Goal: Task Accomplishment & Management: Complete application form

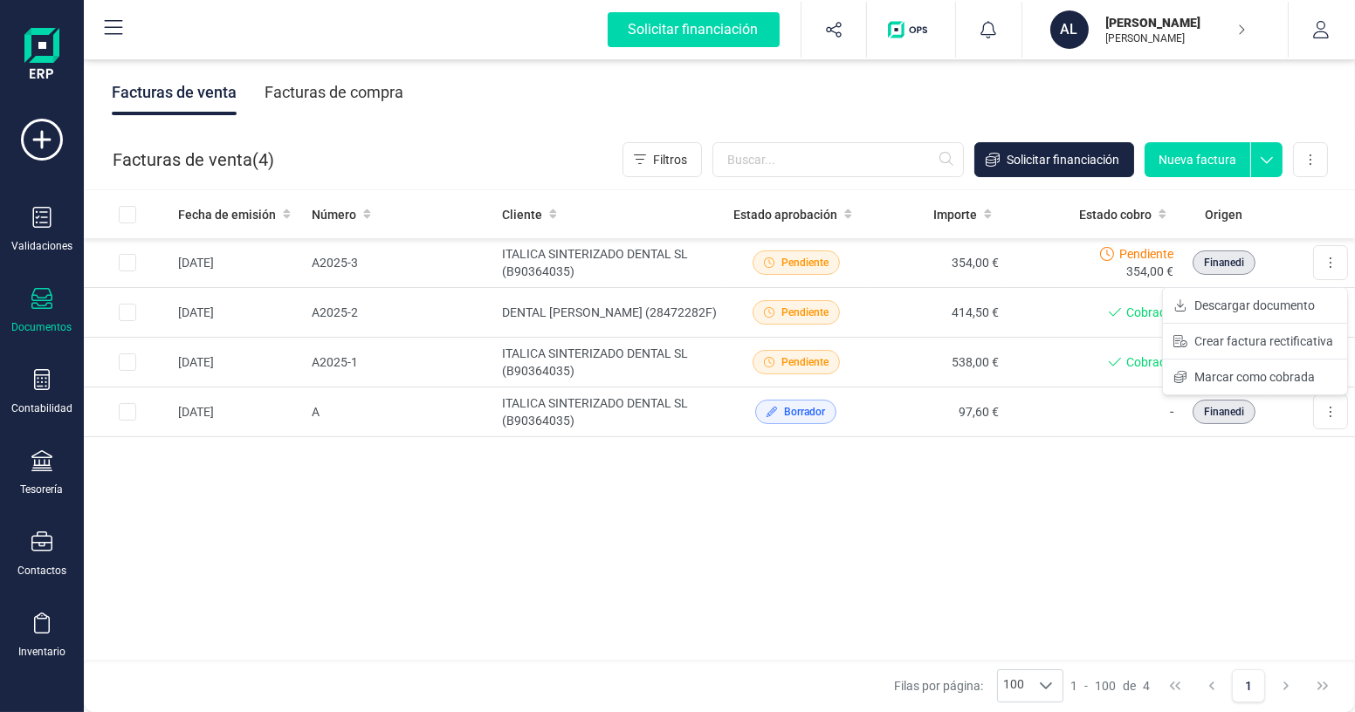
click at [1271, 381] on span "Marcar como cobrada" at bounding box center [1254, 376] width 120 height 17
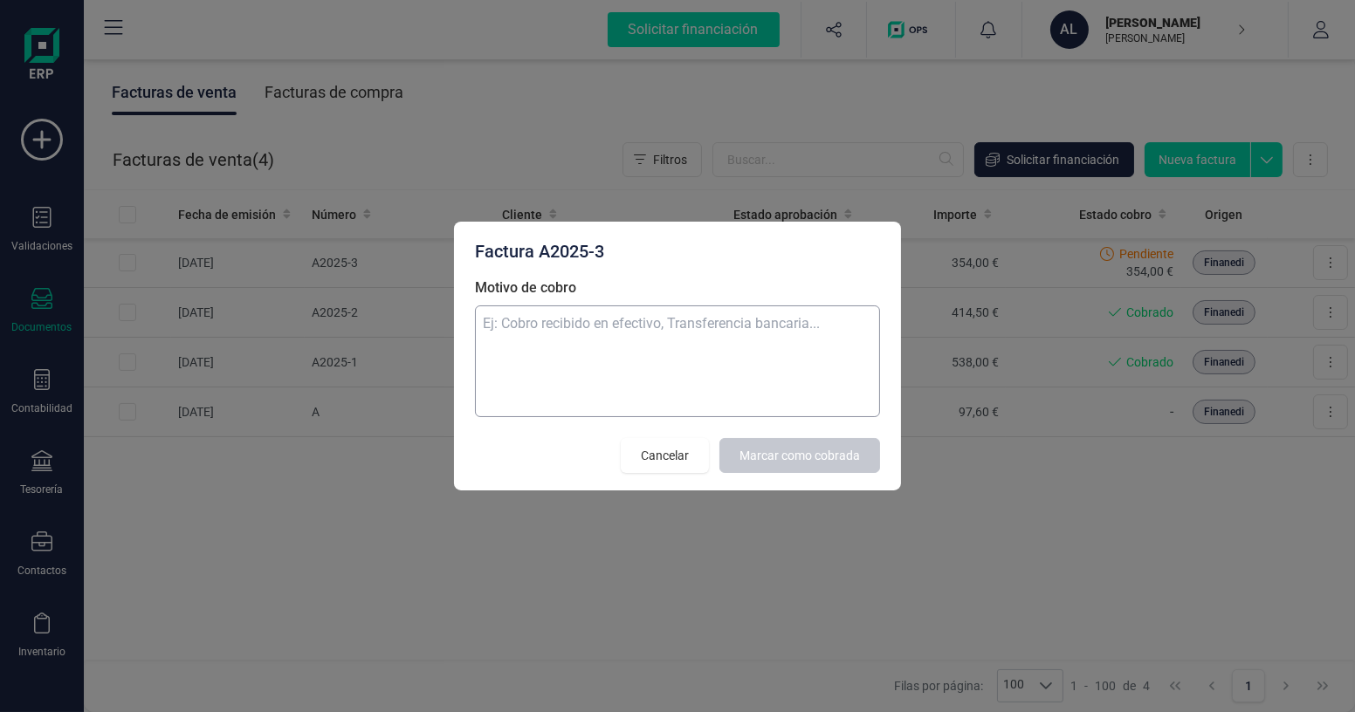
click at [661, 354] on textarea "Motivo de cobro" at bounding box center [677, 362] width 405 height 112
type textarea "cobro por transferencia"
click at [765, 461] on span "Marcar como cobrada" at bounding box center [799, 455] width 120 height 17
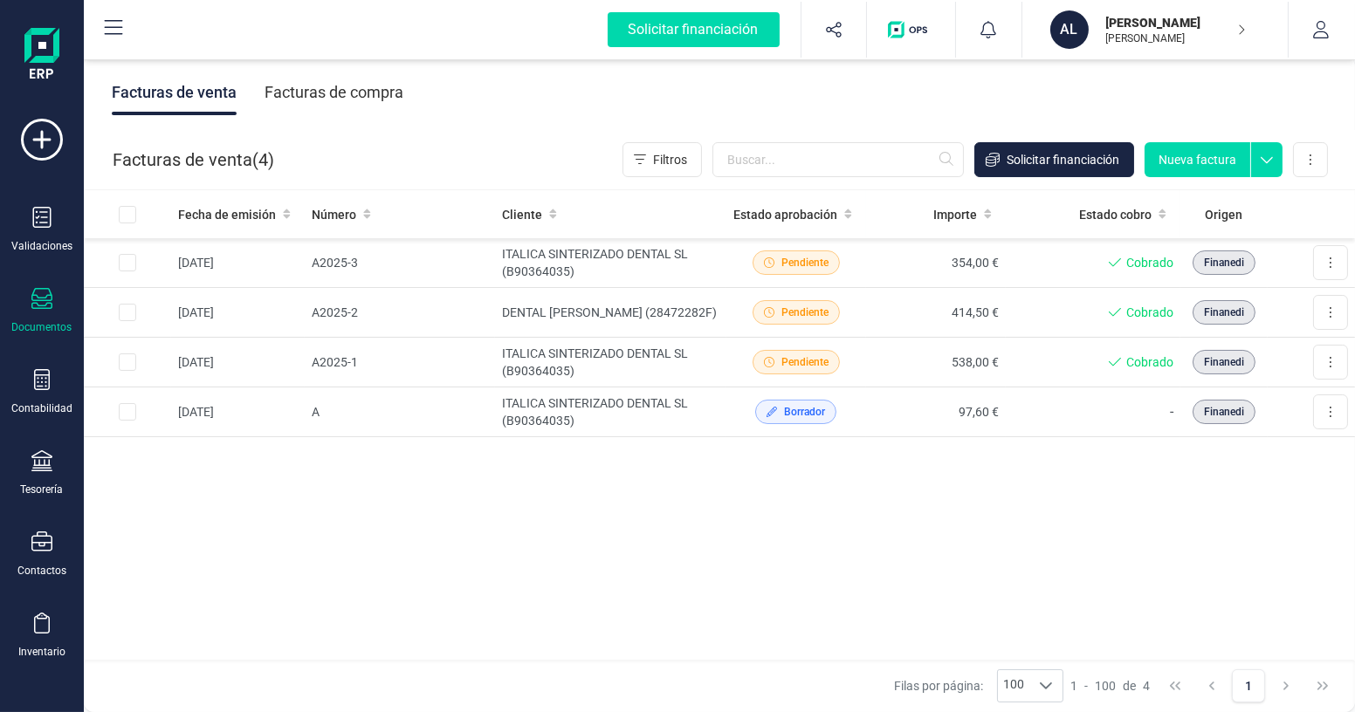
click at [49, 311] on div at bounding box center [41, 300] width 21 height 25
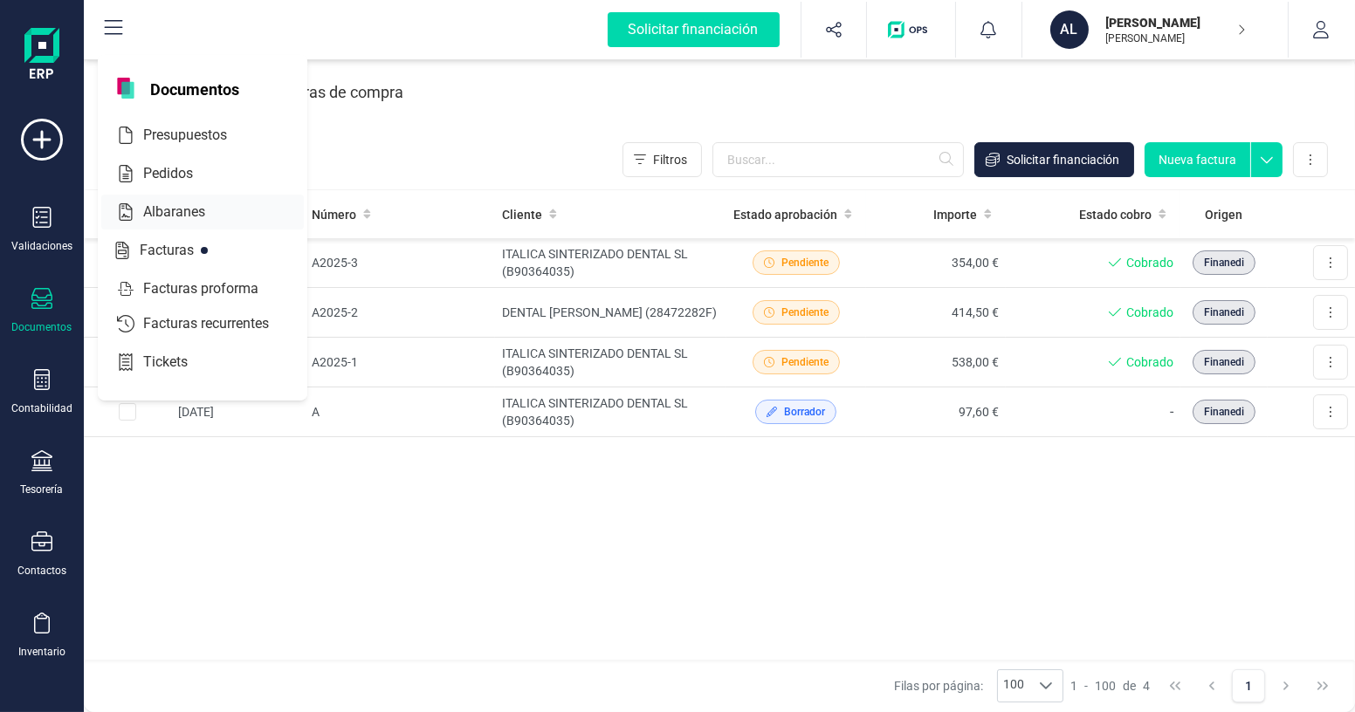
click at [203, 219] on span "Albaranes" at bounding box center [186, 212] width 100 height 21
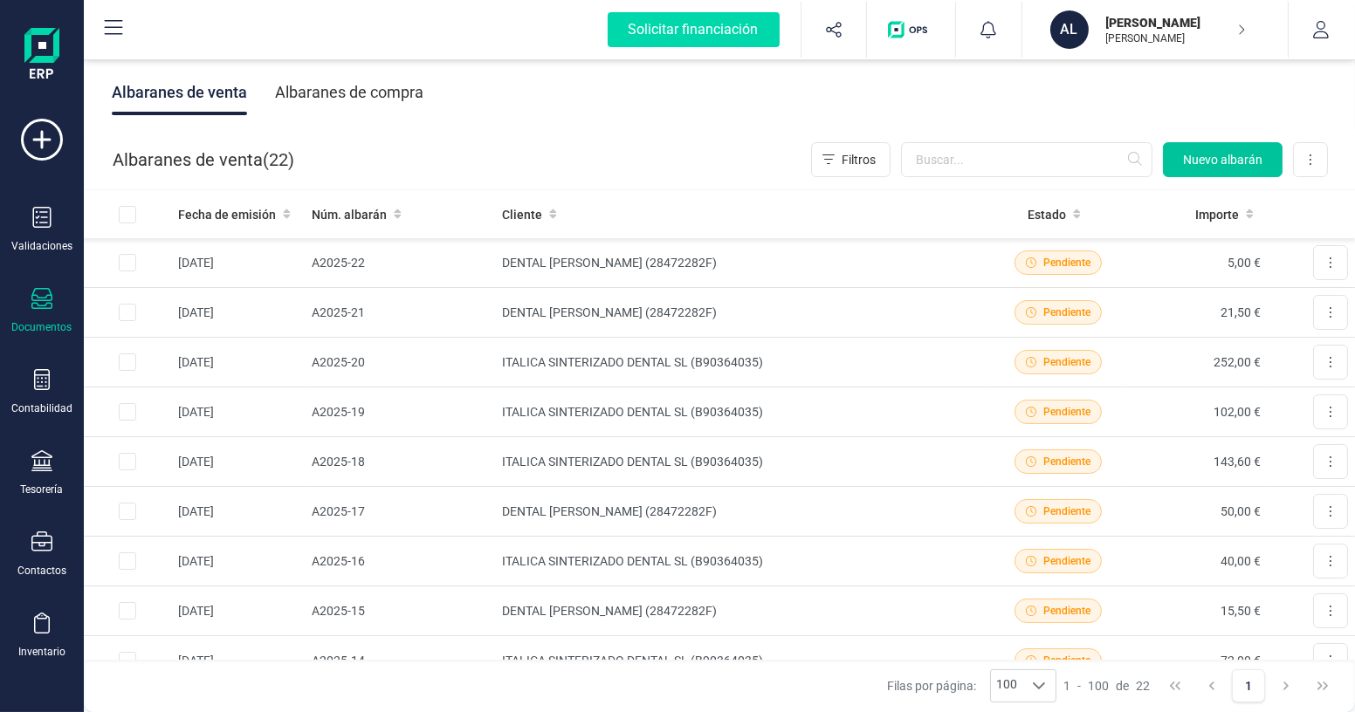
click at [1218, 159] on span "Nuevo albarán" at bounding box center [1222, 159] width 79 height 17
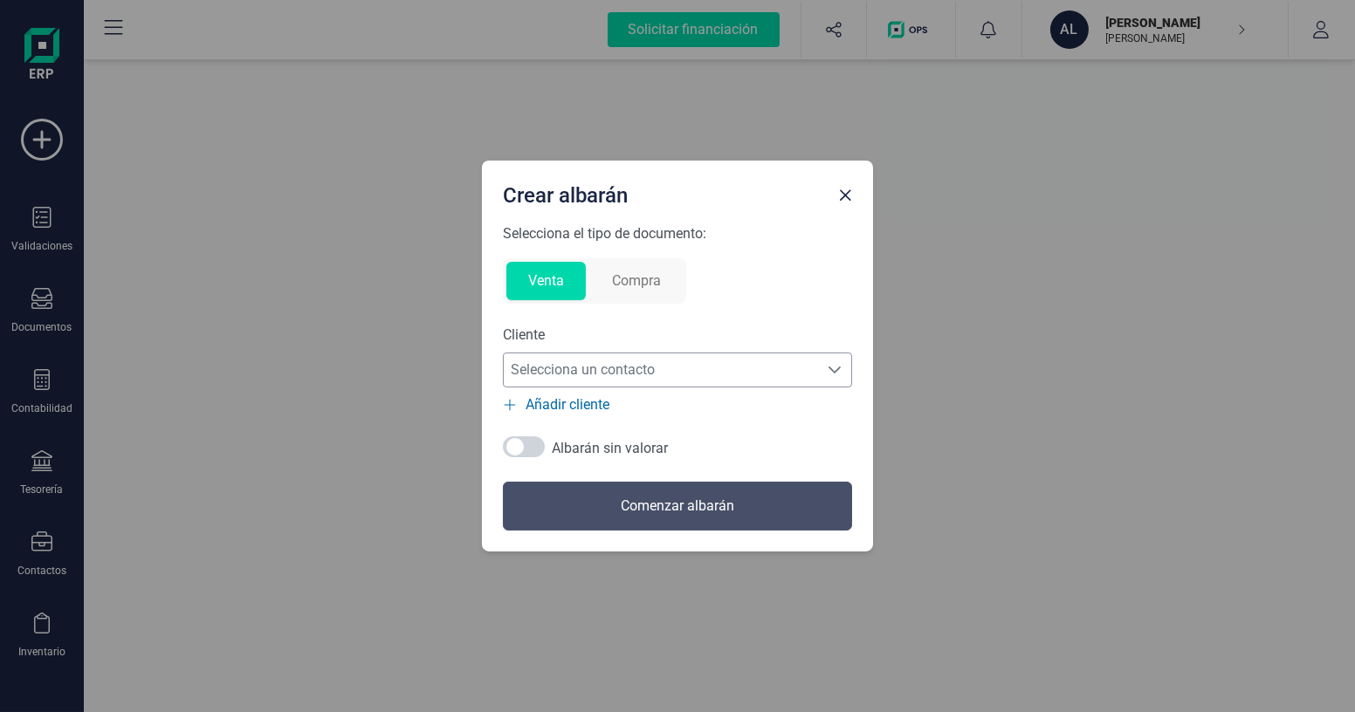
click at [656, 361] on span "Selecciona un contacto" at bounding box center [661, 370] width 314 height 35
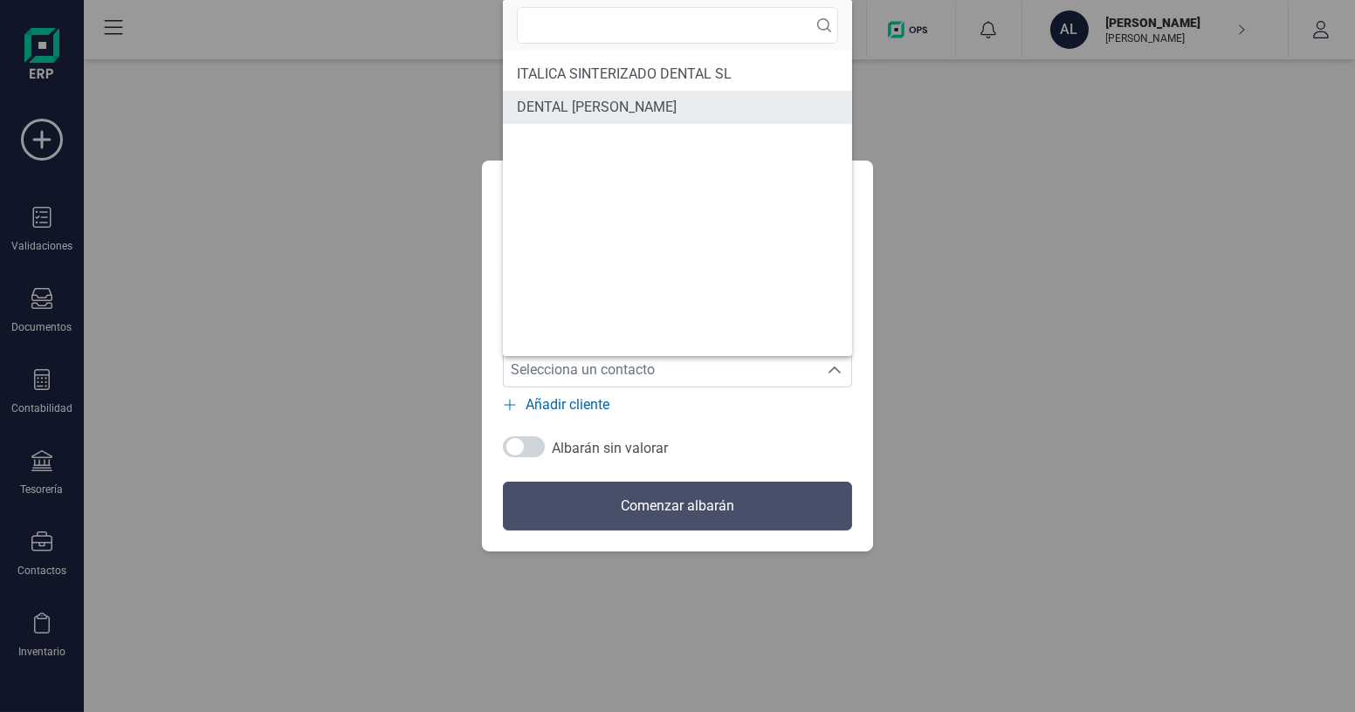
click at [594, 104] on span "DENTAL [PERSON_NAME]" at bounding box center [597, 107] width 160 height 21
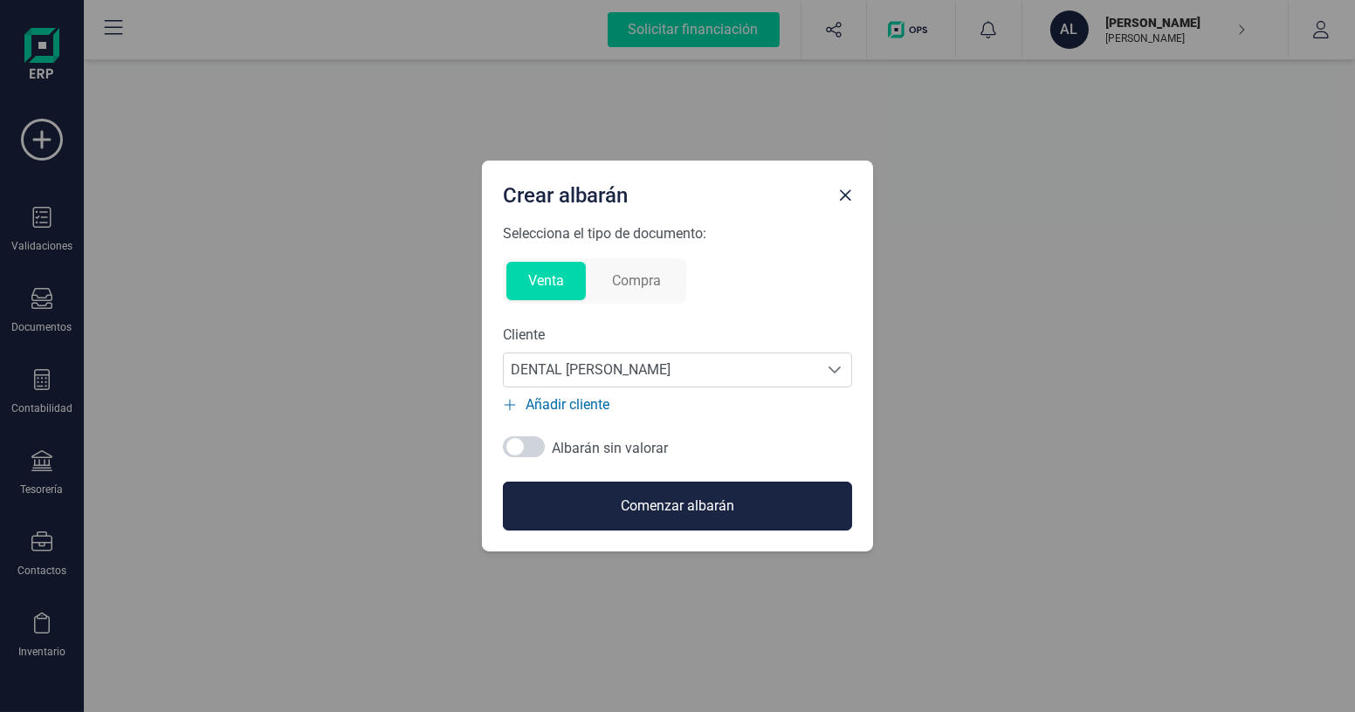
click at [628, 504] on button "Comenzar albarán" at bounding box center [677, 506] width 349 height 49
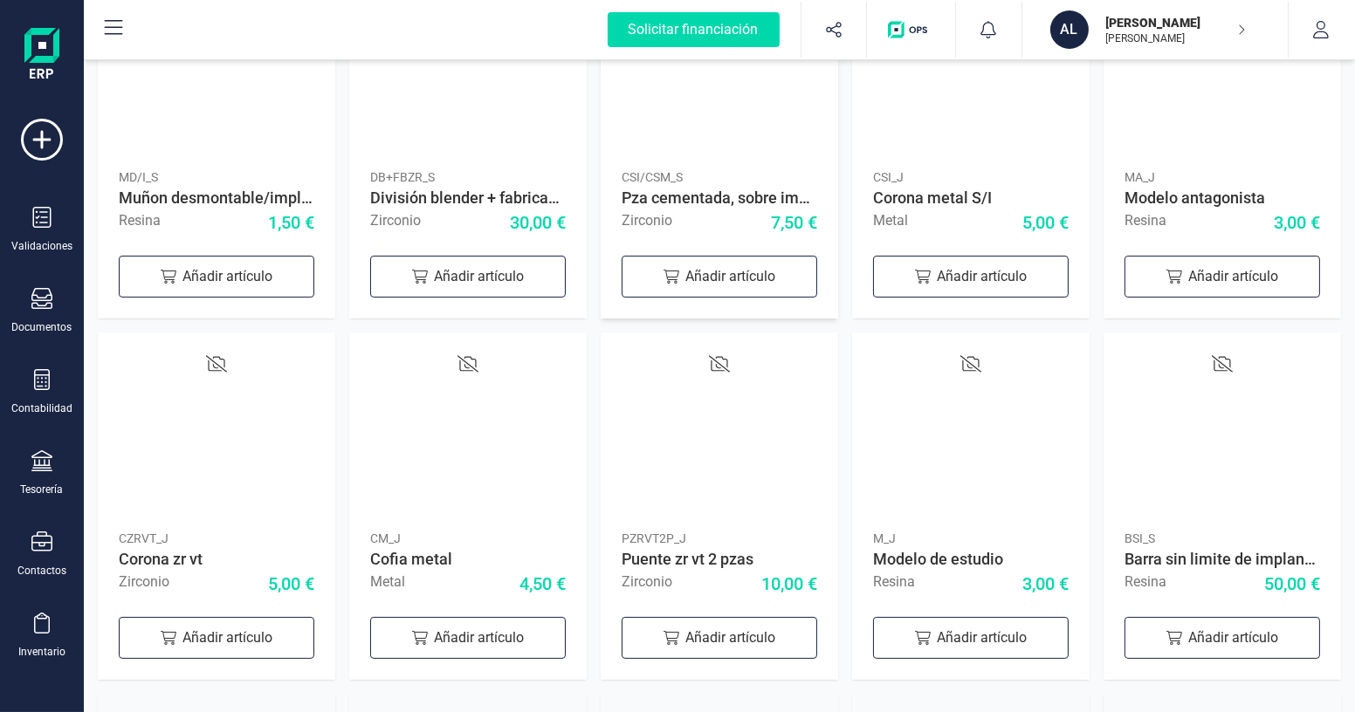
scroll to position [251, 0]
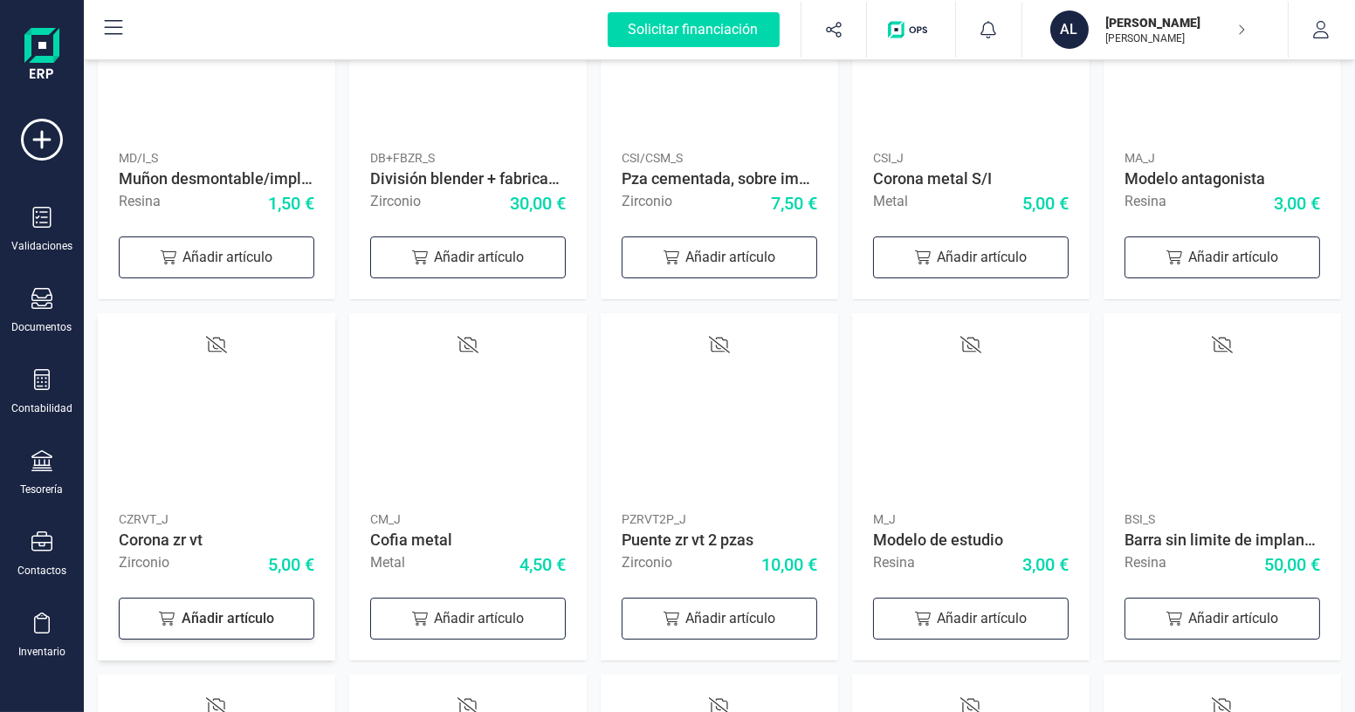
click at [217, 628] on div "Añadir artículo" at bounding box center [217, 619] width 196 height 42
click at [298, 622] on icon at bounding box center [289, 616] width 21 height 21
click at [735, 624] on div "Añadir artículo" at bounding box center [720, 619] width 196 height 42
click at [297, 616] on icon at bounding box center [289, 616] width 21 height 21
type input "3"
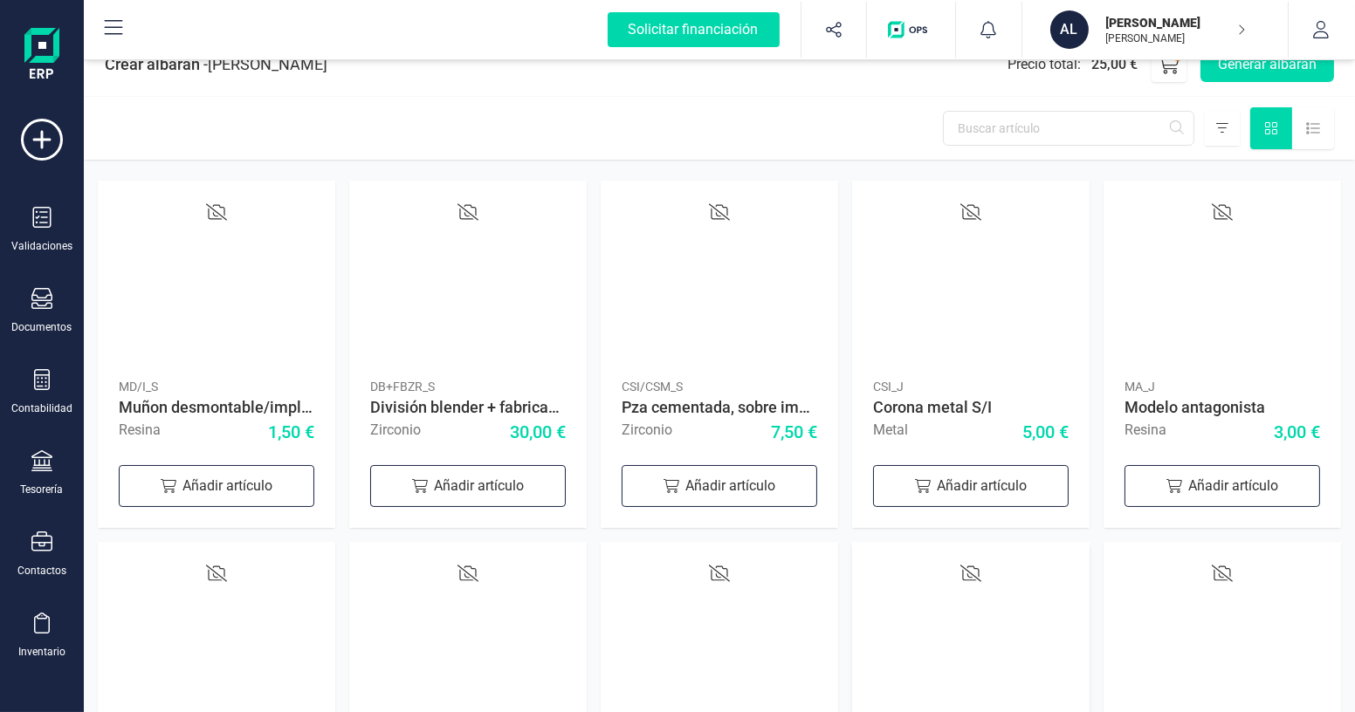
scroll to position [0, 0]
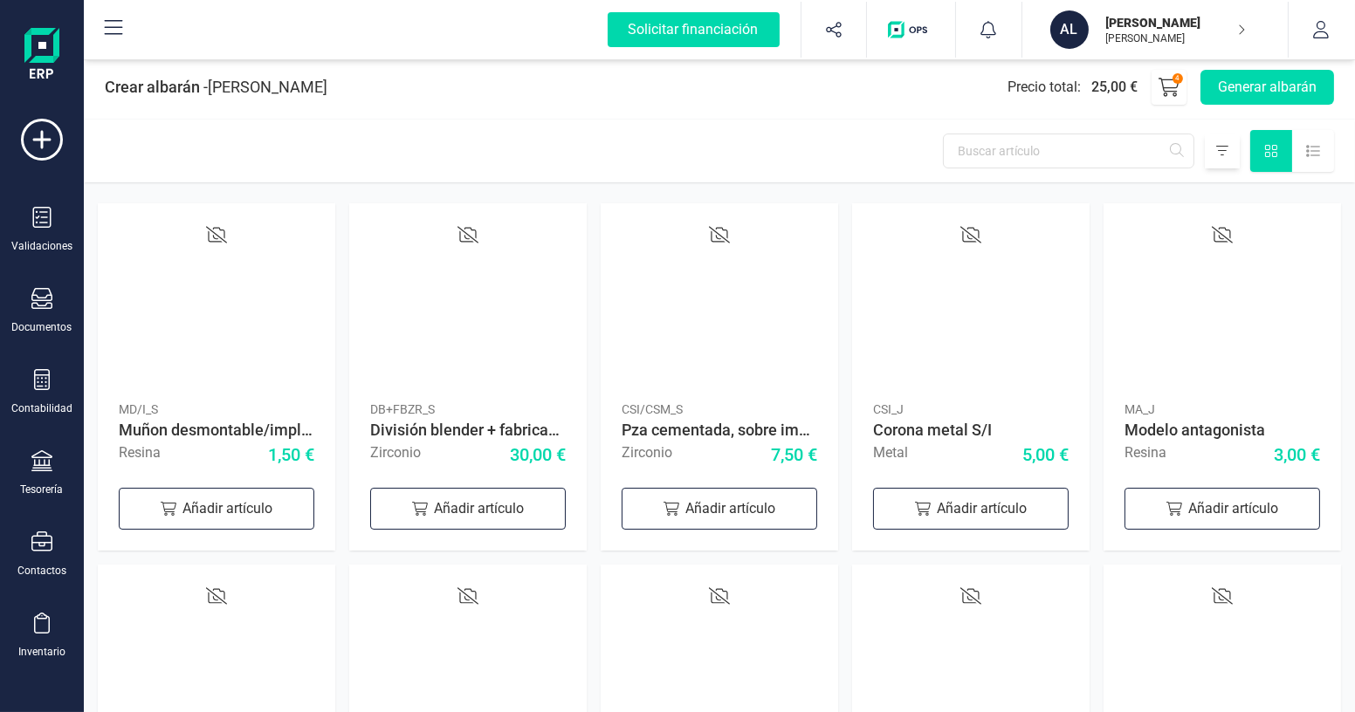
click at [1226, 162] on div at bounding box center [1222, 151] width 35 height 35
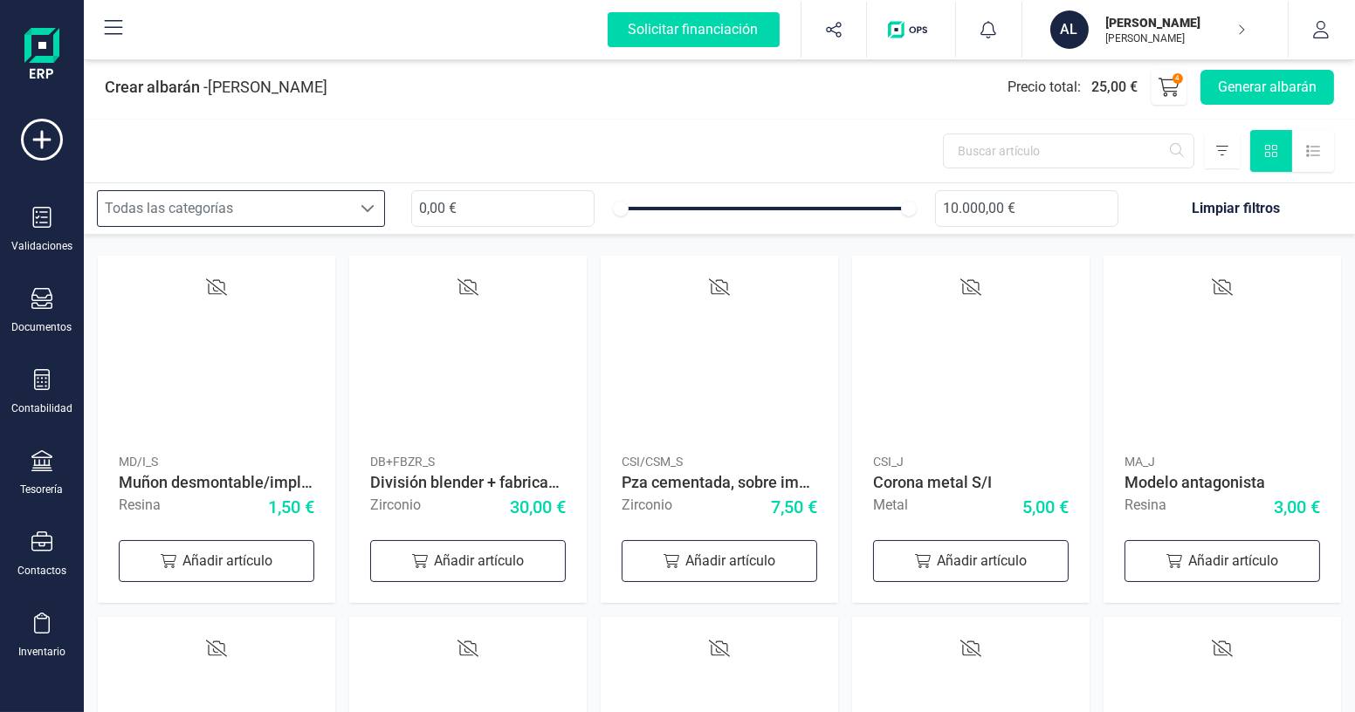
click at [317, 214] on div "Todas las categorías" at bounding box center [224, 208] width 253 height 35
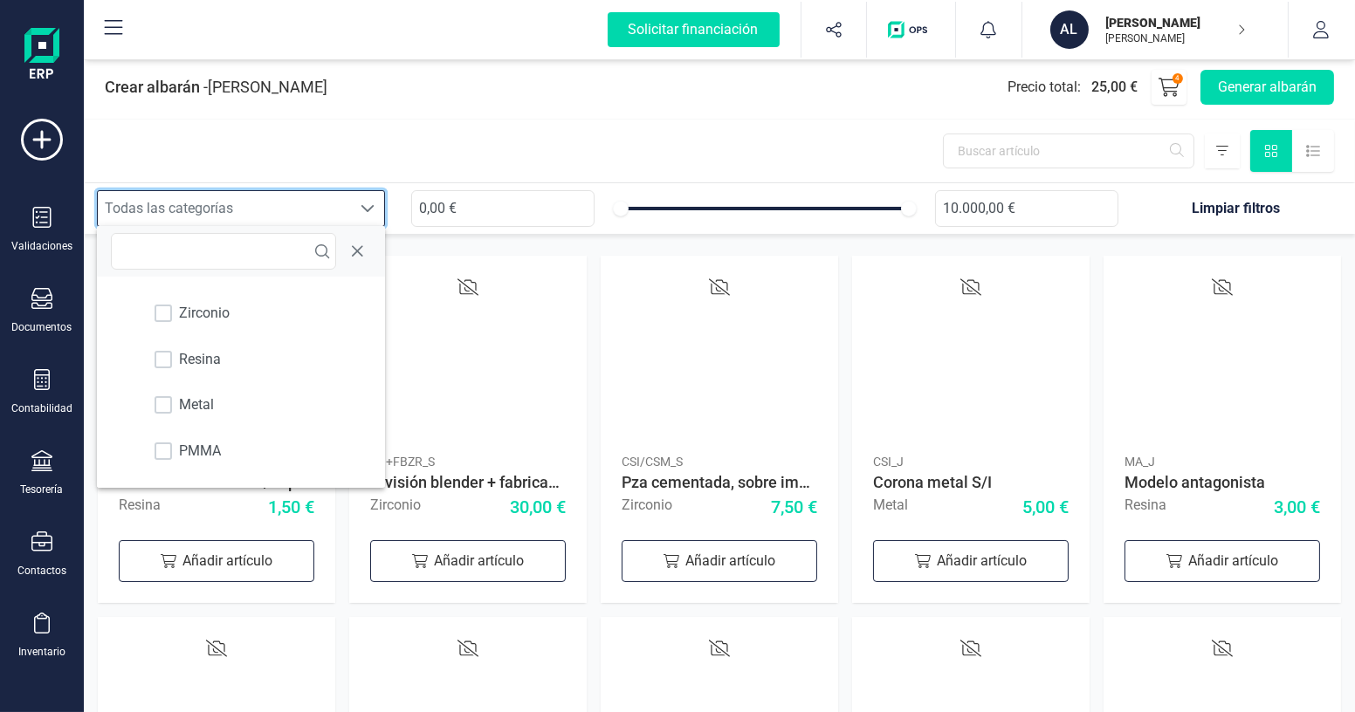
scroll to position [10, 75]
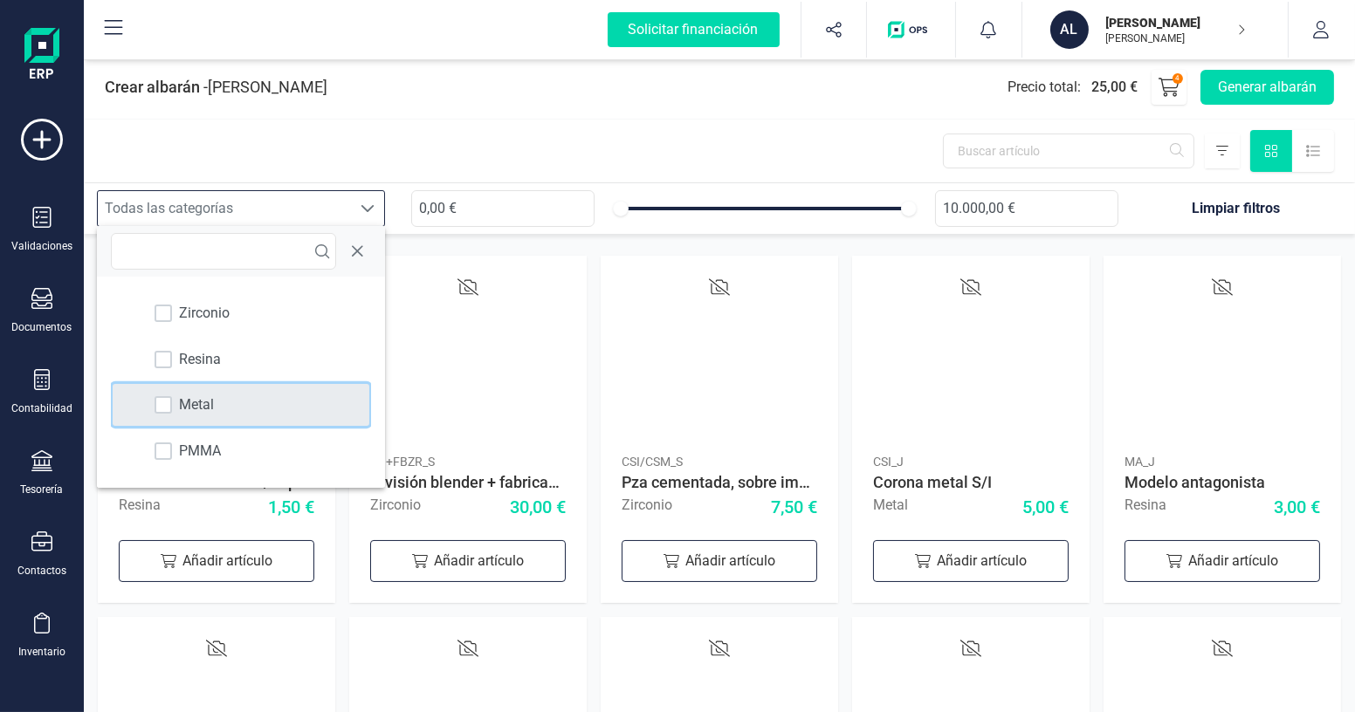
click at [220, 402] on div "Metal" at bounding box center [241, 405] width 256 height 42
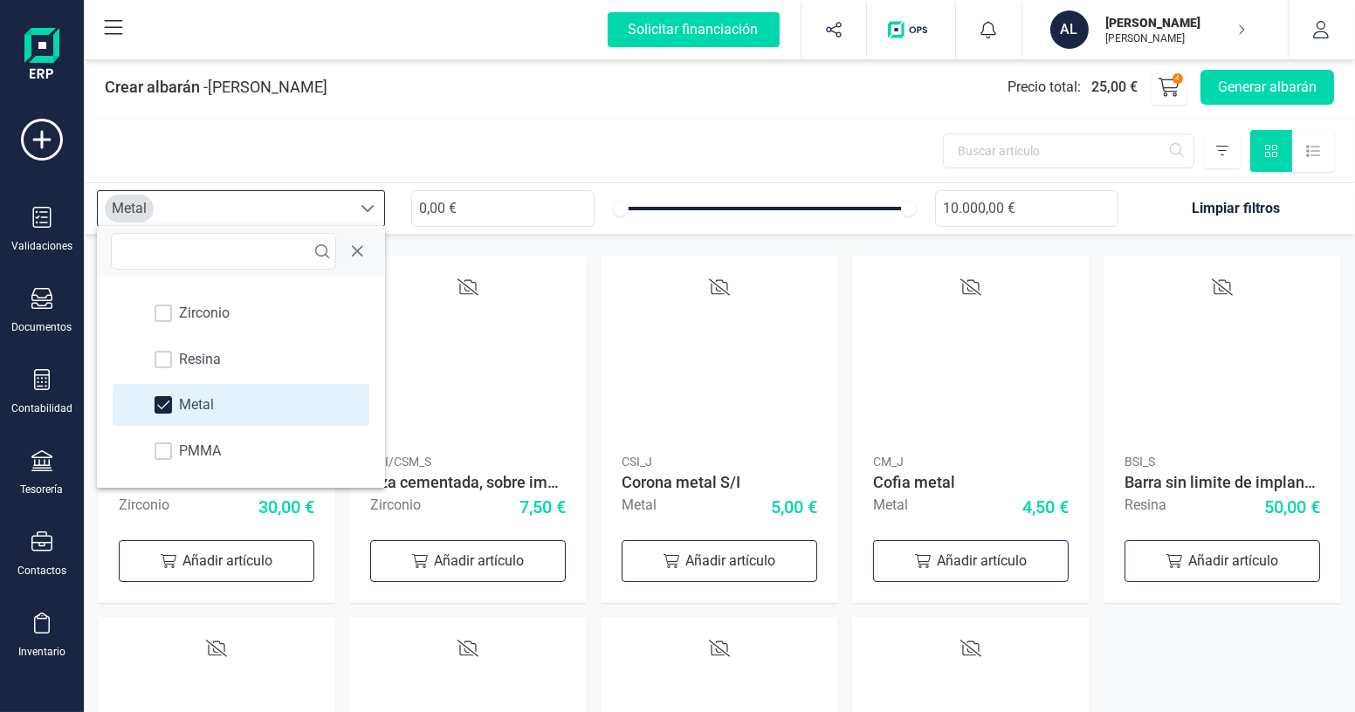
click at [627, 175] on div at bounding box center [719, 151] width 1271 height 63
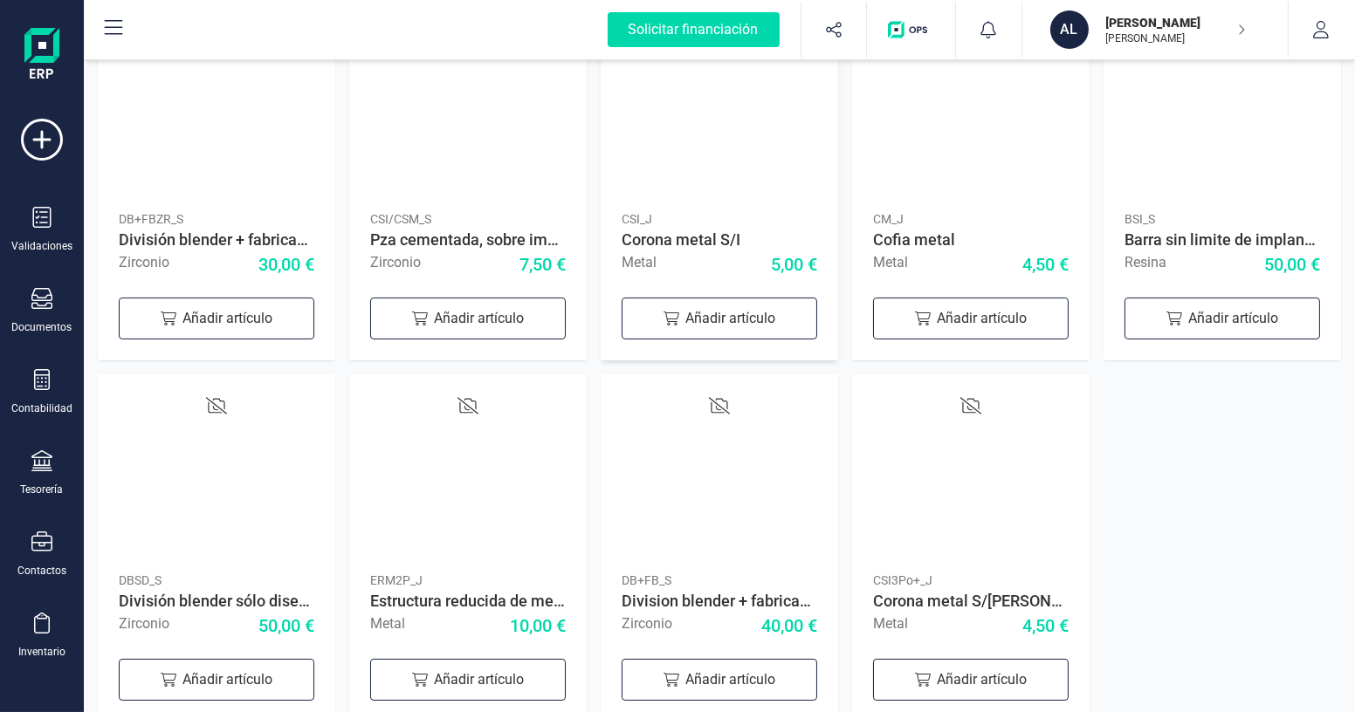
scroll to position [271, 0]
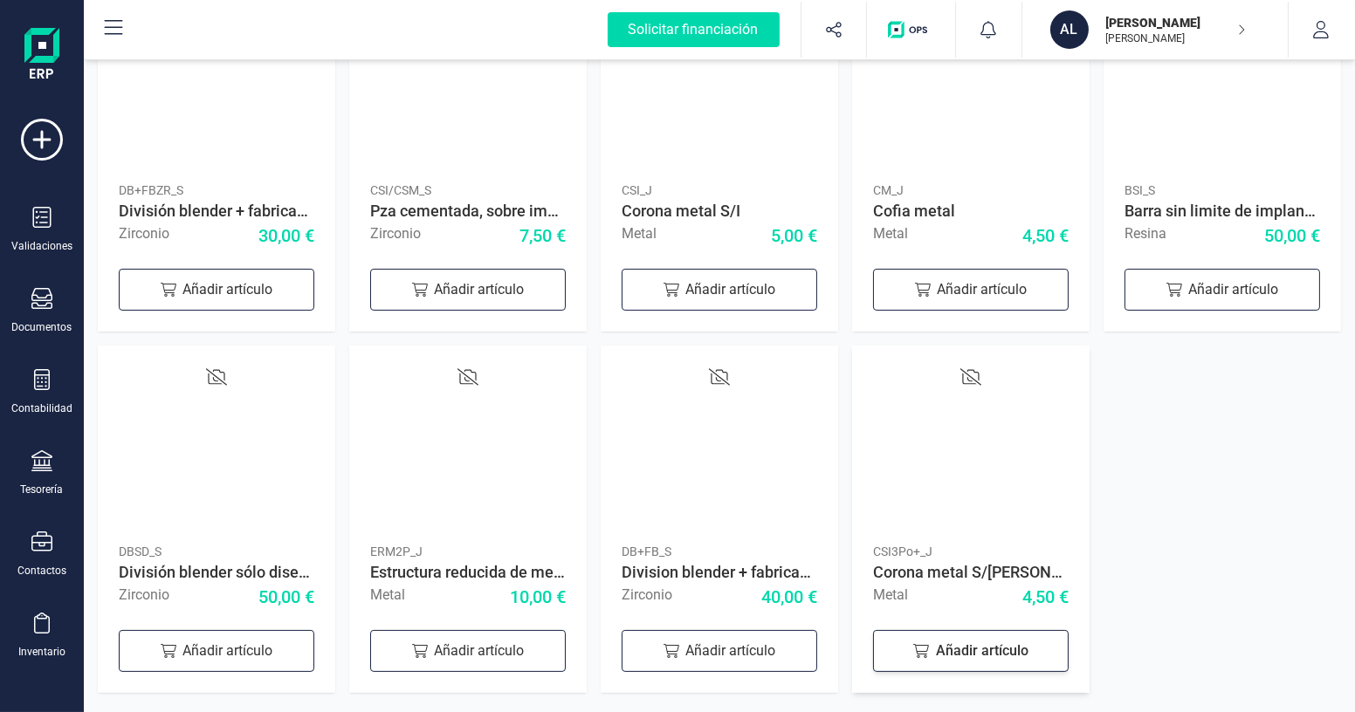
click at [979, 656] on div "Añadir artículo" at bounding box center [971, 651] width 196 height 42
click at [1035, 645] on icon at bounding box center [1044, 648] width 21 height 21
type input "4"
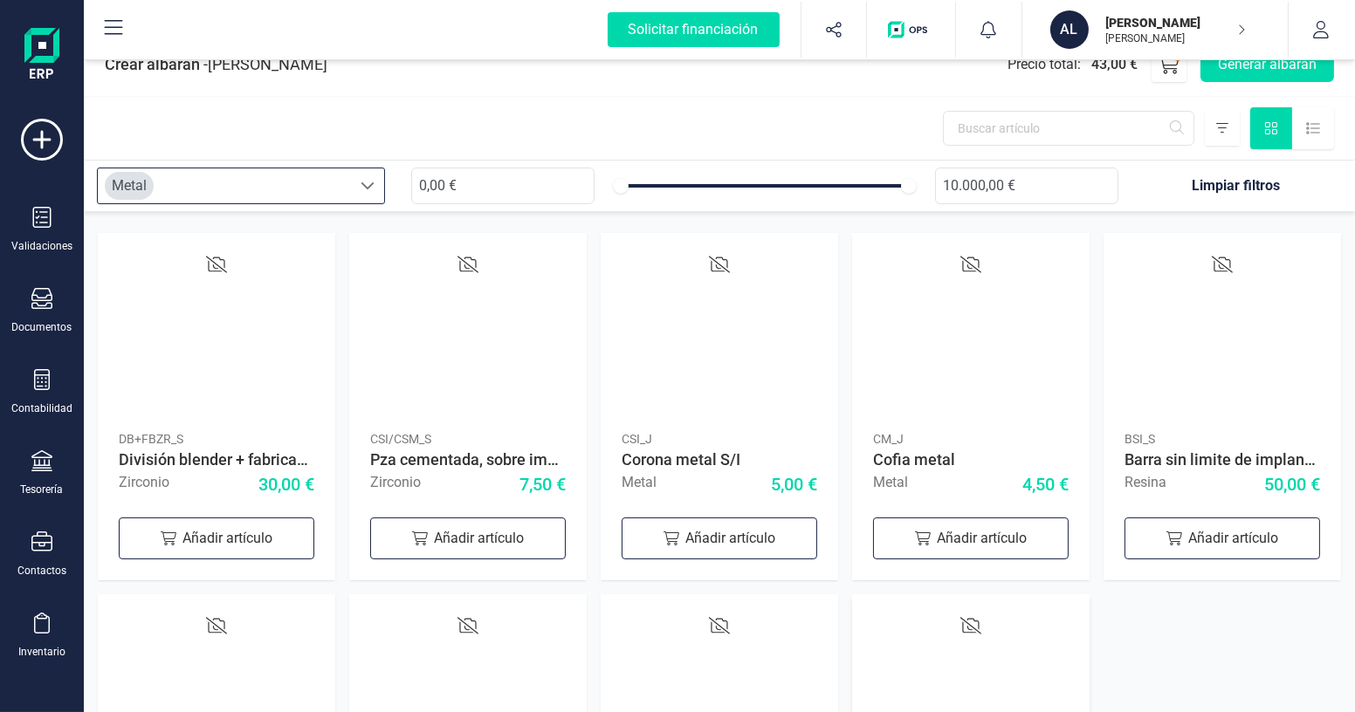
scroll to position [0, 0]
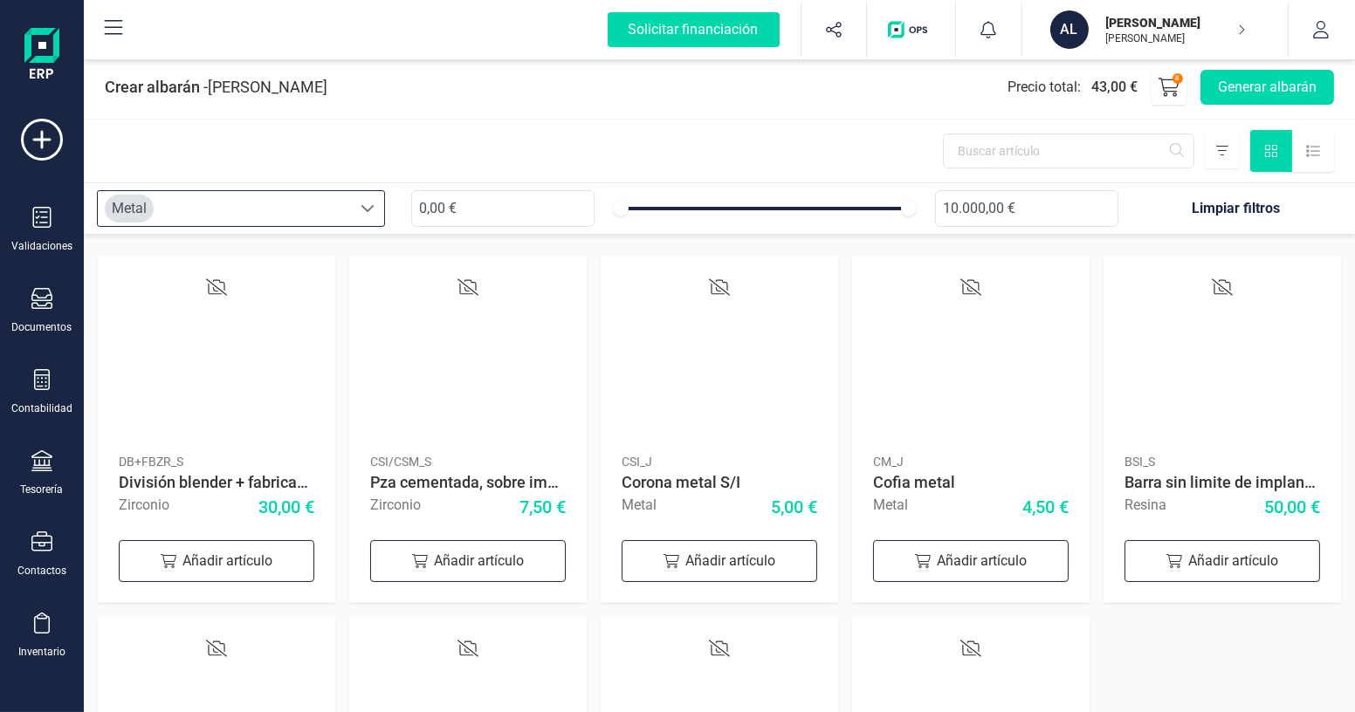
click at [370, 207] on span at bounding box center [368, 209] width 14 height 14
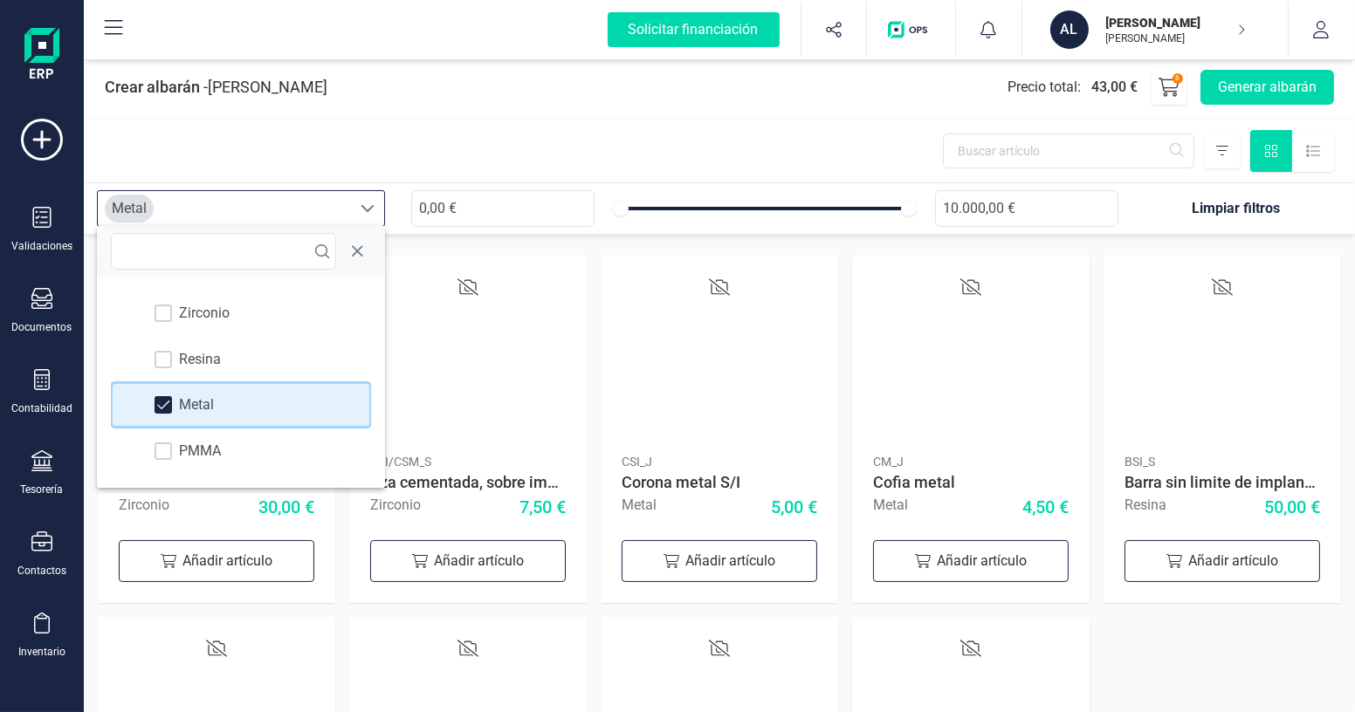
click at [161, 403] on span at bounding box center [163, 405] width 13 height 12
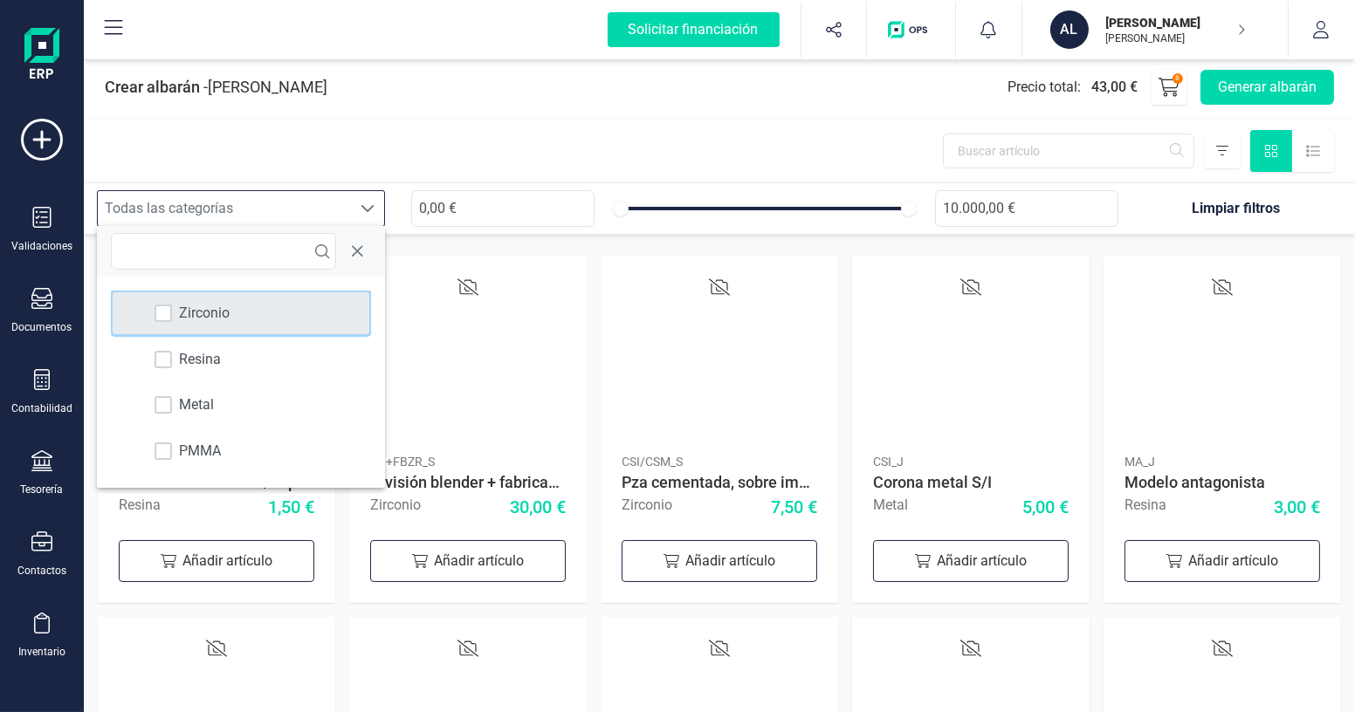
click at [217, 324] on div "Zirconio" at bounding box center [241, 313] width 256 height 42
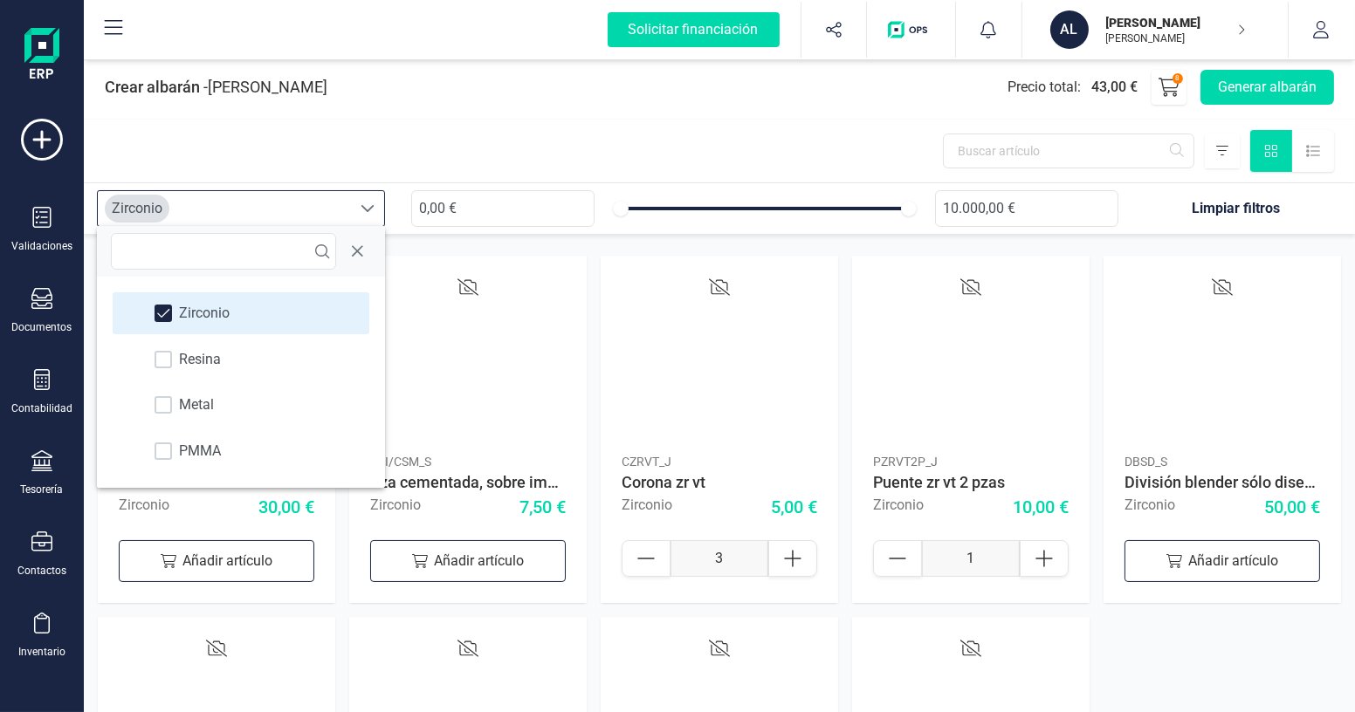
click at [482, 157] on div at bounding box center [719, 151] width 1271 height 63
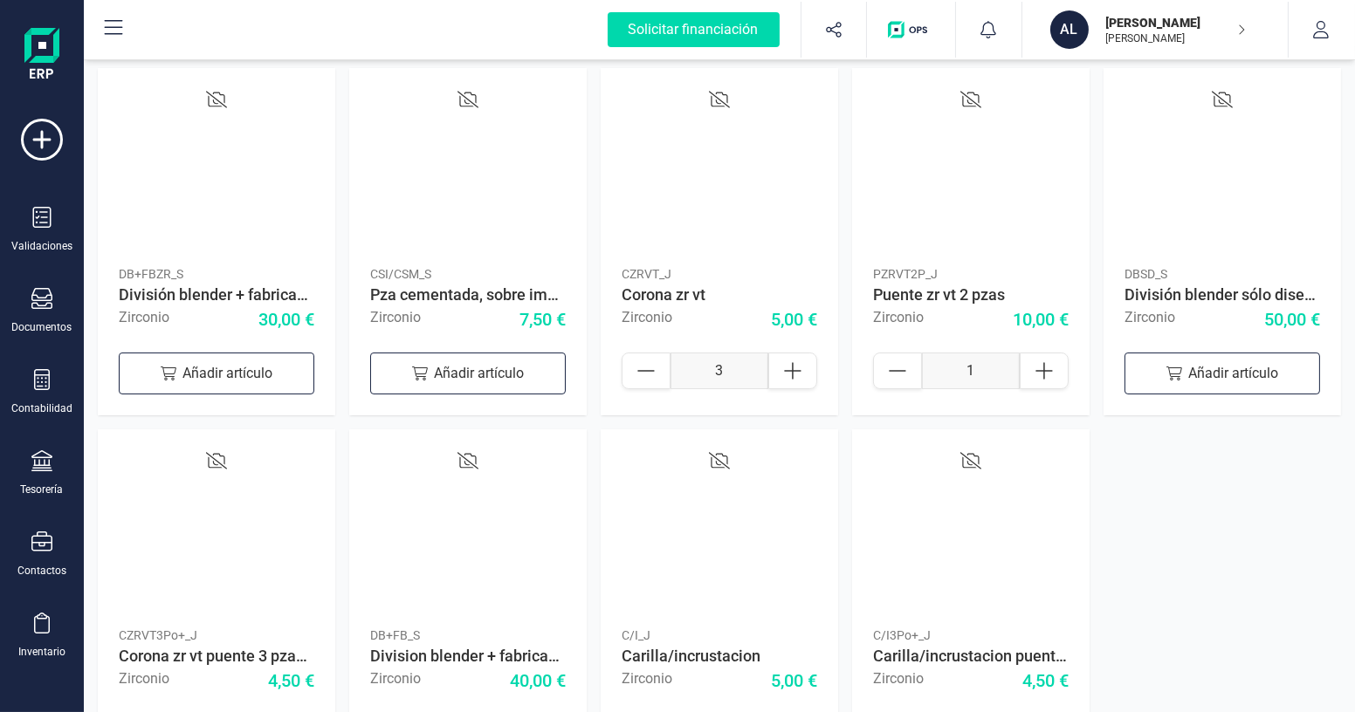
scroll to position [271, 0]
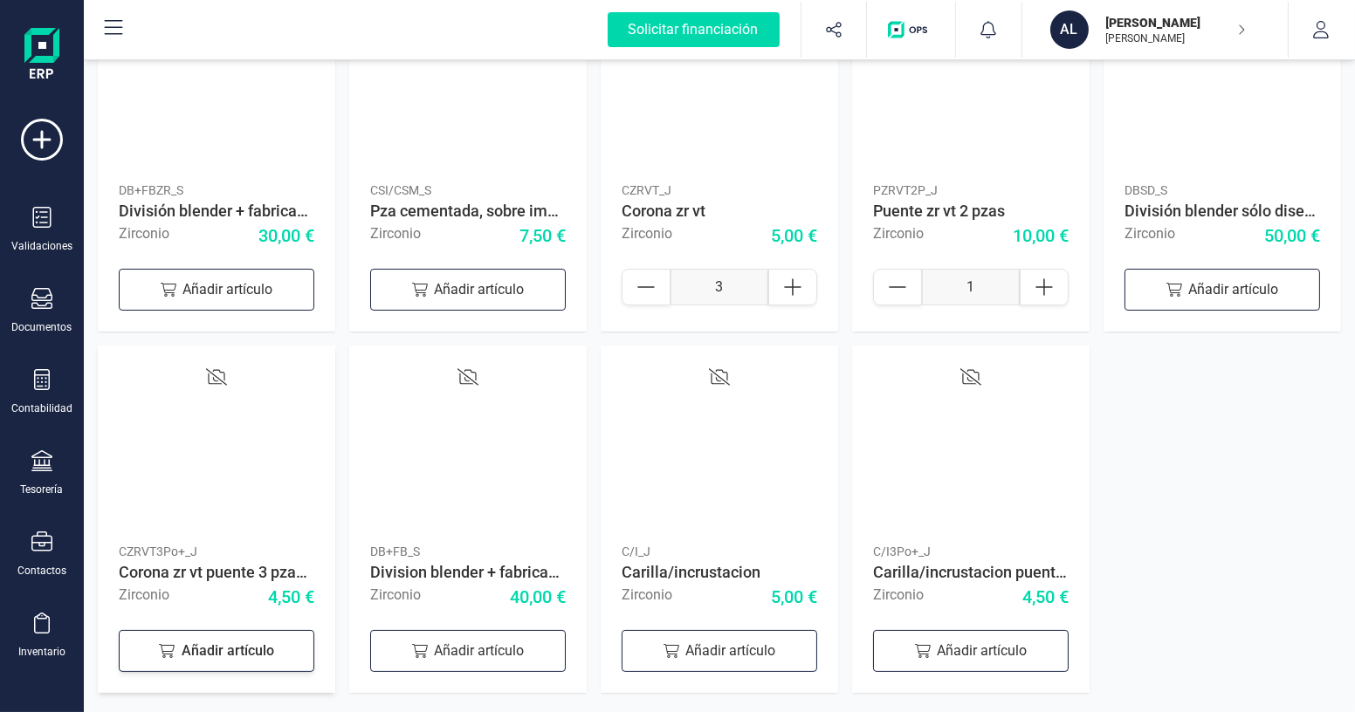
click at [258, 650] on div "Añadir artículo" at bounding box center [217, 651] width 196 height 42
click at [292, 653] on icon at bounding box center [289, 648] width 21 height 21
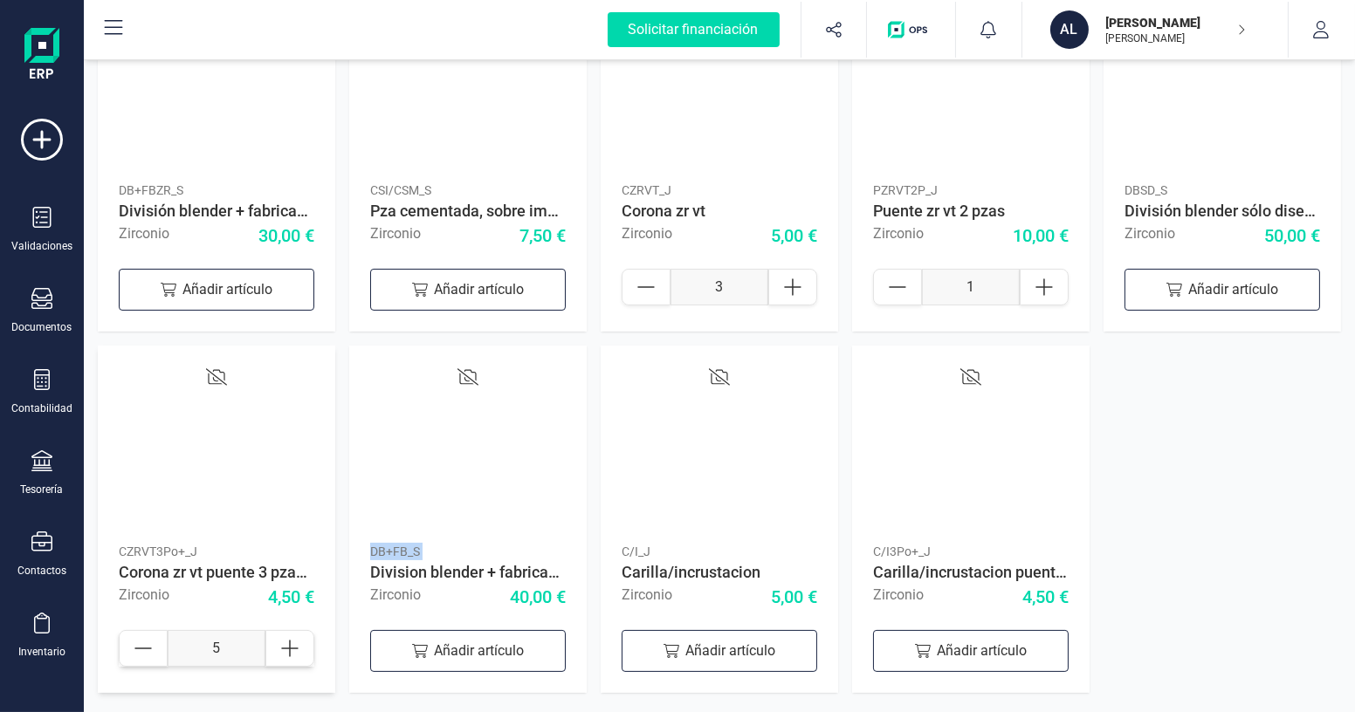
click at [292, 653] on icon at bounding box center [289, 648] width 21 height 21
type input "6"
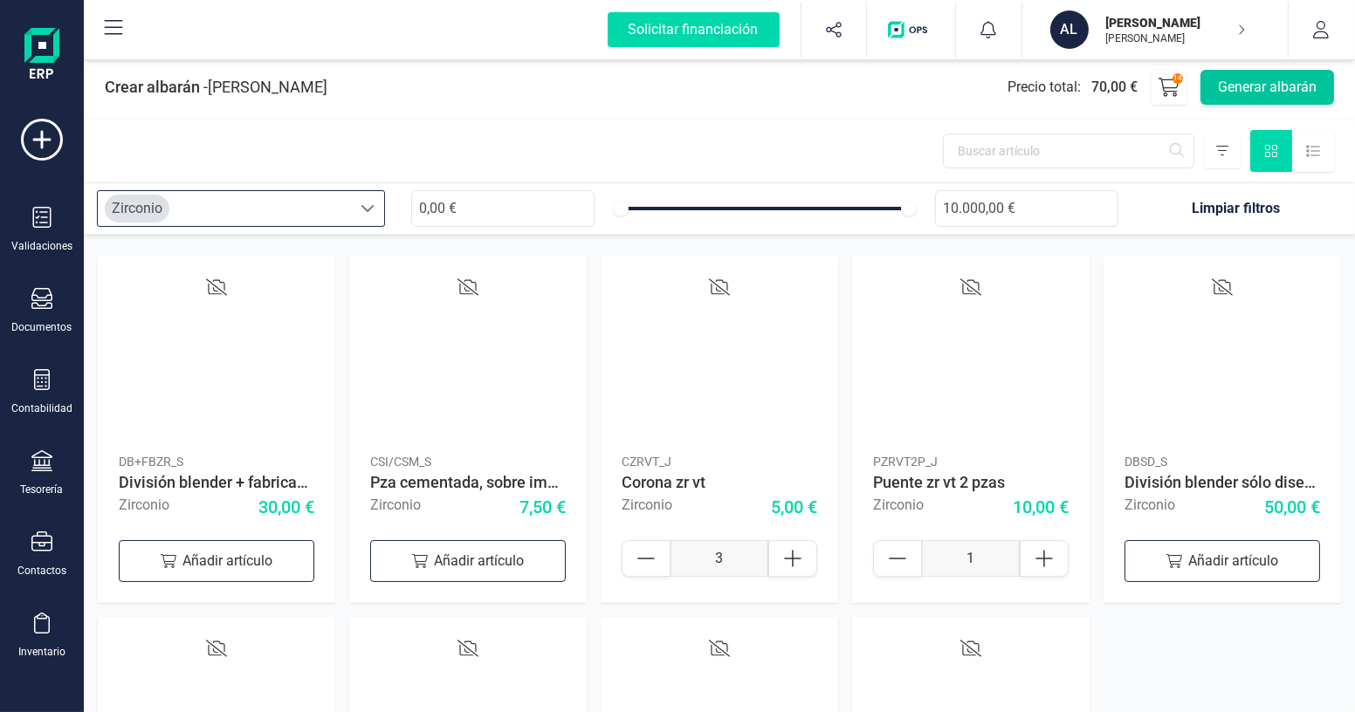
click at [1301, 100] on button "Generar albarán" at bounding box center [1267, 87] width 134 height 35
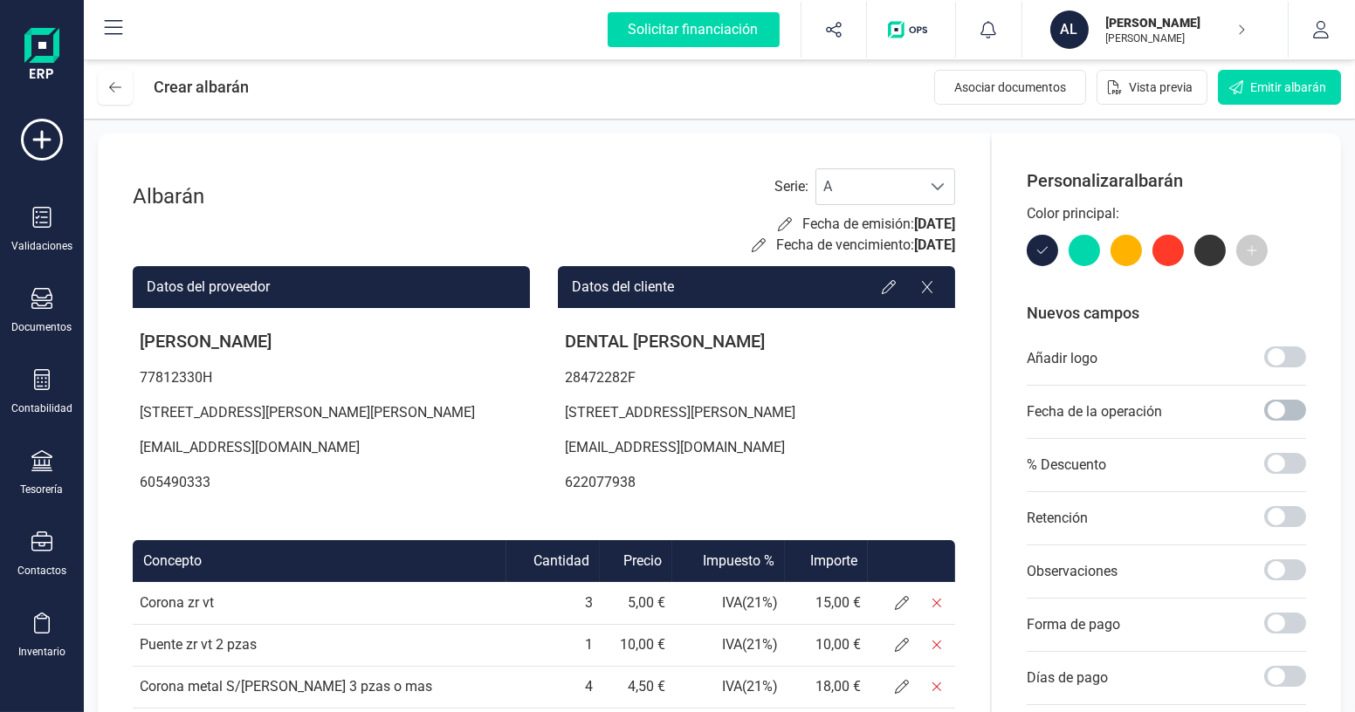
click at [1290, 411] on span at bounding box center [1285, 410] width 42 height 21
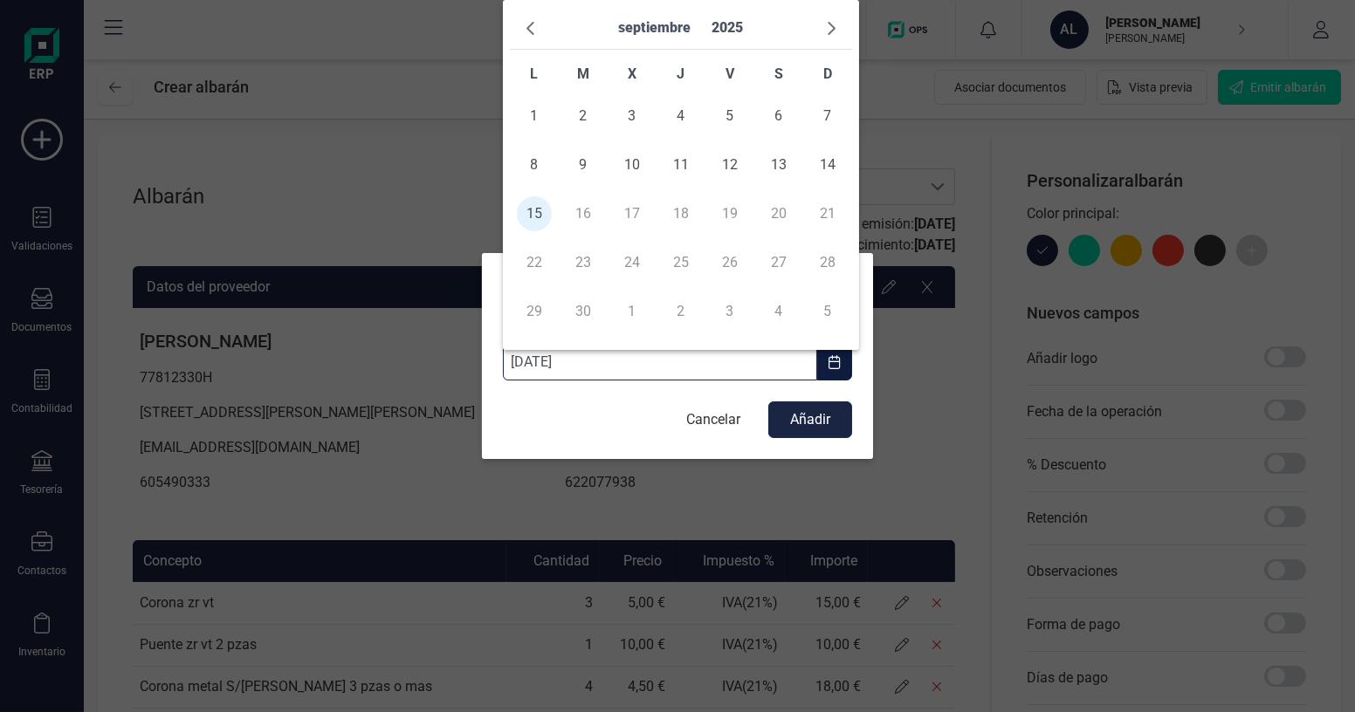
click at [621, 366] on input "[DATE]" at bounding box center [660, 362] width 314 height 37
click at [582, 162] on span "9" at bounding box center [583, 165] width 35 height 35
type input "[DATE]"
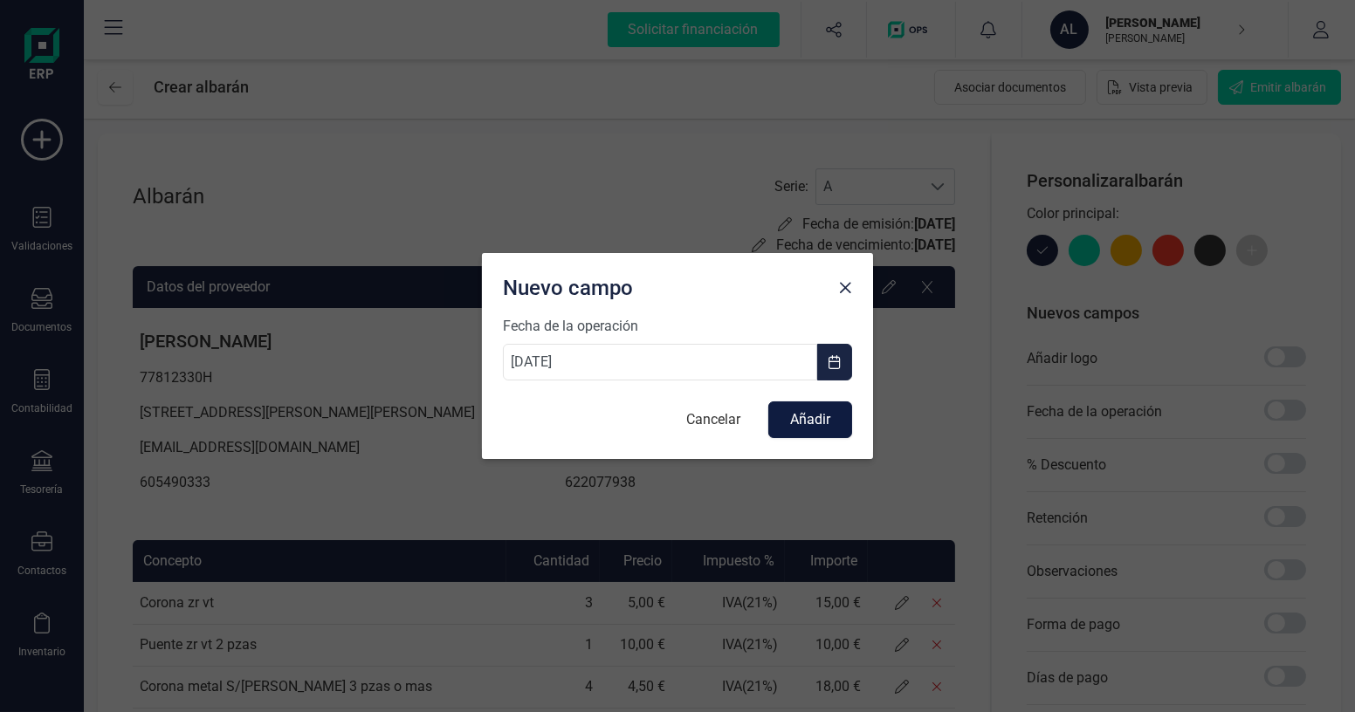
click at [800, 422] on button "Añadir" at bounding box center [810, 420] width 84 height 37
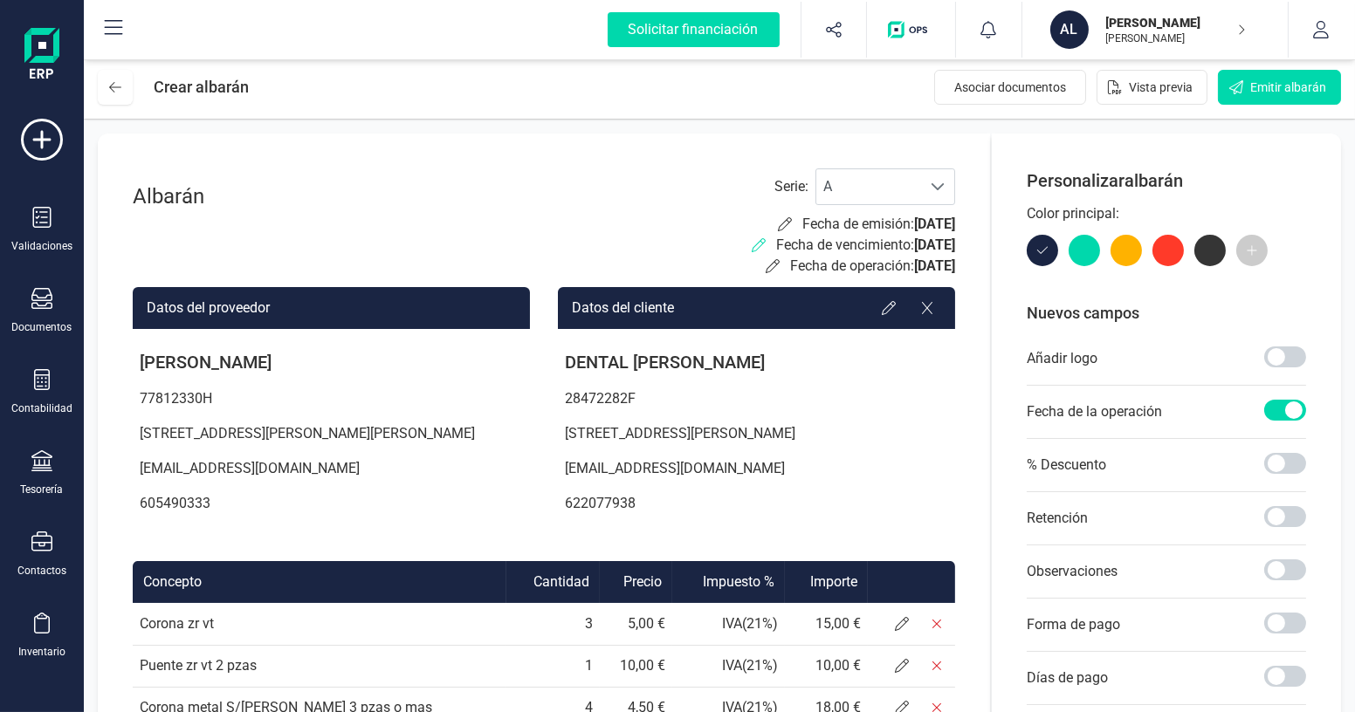
click at [752, 246] on icon at bounding box center [759, 245] width 14 height 14
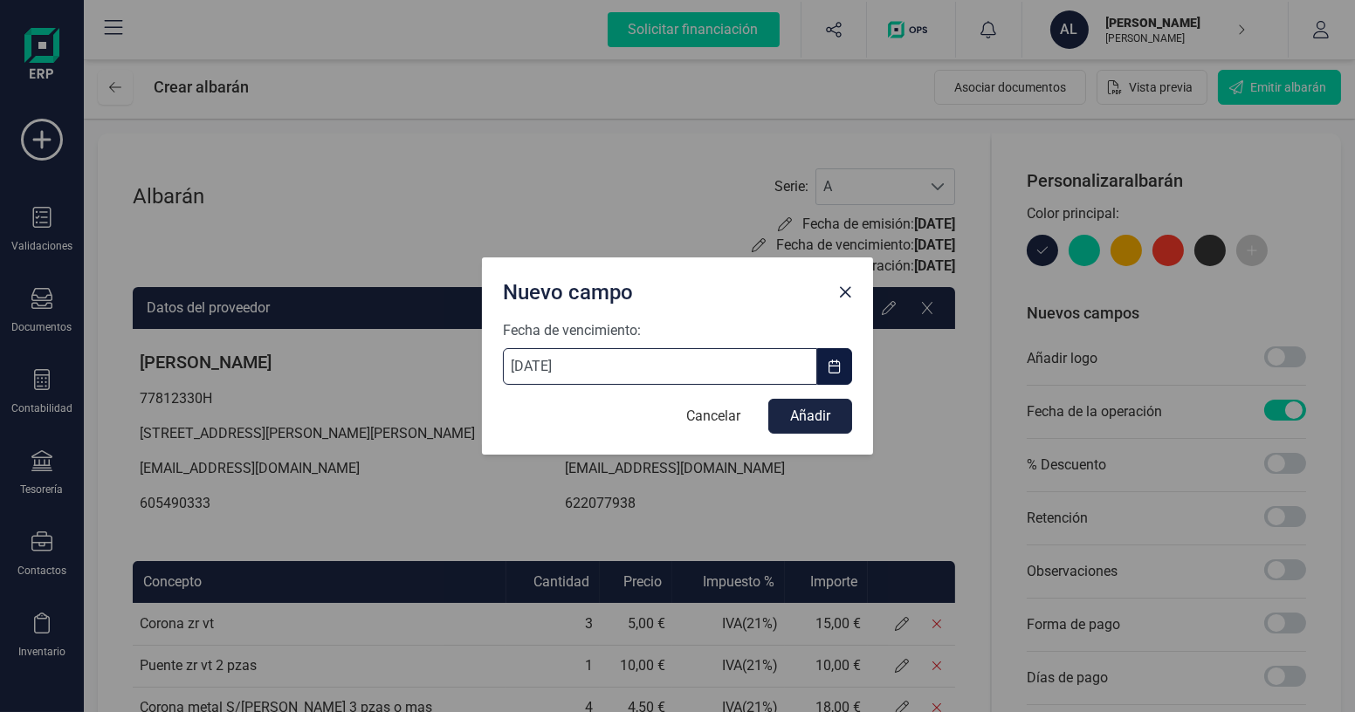
click at [672, 376] on input "[DATE]" at bounding box center [660, 366] width 314 height 37
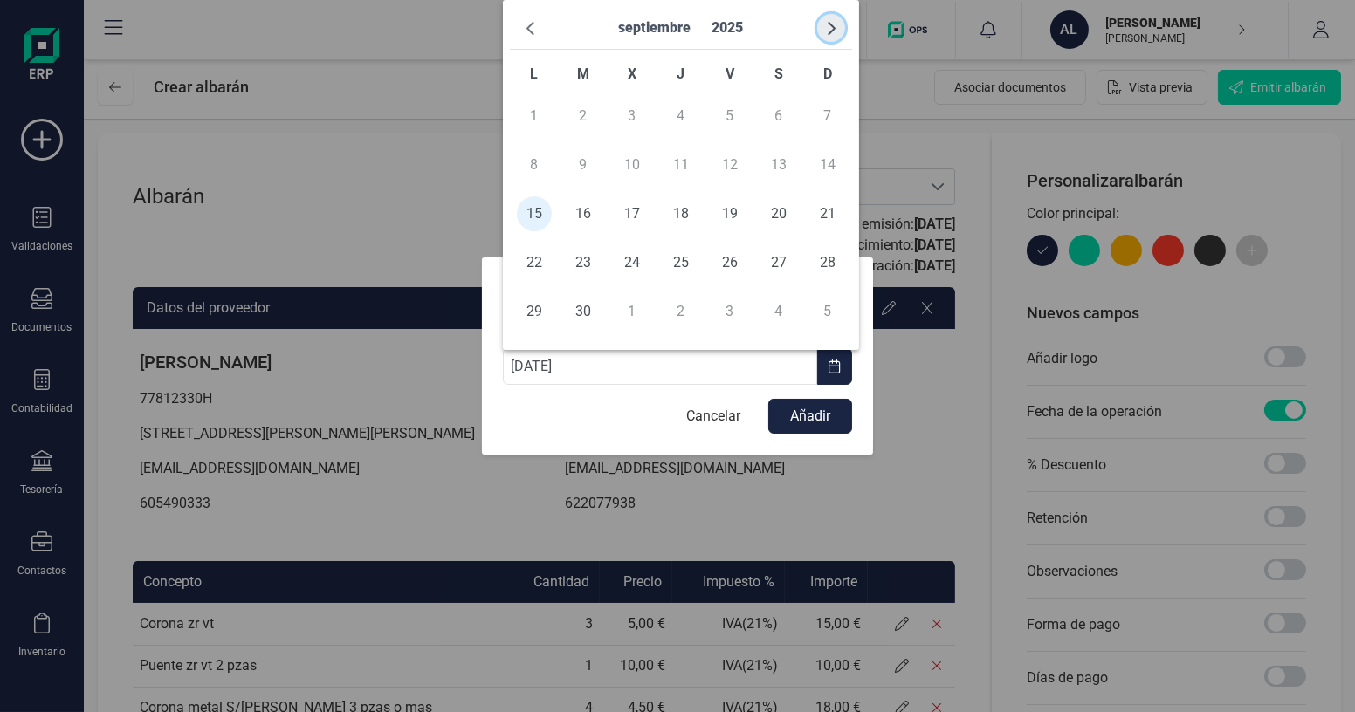
click at [832, 27] on span "button" at bounding box center [831, 28] width 14 height 14
click at [536, 26] on span "button" at bounding box center [531, 28] width 14 height 14
click at [834, 21] on span "button" at bounding box center [831, 28] width 14 height 14
click at [834, 117] on span "5" at bounding box center [827, 116] width 35 height 35
type input "[DATE]"
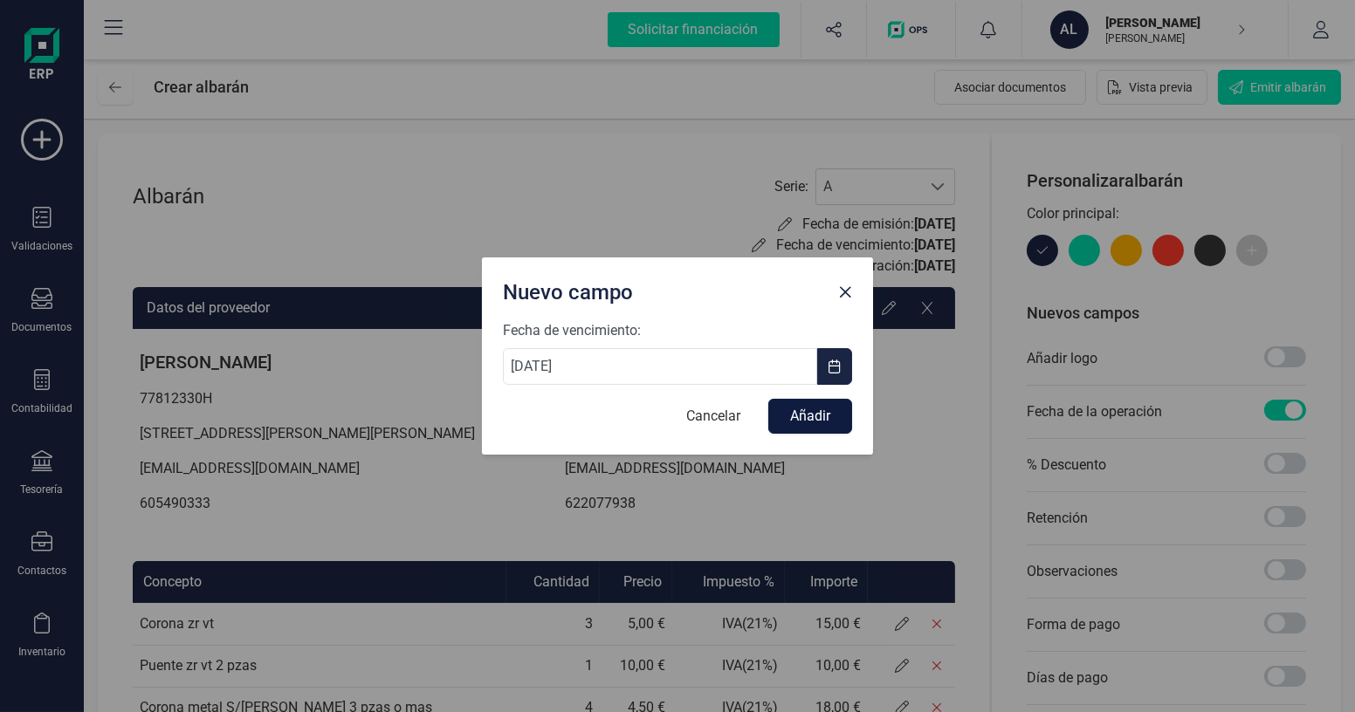
click at [839, 423] on button "Añadir" at bounding box center [810, 416] width 84 height 35
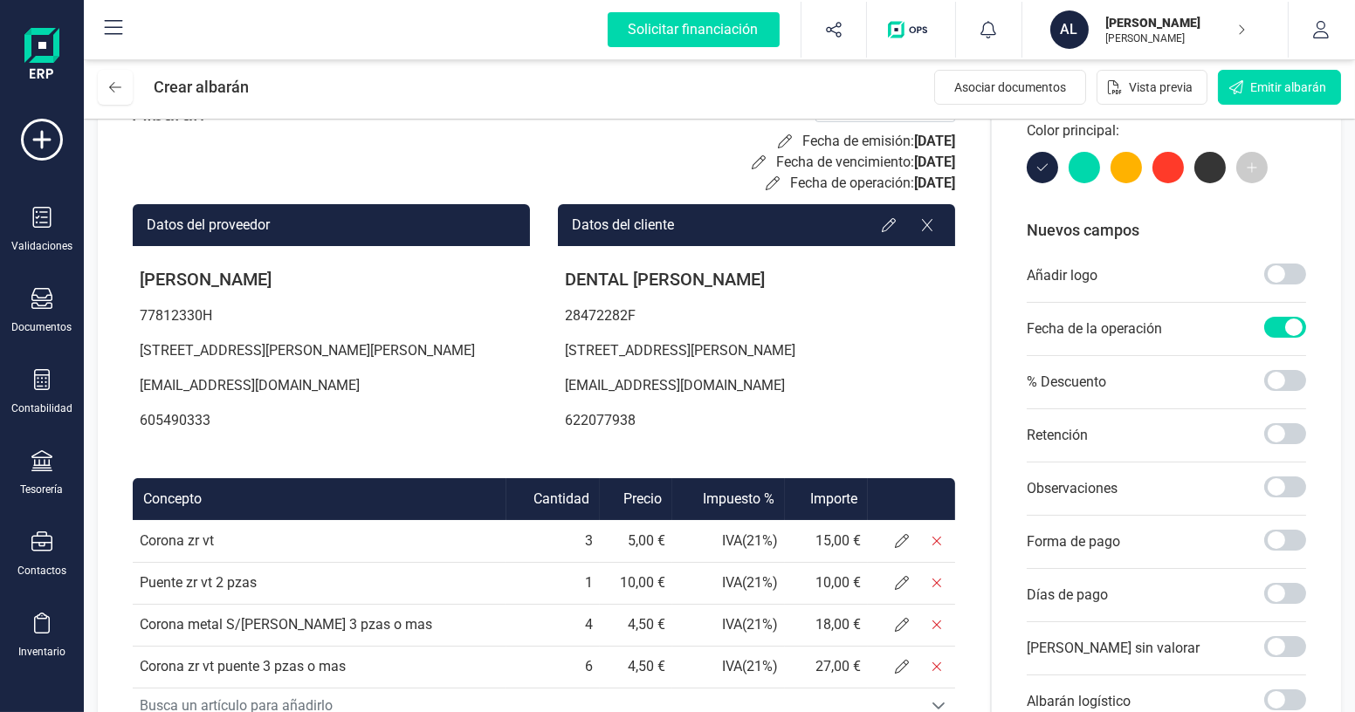
scroll to position [158, 0]
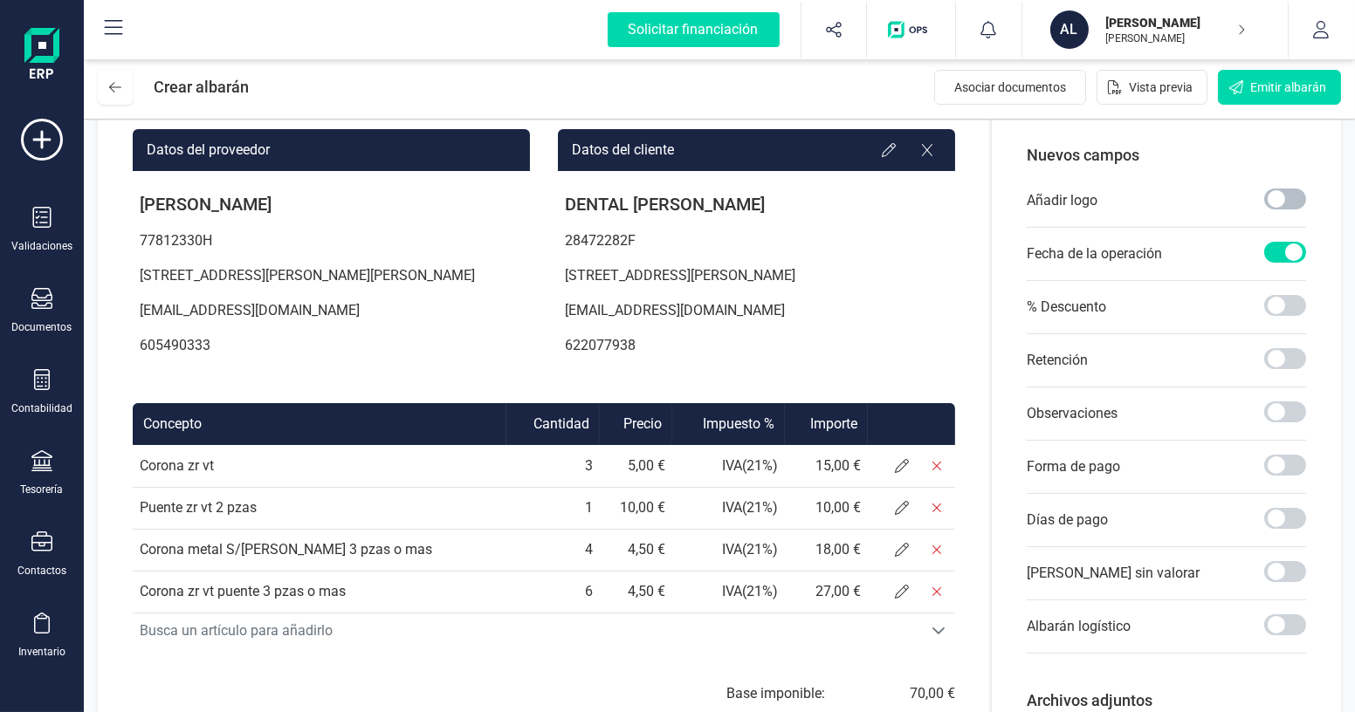
click at [1285, 196] on span at bounding box center [1285, 199] width 42 height 21
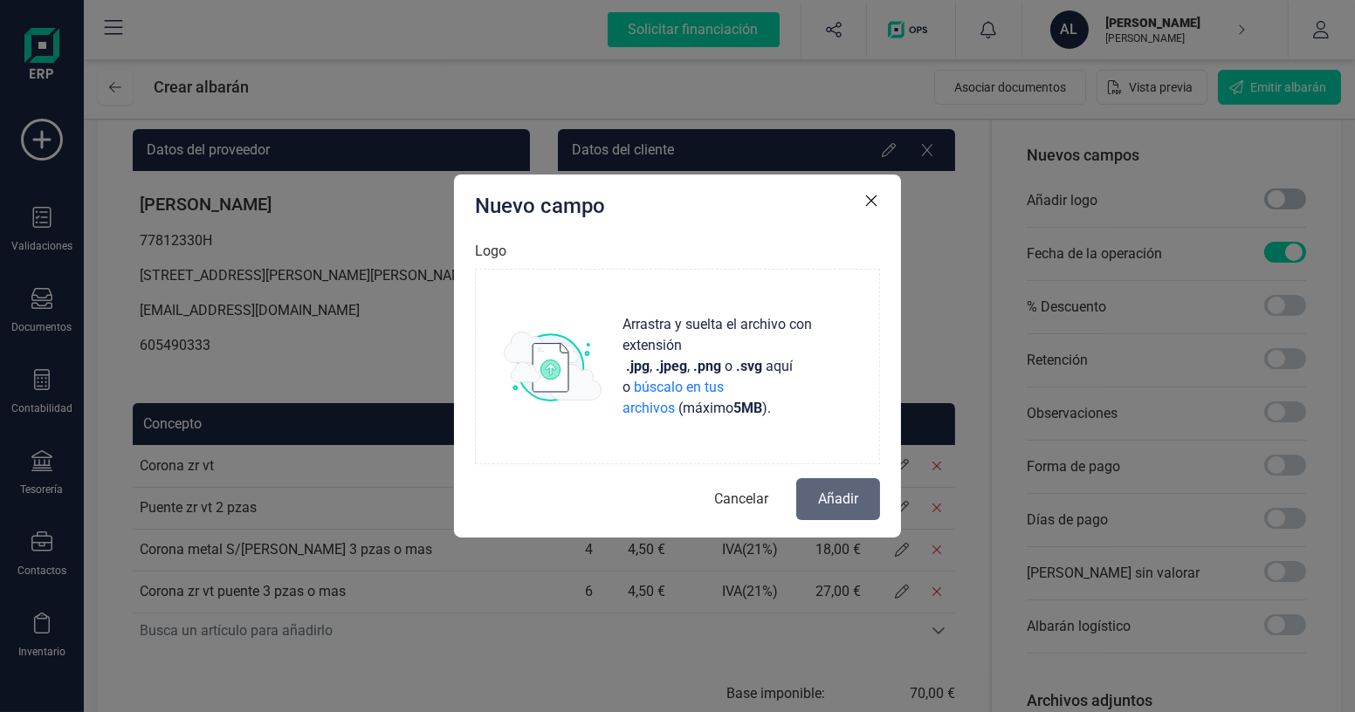
scroll to position [9, 5]
click at [569, 319] on div "Arrastra y suelta el archivo con extensión .jpg , .jpeg , .png o .svg aquí o bú…" at bounding box center [677, 367] width 405 height 196
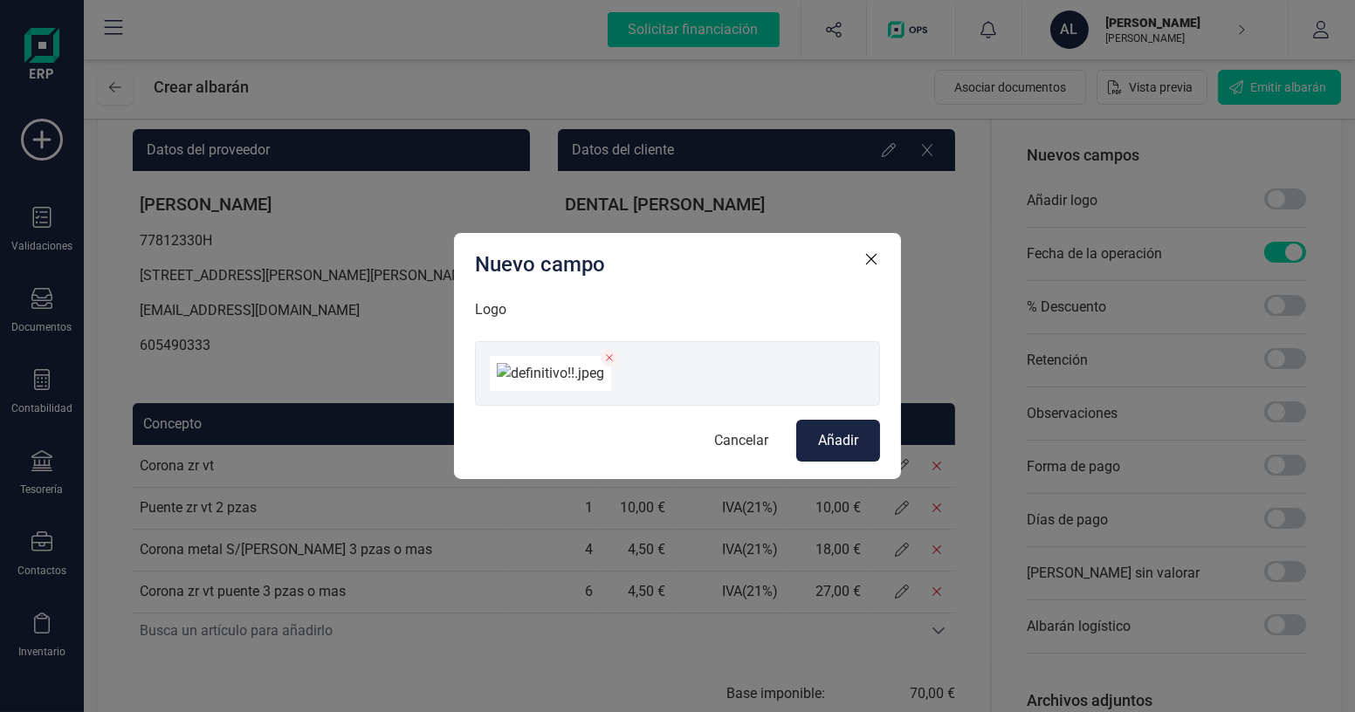
click at [828, 451] on span "Añadir" at bounding box center [838, 440] width 40 height 21
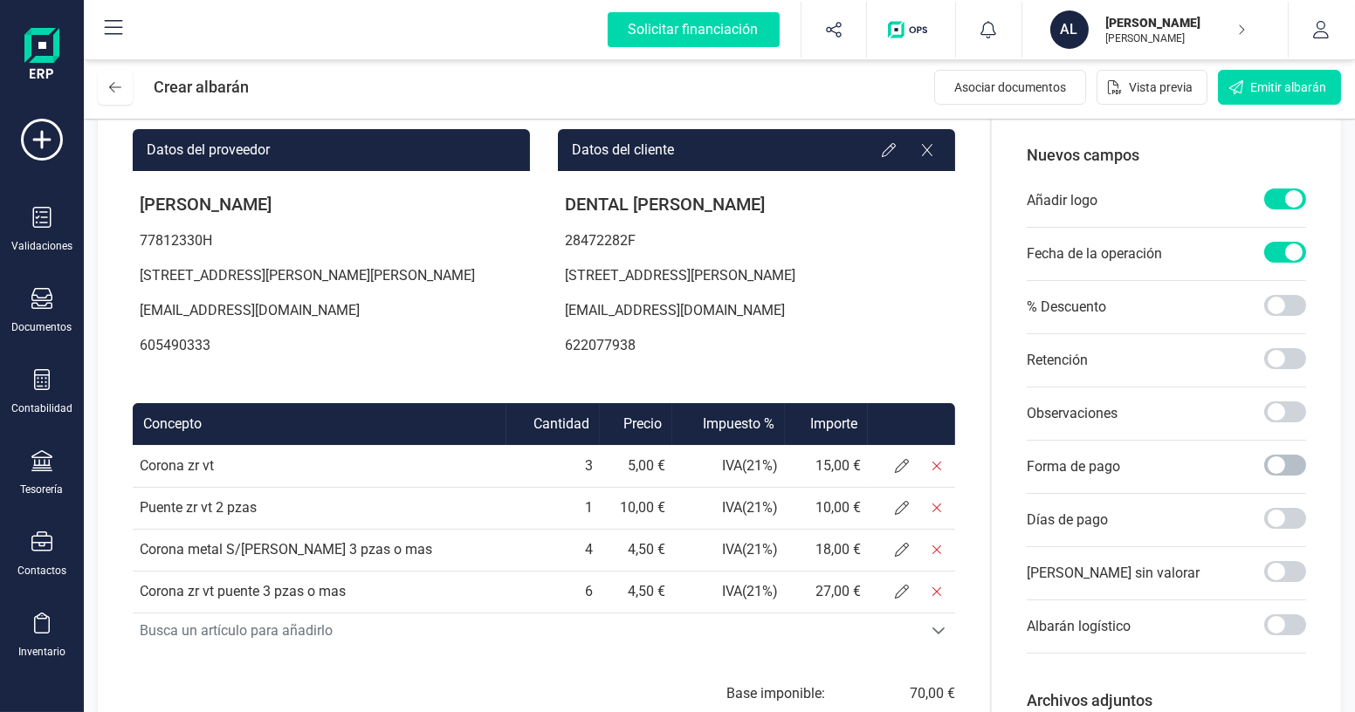
click at [1294, 468] on span at bounding box center [1285, 465] width 42 height 21
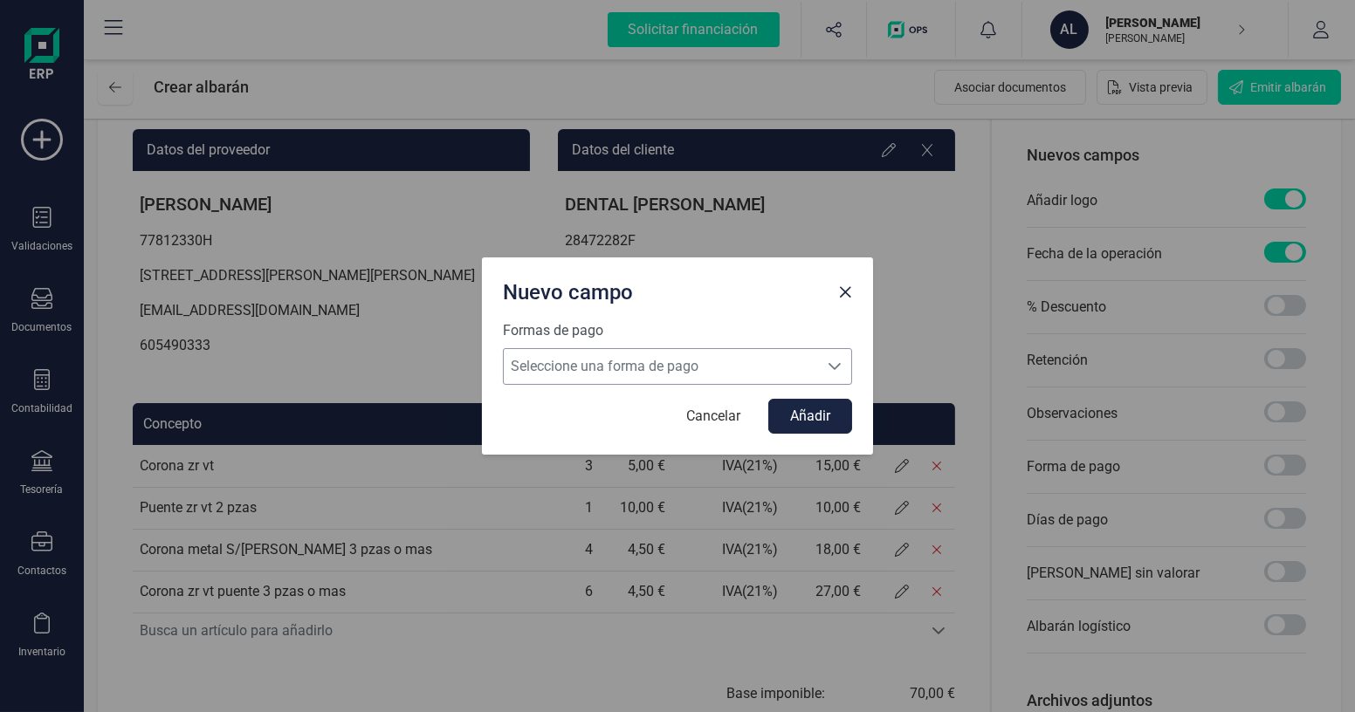
click at [751, 366] on span "Seleccione una forma de pago" at bounding box center [661, 366] width 314 height 35
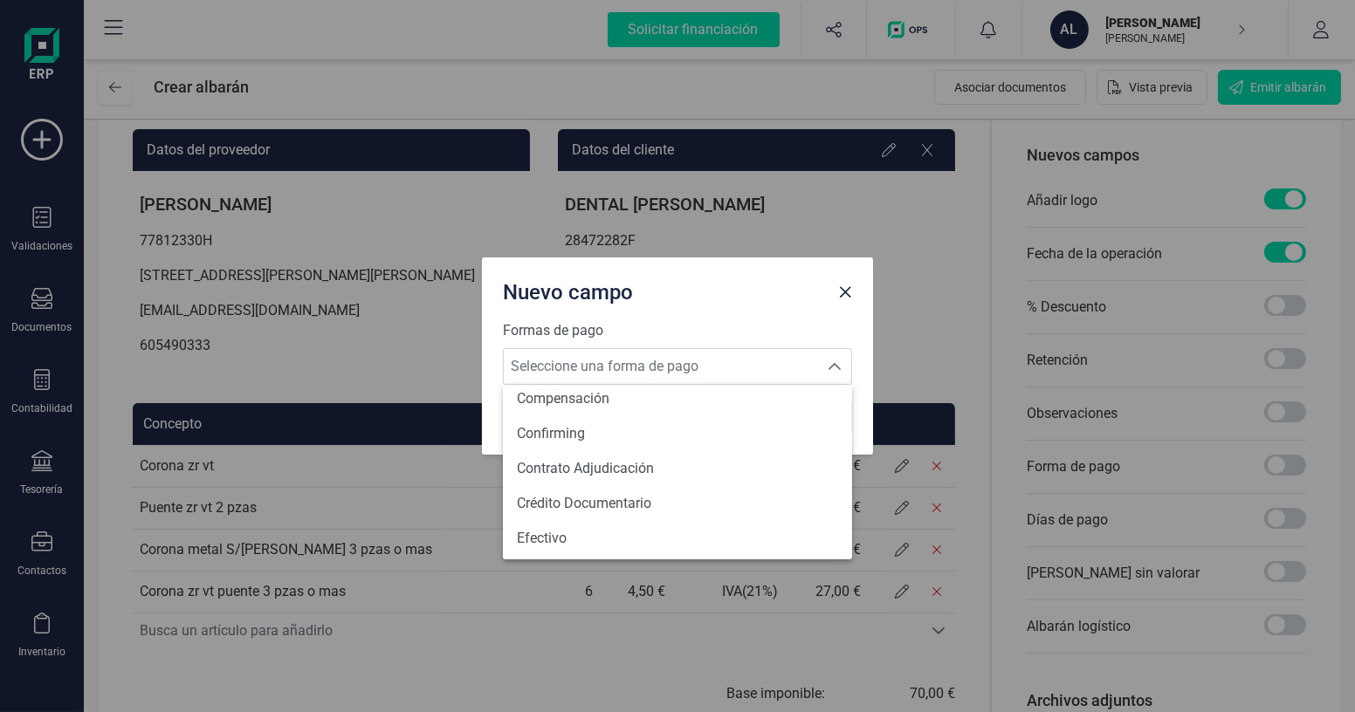
scroll to position [158, 0]
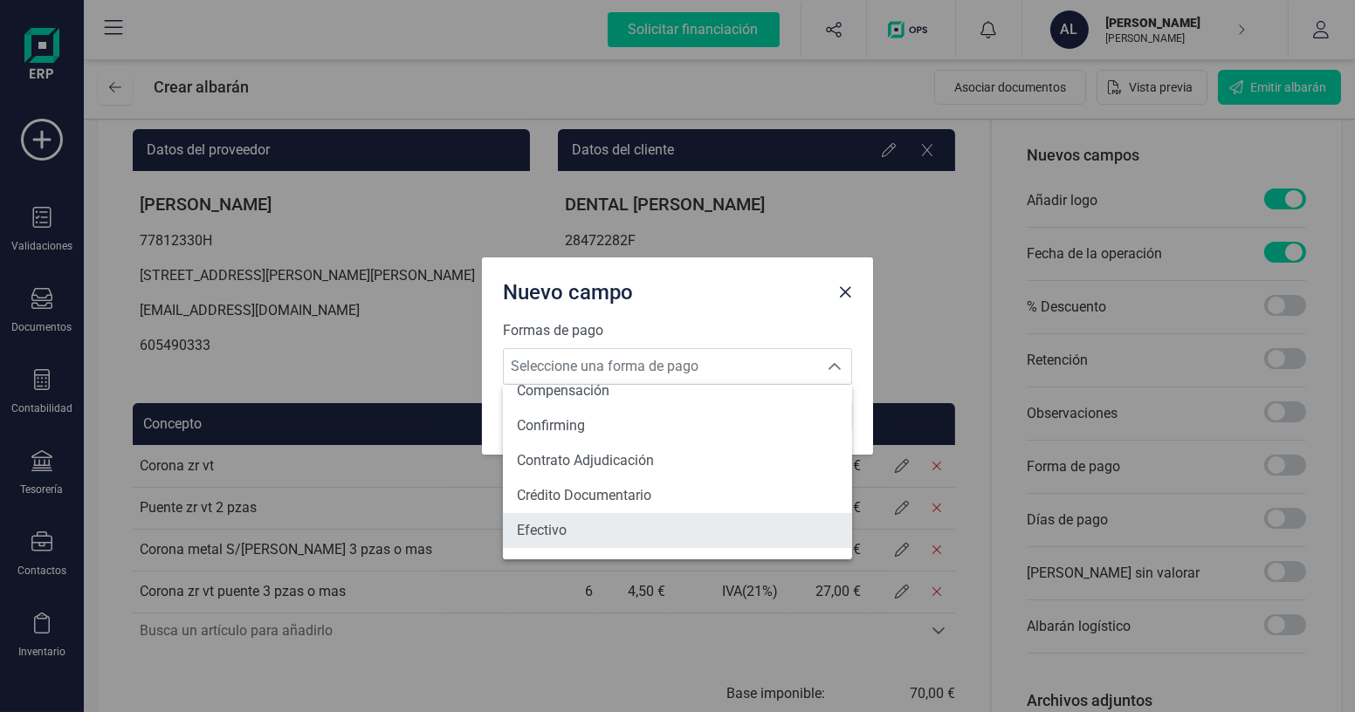
click at [567, 529] on span "Efectivo" at bounding box center [542, 530] width 50 height 21
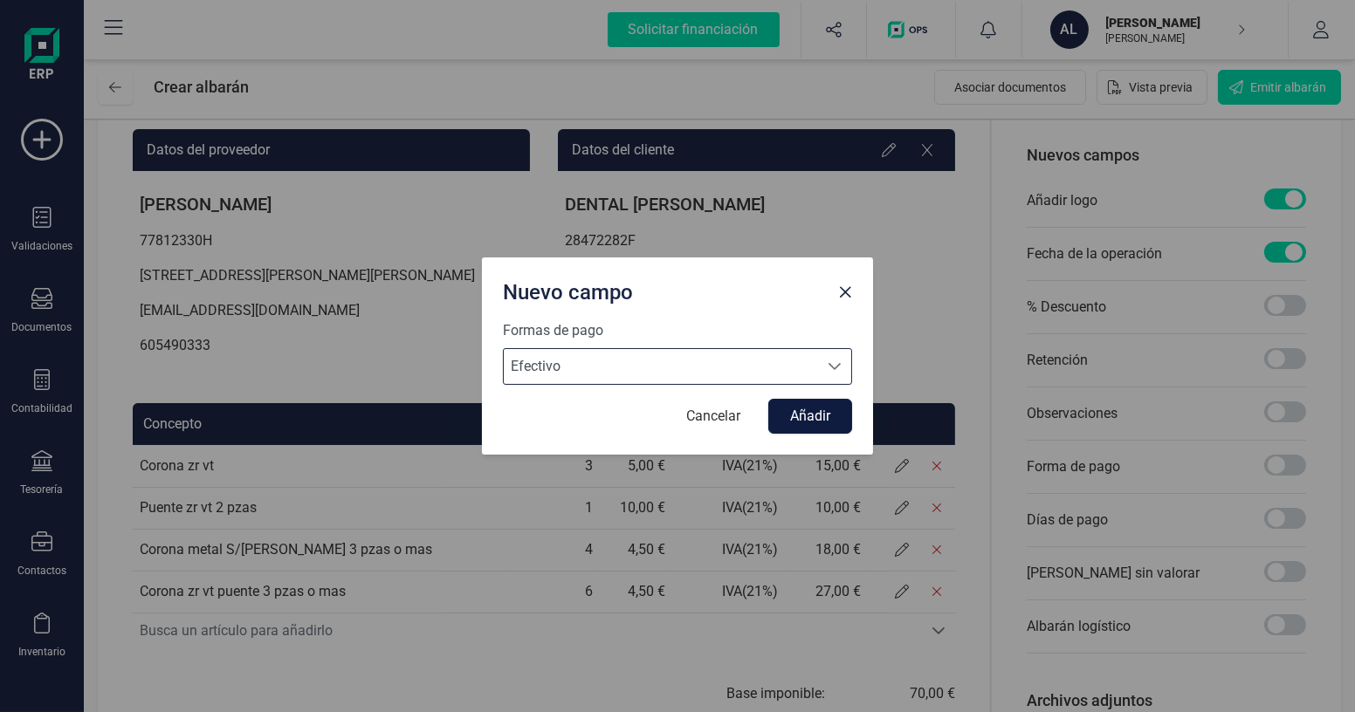
click at [825, 423] on button "Añadir" at bounding box center [810, 416] width 84 height 35
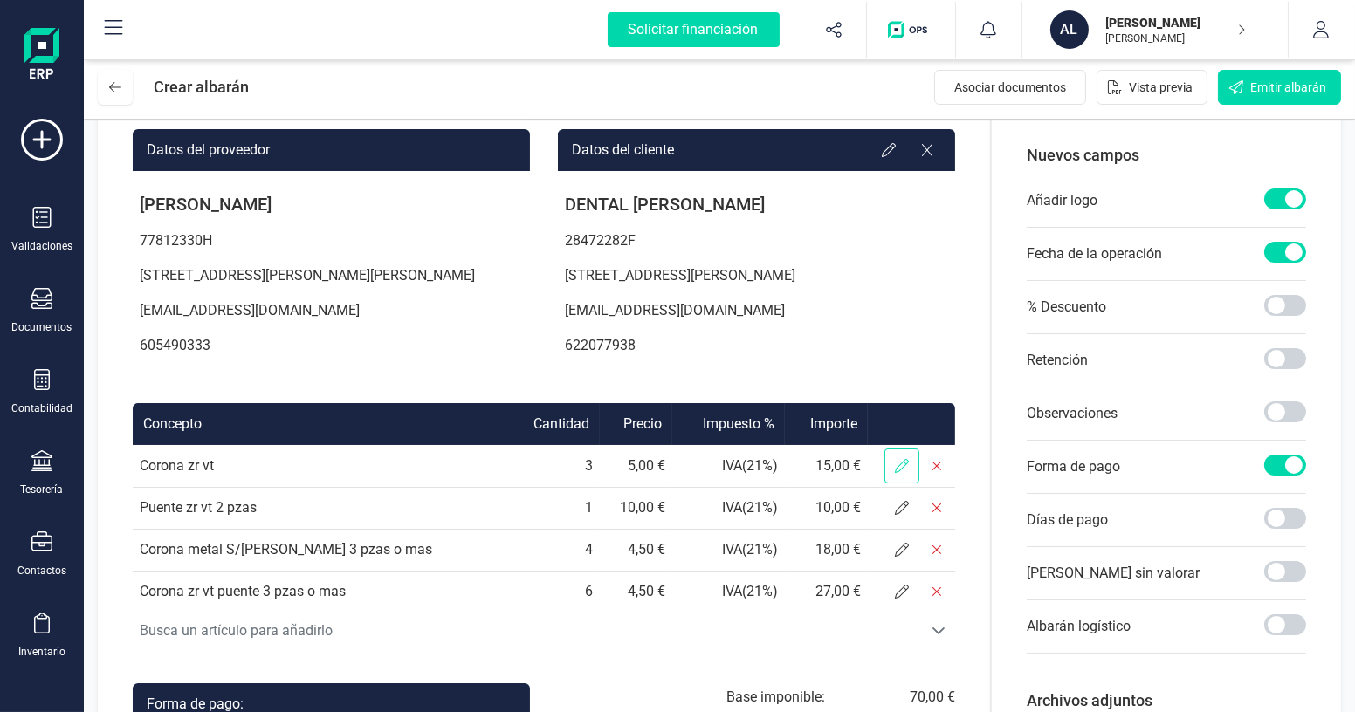
click at [909, 473] on icon at bounding box center [902, 466] width 14 height 14
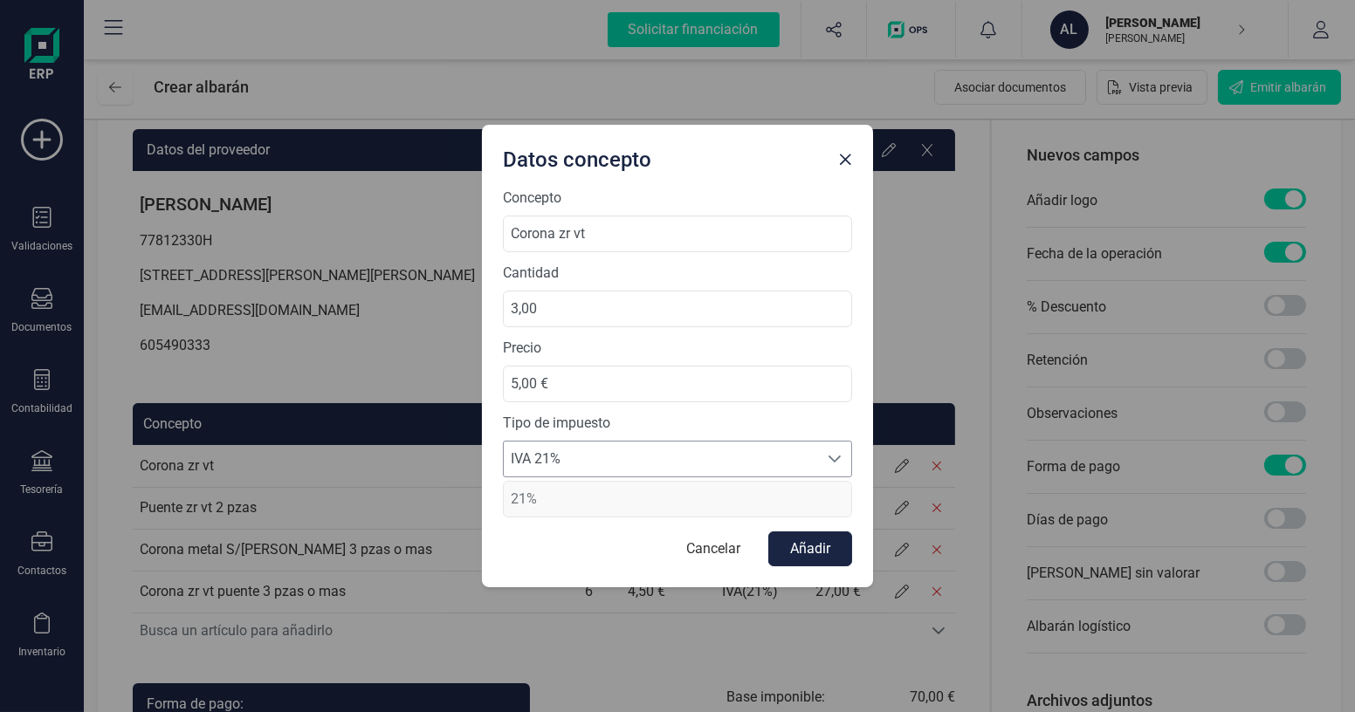
click at [594, 448] on span "IVA 21%" at bounding box center [661, 459] width 314 height 35
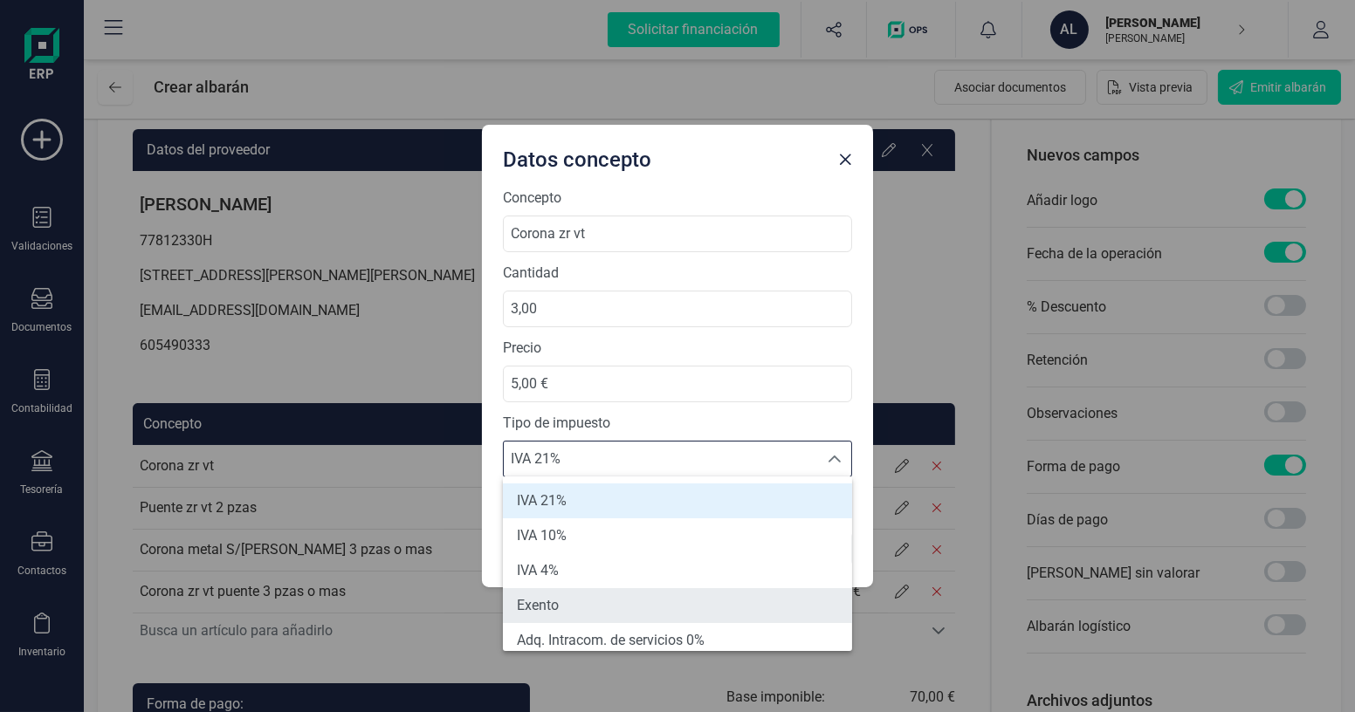
click at [567, 595] on li "Exento" at bounding box center [677, 605] width 349 height 35
type input "0%"
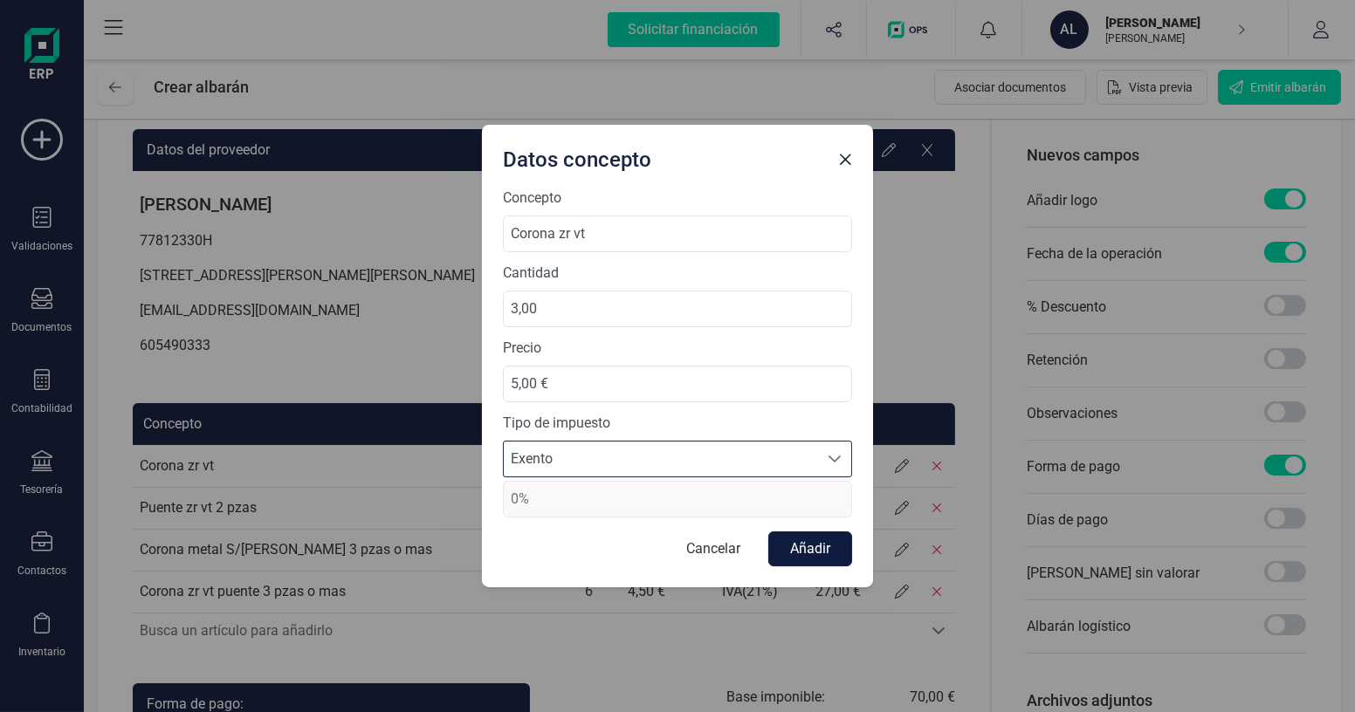
click at [801, 549] on button "Añadir" at bounding box center [810, 549] width 84 height 35
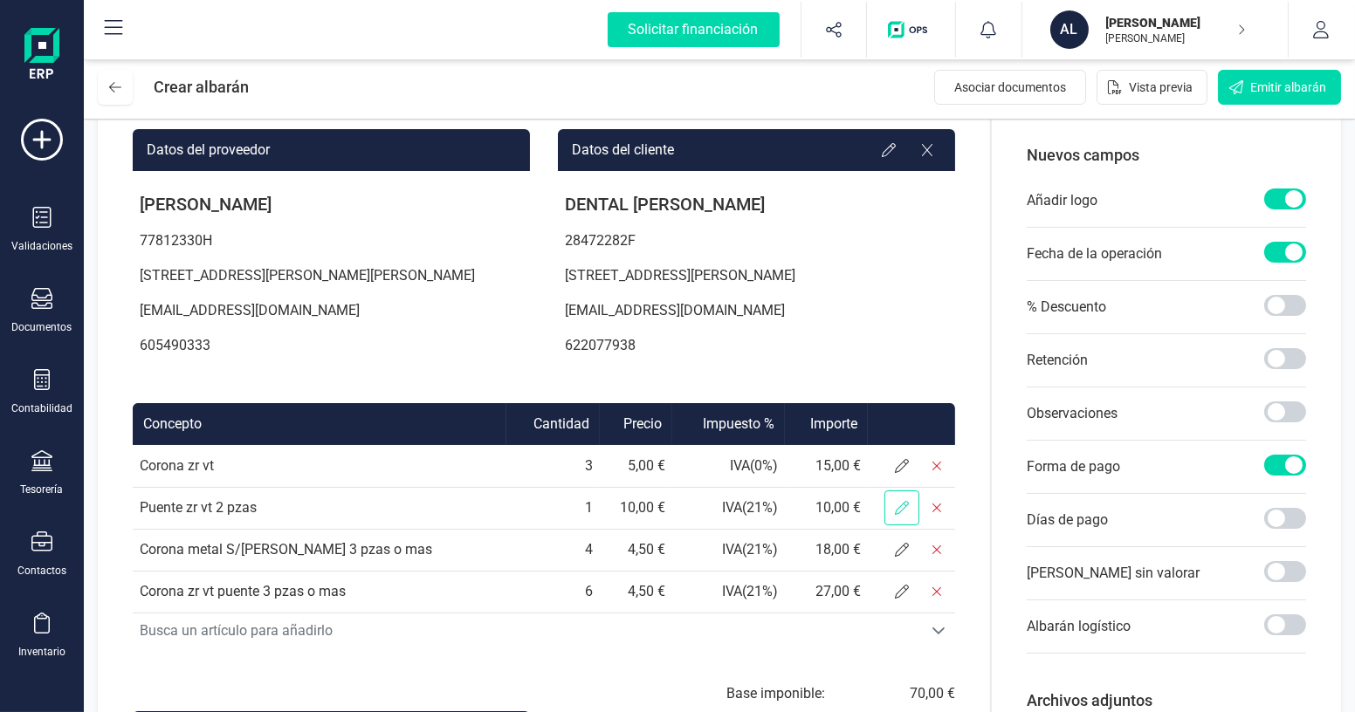
click at [909, 515] on icon at bounding box center [902, 508] width 14 height 14
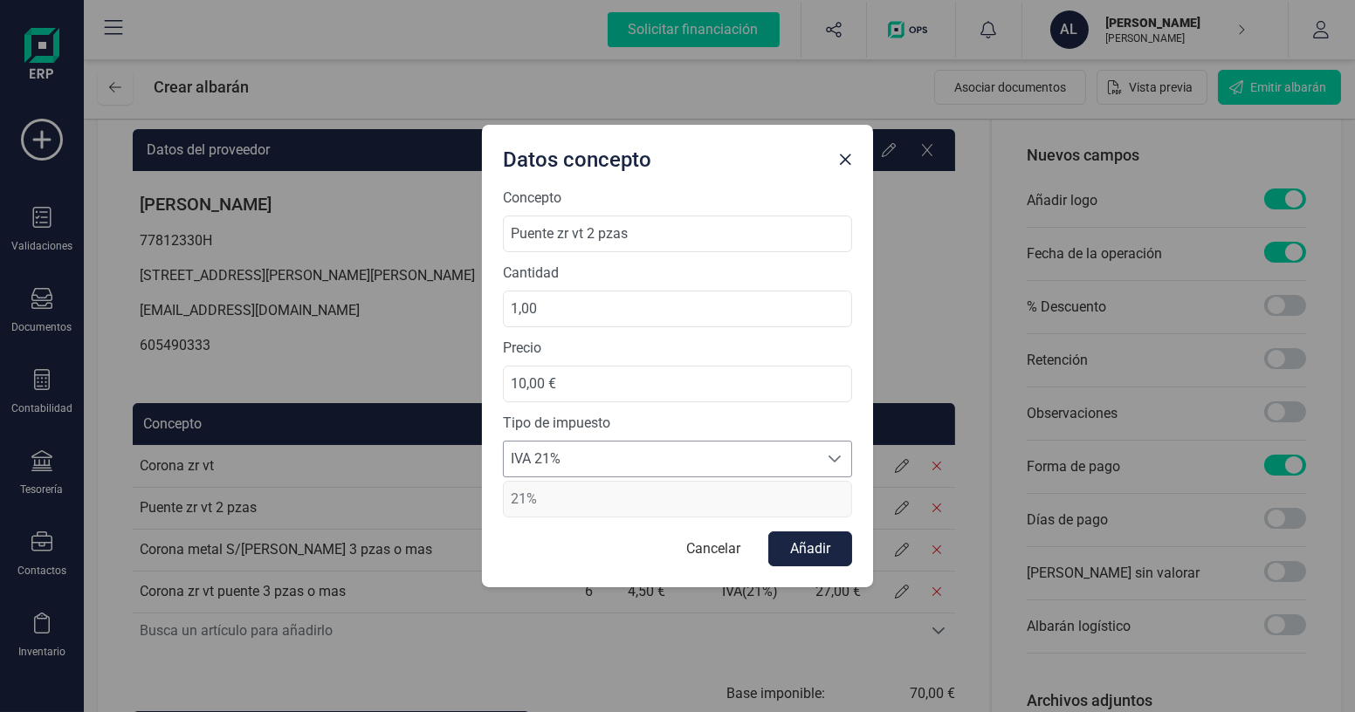
click at [657, 456] on span "IVA 21%" at bounding box center [661, 459] width 314 height 35
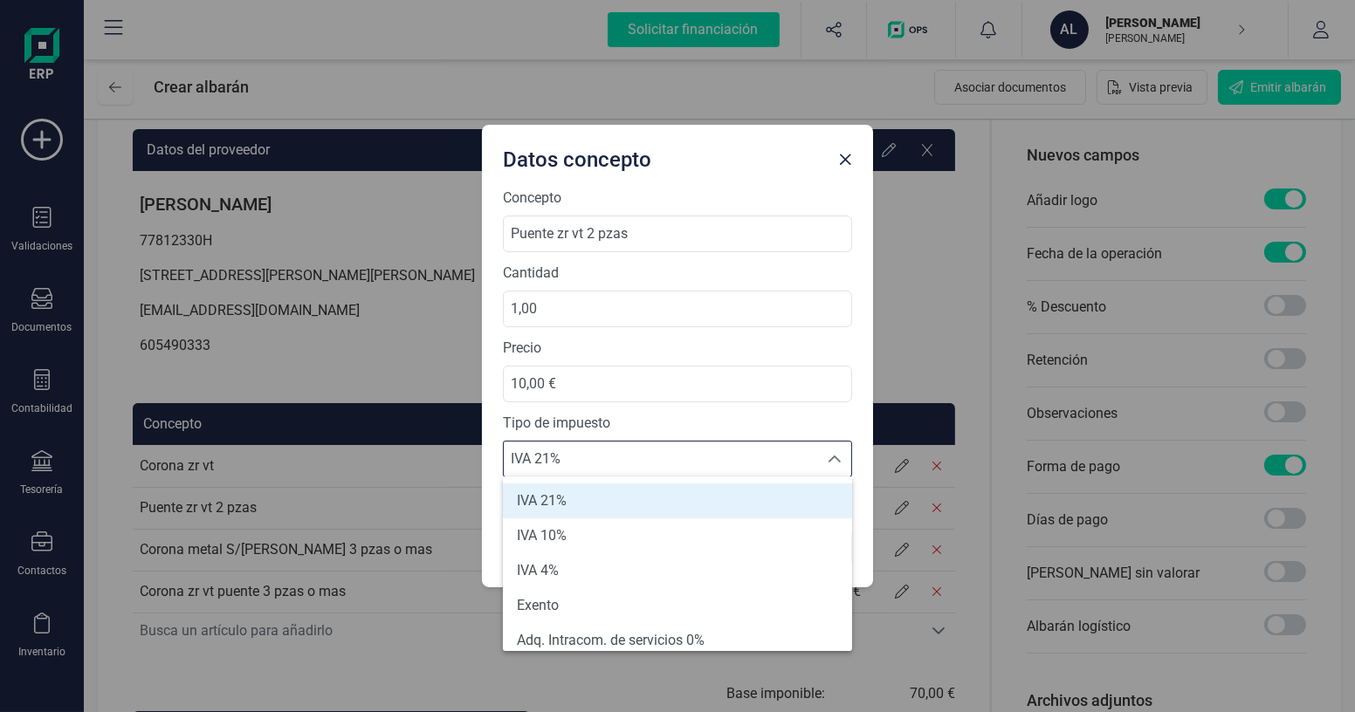
drag, startPoint x: 569, startPoint y: 601, endPoint x: 641, endPoint y: 576, distance: 75.9
click at [570, 601] on li "Exento" at bounding box center [677, 605] width 349 height 35
type input "0%"
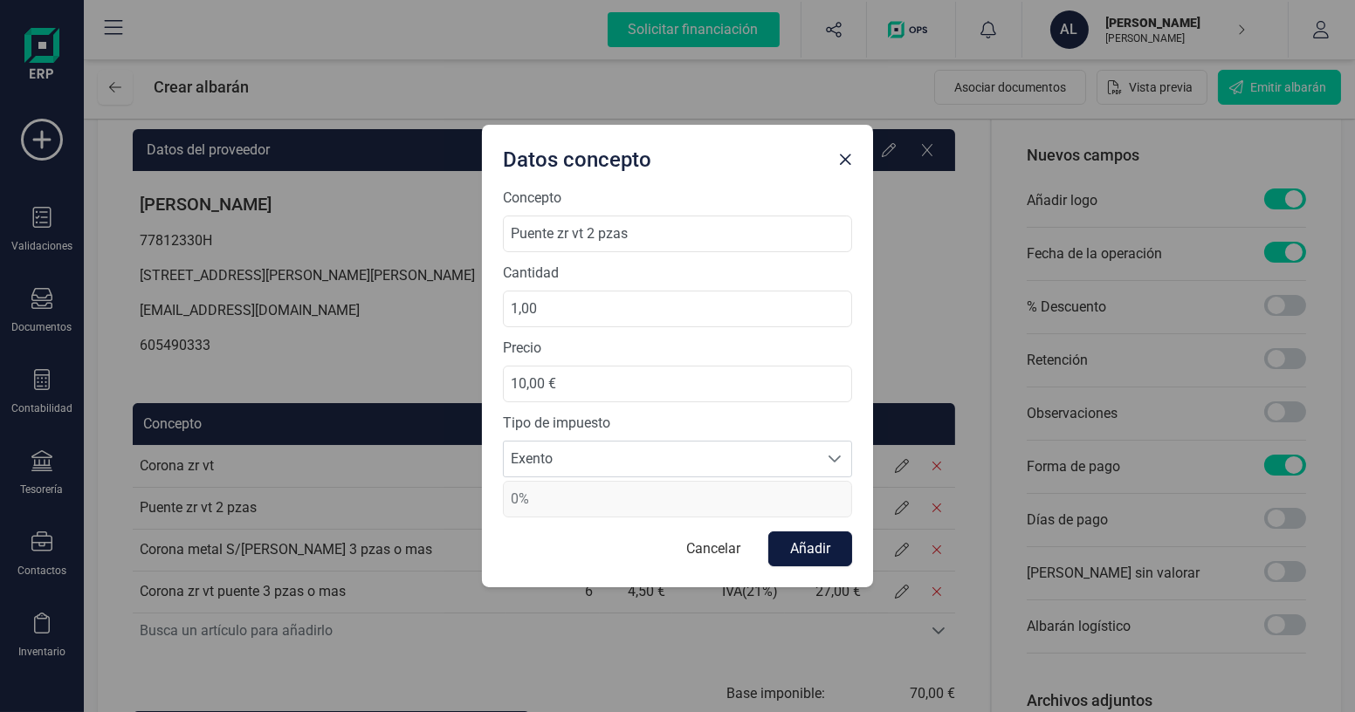
click at [804, 548] on button "Añadir" at bounding box center [810, 549] width 84 height 35
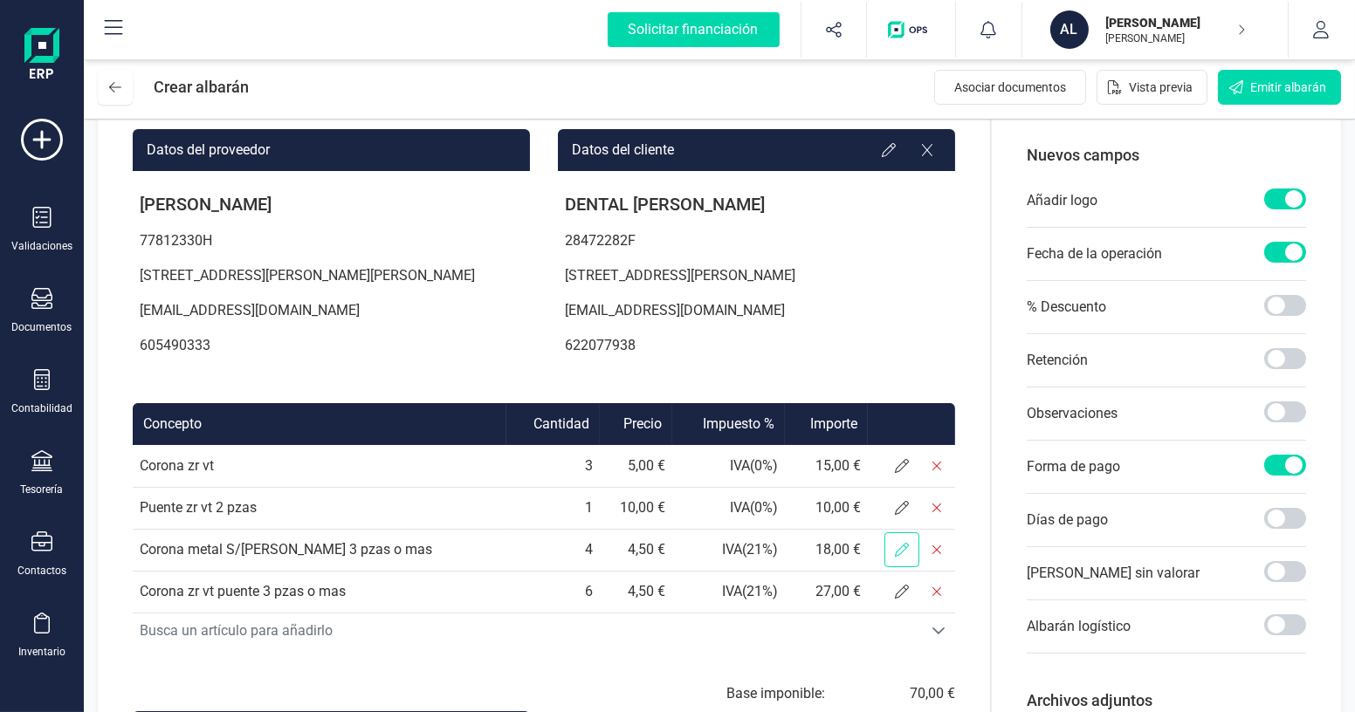
click at [909, 557] on icon at bounding box center [902, 550] width 14 height 14
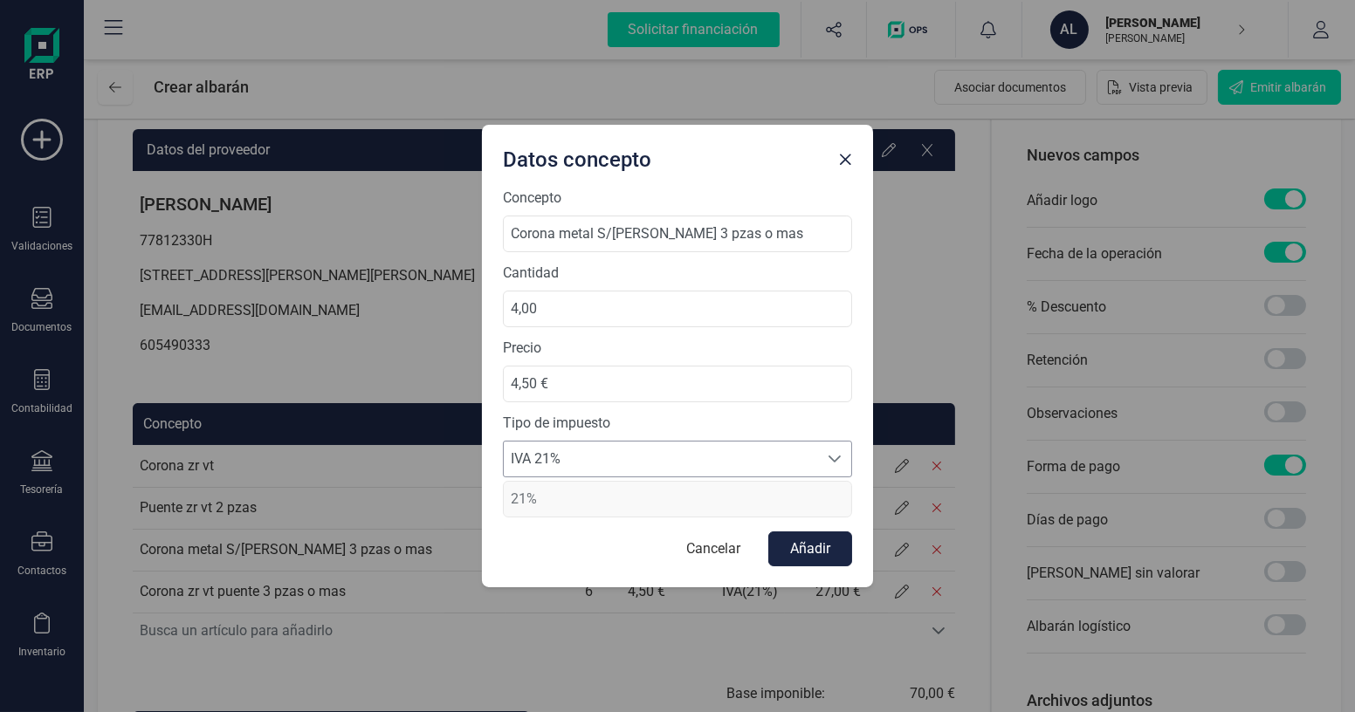
click at [643, 456] on span "IVA 21%" at bounding box center [661, 459] width 314 height 35
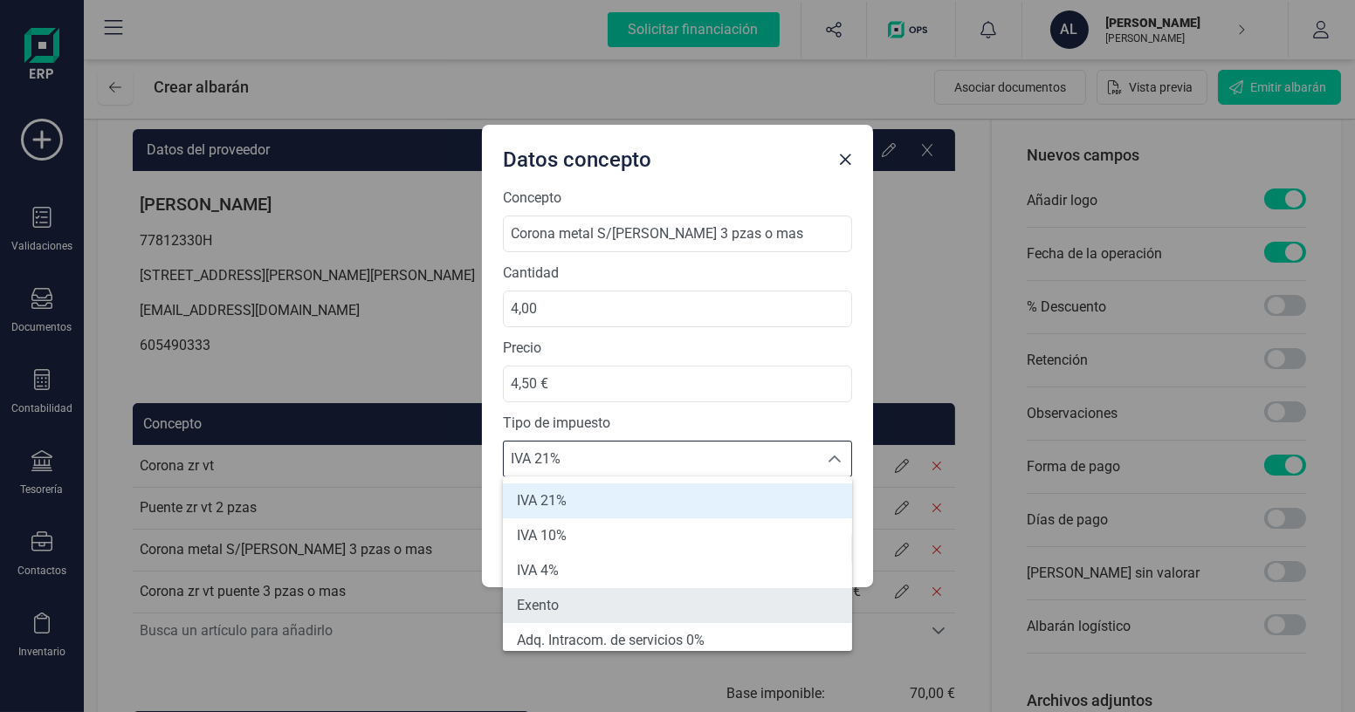
click at [610, 608] on li "Exento" at bounding box center [677, 605] width 349 height 35
type input "0%"
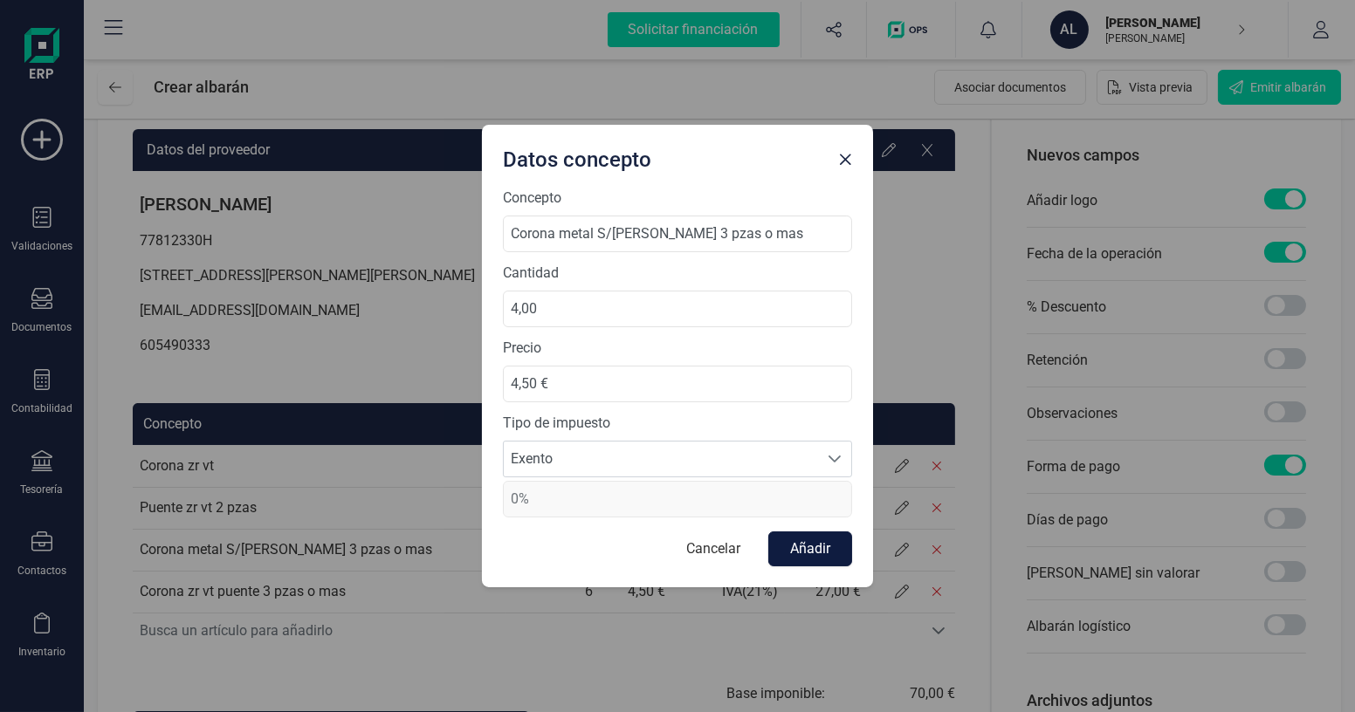
click at [823, 561] on button "Añadir" at bounding box center [810, 549] width 84 height 35
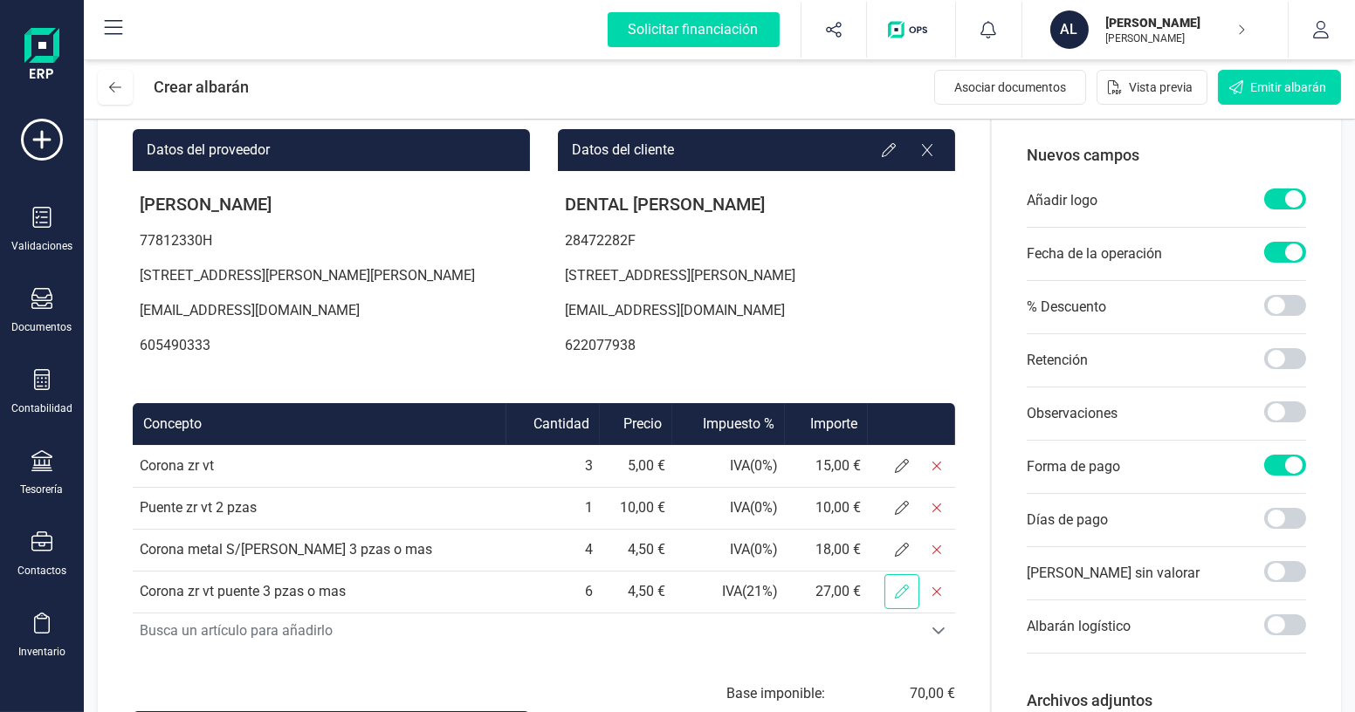
click at [909, 599] on icon at bounding box center [902, 592] width 14 height 14
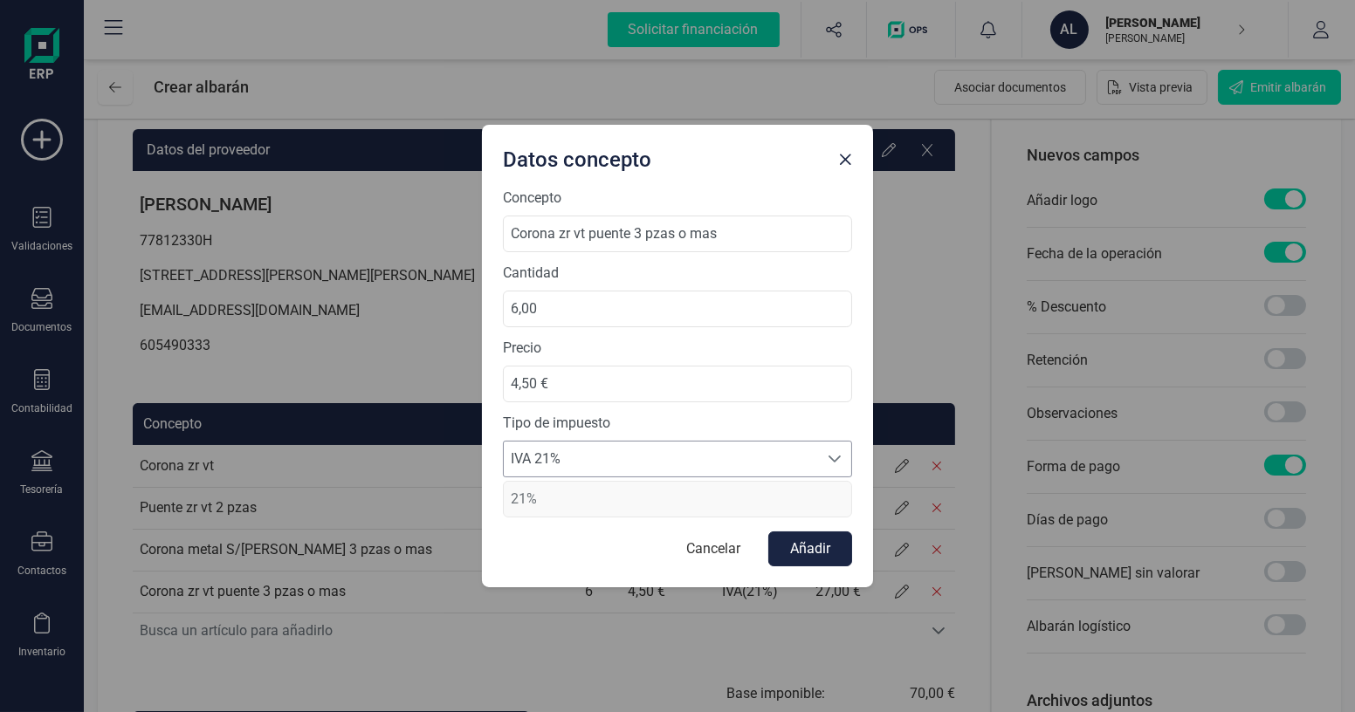
click at [622, 467] on span "IVA 21%" at bounding box center [661, 459] width 314 height 35
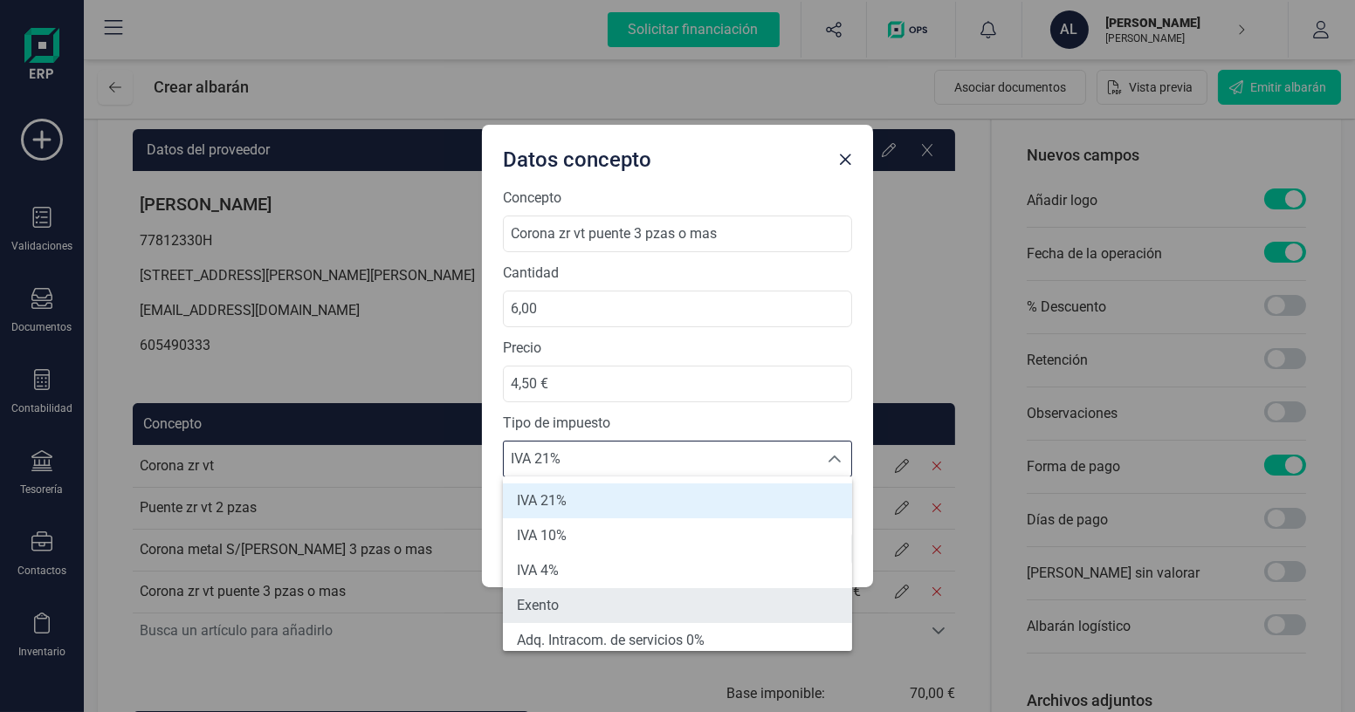
drag, startPoint x: 593, startPoint y: 599, endPoint x: 617, endPoint y: 592, distance: 25.4
click at [593, 599] on li "Exento" at bounding box center [677, 605] width 349 height 35
type input "0%"
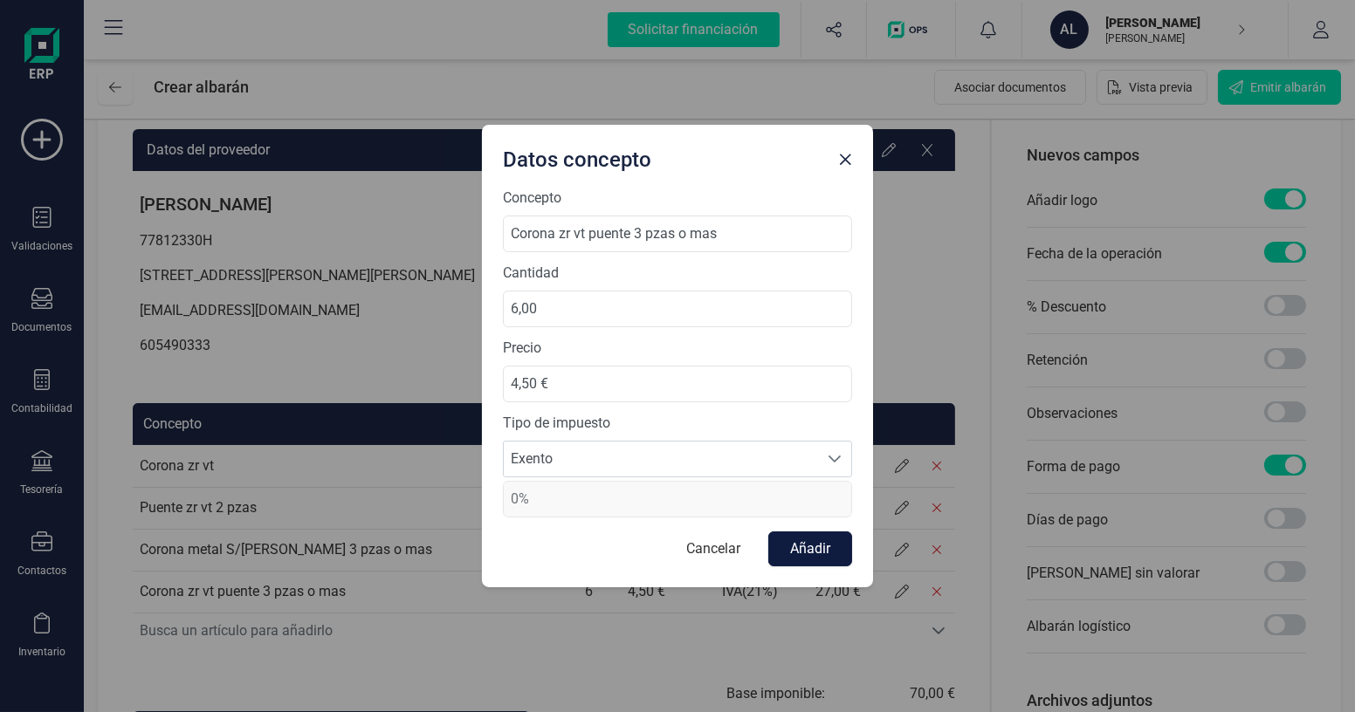
click at [792, 546] on button "Añadir" at bounding box center [810, 549] width 84 height 35
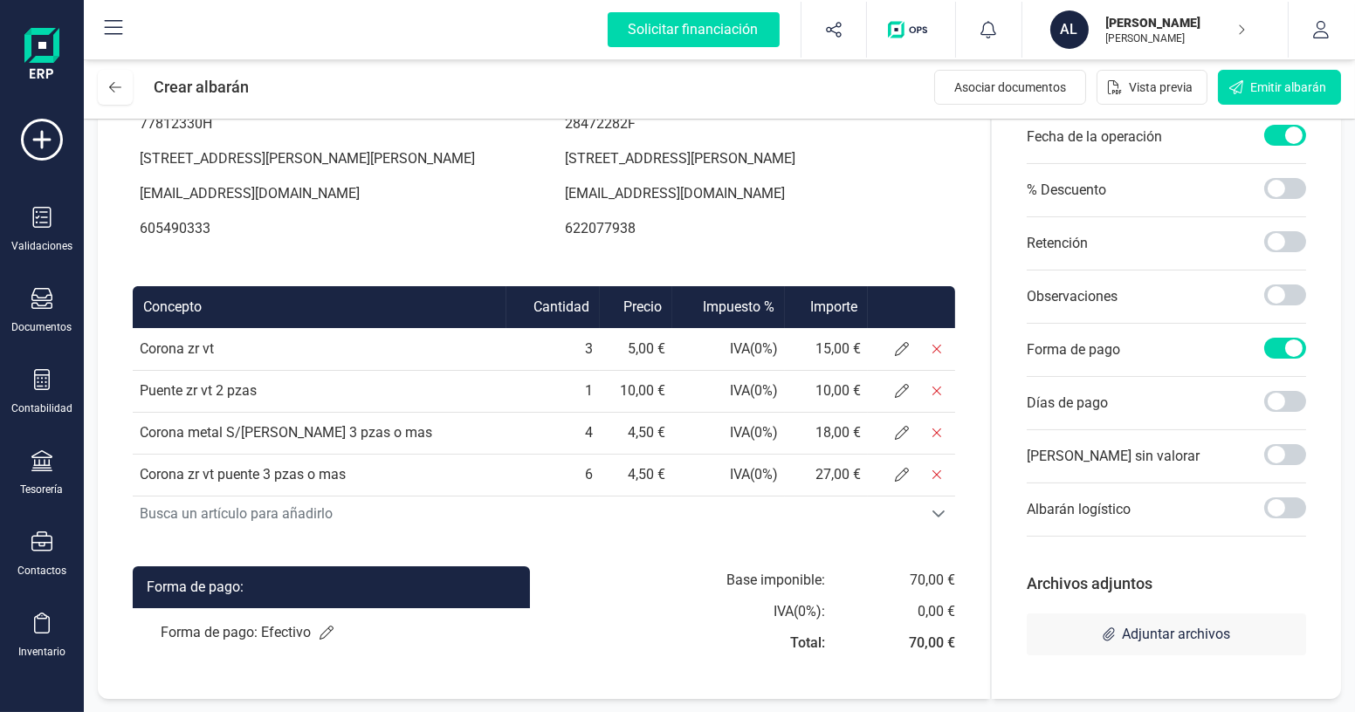
scroll to position [294, 0]
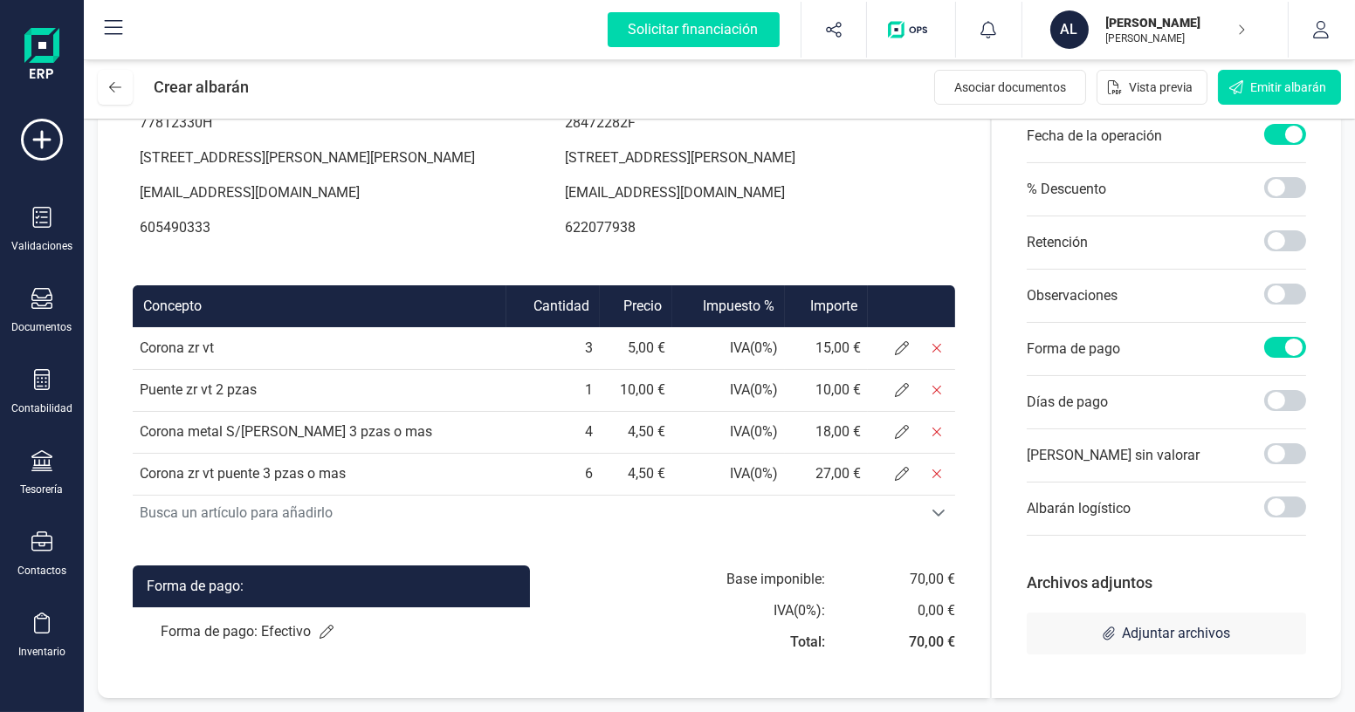
click at [1050, 669] on div "Personalizar albarán Color principal: Nuevos campos Añadir logo Fecha de la ope…" at bounding box center [1166, 278] width 349 height 841
click at [1296, 284] on span at bounding box center [1285, 294] width 42 height 21
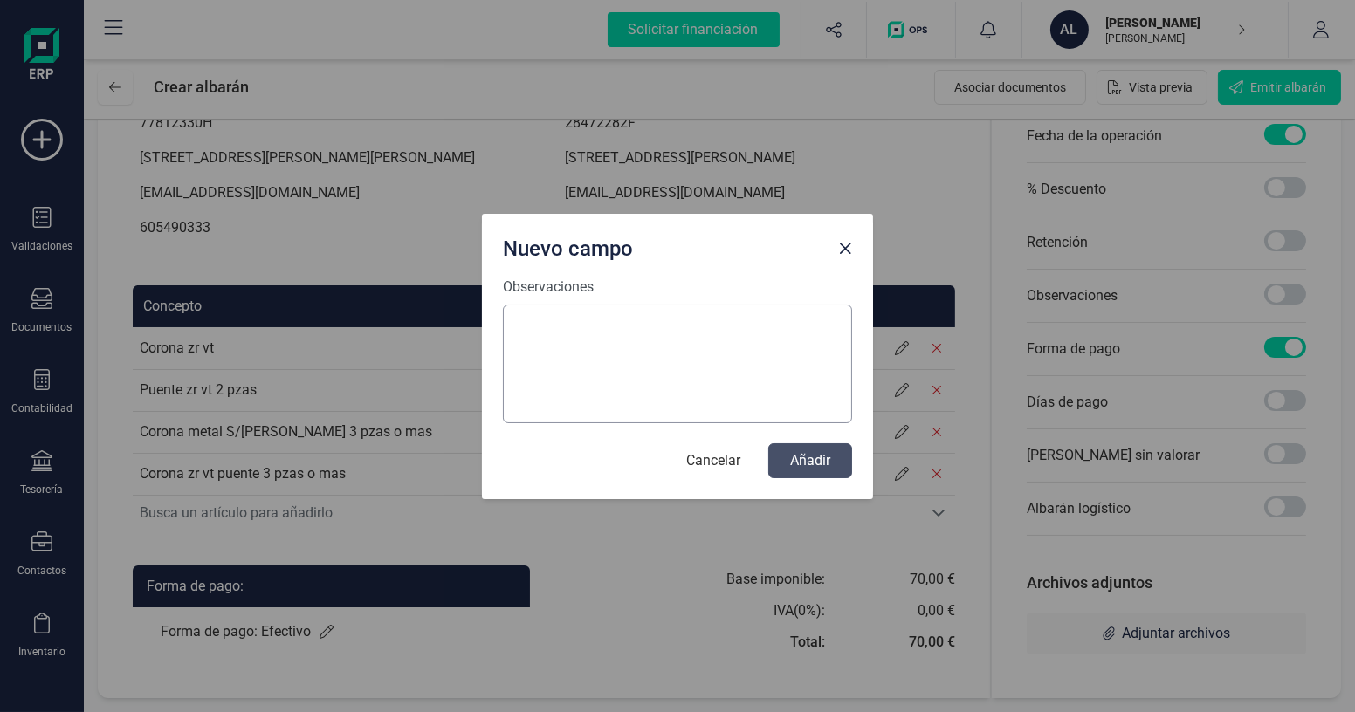
click at [679, 350] on textarea "Observaciones" at bounding box center [677, 364] width 349 height 119
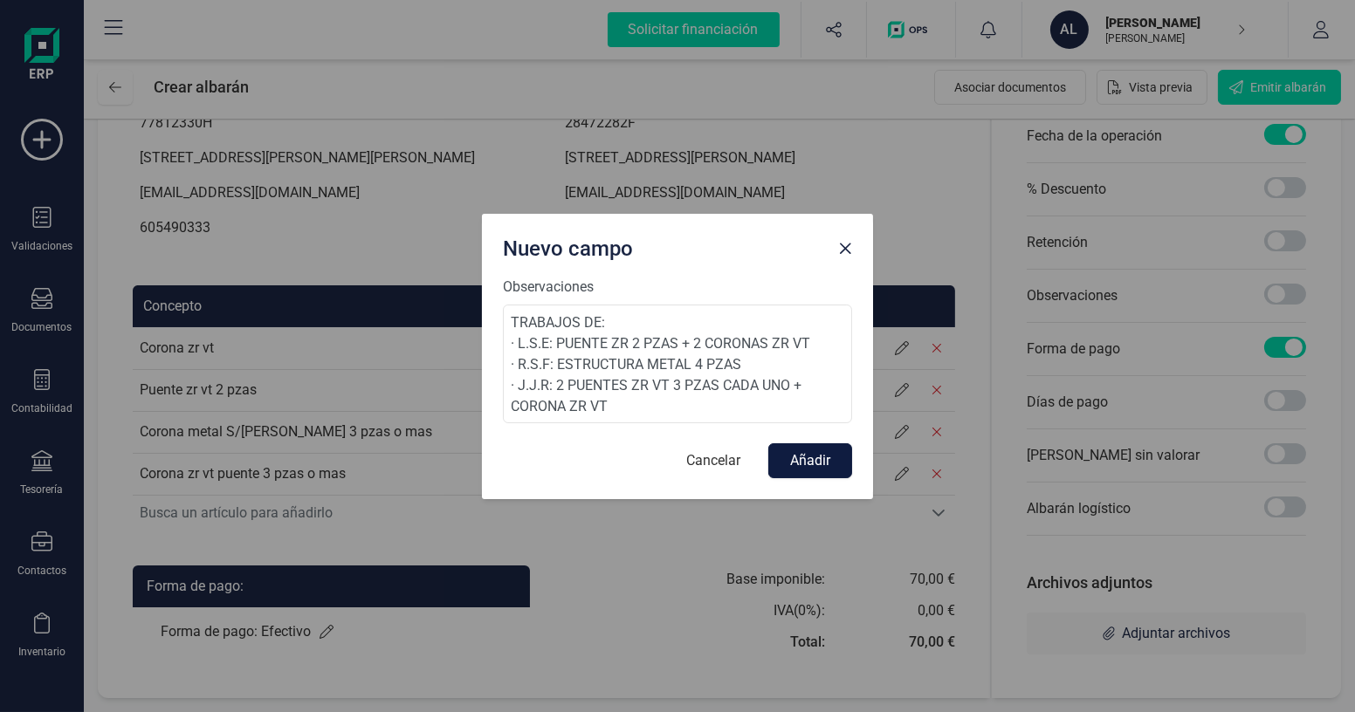
type textarea "TRABAJOS DE: · L.S.E: PUENTE ZR 2 PZAS + 2 CORONAS ZR VT · R.S.F: ESTRUCTURA ME…"
click at [810, 462] on button "Añadir" at bounding box center [810, 460] width 84 height 35
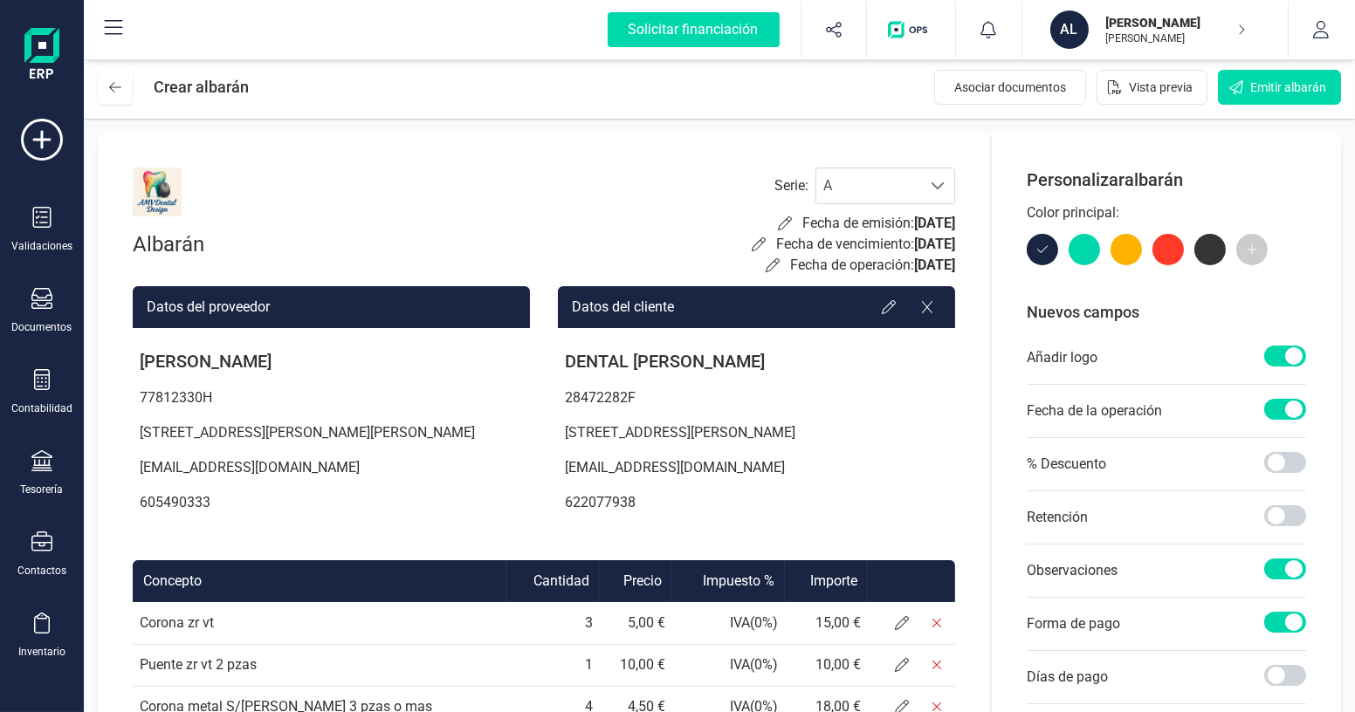
scroll to position [0, 0]
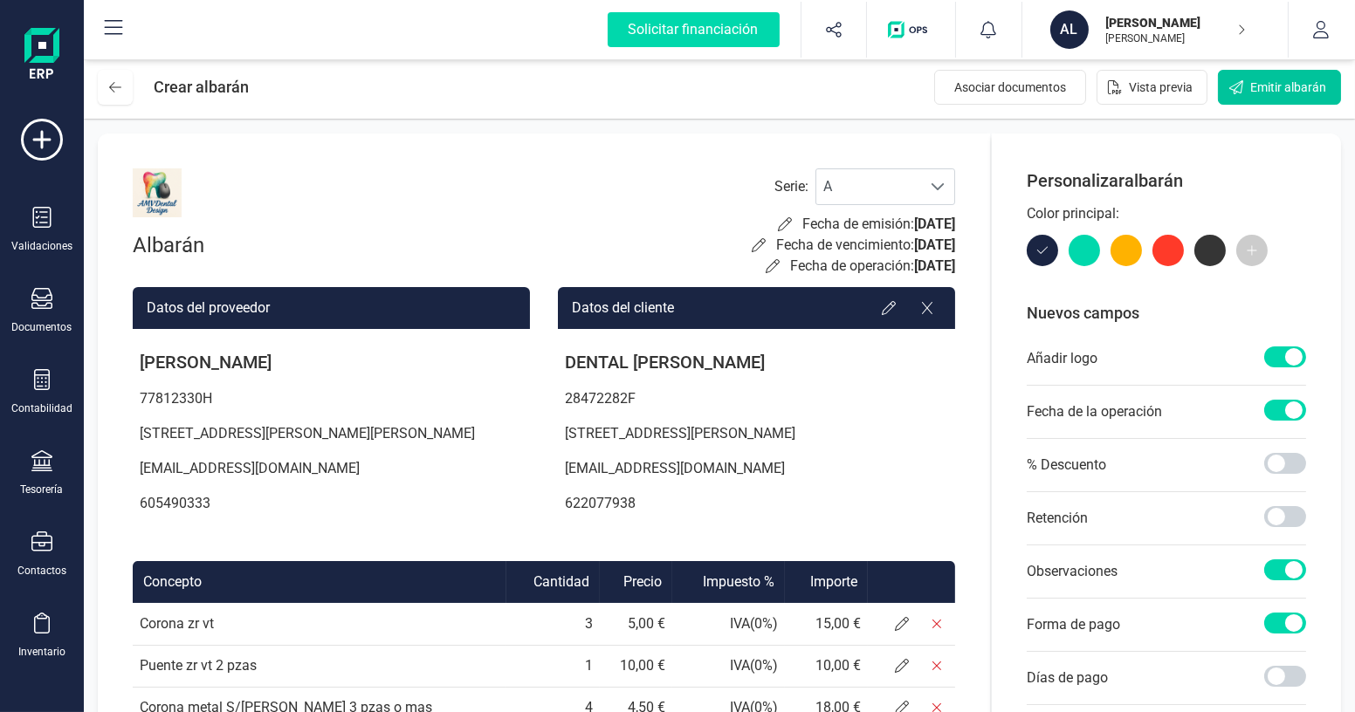
click at [1288, 87] on span "Emitir albarán" at bounding box center [1288, 87] width 76 height 17
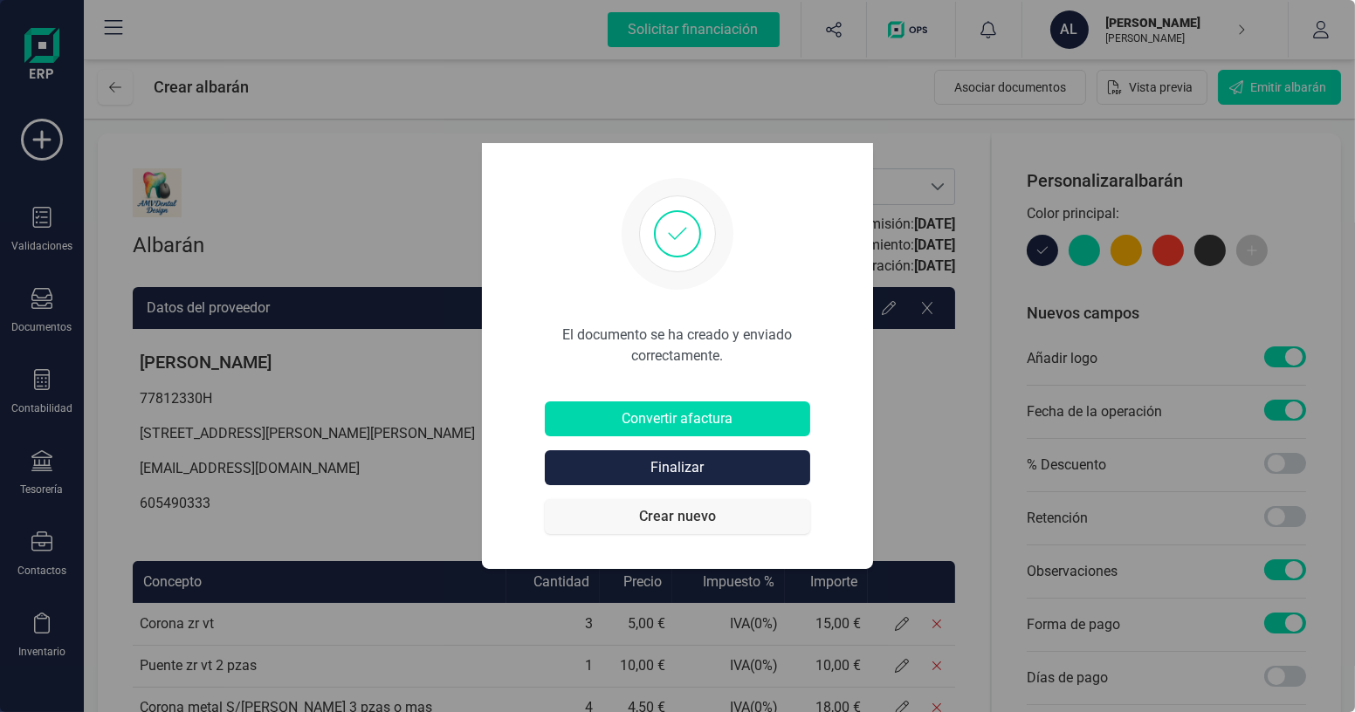
click at [691, 517] on button "Crear nuevo" at bounding box center [677, 516] width 265 height 35
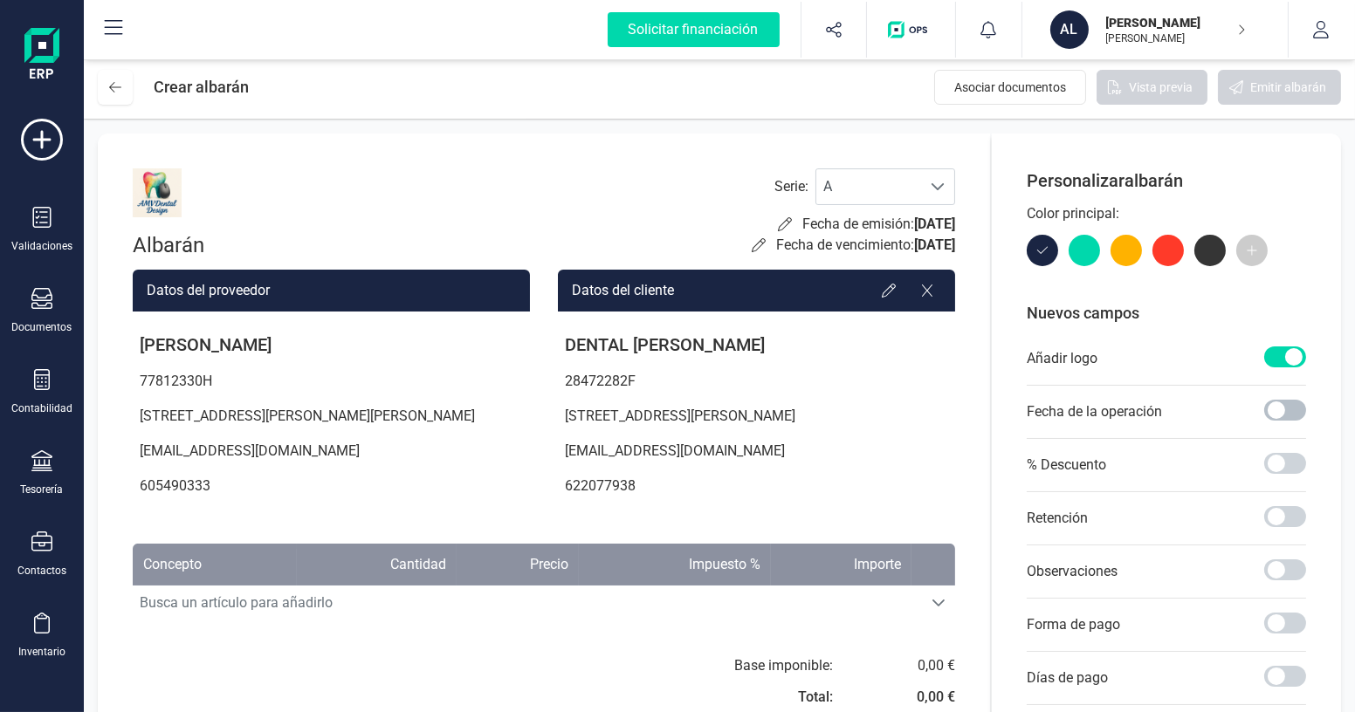
click at [1290, 414] on span at bounding box center [1285, 410] width 42 height 21
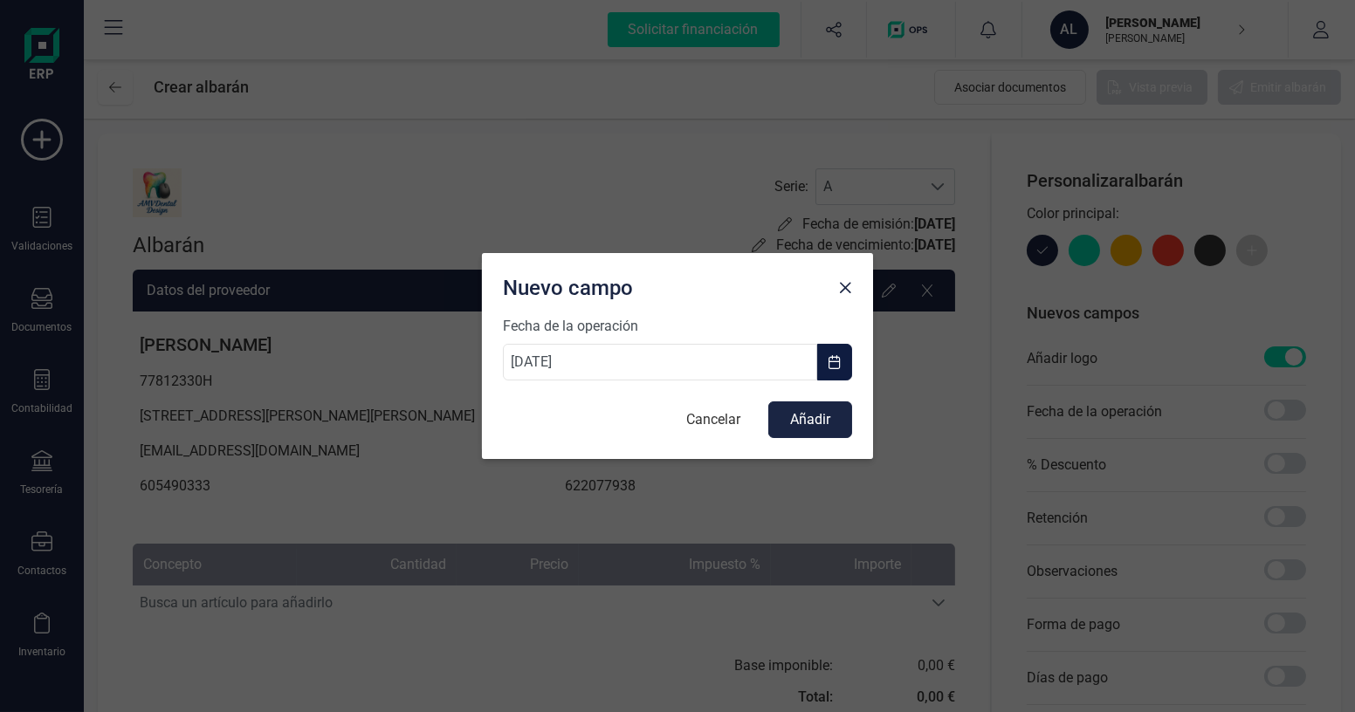
click at [832, 367] on span "button" at bounding box center [835, 362] width 14 height 14
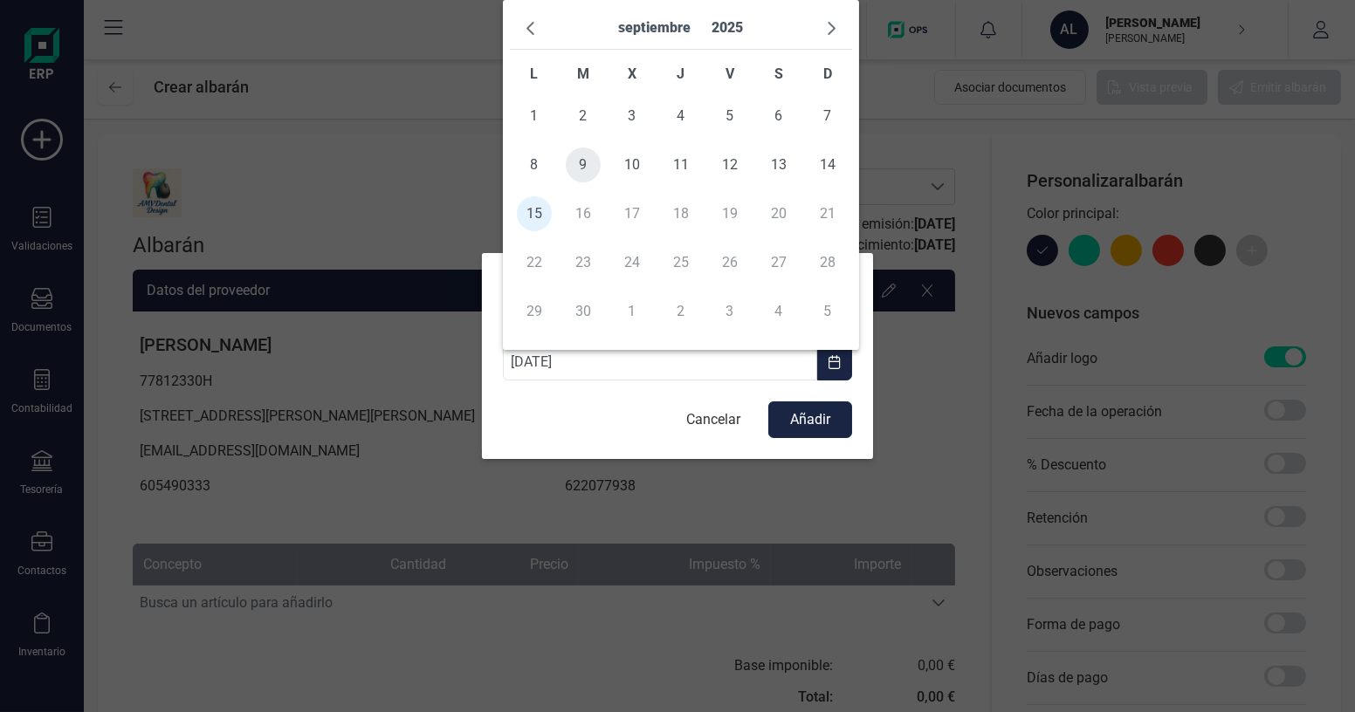
click at [573, 164] on span "9" at bounding box center [583, 165] width 35 height 35
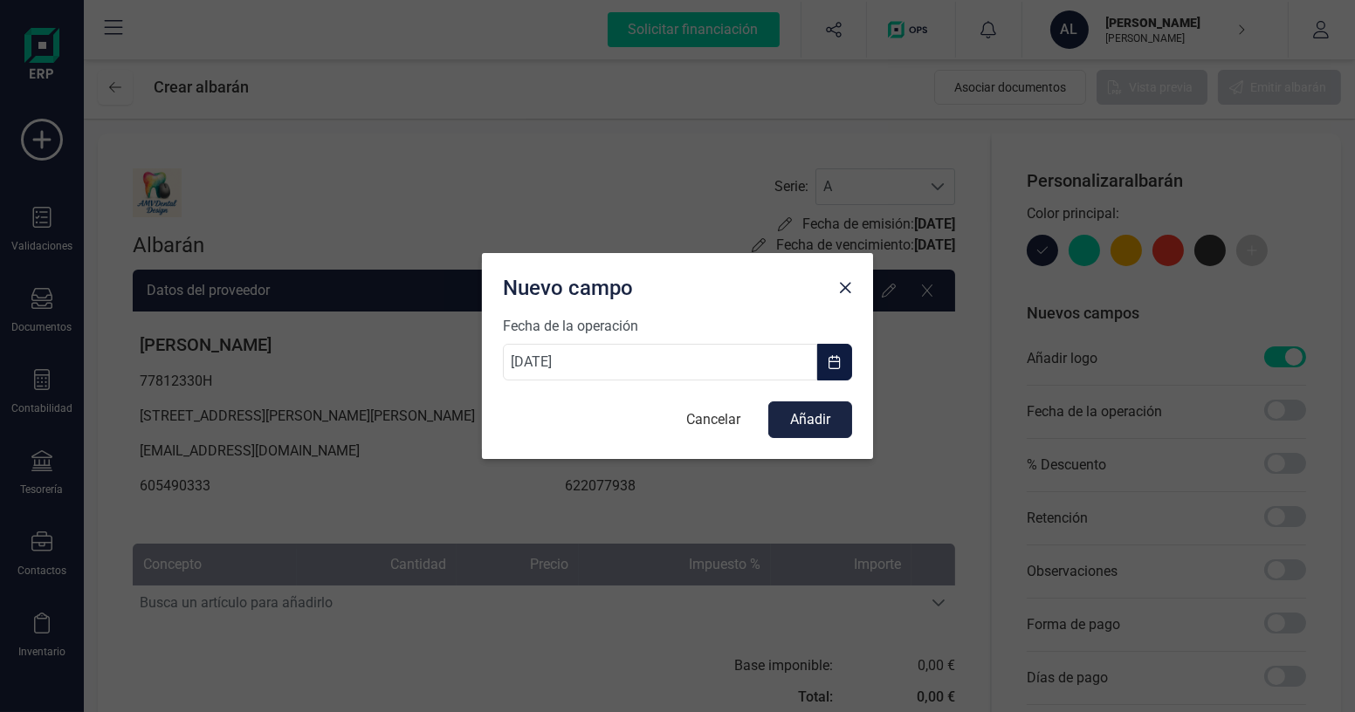
click at [829, 373] on button "button" at bounding box center [834, 362] width 35 height 37
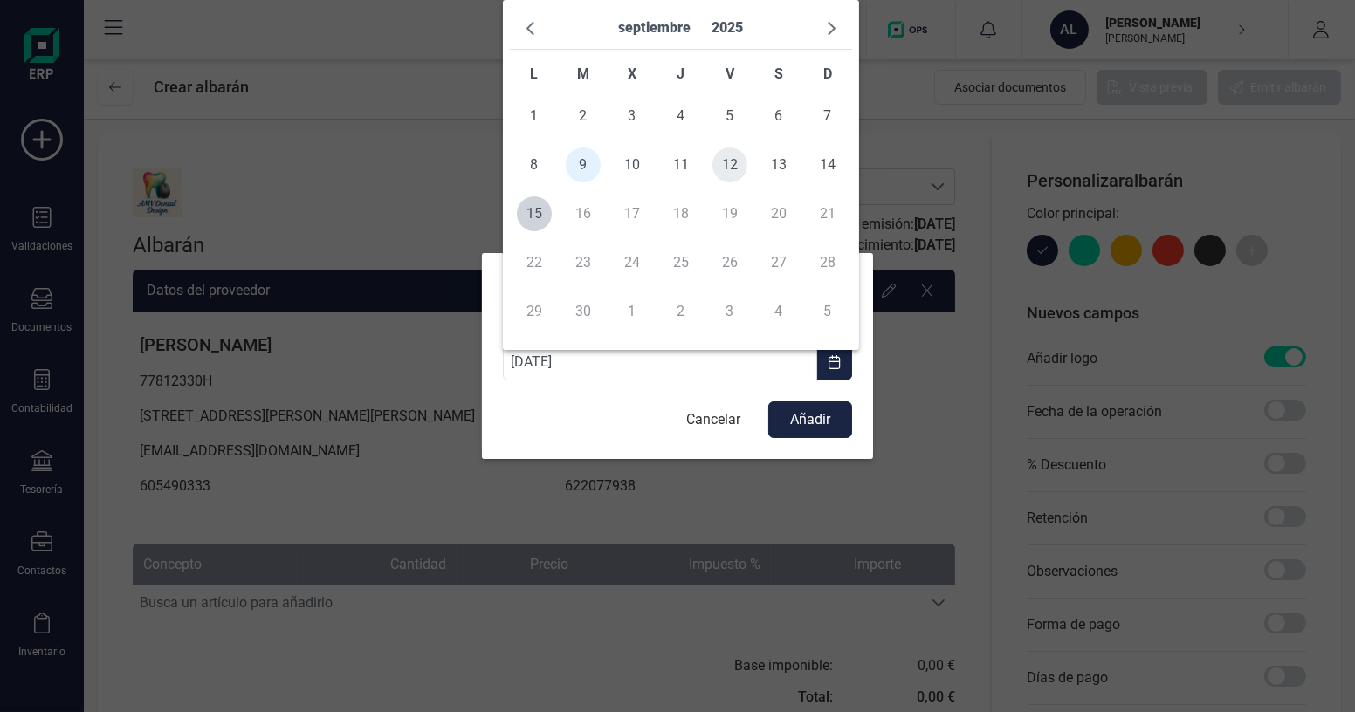
click at [719, 168] on span "12" at bounding box center [729, 165] width 35 height 35
type input "[DATE]"
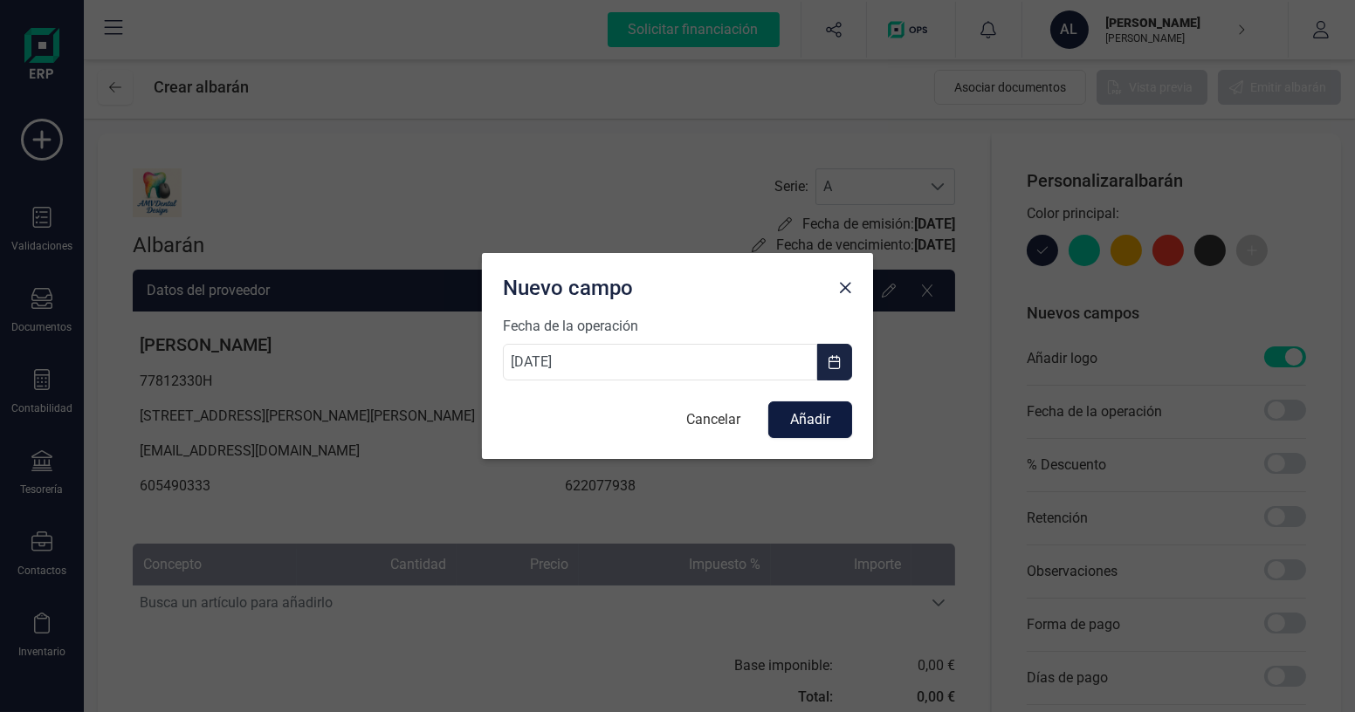
click at [825, 426] on button "Añadir" at bounding box center [810, 420] width 84 height 37
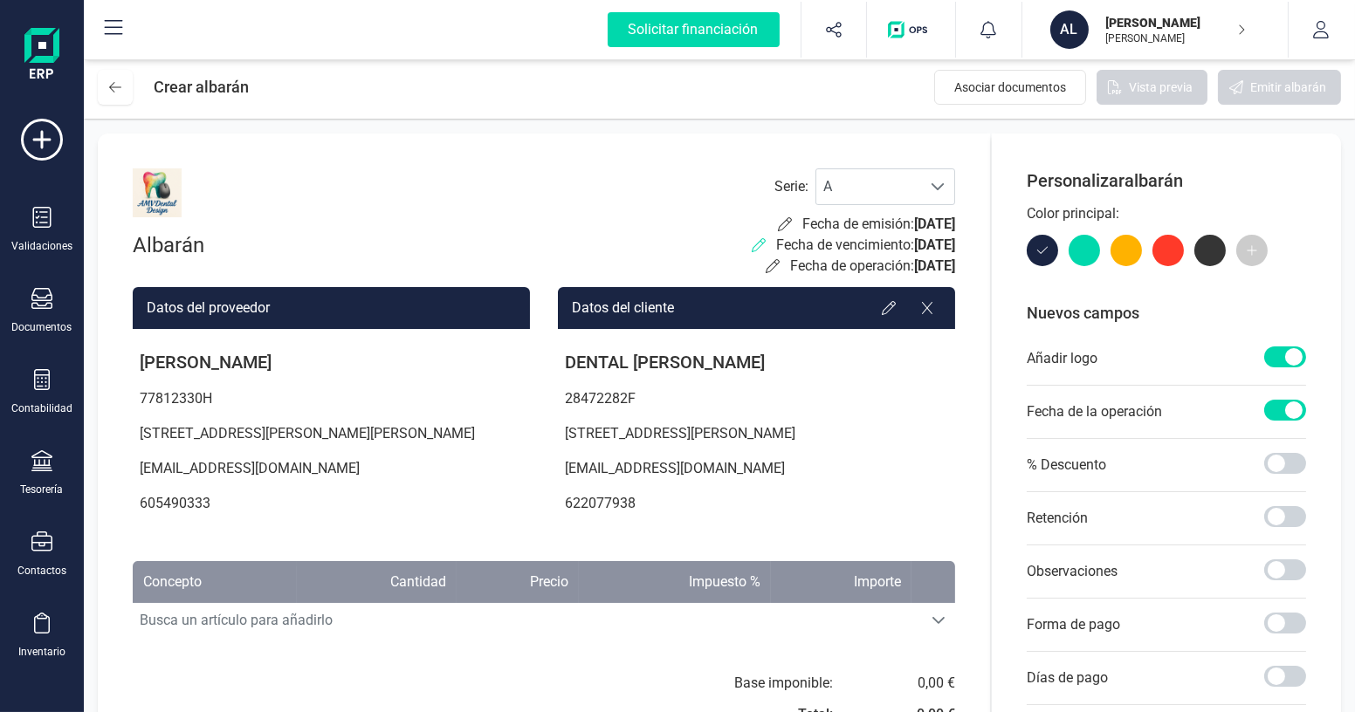
click at [752, 243] on icon at bounding box center [759, 245] width 14 height 14
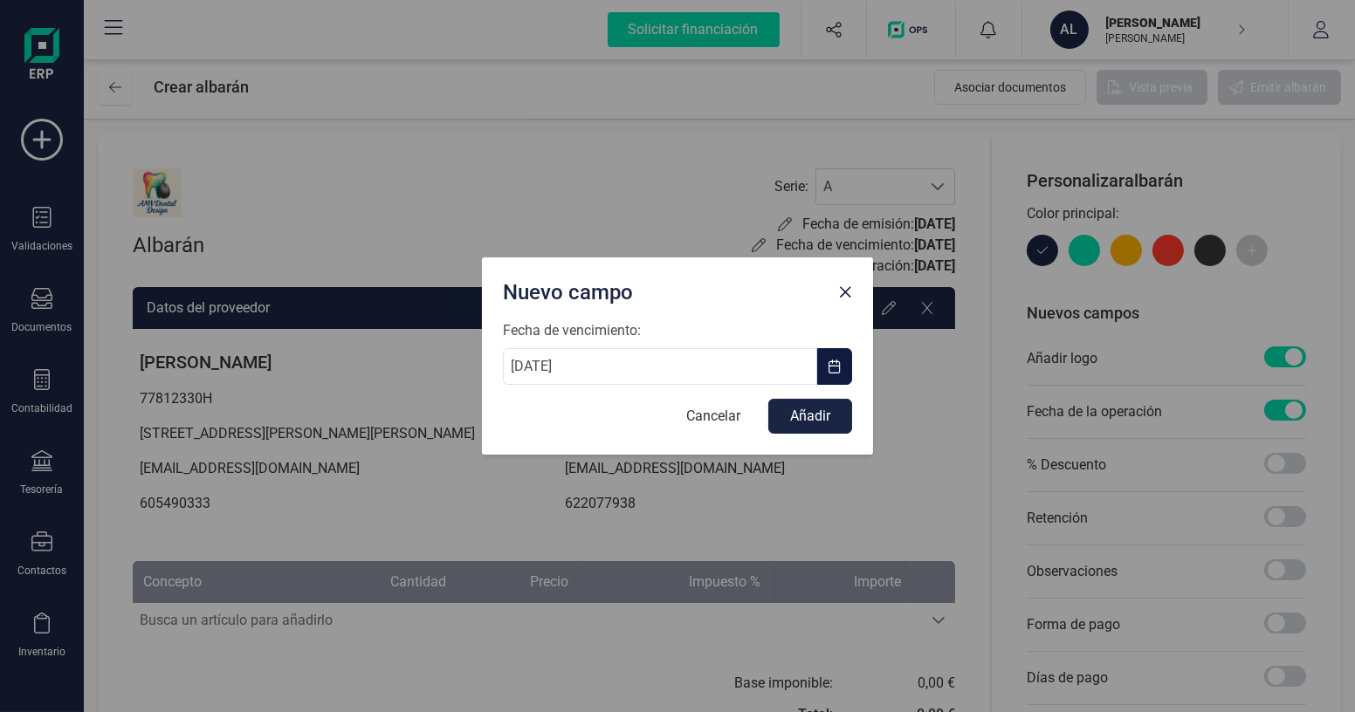
click at [847, 366] on button "button" at bounding box center [834, 366] width 35 height 37
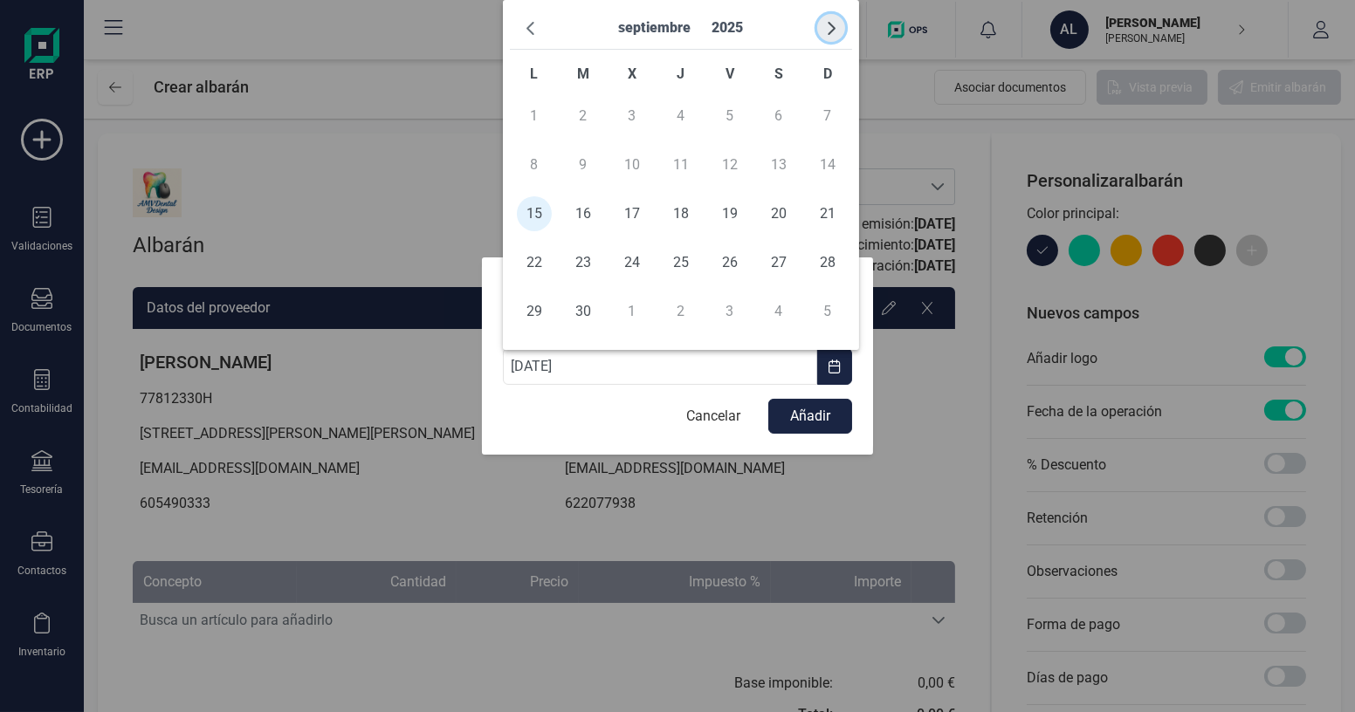
click at [829, 27] on span "button" at bounding box center [831, 28] width 14 height 14
click at [816, 128] on span "5" at bounding box center [827, 116] width 35 height 35
type input "[DATE]"
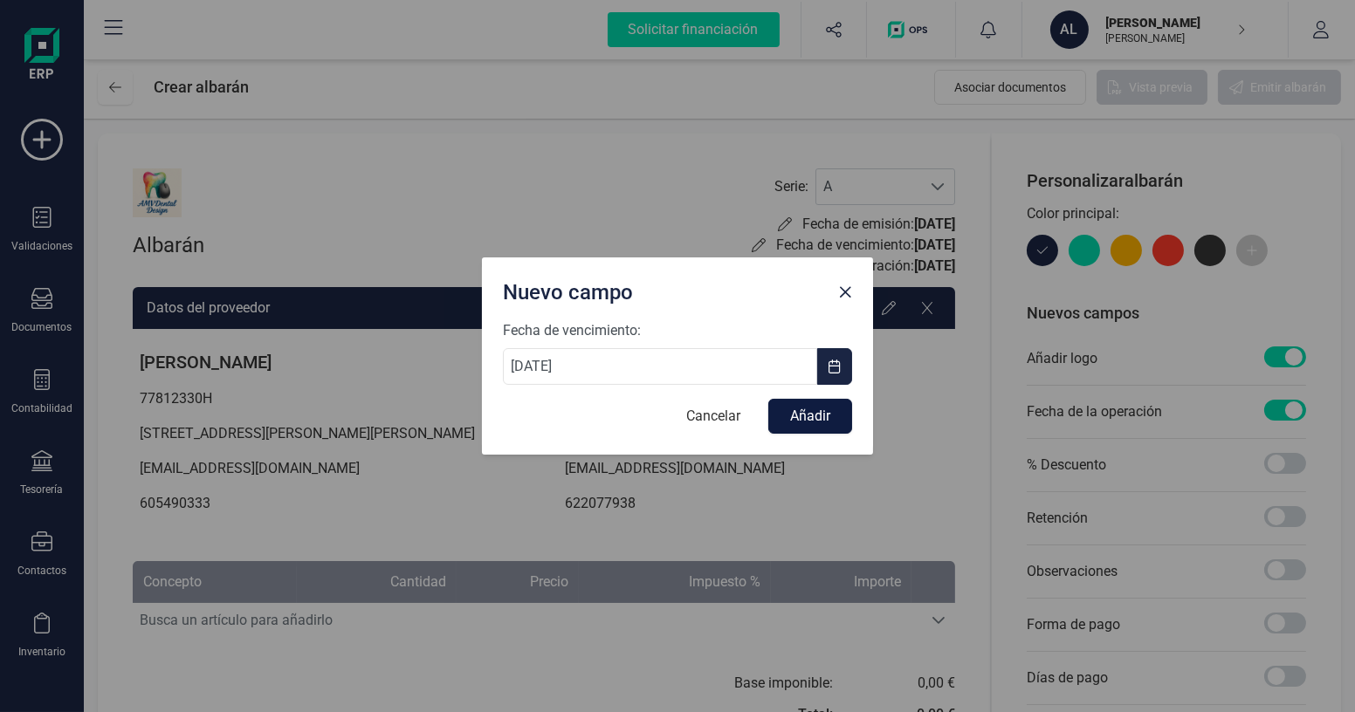
click at [795, 423] on button "Añadir" at bounding box center [810, 416] width 84 height 35
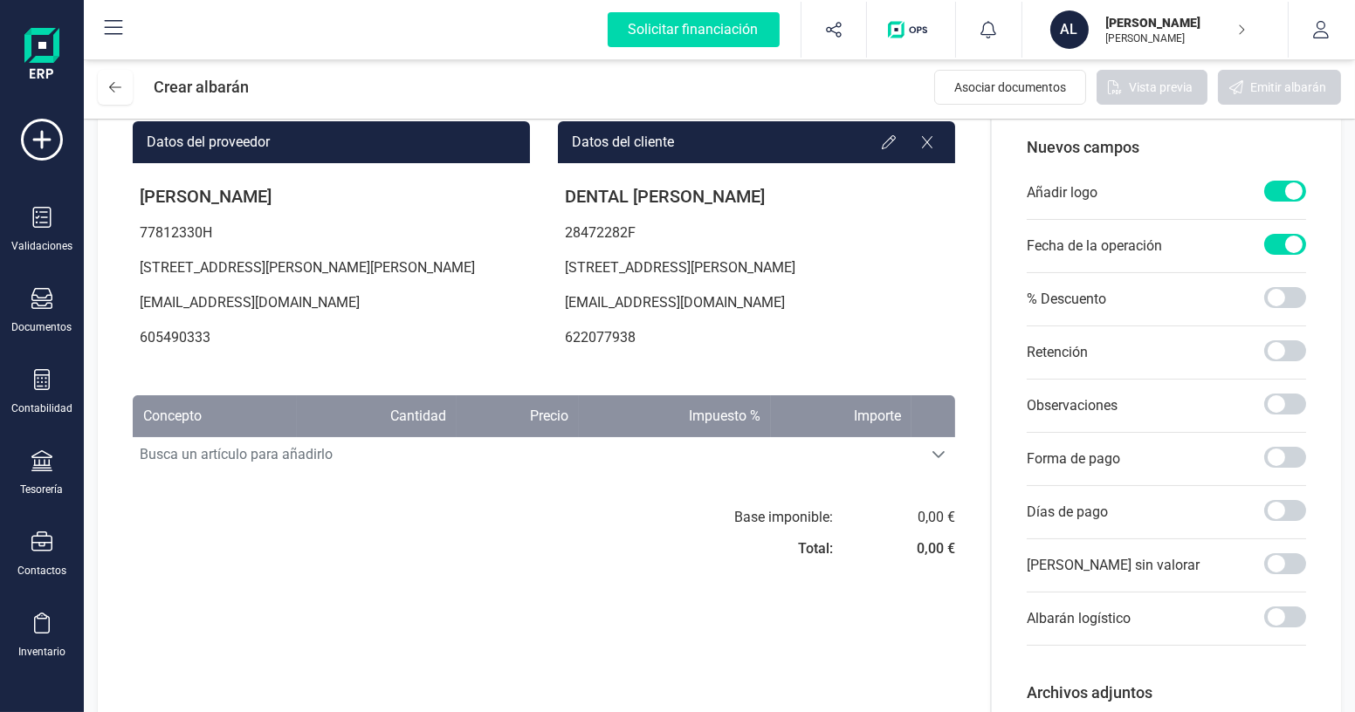
scroll to position [158, 0]
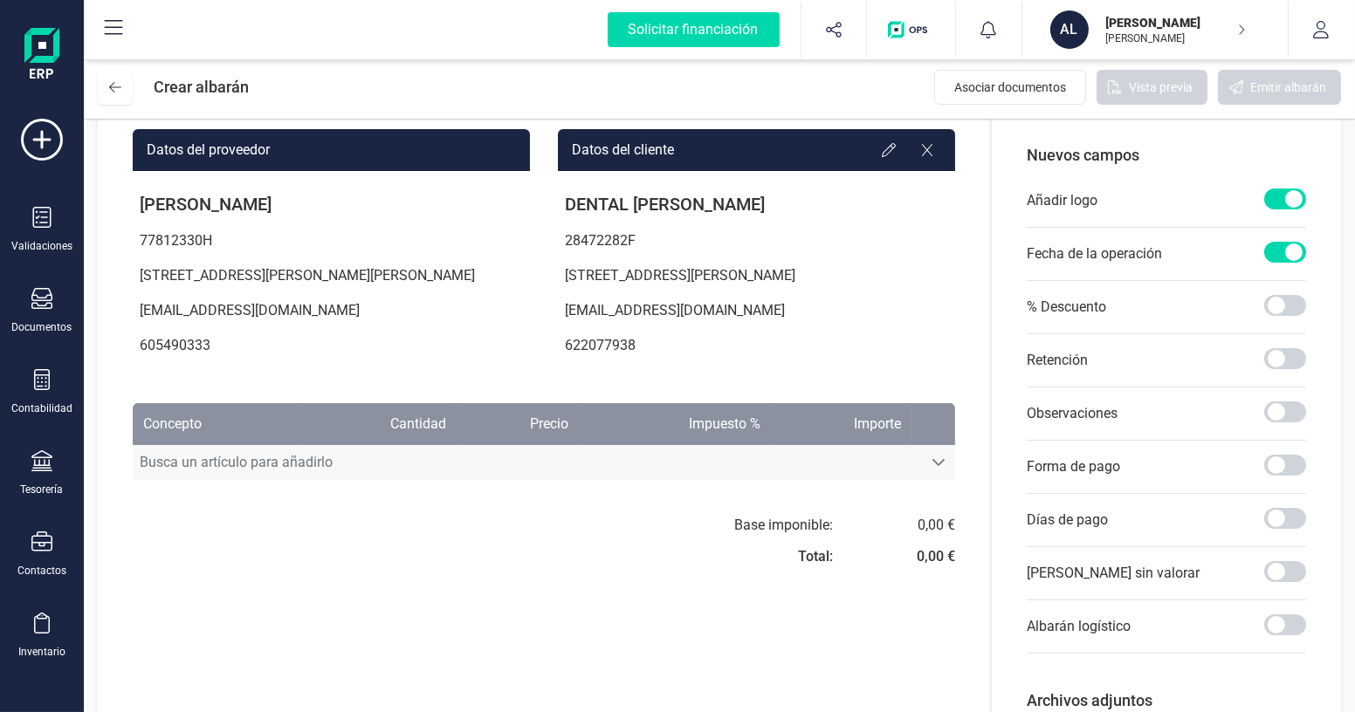
click at [918, 476] on span "Busca un artículo para añadirlo" at bounding box center [527, 462] width 789 height 35
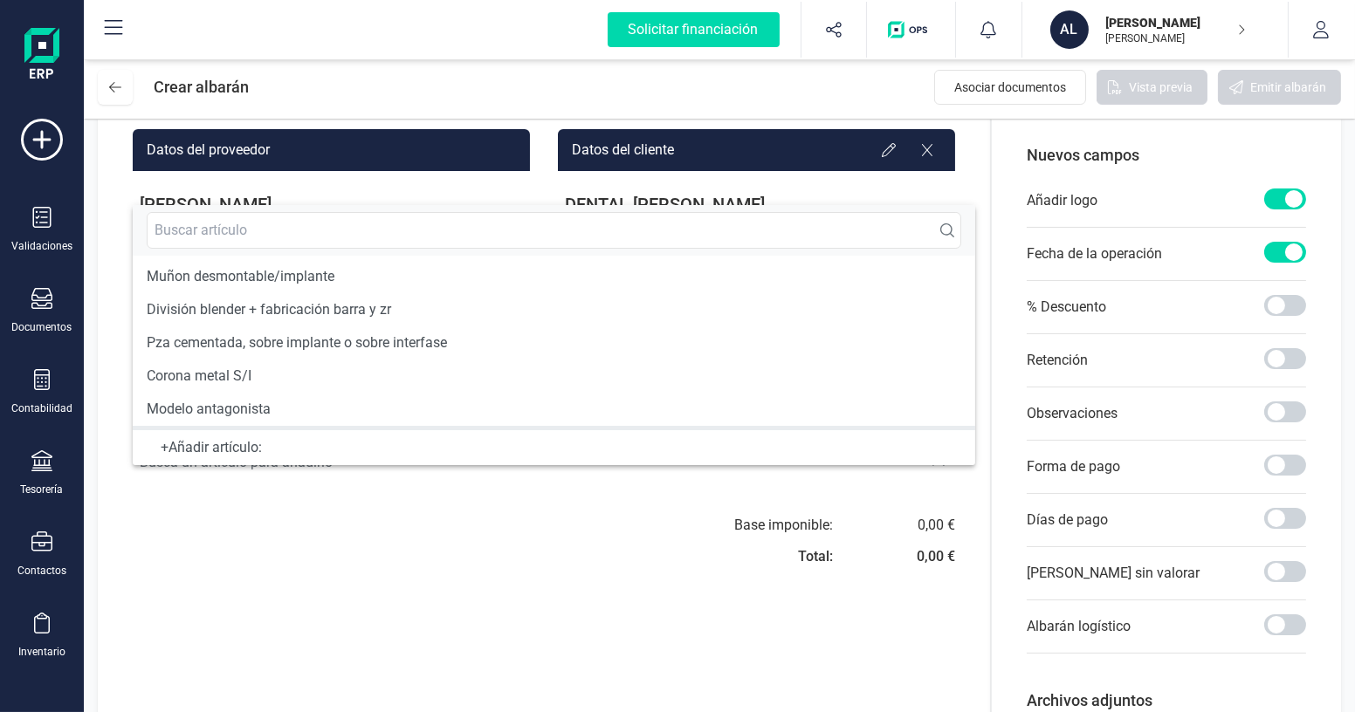
scroll to position [0, 0]
click at [41, 320] on div "Documentos" at bounding box center [42, 327] width 60 height 14
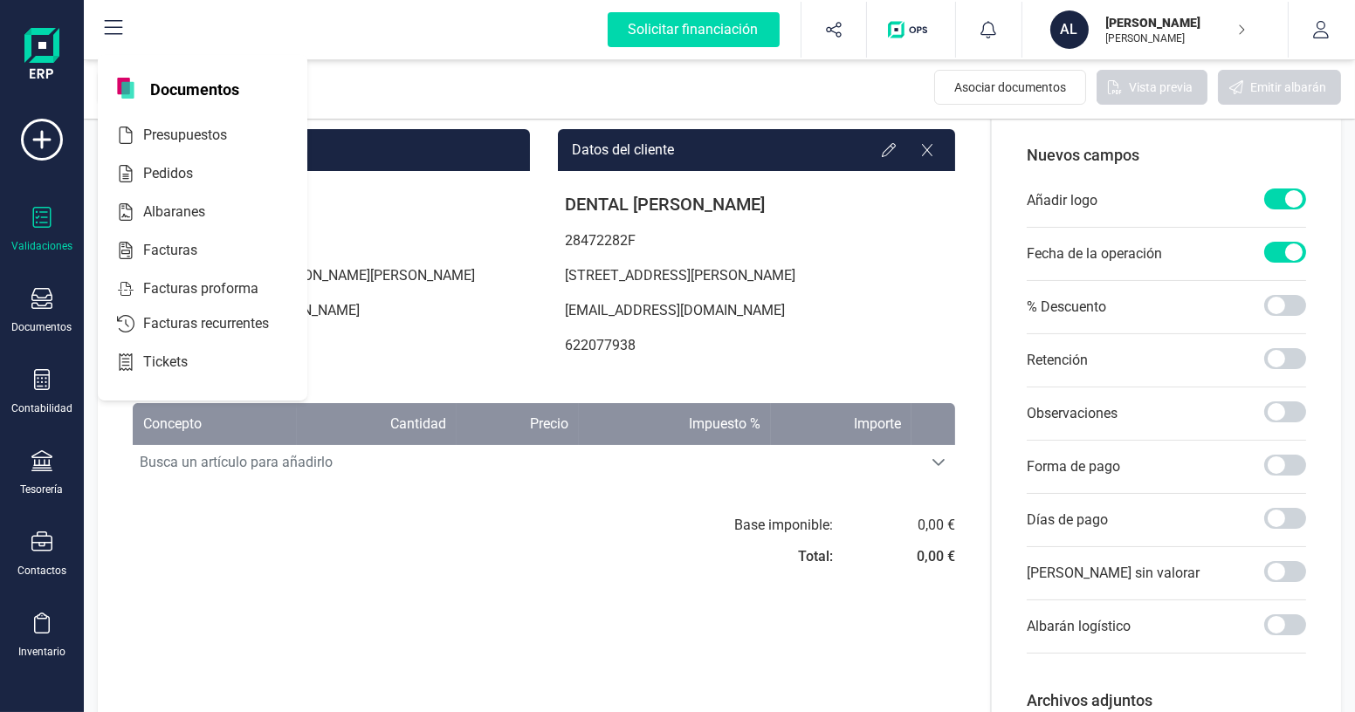
click at [41, 250] on div "Validaciones" at bounding box center [41, 246] width 61 height 14
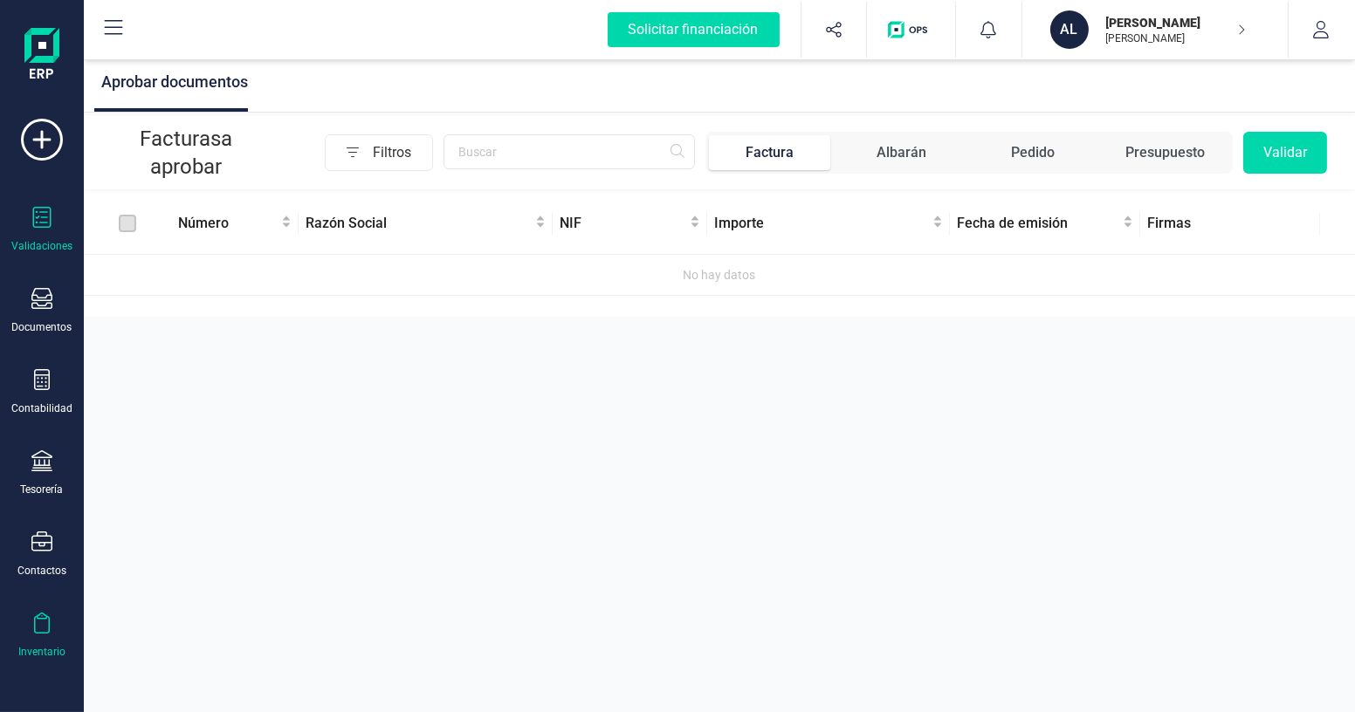
click at [38, 631] on icon at bounding box center [41, 623] width 21 height 21
click at [216, 464] on span "Artículos" at bounding box center [182, 460] width 93 height 21
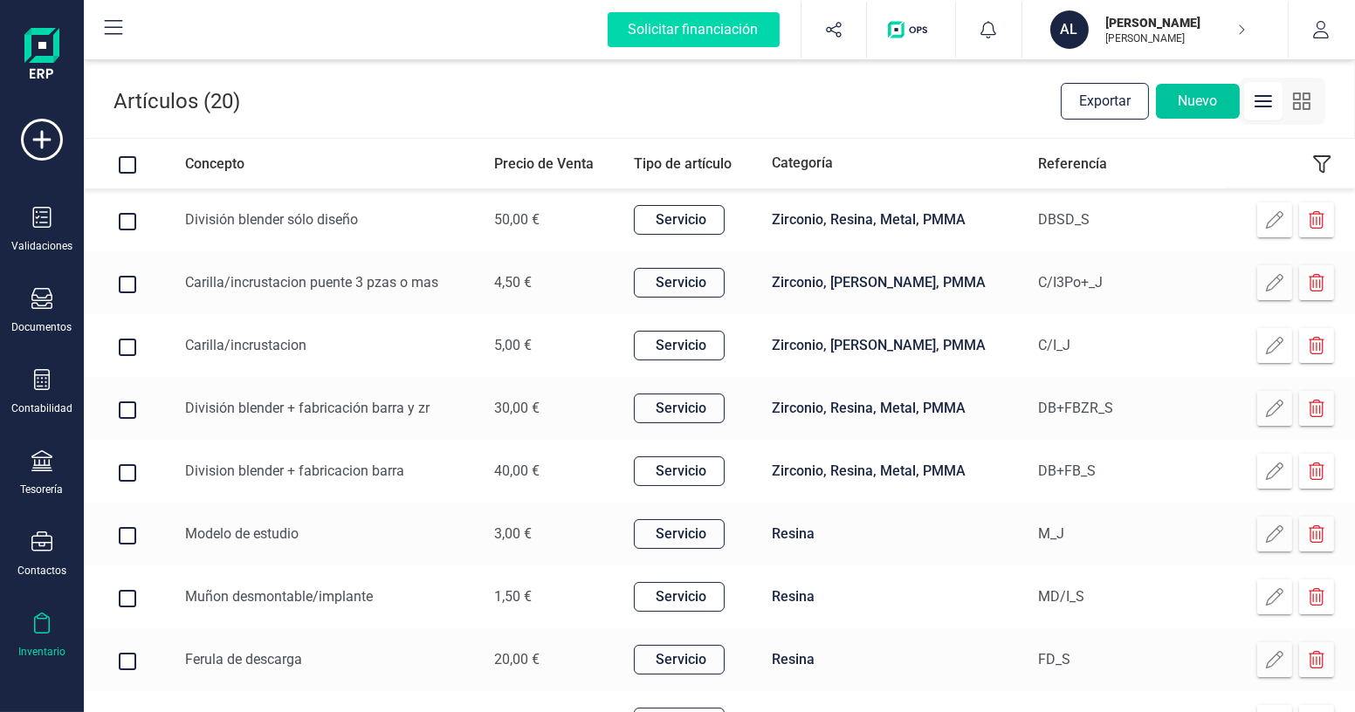
click at [1194, 95] on button "Nuevo" at bounding box center [1198, 101] width 84 height 35
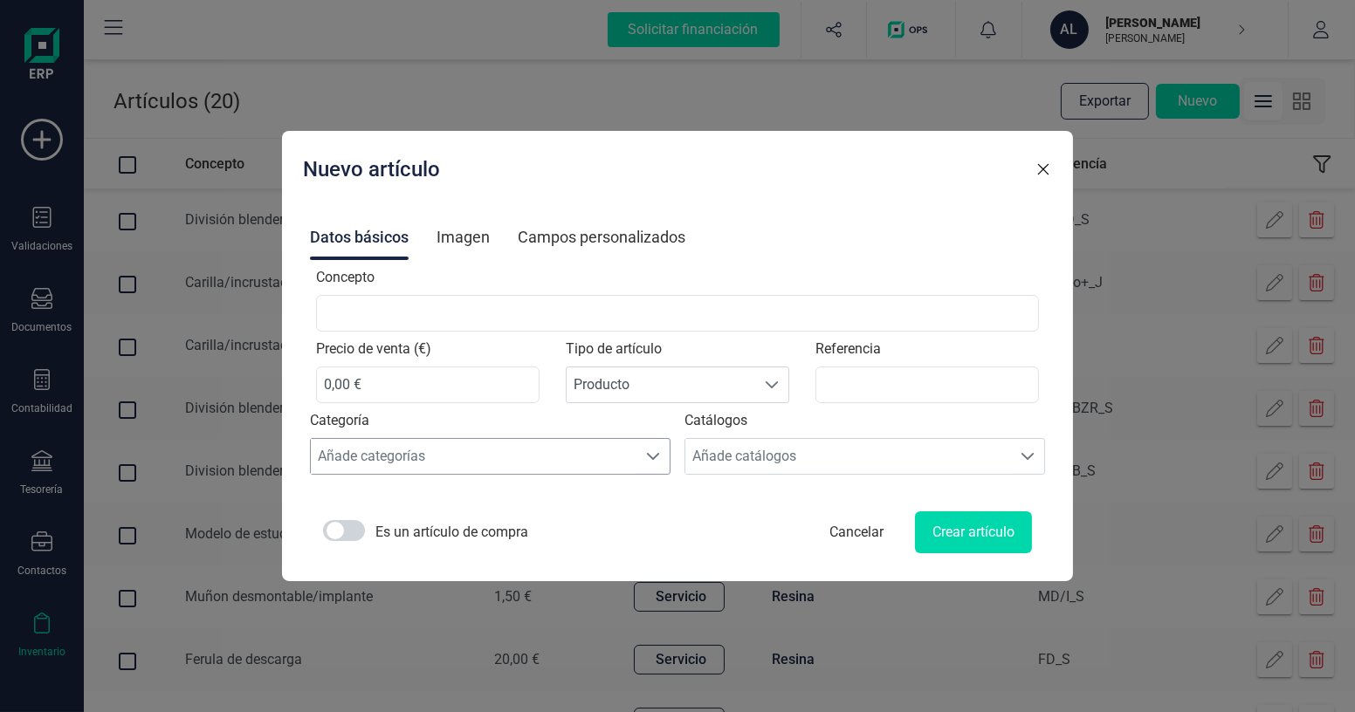
click at [484, 456] on div "Añade categorías" at bounding box center [474, 456] width 326 height 35
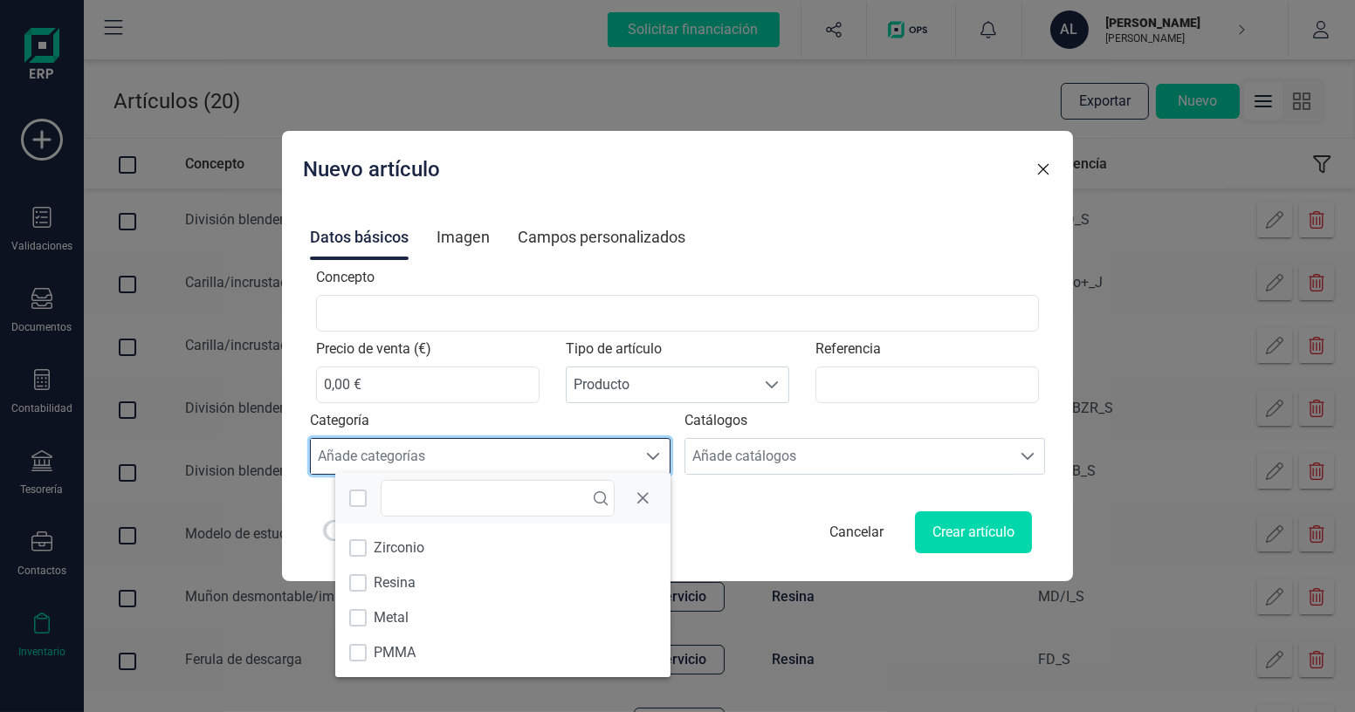
scroll to position [10, 75]
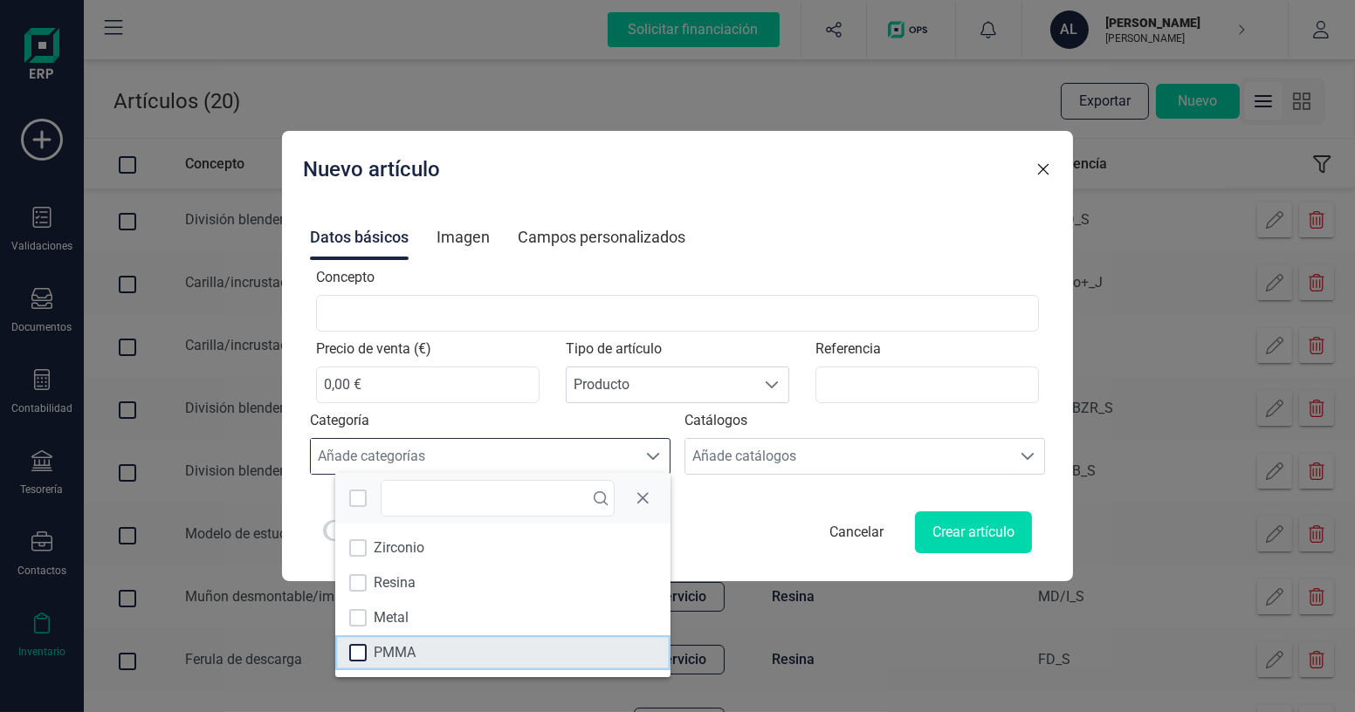
click at [364, 660] on div at bounding box center [357, 652] width 17 height 17
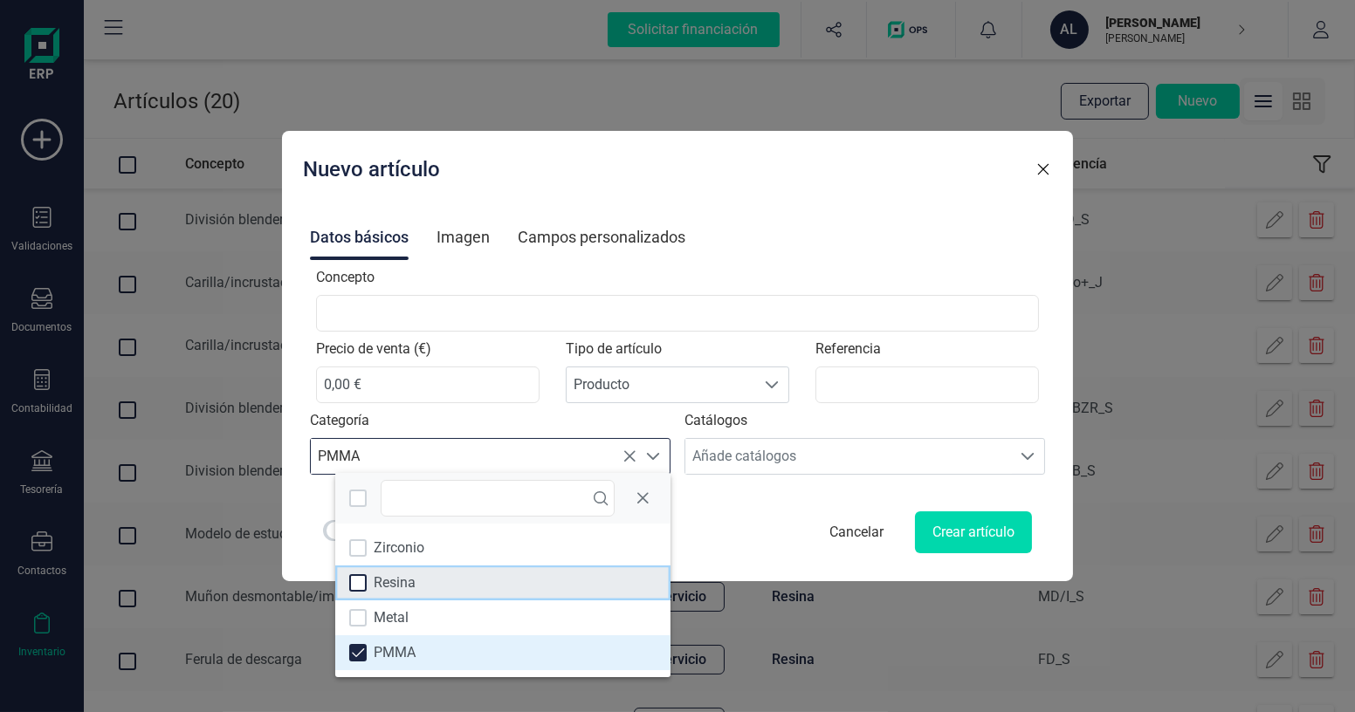
click at [362, 584] on div at bounding box center [357, 582] width 17 height 17
click at [656, 452] on span at bounding box center [653, 457] width 14 height 14
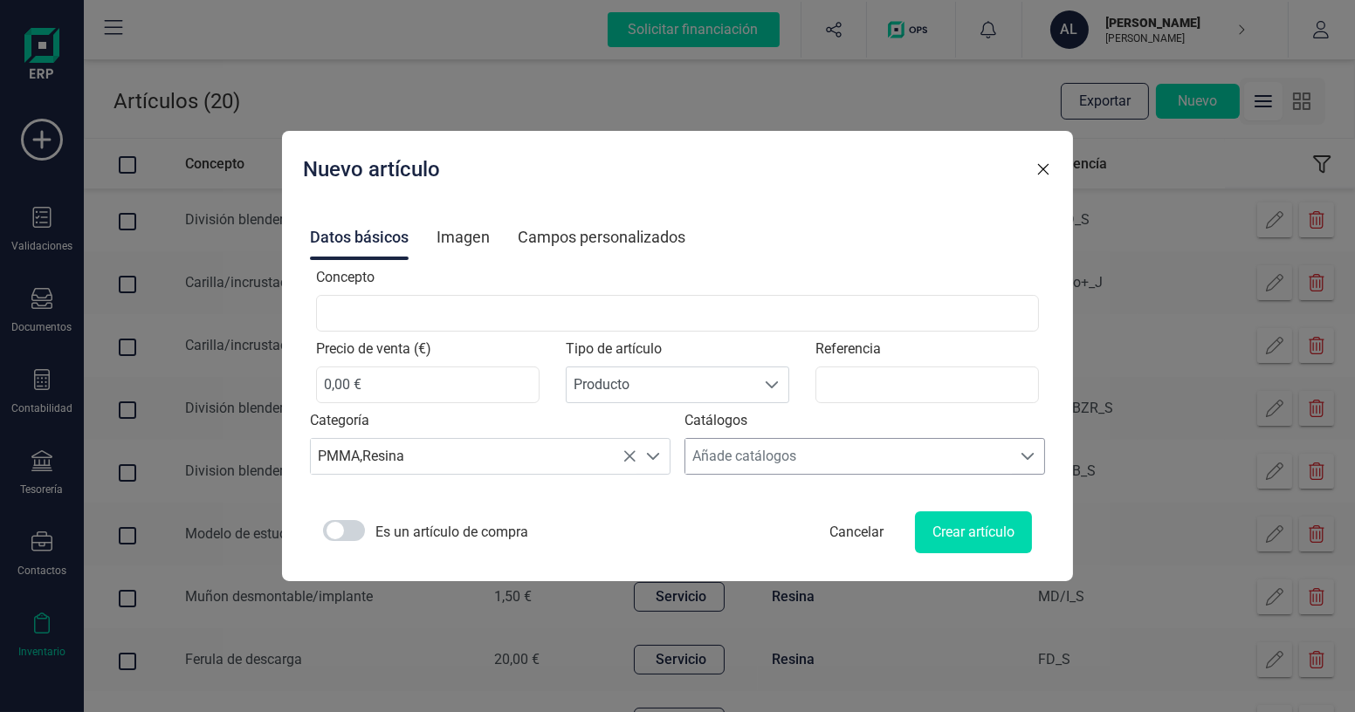
click at [793, 457] on div "Añade catálogos" at bounding box center [848, 456] width 326 height 35
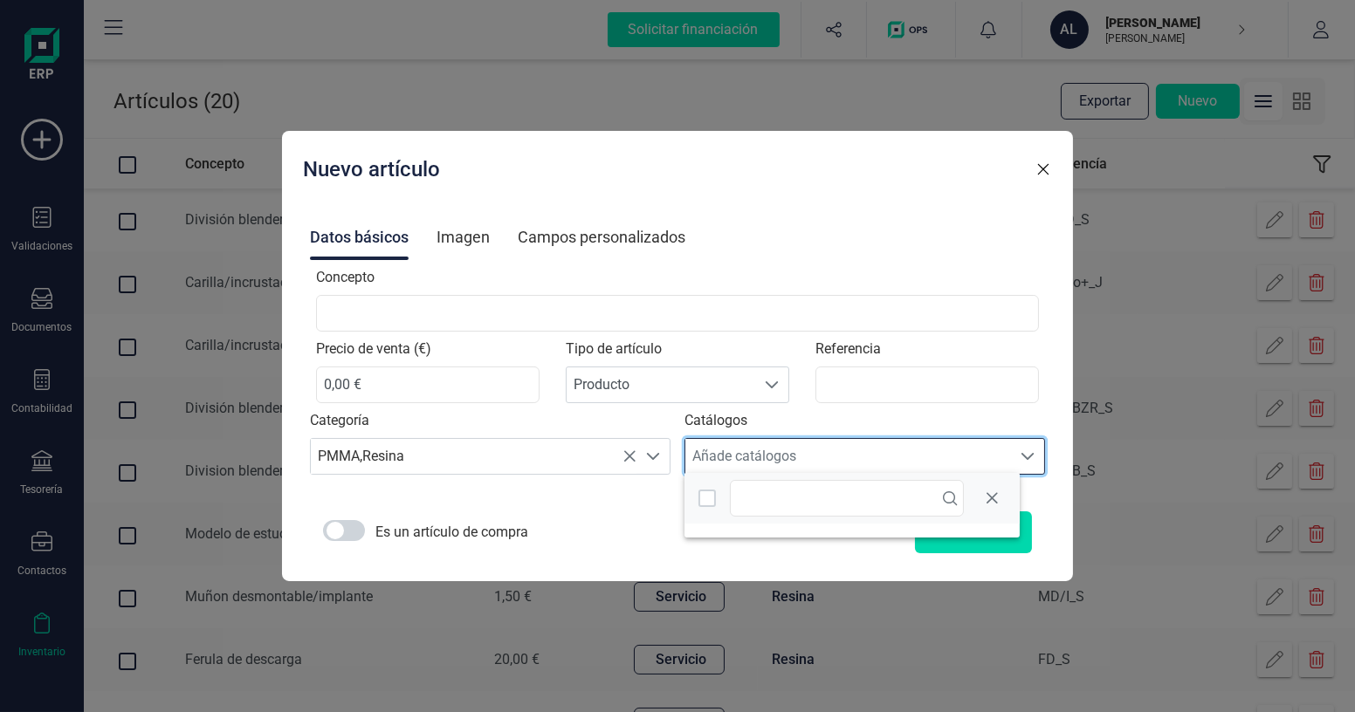
click at [793, 457] on div "Añade catálogos" at bounding box center [848, 456] width 326 height 35
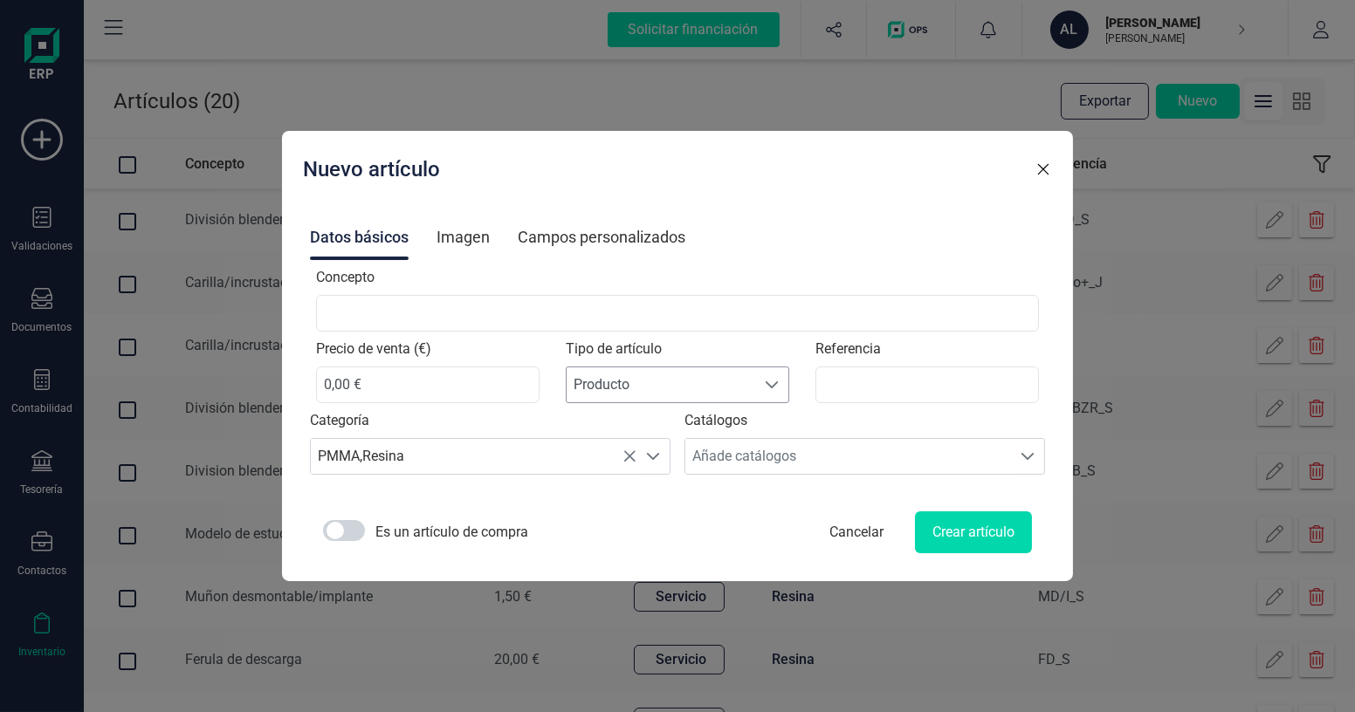
click at [711, 386] on span "Producto" at bounding box center [661, 384] width 189 height 35
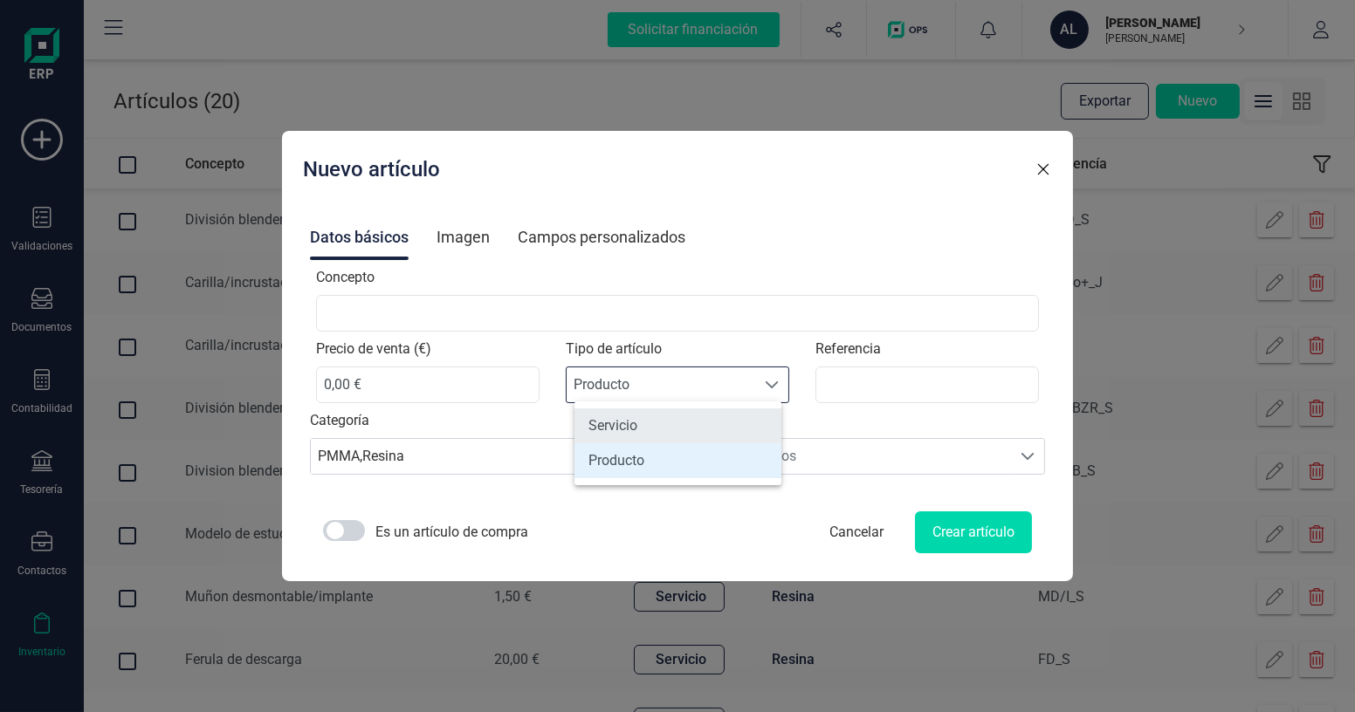
click at [699, 418] on li "Servicio" at bounding box center [677, 426] width 207 height 35
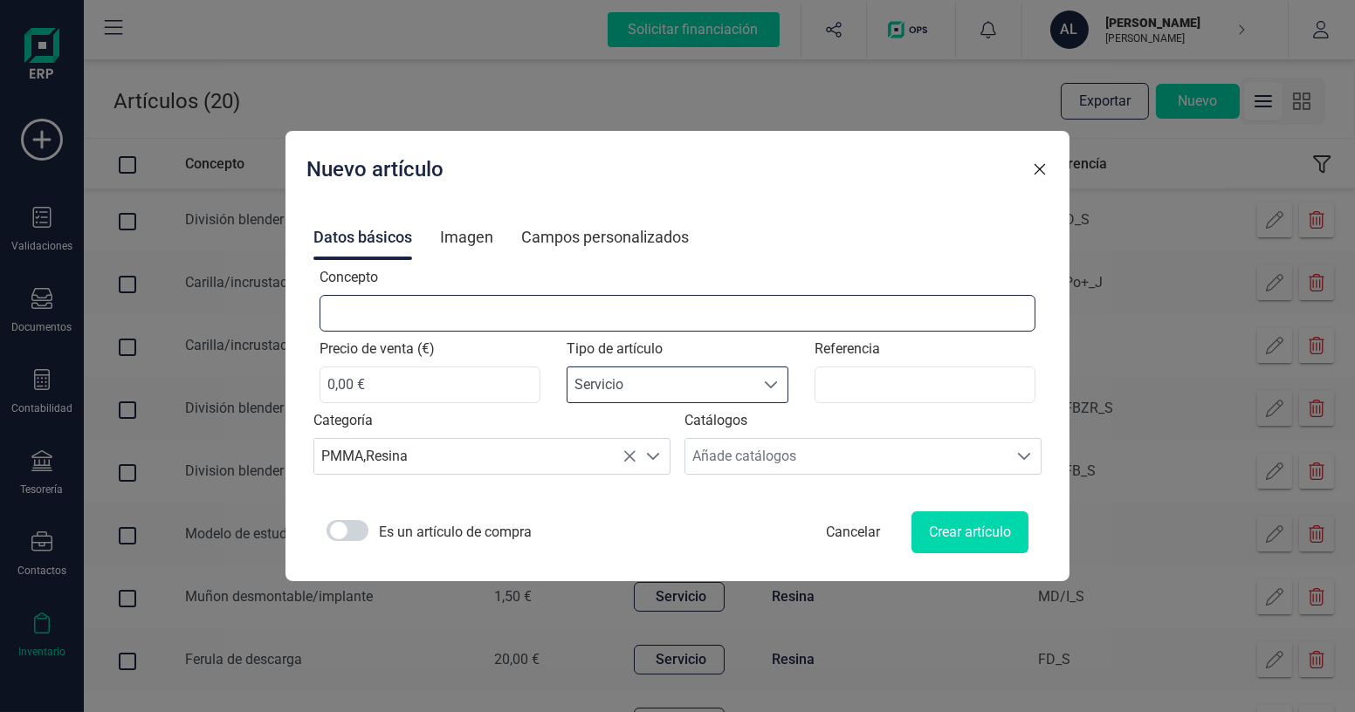
click at [485, 314] on input "Concepto" at bounding box center [677, 313] width 717 height 37
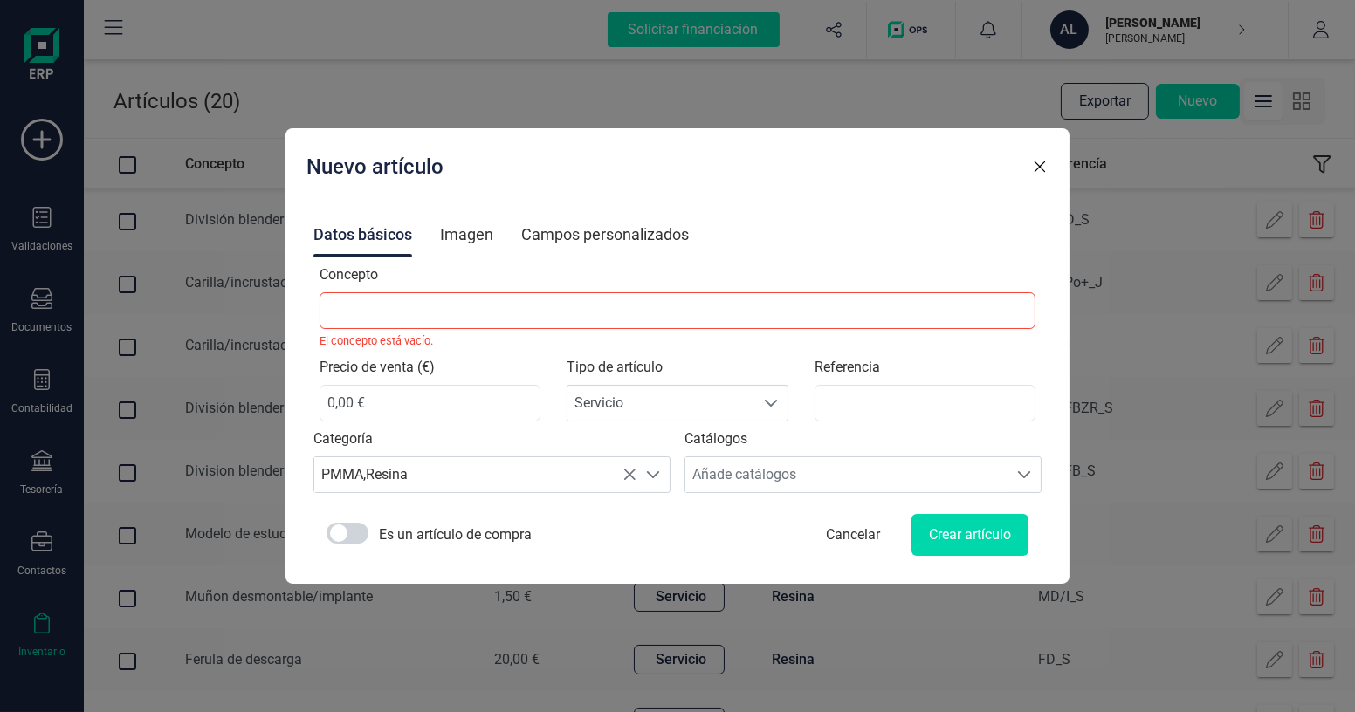
click at [682, 250] on div "Campos personalizados" at bounding box center [605, 234] width 168 height 45
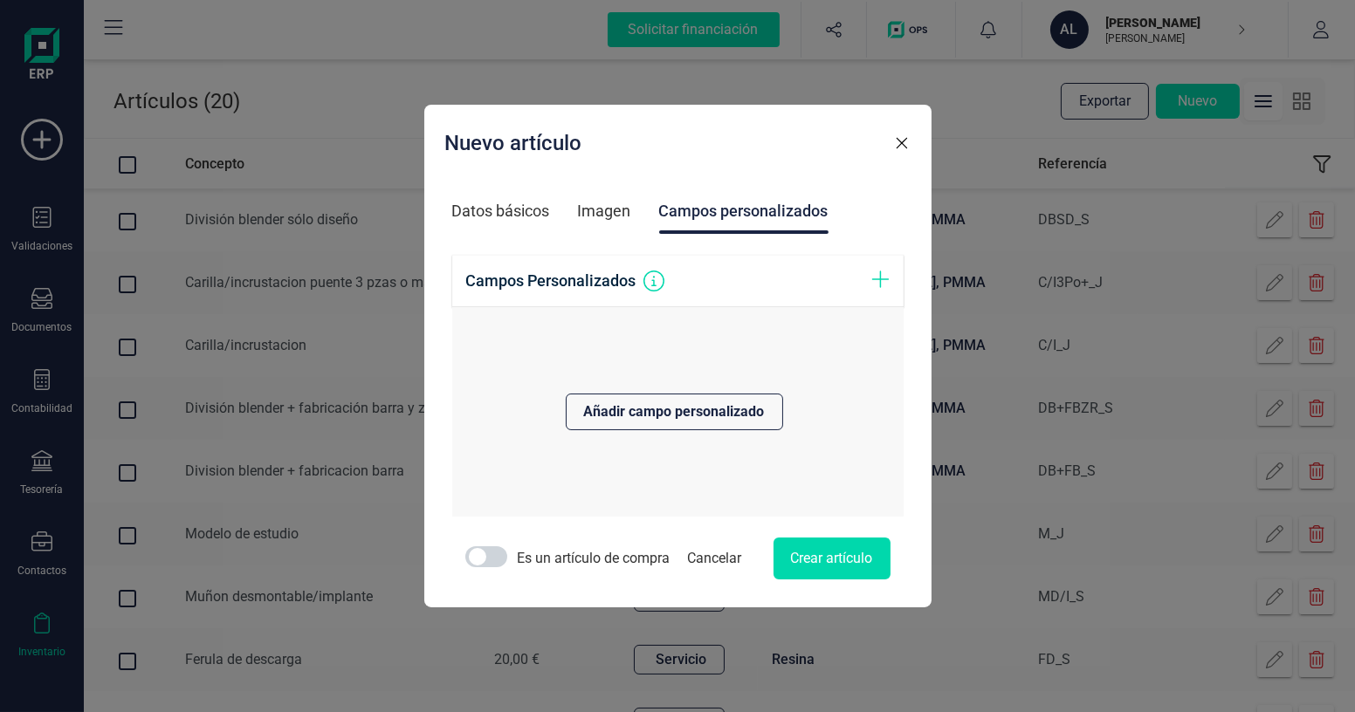
click at [497, 209] on div "Datos básicos" at bounding box center [501, 211] width 98 height 45
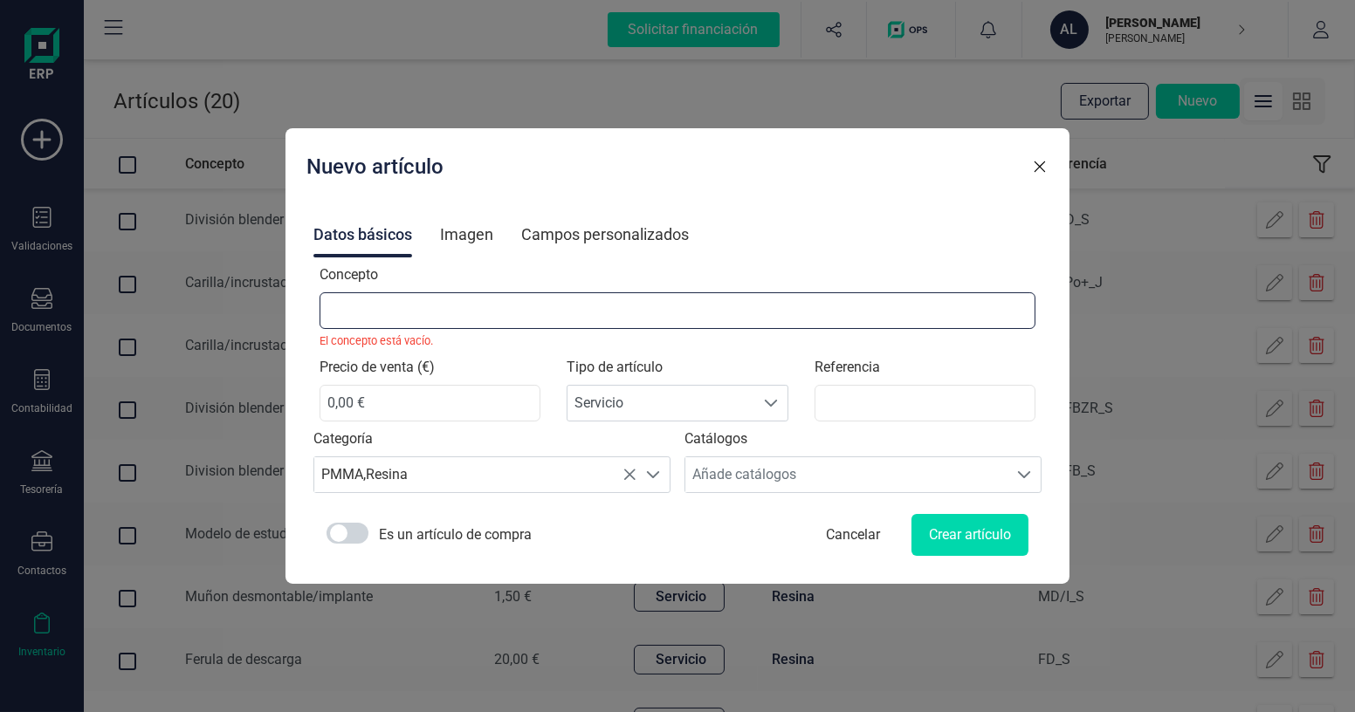
click at [484, 317] on input "Concepto" at bounding box center [677, 310] width 717 height 37
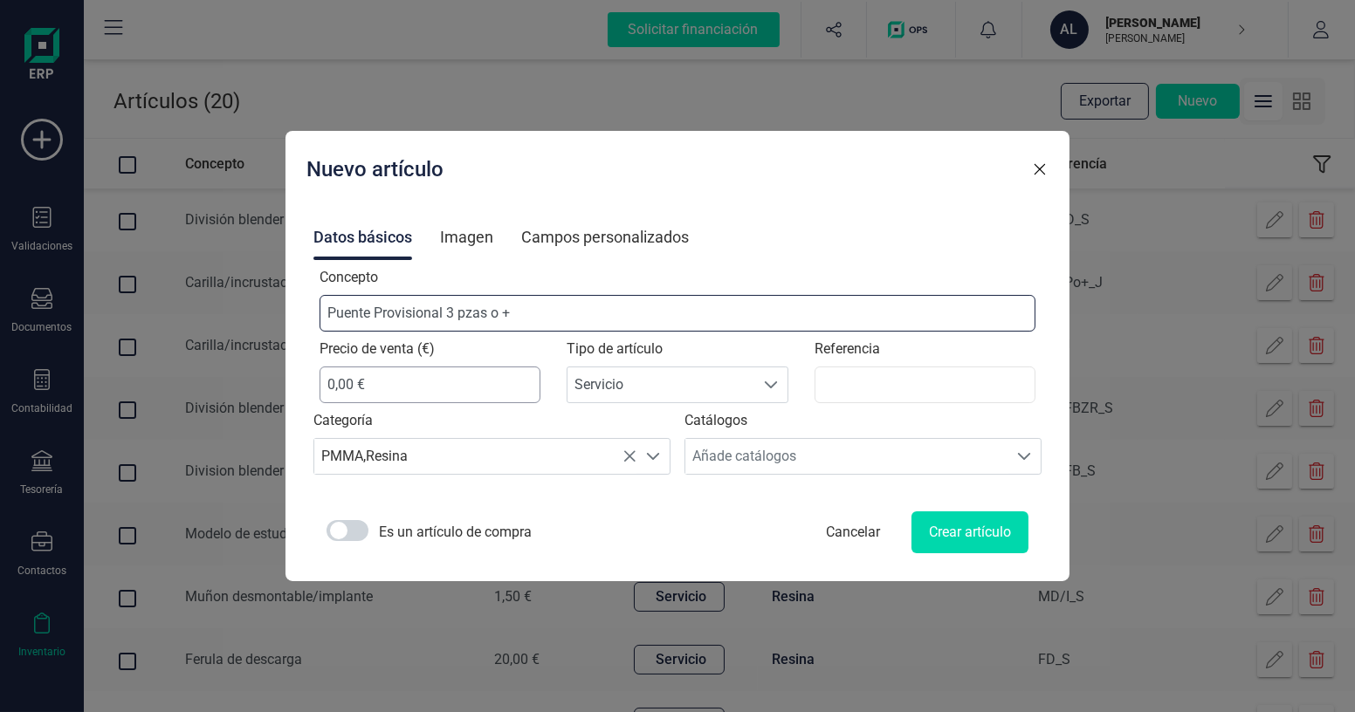
type input "Puente Provisional 3 pzas o +"
drag, startPoint x: 445, startPoint y: 388, endPoint x: 302, endPoint y: 379, distance: 143.5
click at [302, 379] on div "Nuevo artículo Datos básicos Imagen Campos personalizados Concepto Puente Provi…" at bounding box center [677, 356] width 1355 height 712
click at [372, 388] on input "4,00 €" at bounding box center [430, 385] width 222 height 37
type input "4,50 €"
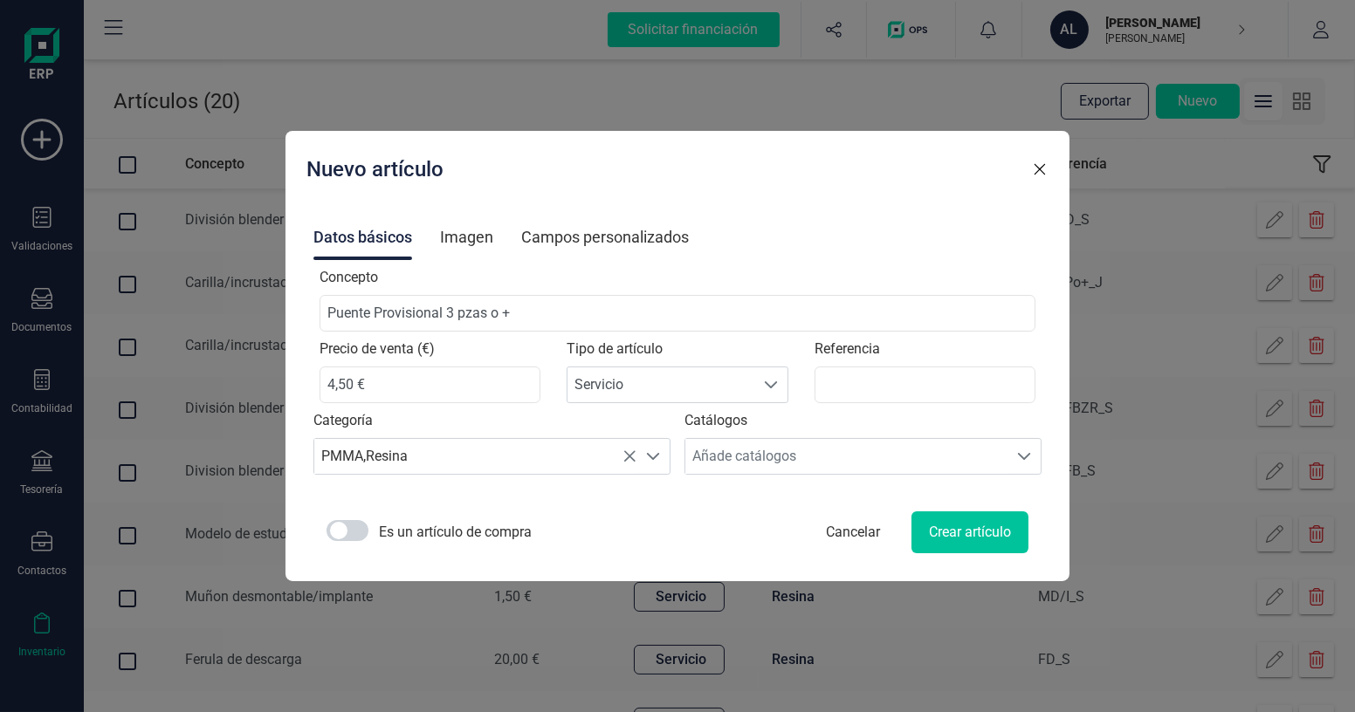
click at [950, 520] on button "Crear artículo" at bounding box center [969, 533] width 117 height 42
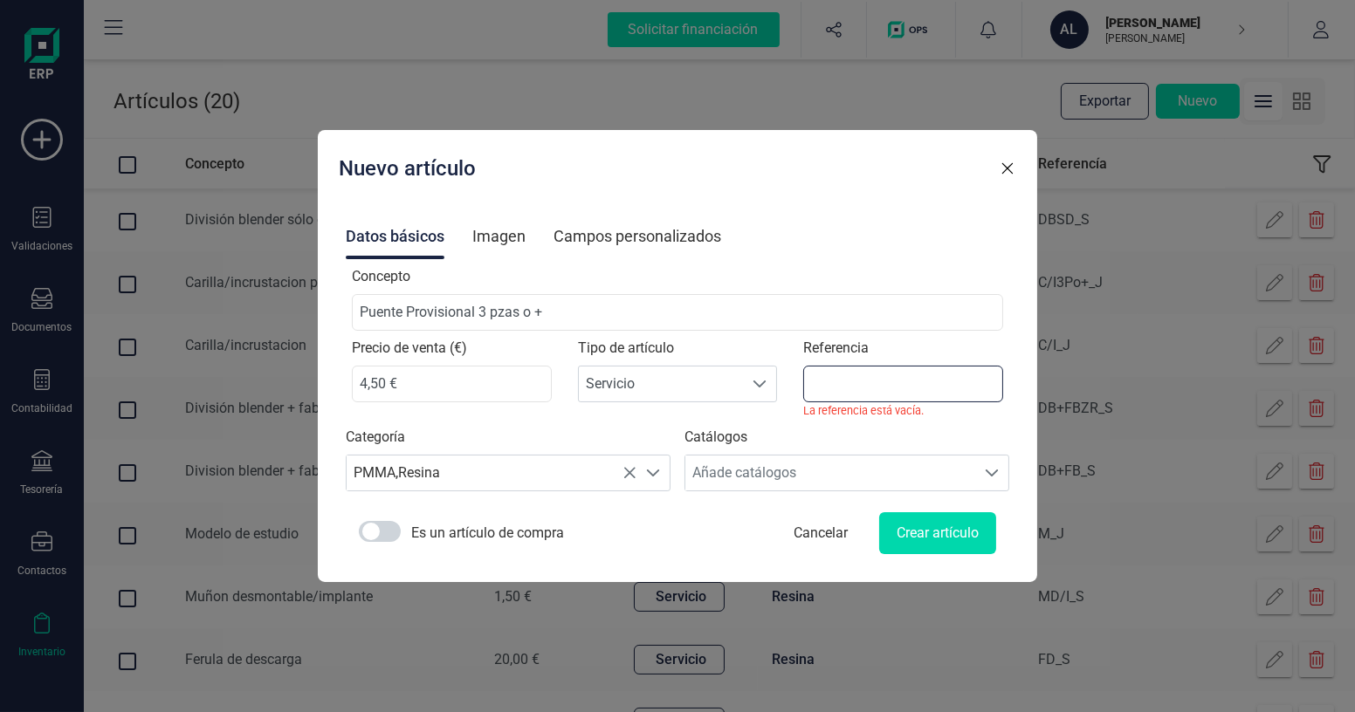
click at [863, 383] on input "Referencia" at bounding box center [903, 384] width 200 height 37
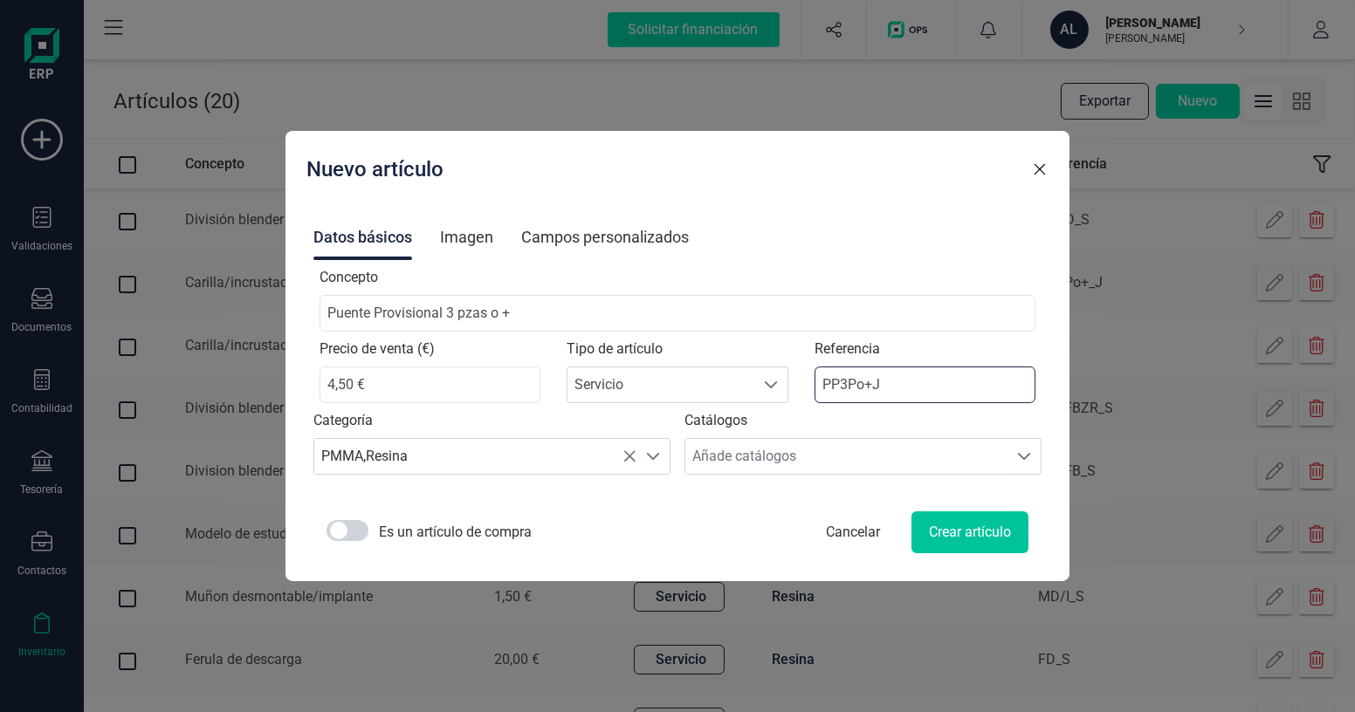
type input "PP3Po+J"
click at [964, 521] on button "Crear artículo" at bounding box center [969, 533] width 117 height 42
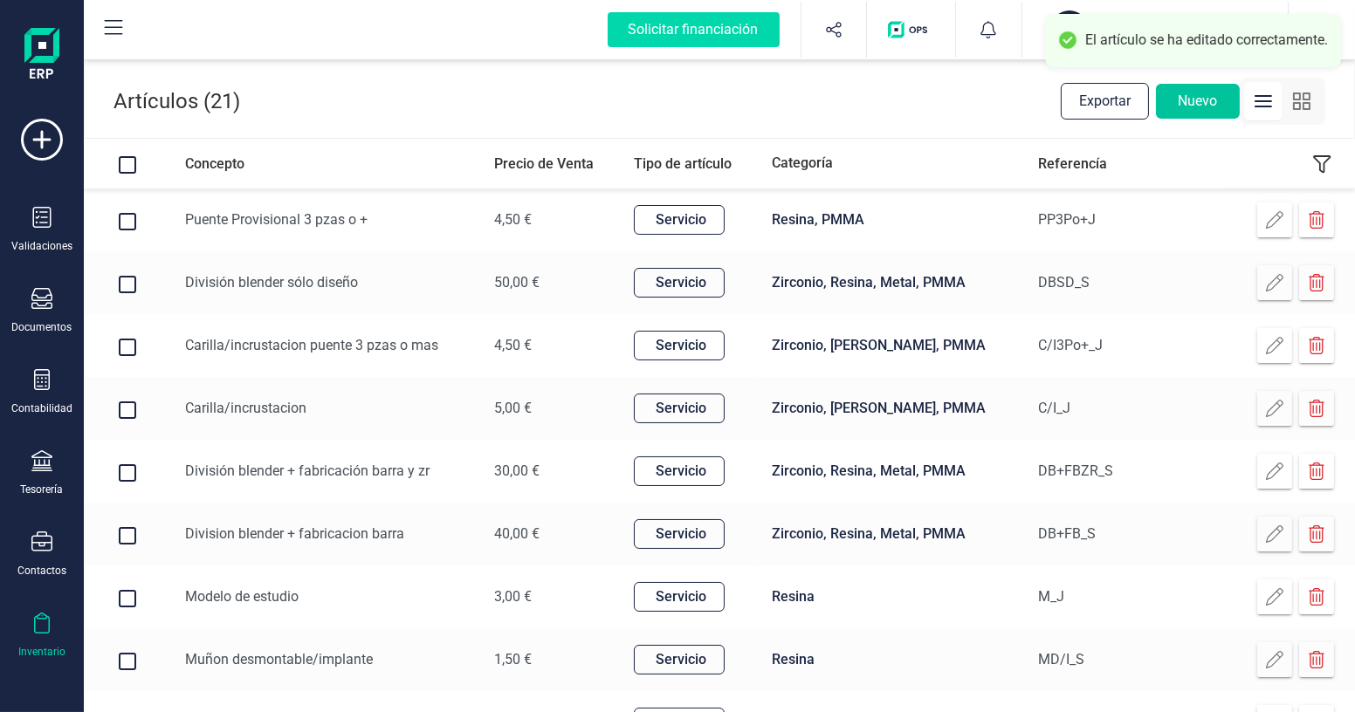
click at [1203, 110] on button "Nuevo" at bounding box center [1198, 101] width 84 height 35
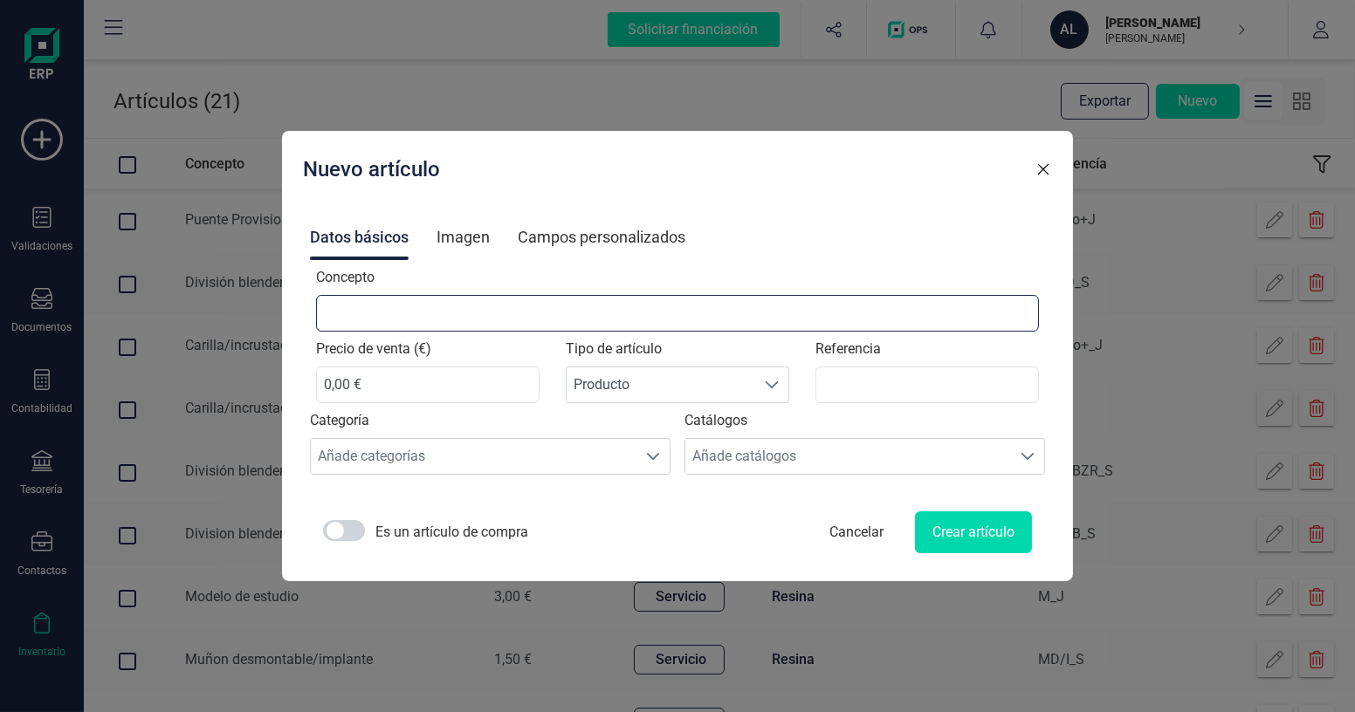
click at [398, 312] on input "Concepto" at bounding box center [678, 313] width 724 height 37
type input "Corona provisional"
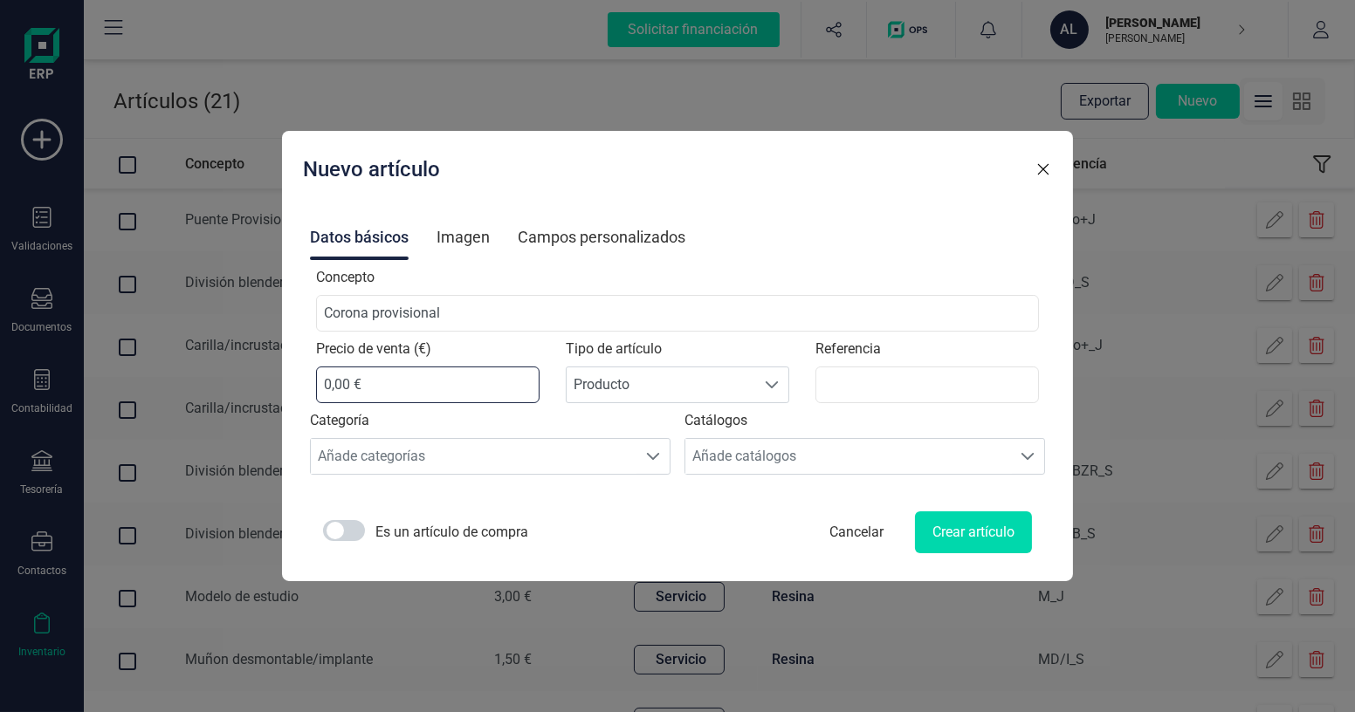
drag, startPoint x: 375, startPoint y: 381, endPoint x: 313, endPoint y: 388, distance: 62.3
click at [313, 388] on div "Nuevo artículo Datos básicos Imagen Campos personalizados Concepto Corona provi…" at bounding box center [678, 356] width 792 height 450
type input "5,00 €"
click at [617, 381] on span "Producto" at bounding box center [661, 384] width 189 height 35
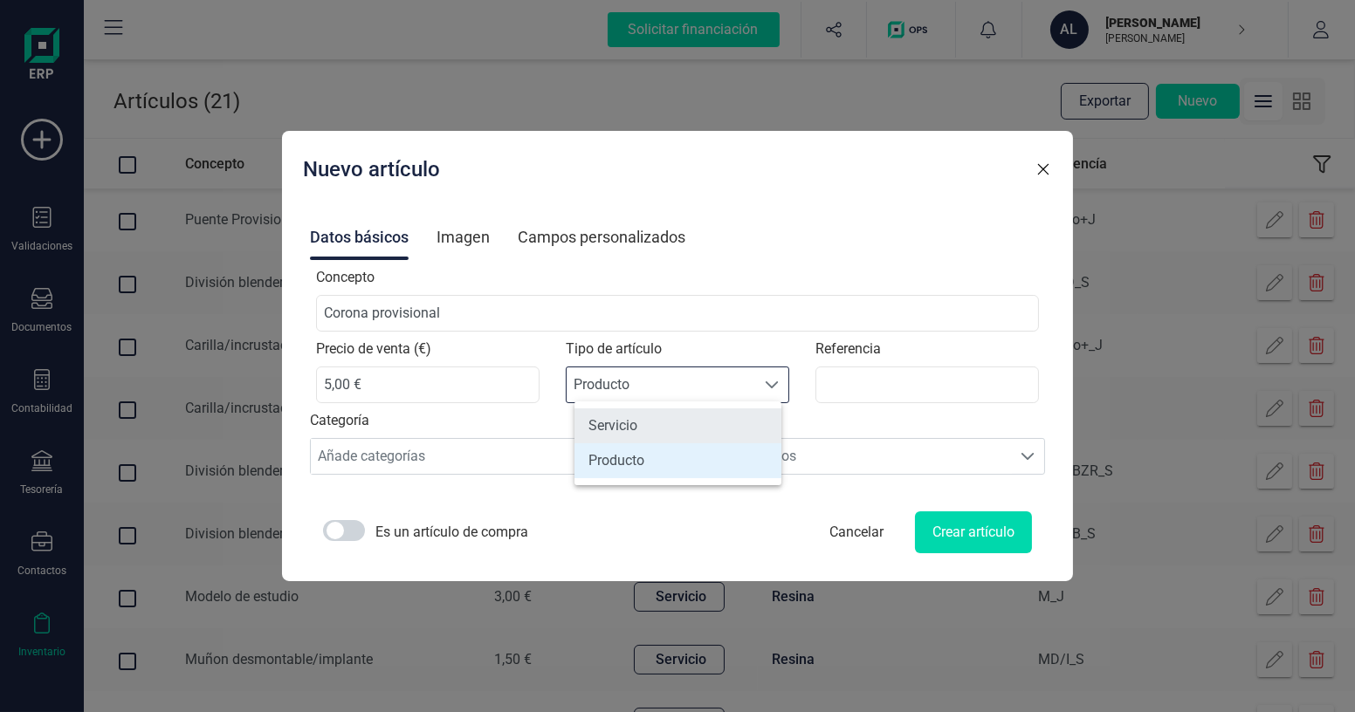
click at [609, 436] on li "Servicio" at bounding box center [677, 426] width 207 height 35
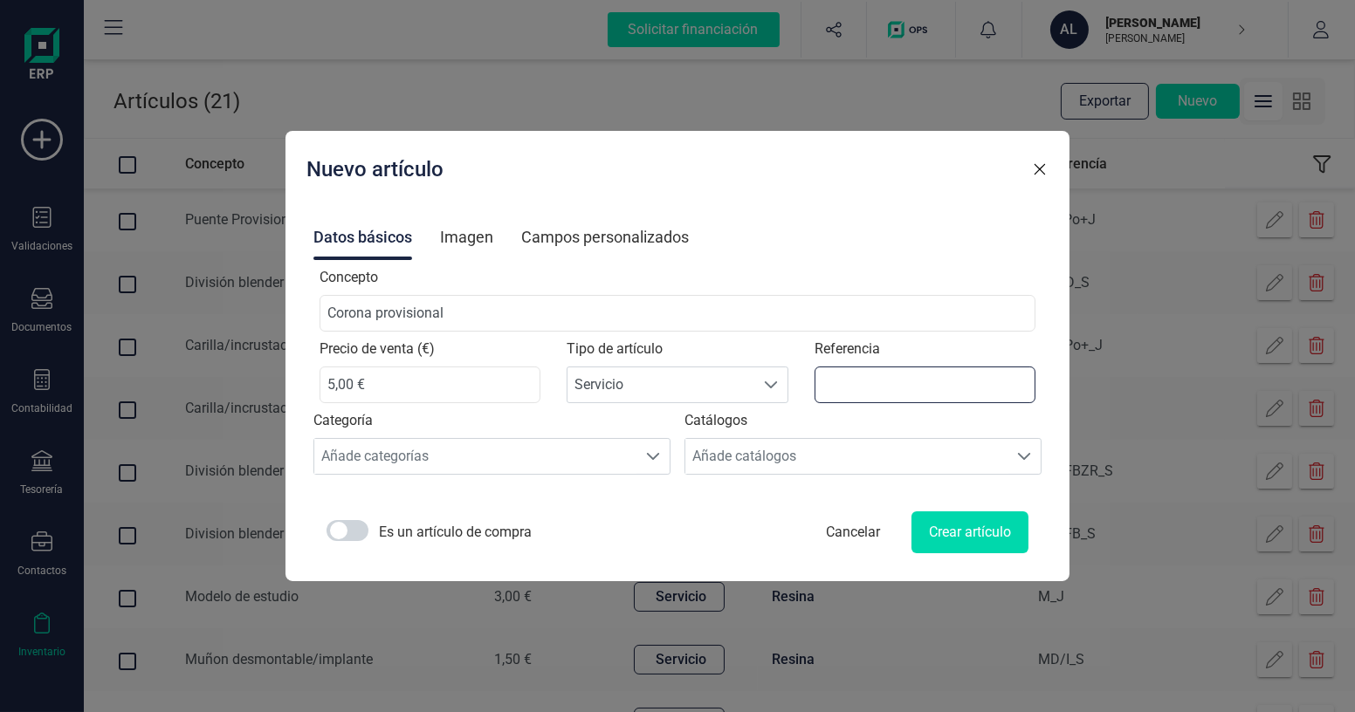
click at [855, 388] on input "Referencia" at bounding box center [925, 385] width 222 height 37
type input "CP_J"
click at [477, 454] on div "Añade categorías" at bounding box center [475, 456] width 323 height 35
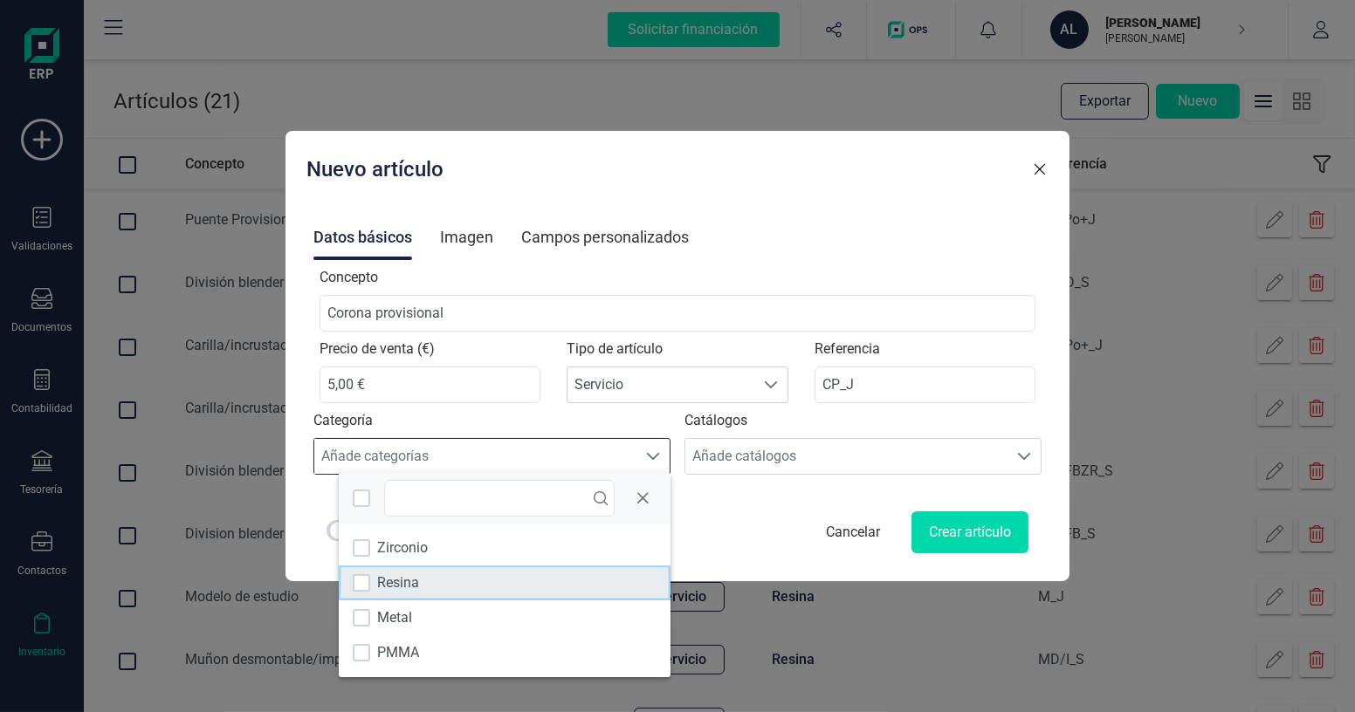
click at [415, 579] on span "Resina" at bounding box center [398, 583] width 42 height 21
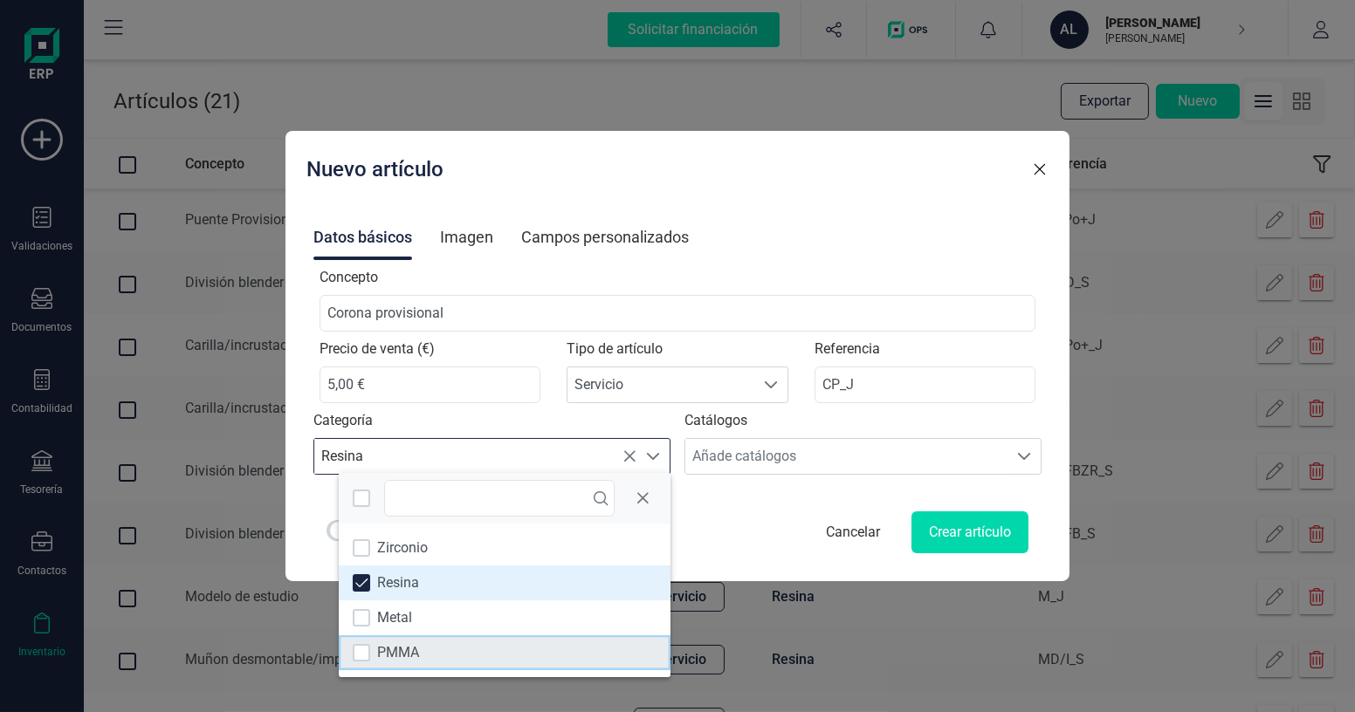
click at [399, 654] on span "PMMA" at bounding box center [398, 652] width 42 height 21
click at [660, 453] on span at bounding box center [653, 457] width 14 height 14
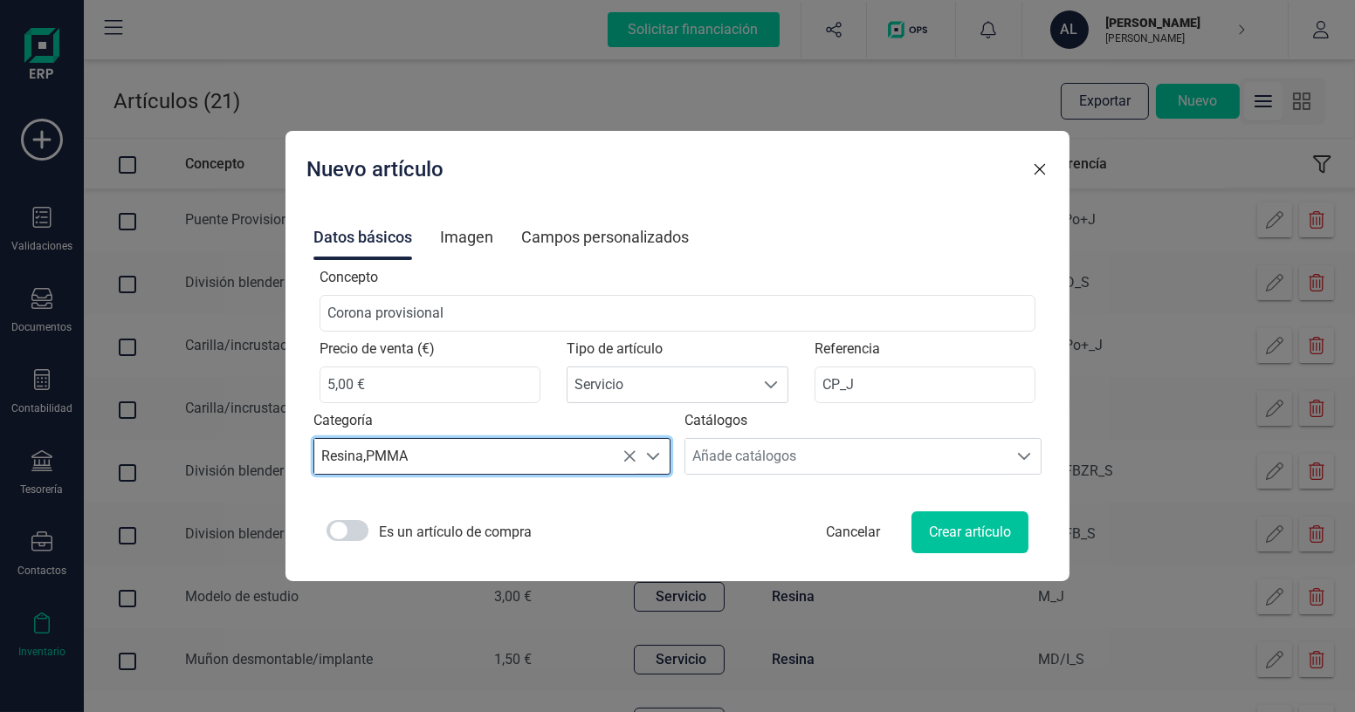
click at [951, 541] on button "Crear artículo" at bounding box center [969, 533] width 117 height 42
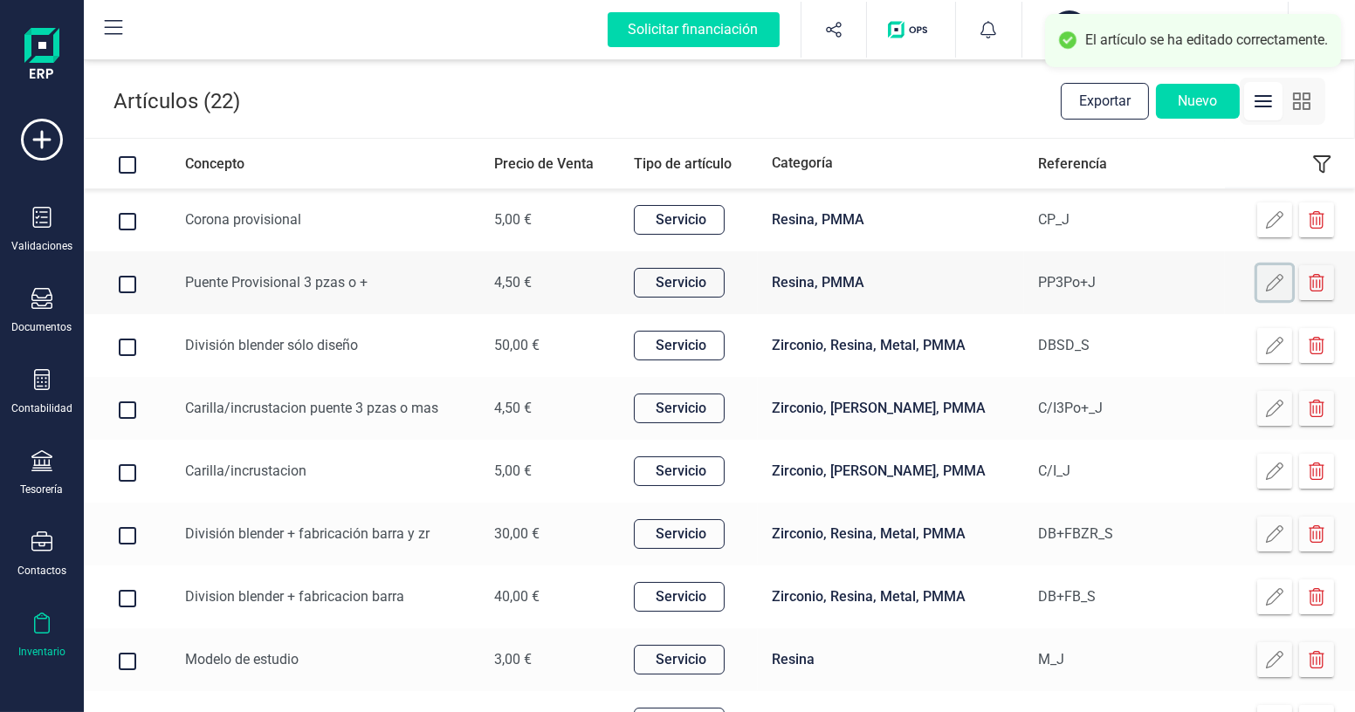
click at [1274, 288] on icon at bounding box center [1274, 282] width 17 height 17
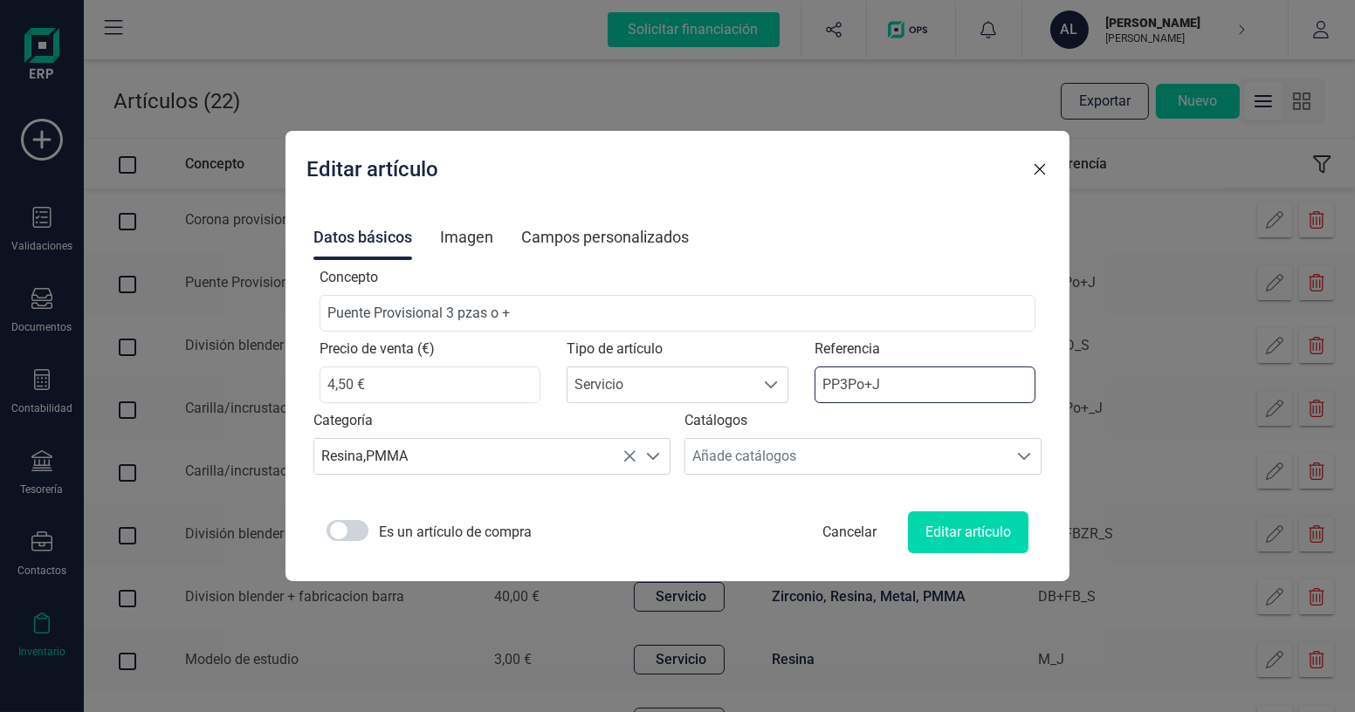
click at [864, 381] on input "PP3Po+J" at bounding box center [925, 385] width 222 height 37
type input "PP3Po+_J"
click at [931, 535] on button "Editar artículo" at bounding box center [968, 533] width 120 height 42
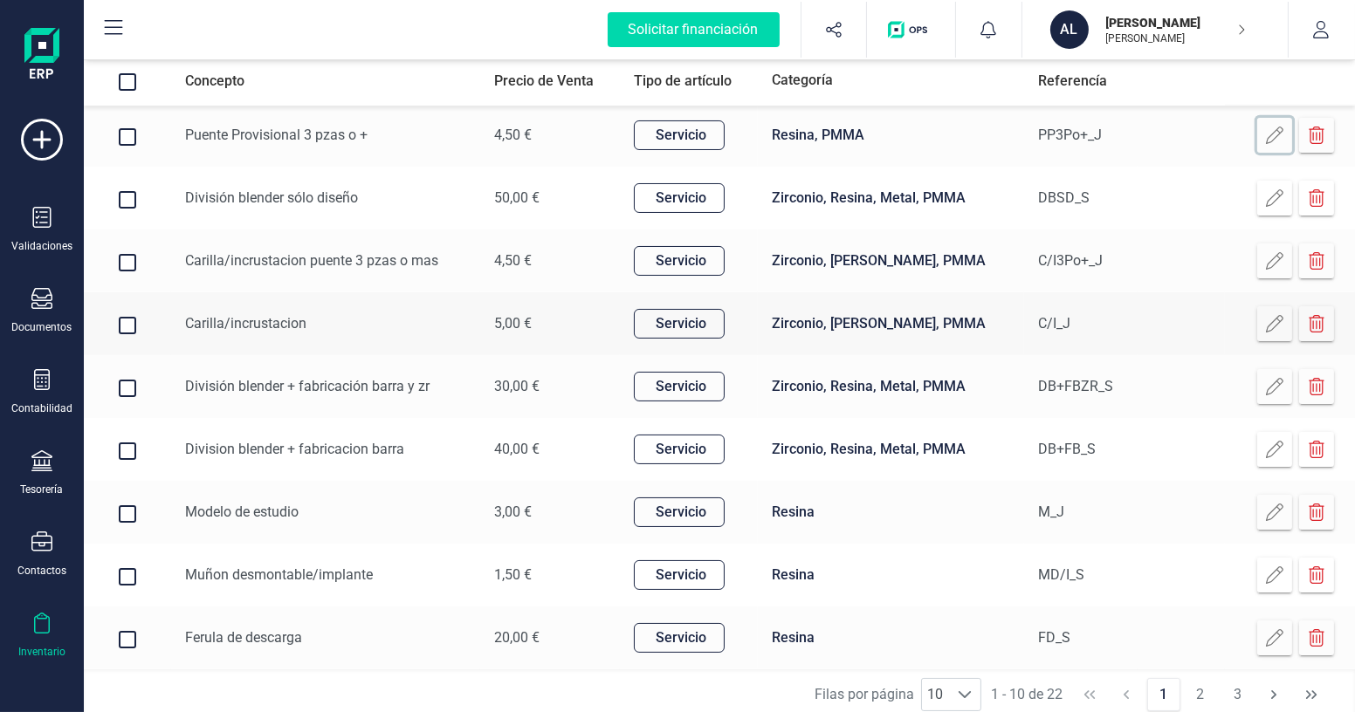
scroll to position [155, 0]
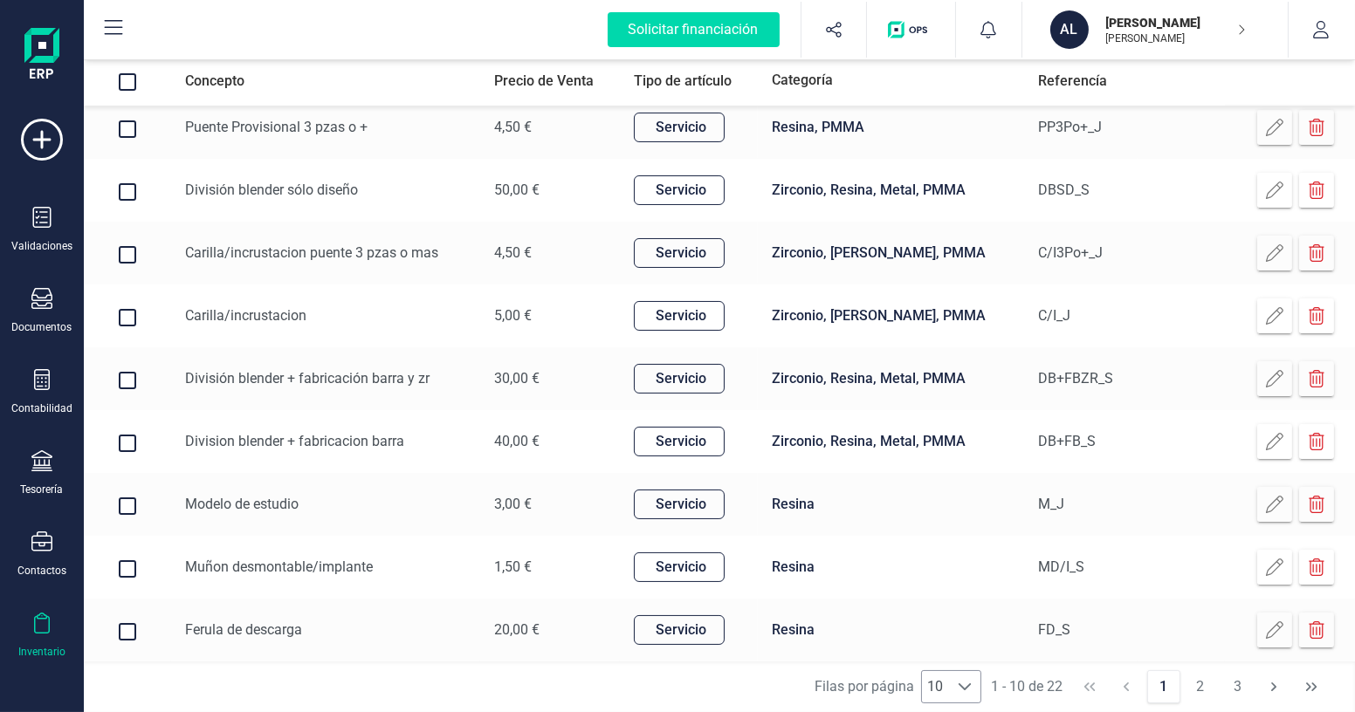
click at [951, 691] on div at bounding box center [964, 686] width 33 height 31
click at [957, 642] on li "22" at bounding box center [951, 646] width 59 height 35
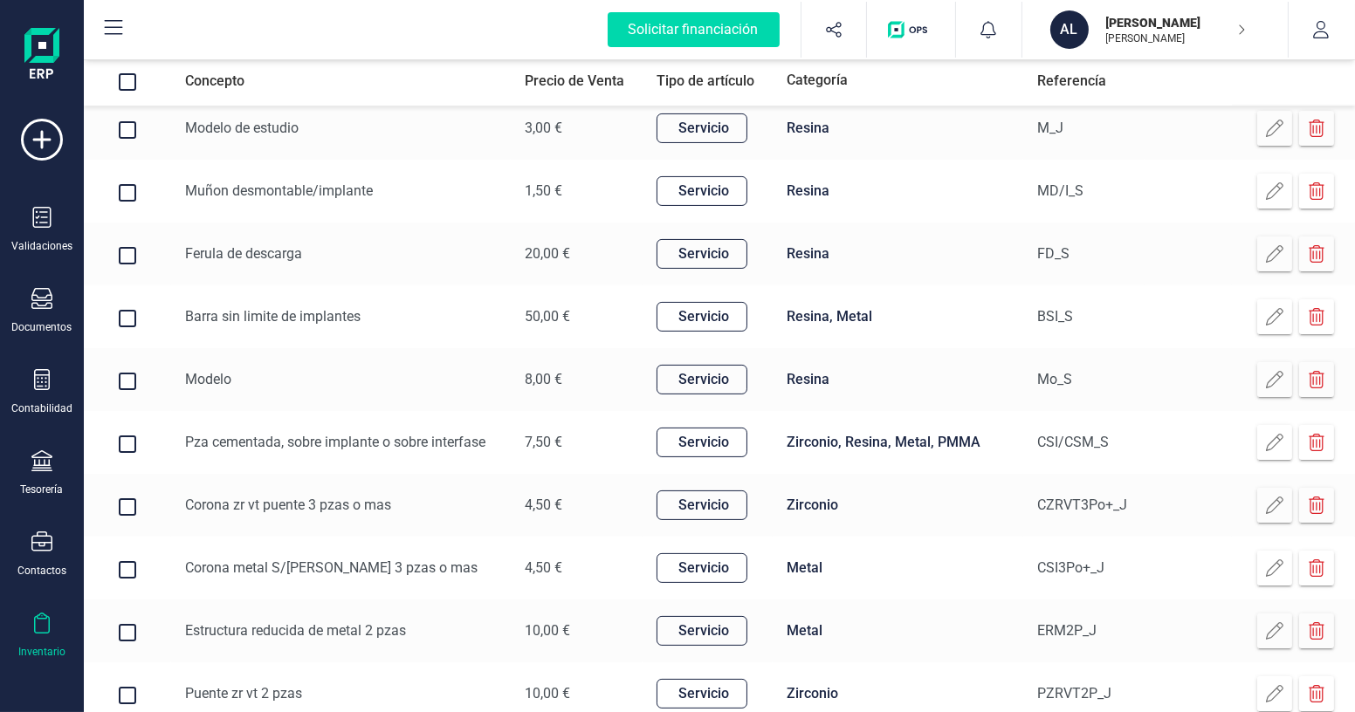
scroll to position [552, 0]
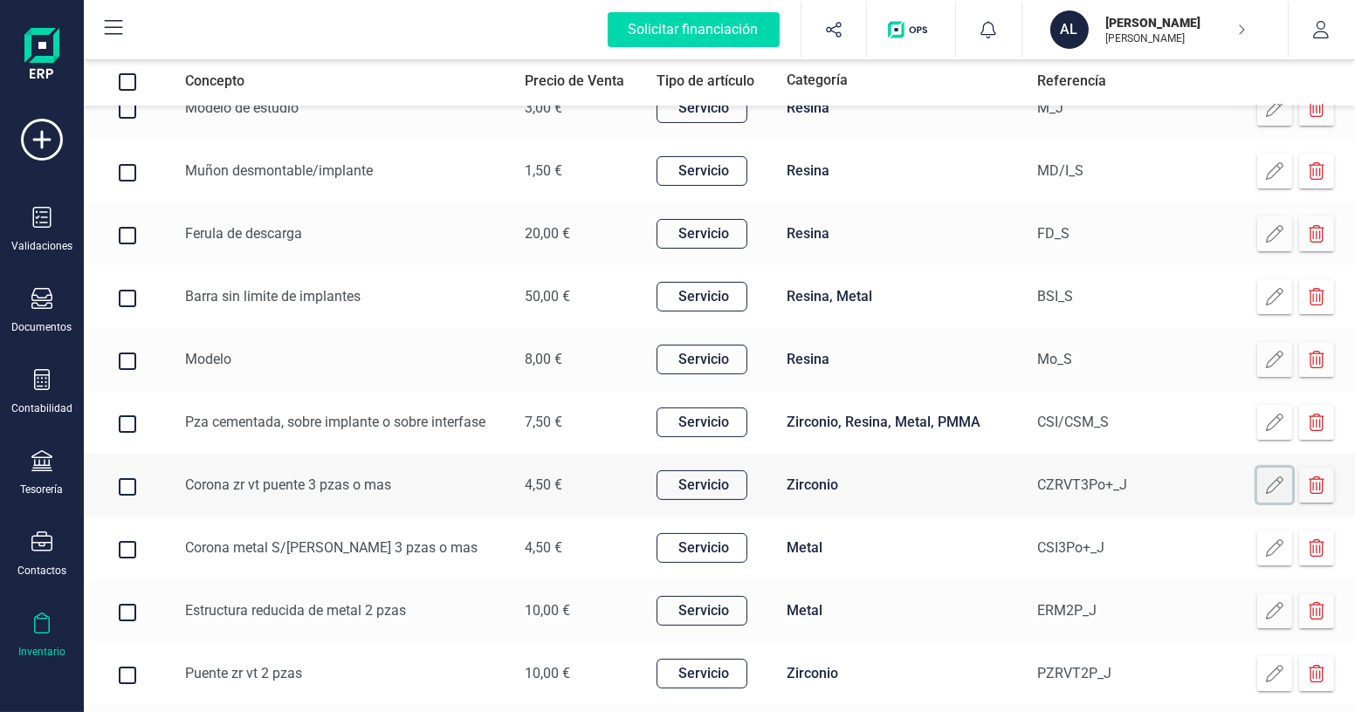
click at [1273, 478] on icon at bounding box center [1274, 485] width 17 height 17
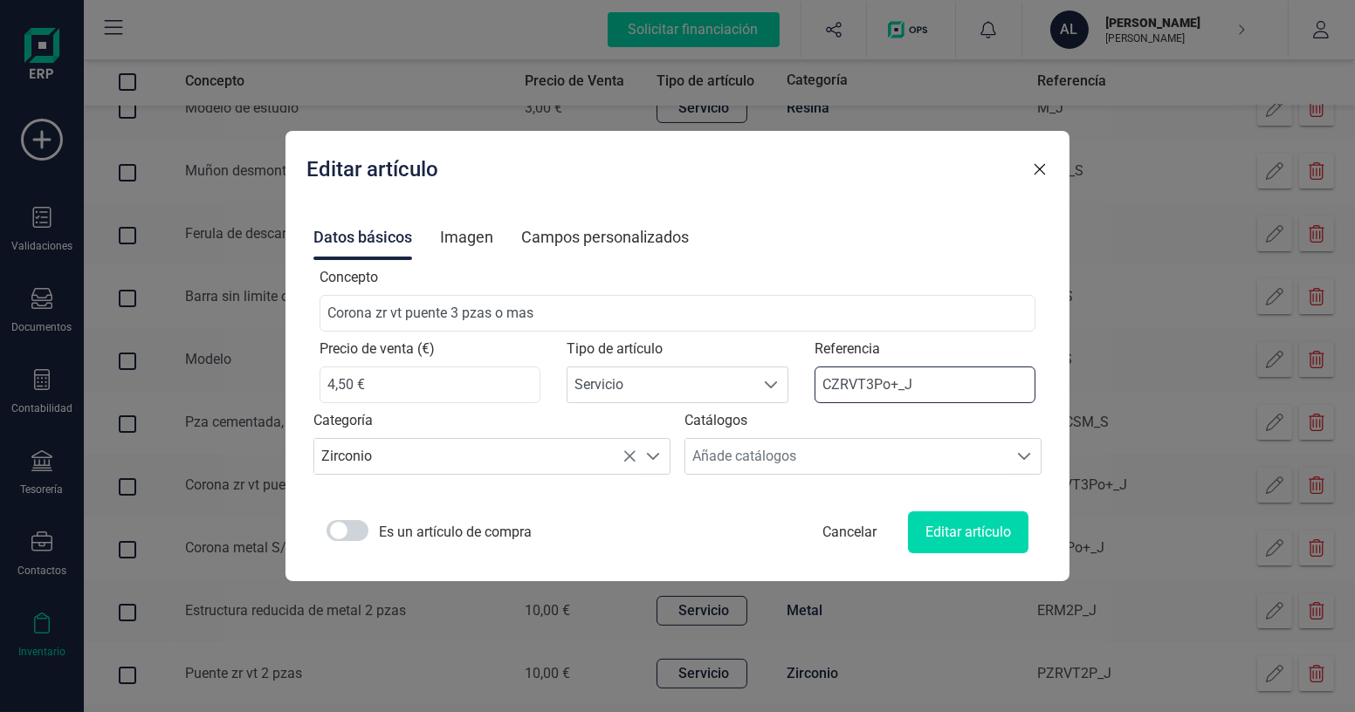
click at [839, 385] on input "CZRVT3Po+_J" at bounding box center [925, 385] width 222 height 37
type input "CVT3Po+_J"
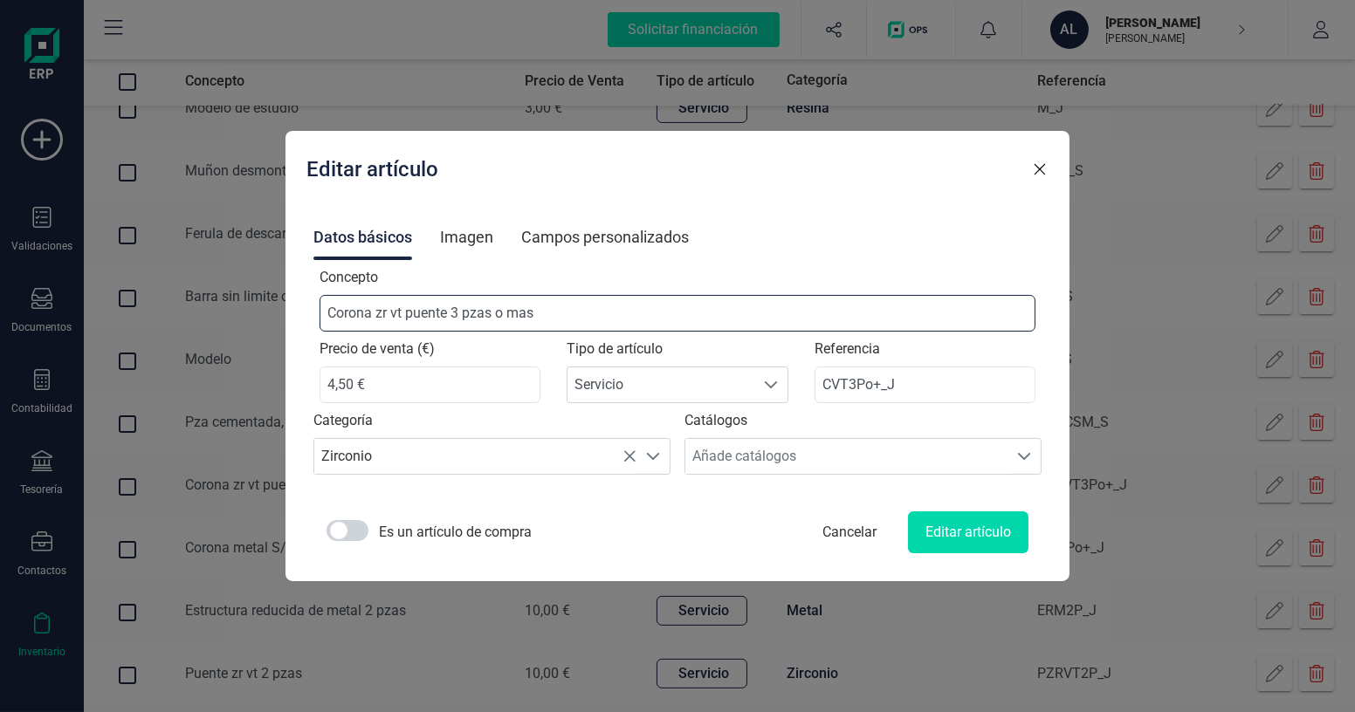
click at [410, 313] on input "Corona zr vt puente 3 pzas o mas" at bounding box center [677, 313] width 717 height 37
type input "Corona vt puente 3 pzas o mas"
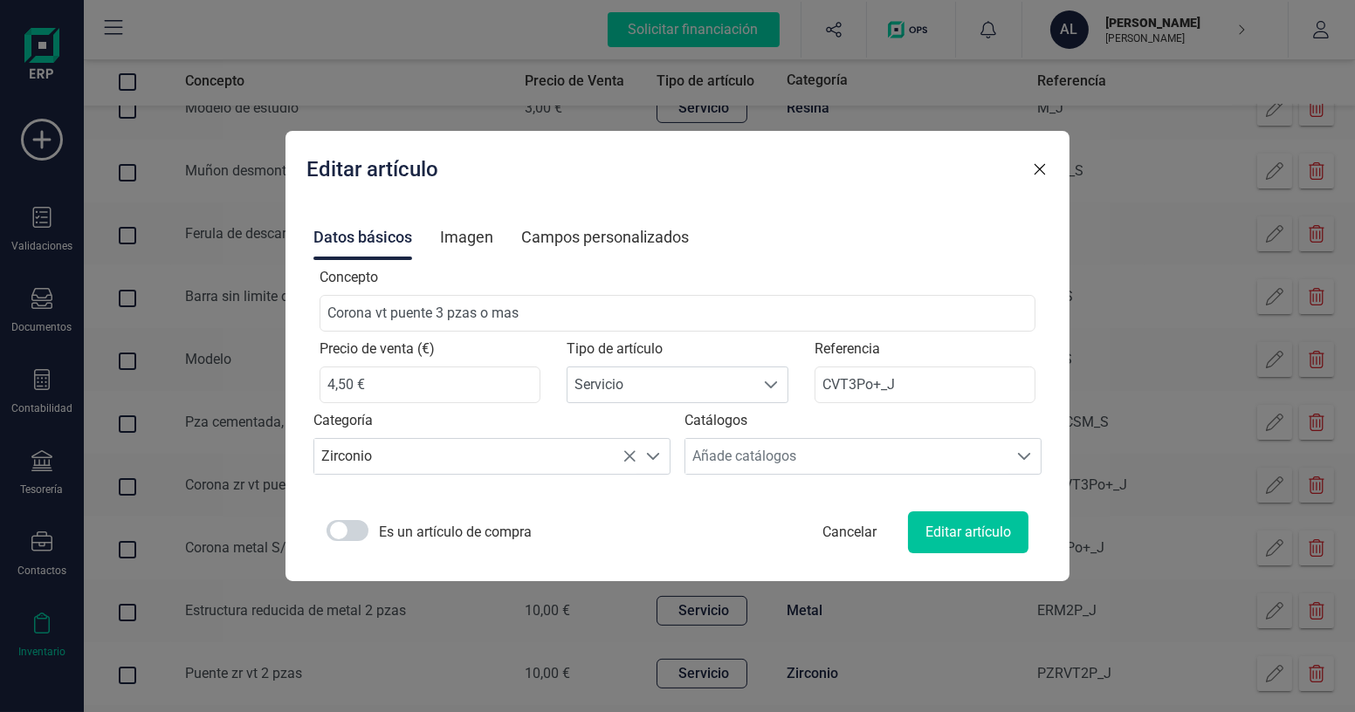
click at [926, 524] on button "Editar artículo" at bounding box center [968, 533] width 120 height 42
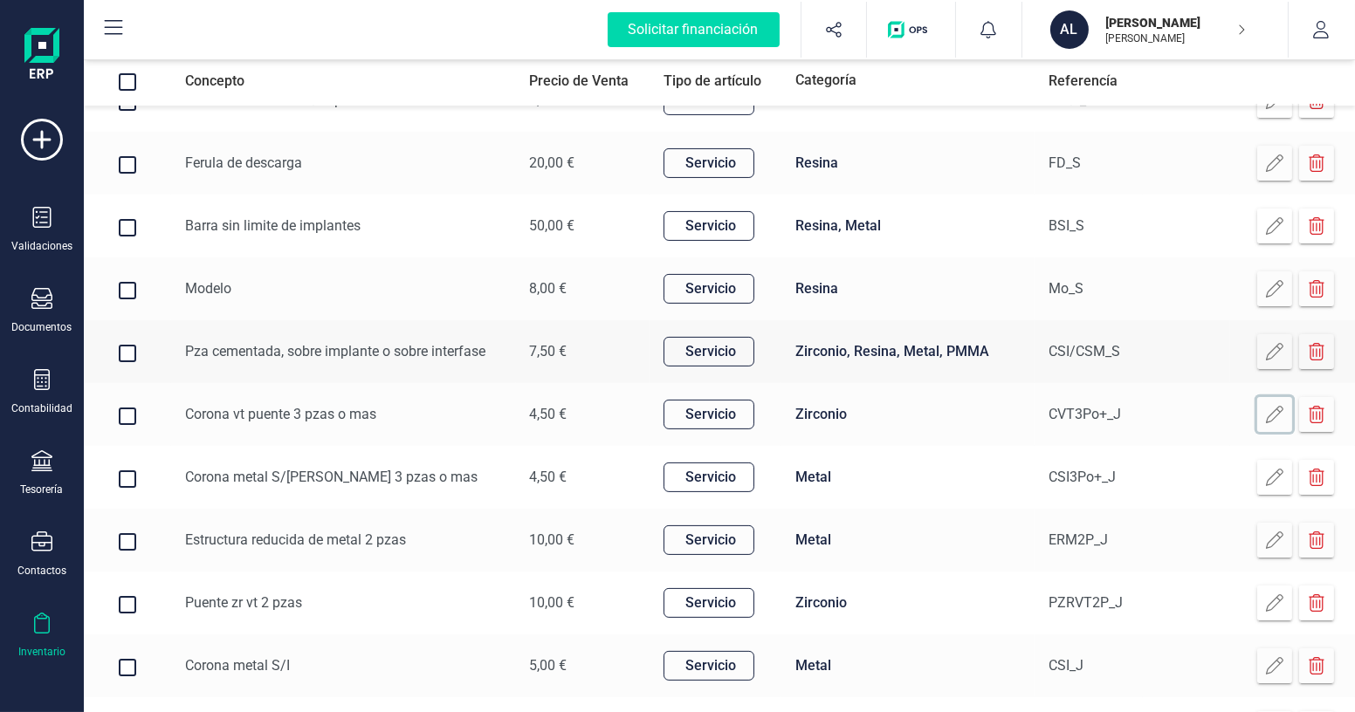
scroll to position [631, 0]
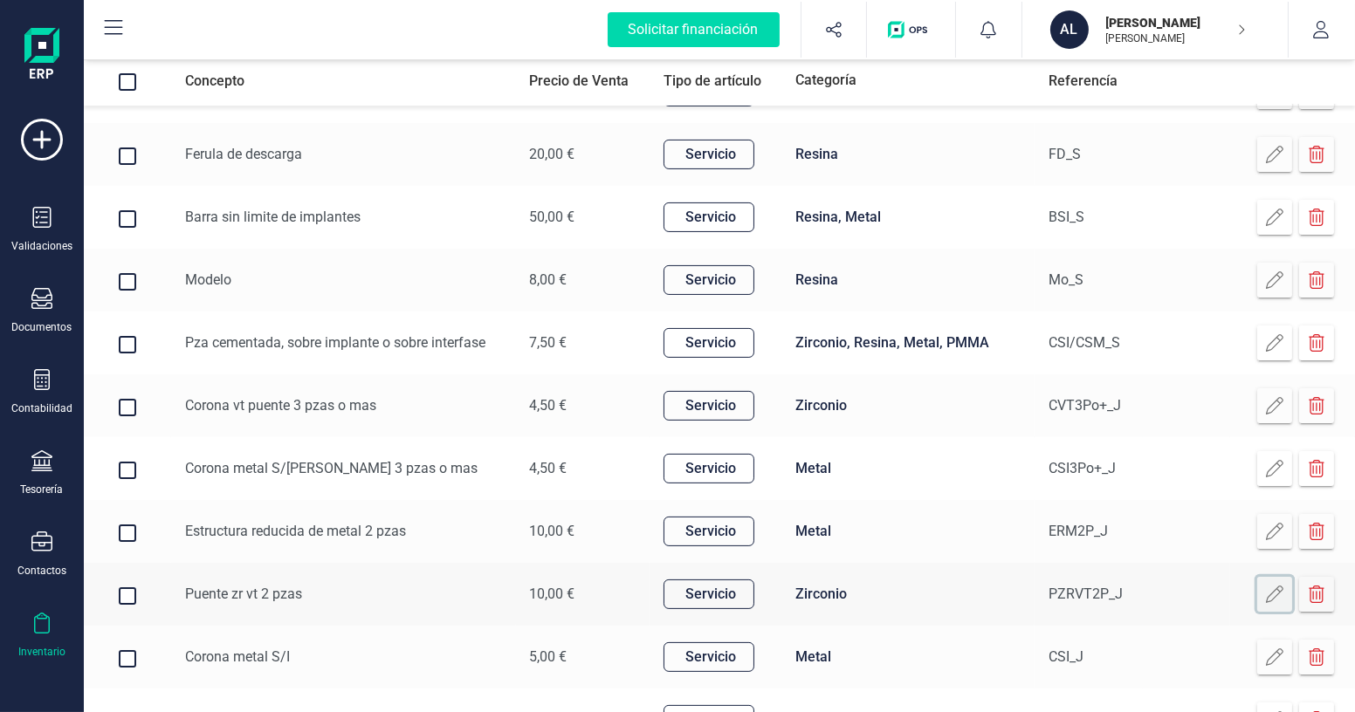
click at [1278, 592] on icon at bounding box center [1274, 594] width 17 height 17
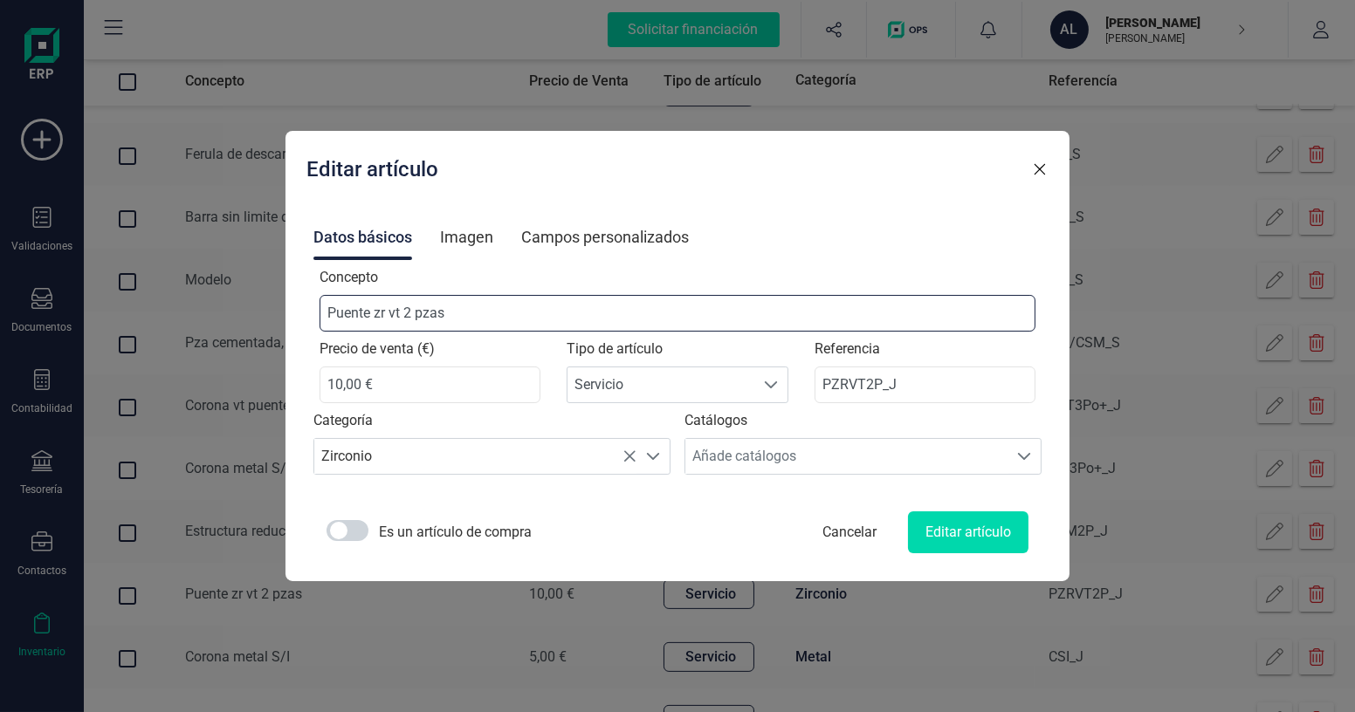
click at [410, 313] on input "Puente zr vt 2 pzas" at bounding box center [677, 313] width 717 height 37
type input "Puente vt 2 pzas"
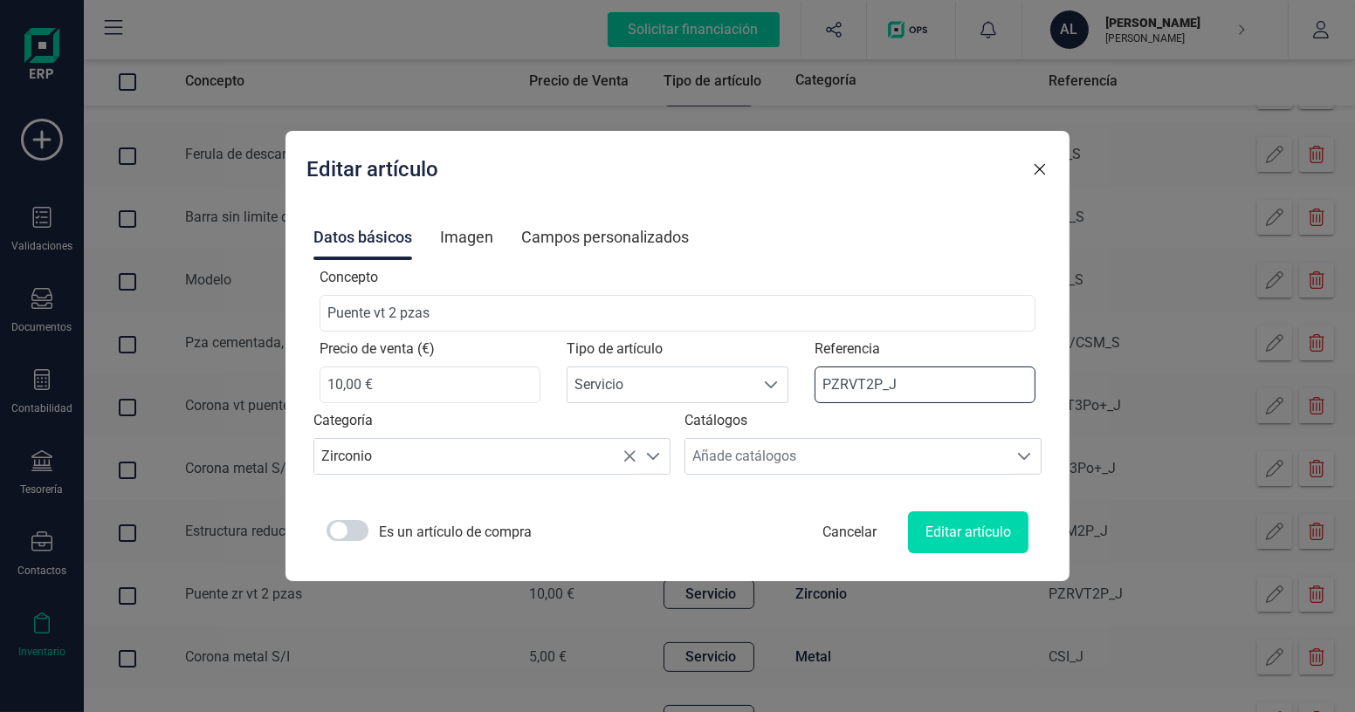
click at [839, 388] on input "PZRVT2P_J" at bounding box center [925, 385] width 222 height 37
type input "PVT2P_J"
click at [934, 529] on button "Editar artículo" at bounding box center [968, 533] width 120 height 42
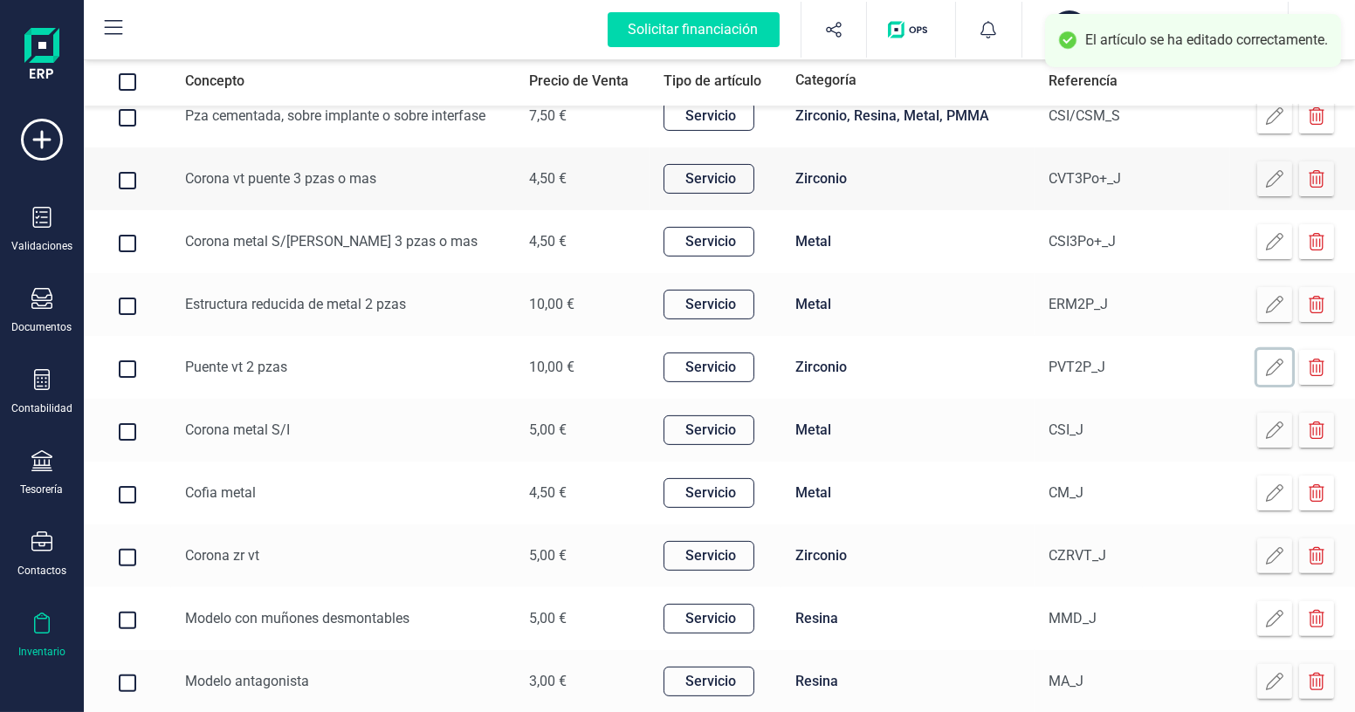
scroll to position [869, 0]
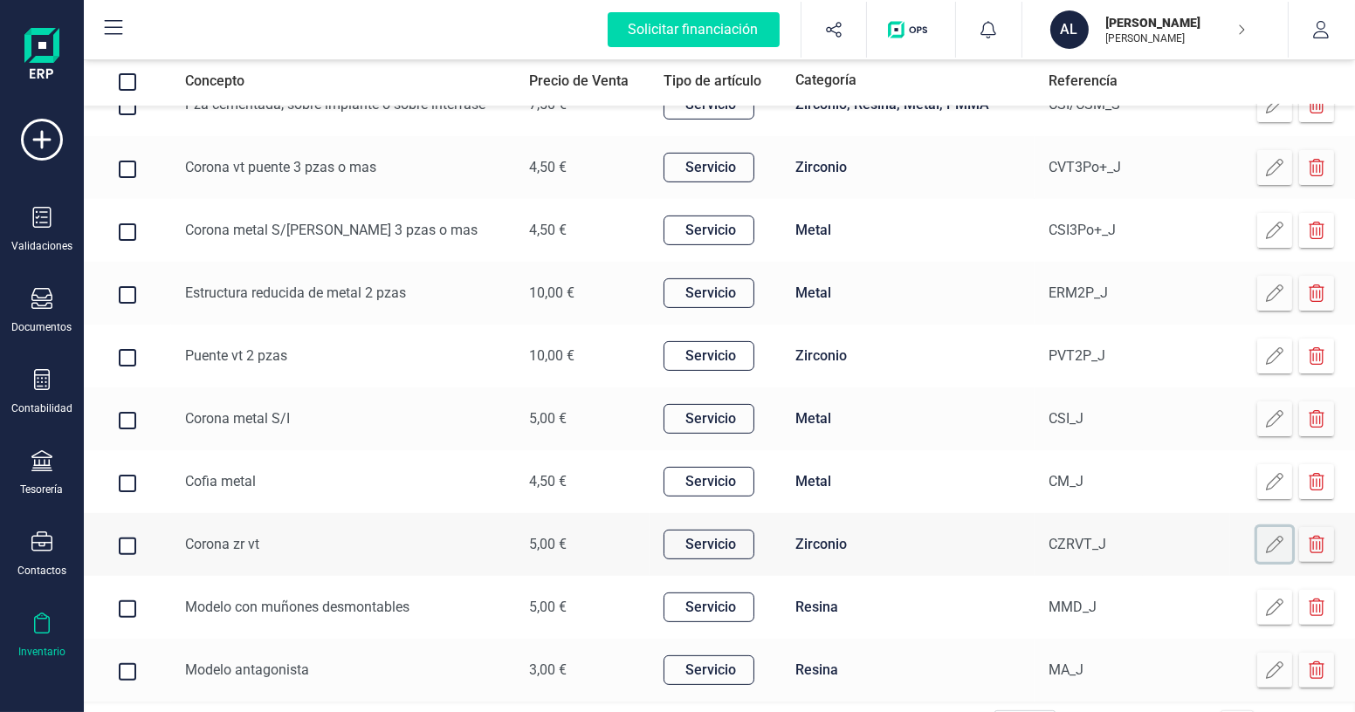
click at [1277, 544] on icon at bounding box center [1274, 544] width 17 height 17
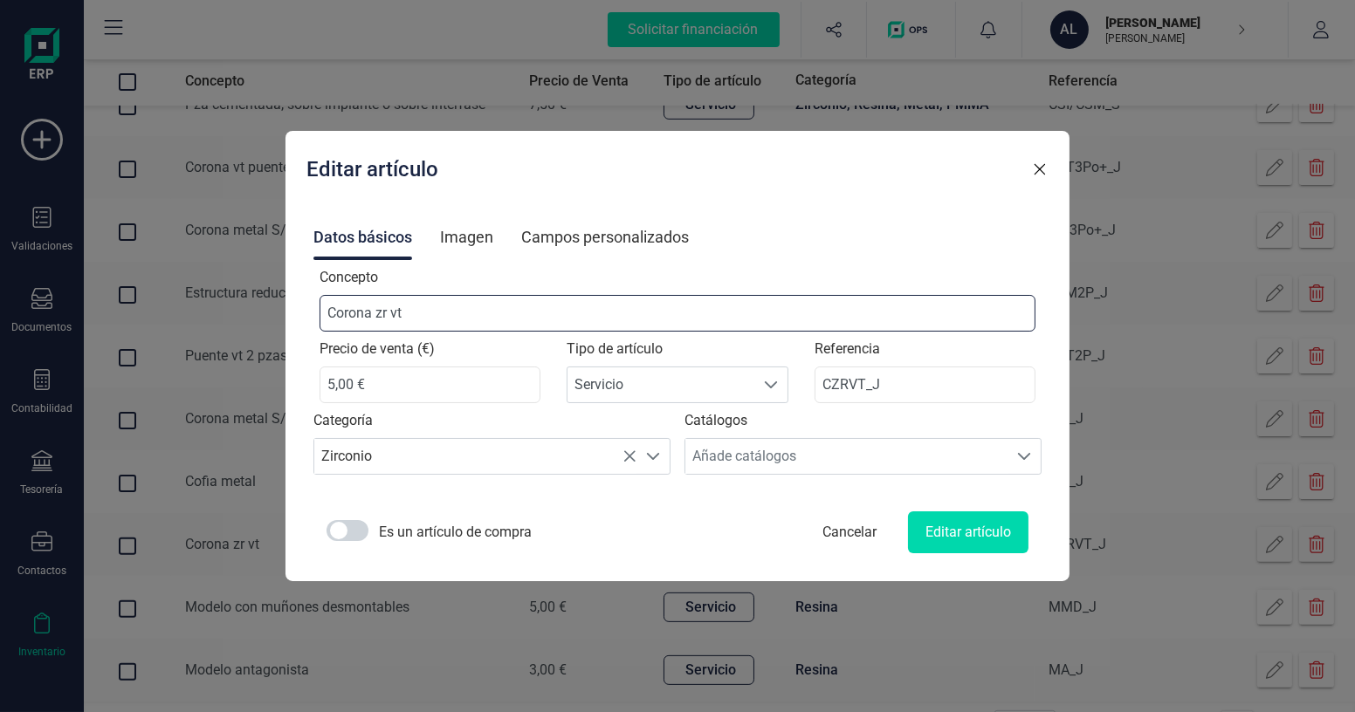
click at [410, 312] on input "Corona zr vt" at bounding box center [677, 313] width 717 height 37
type input "Corona vt"
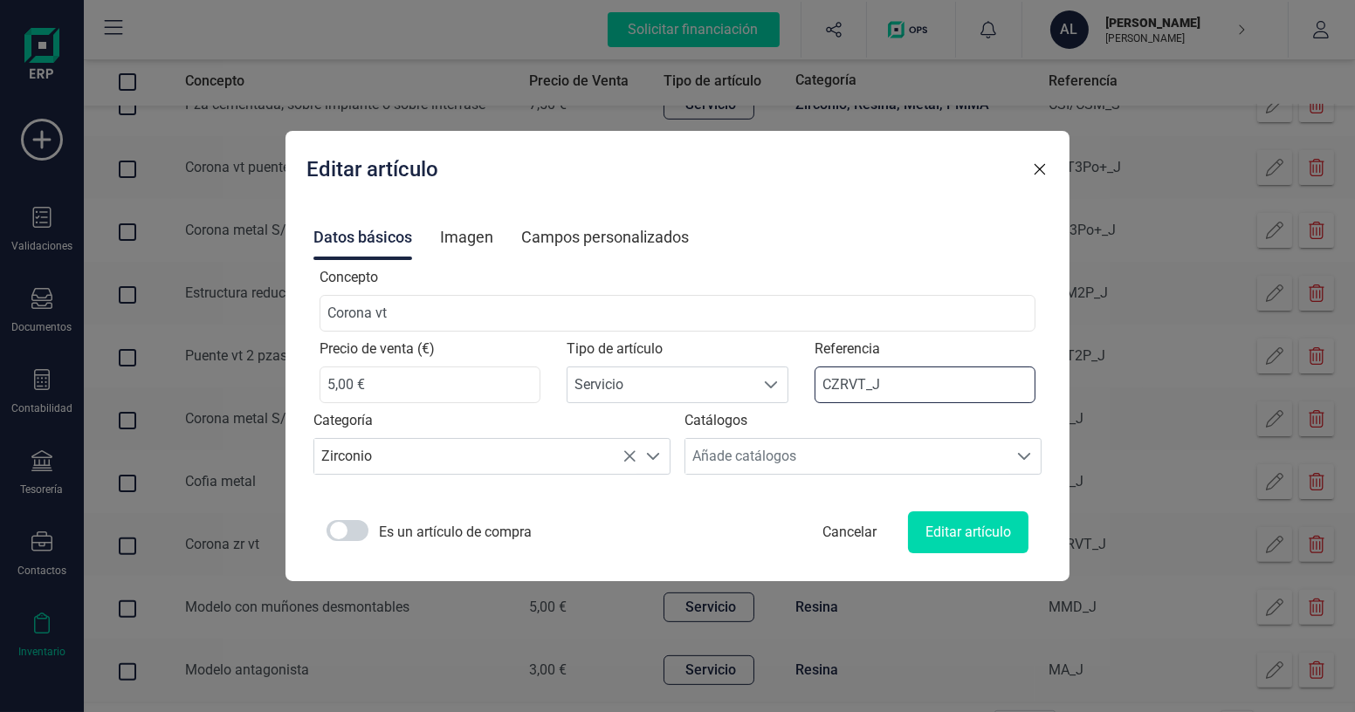
click at [839, 382] on input "CZRVT_J" at bounding box center [925, 385] width 222 height 37
type input "CVT_J"
click at [960, 538] on button "Editar artículo" at bounding box center [968, 533] width 120 height 42
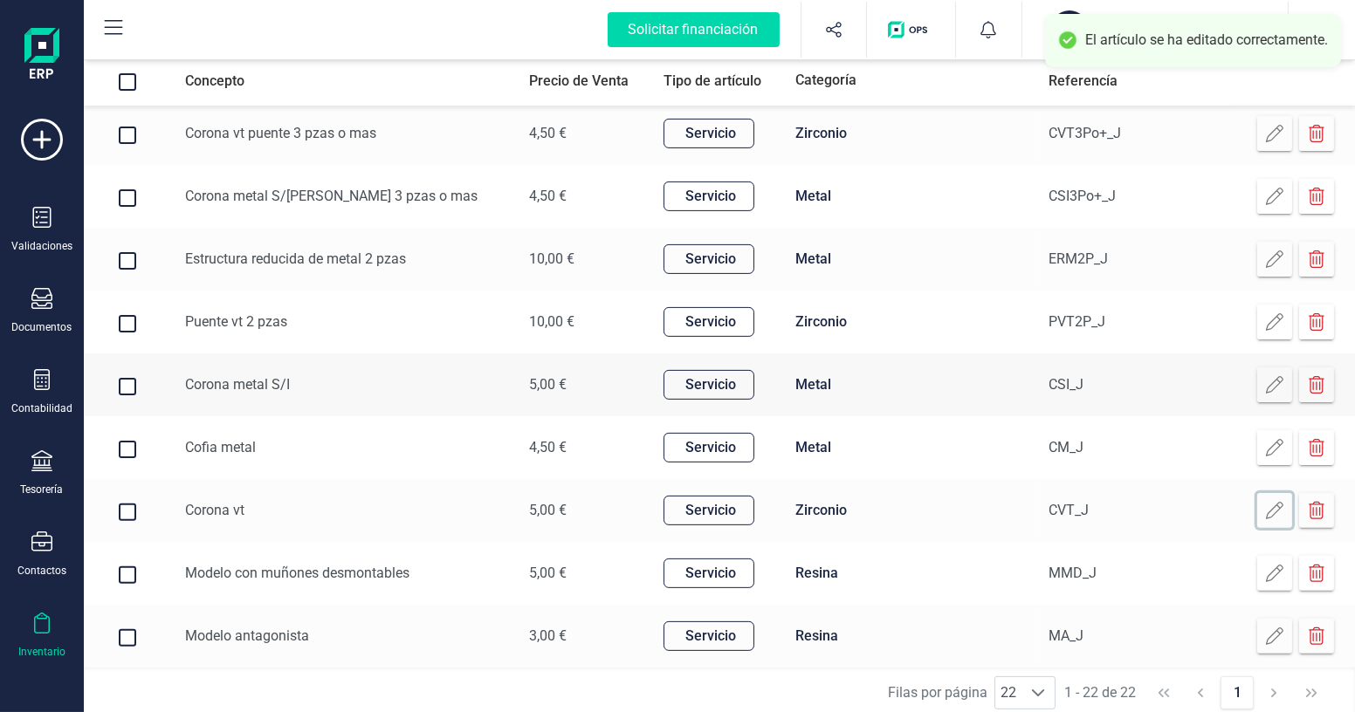
scroll to position [909, 0]
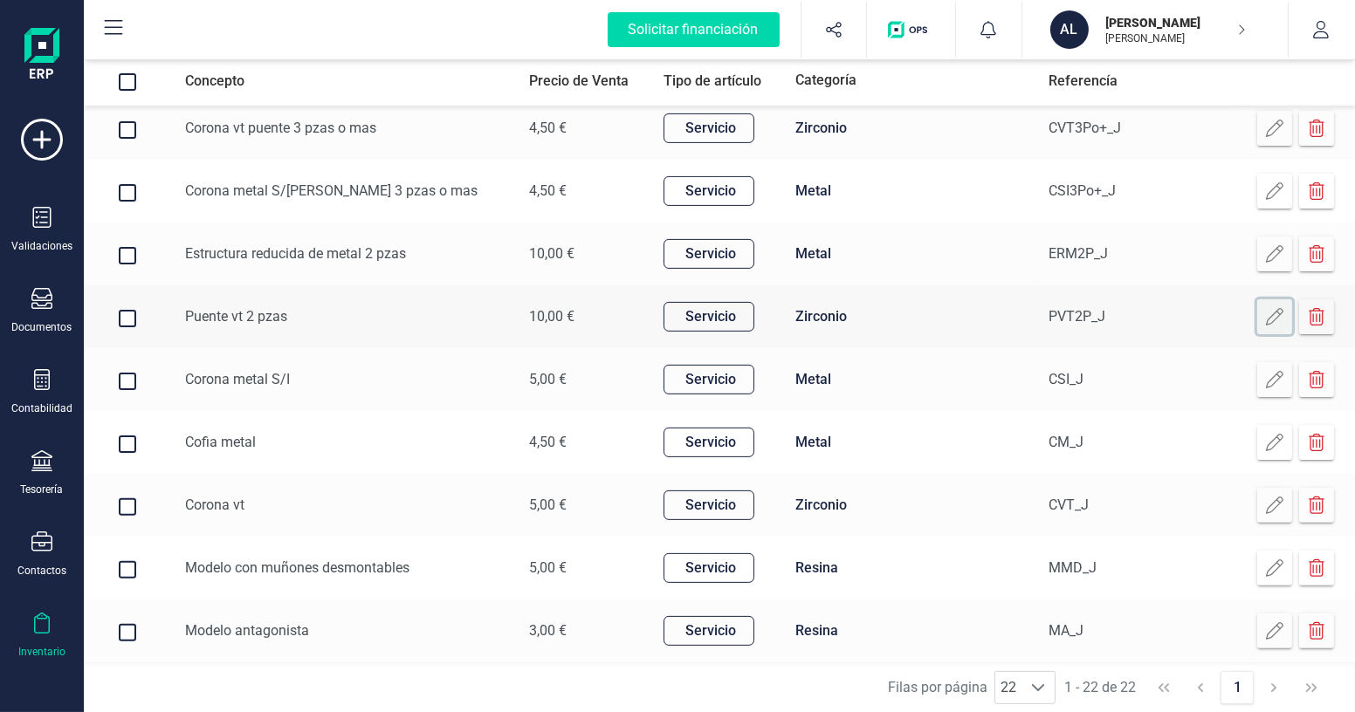
click at [1268, 309] on icon at bounding box center [1274, 316] width 17 height 17
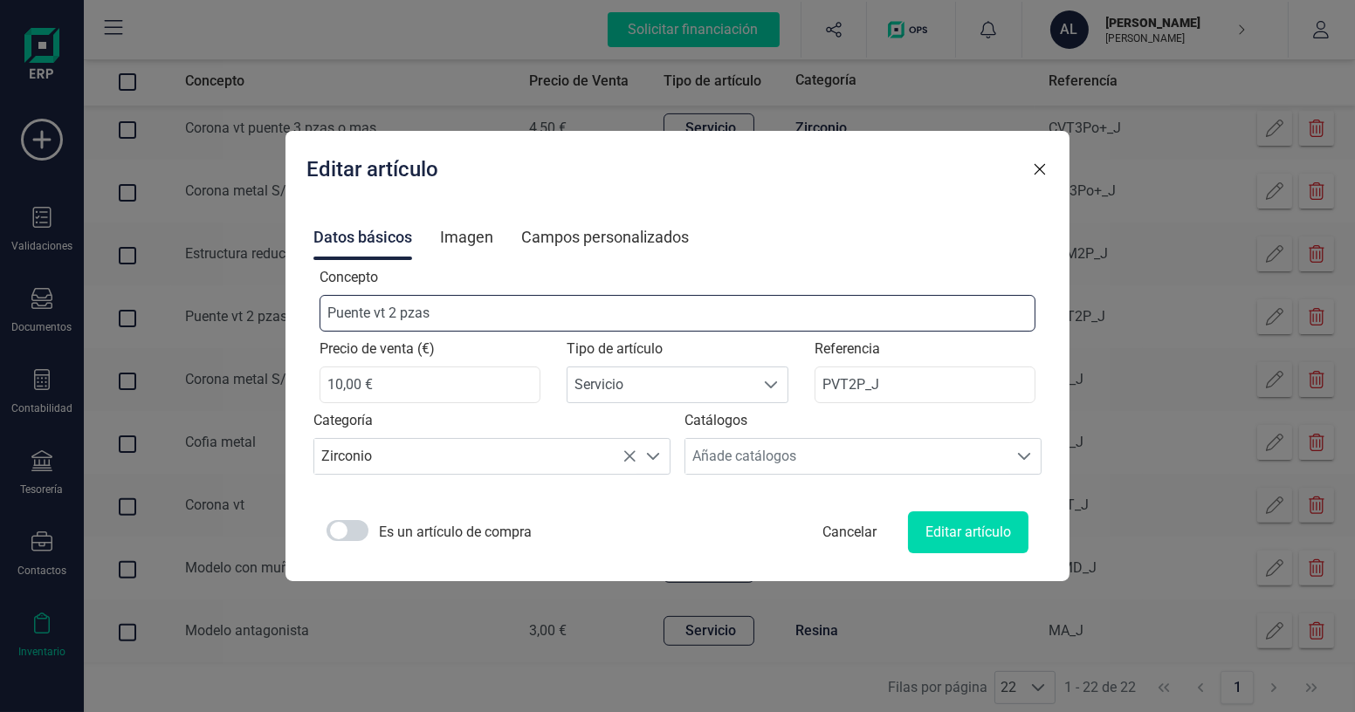
click at [408, 315] on input "Puente vt 2 pzas" at bounding box center [677, 313] width 717 height 37
type input "Puente vt 2 pzas"
click at [1034, 172] on icon "button" at bounding box center [1039, 169] width 10 height 10
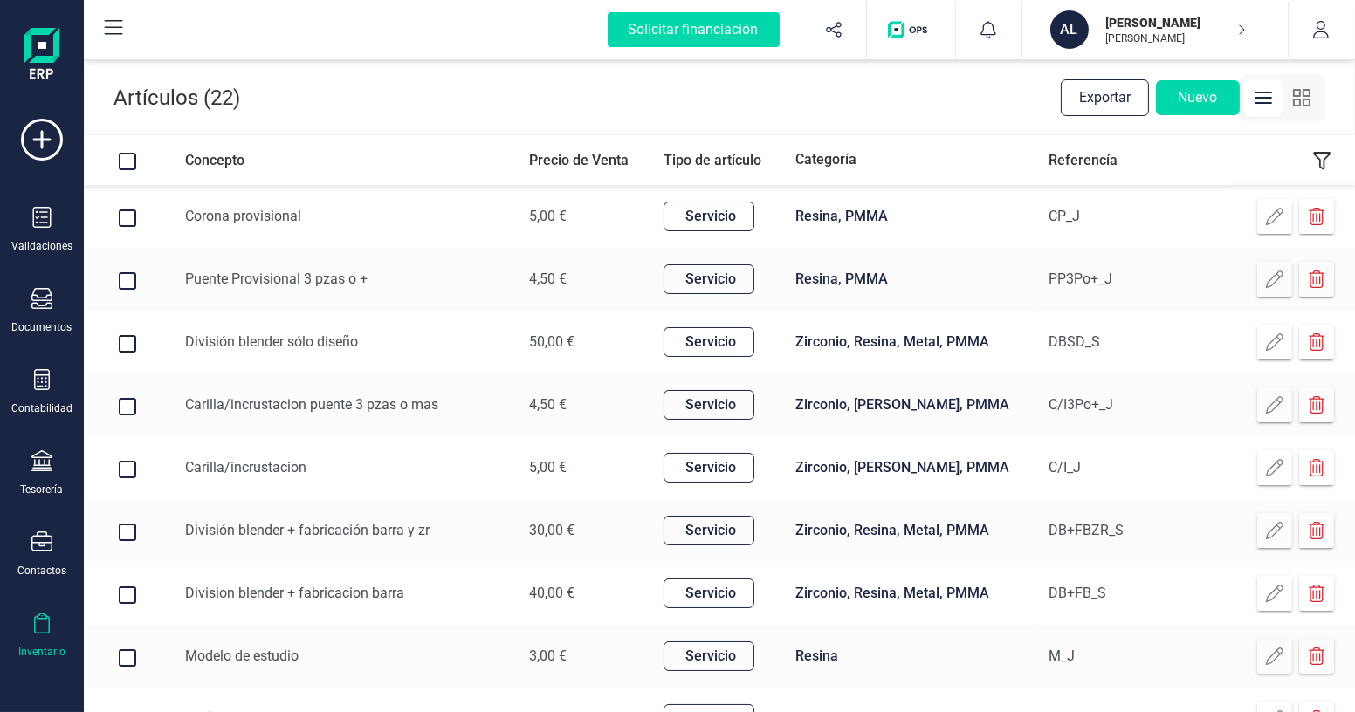
scroll to position [0, 0]
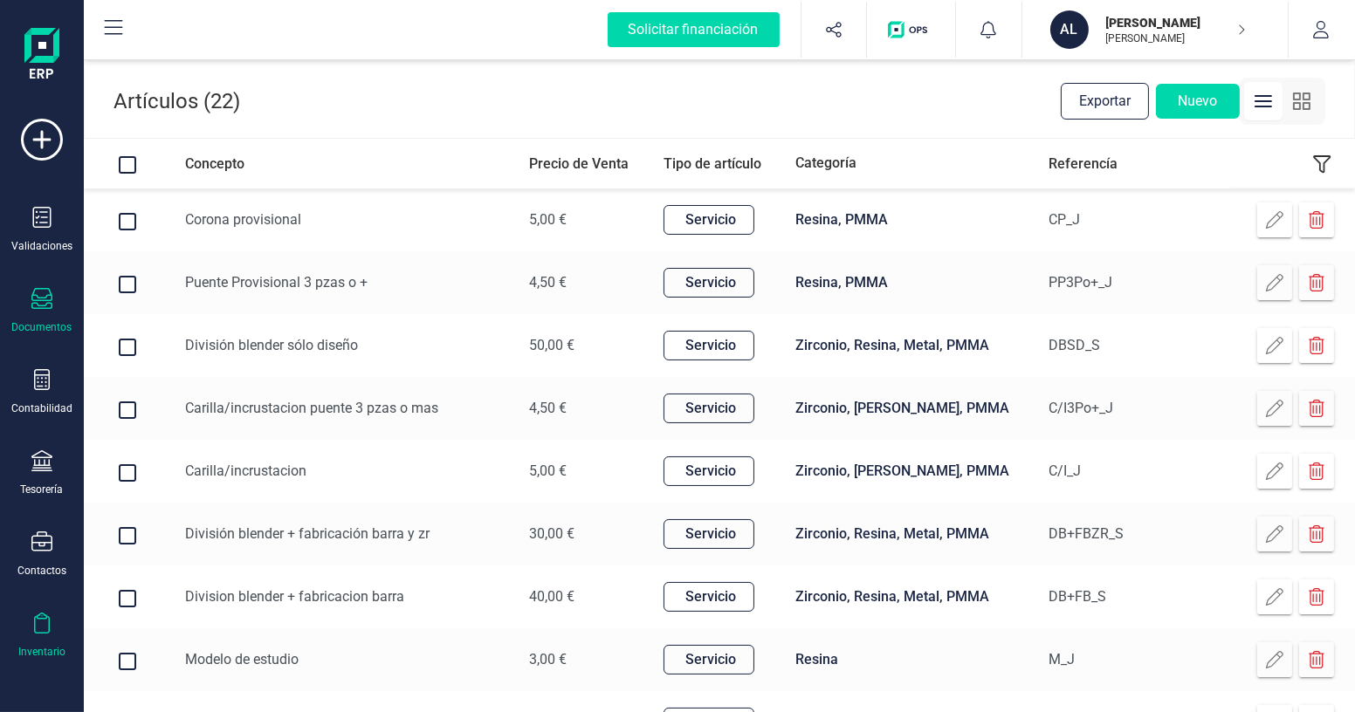
click at [50, 292] on icon at bounding box center [41, 298] width 21 height 21
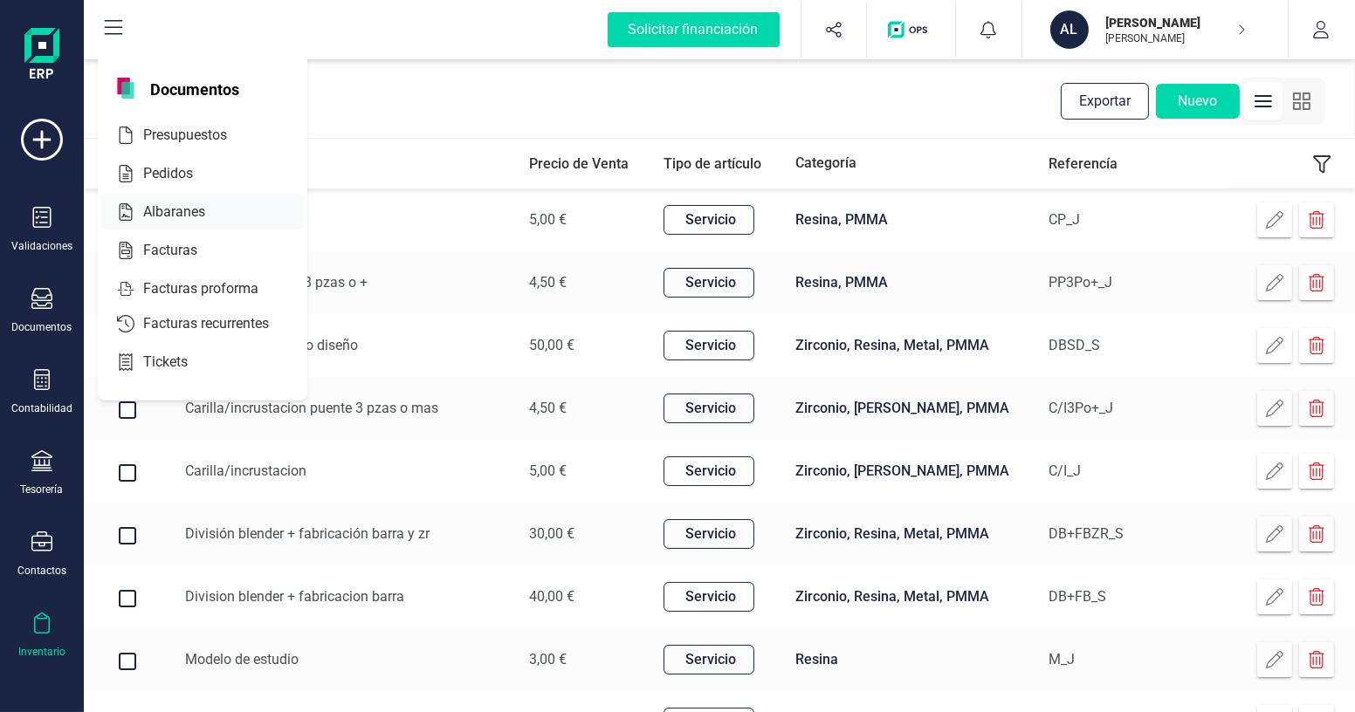
click at [195, 204] on span "Albaranes" at bounding box center [186, 212] width 100 height 21
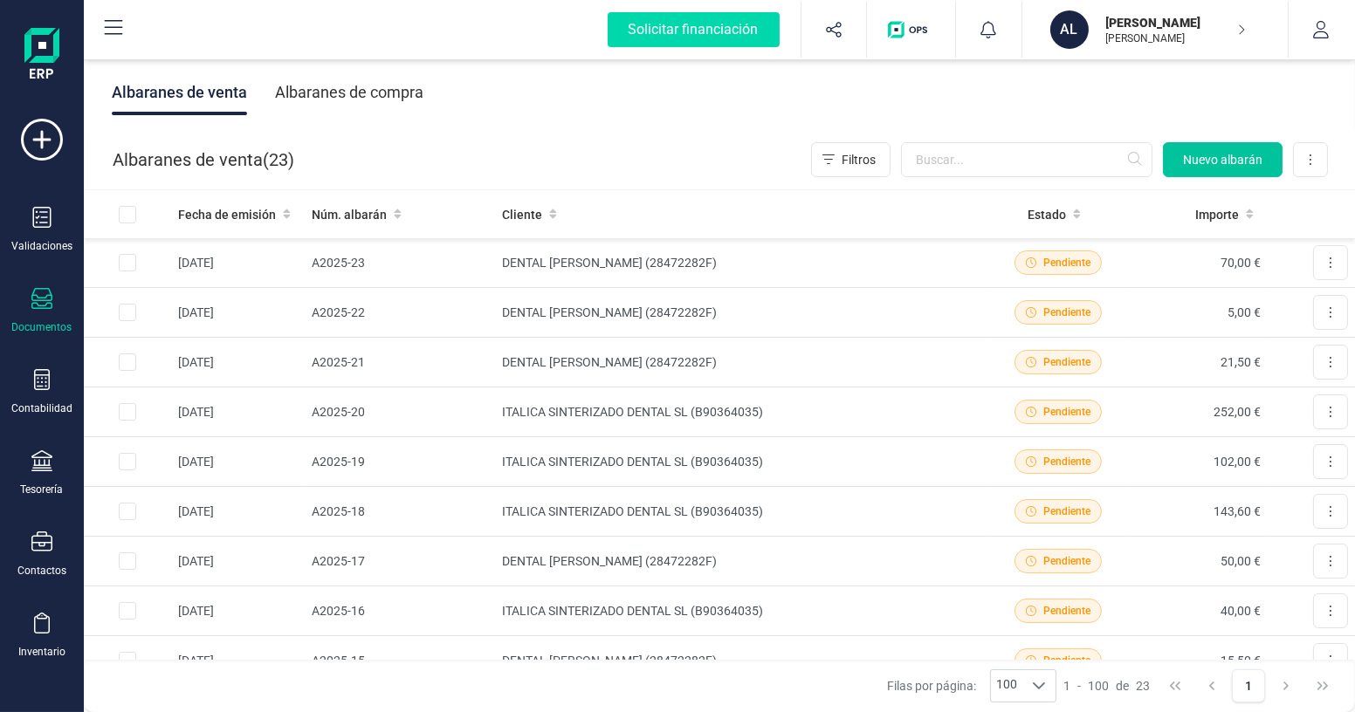
click at [1211, 169] on button "Nuevo albarán" at bounding box center [1223, 159] width 120 height 35
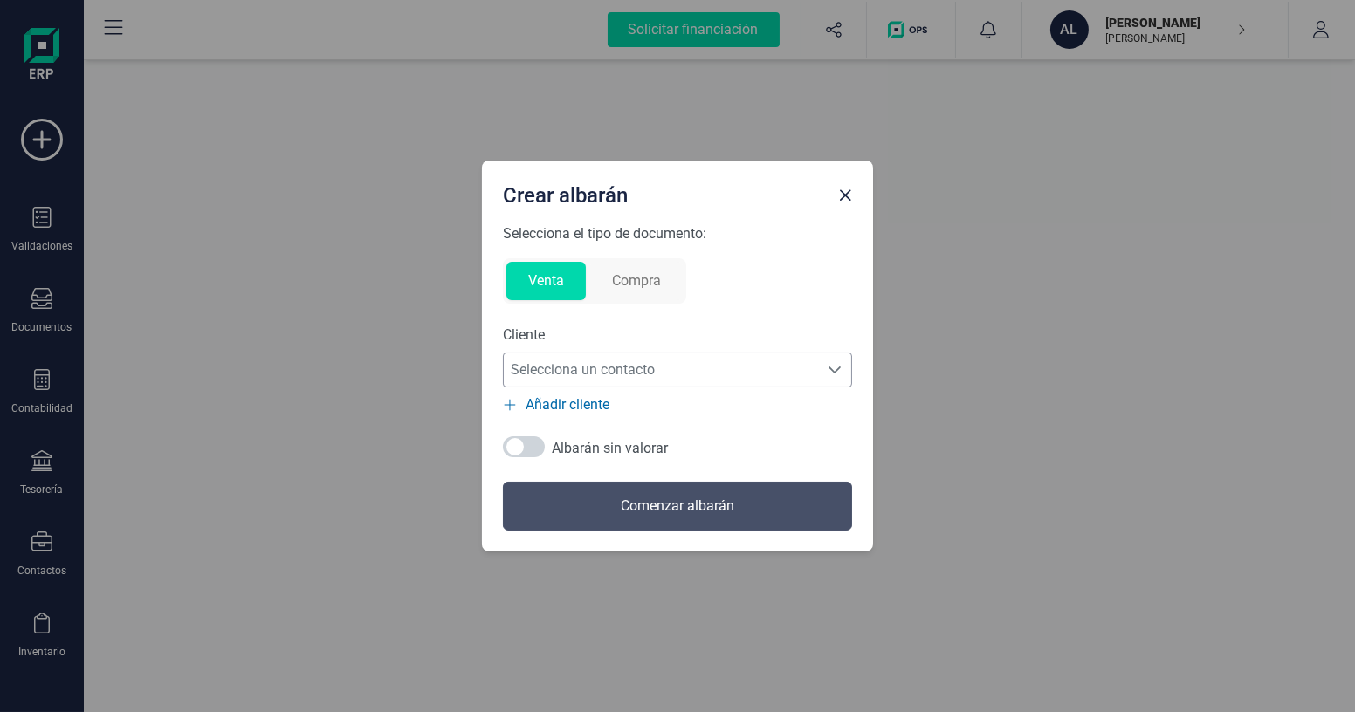
click at [664, 367] on span "Selecciona un contacto" at bounding box center [661, 370] width 314 height 35
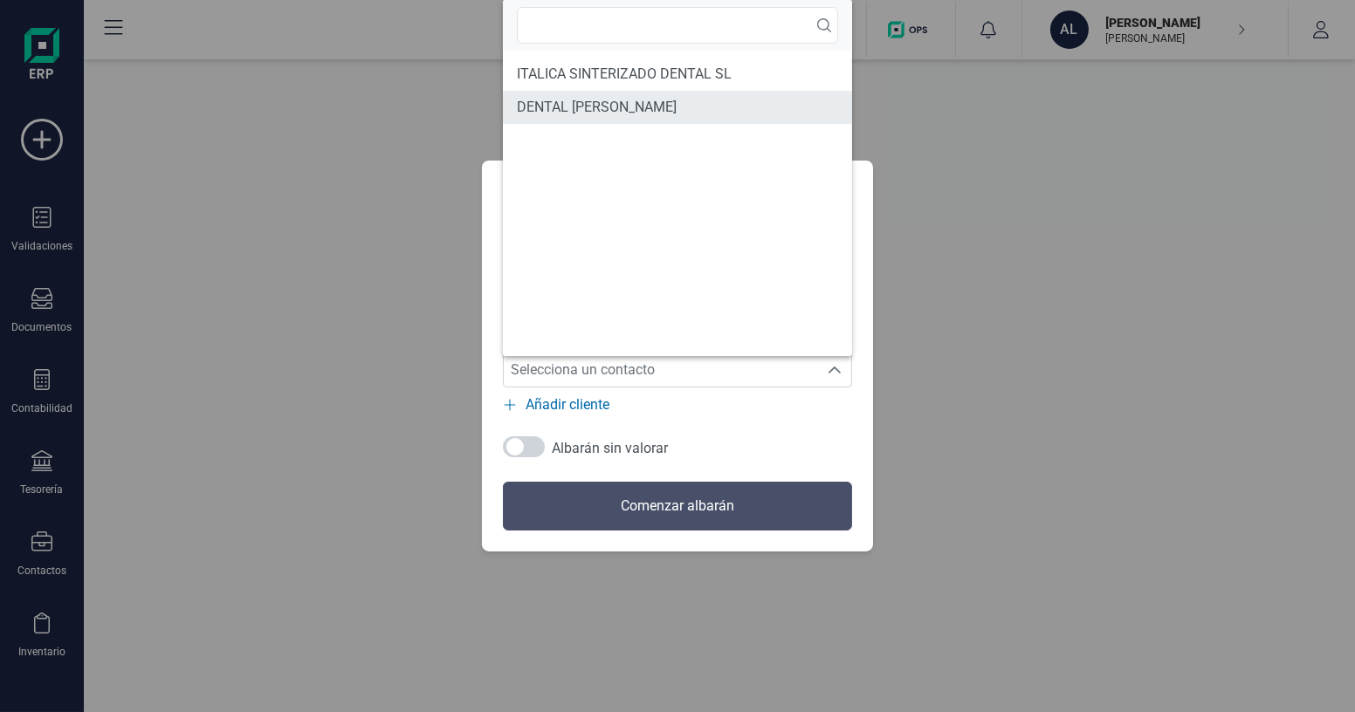
click at [608, 108] on span "DENTAL [PERSON_NAME]" at bounding box center [597, 107] width 160 height 21
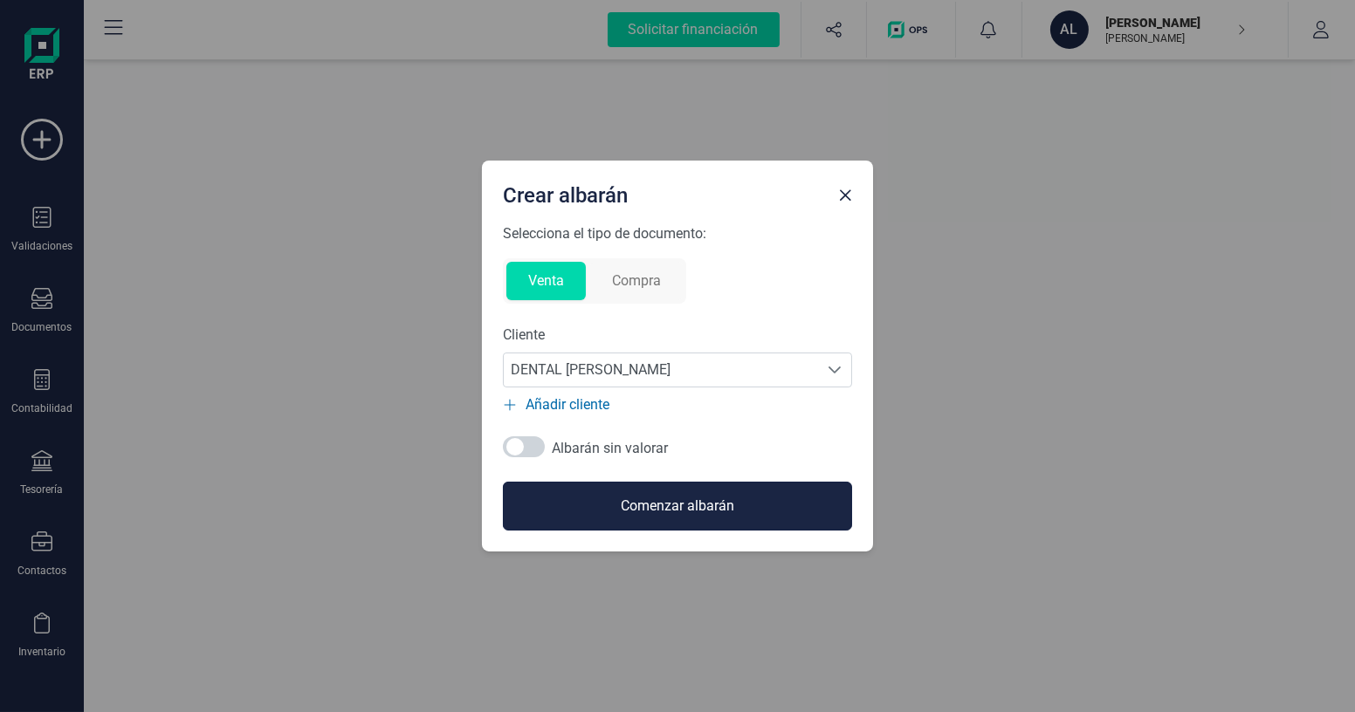
click at [644, 501] on button "Comenzar albarán" at bounding box center [677, 506] width 349 height 49
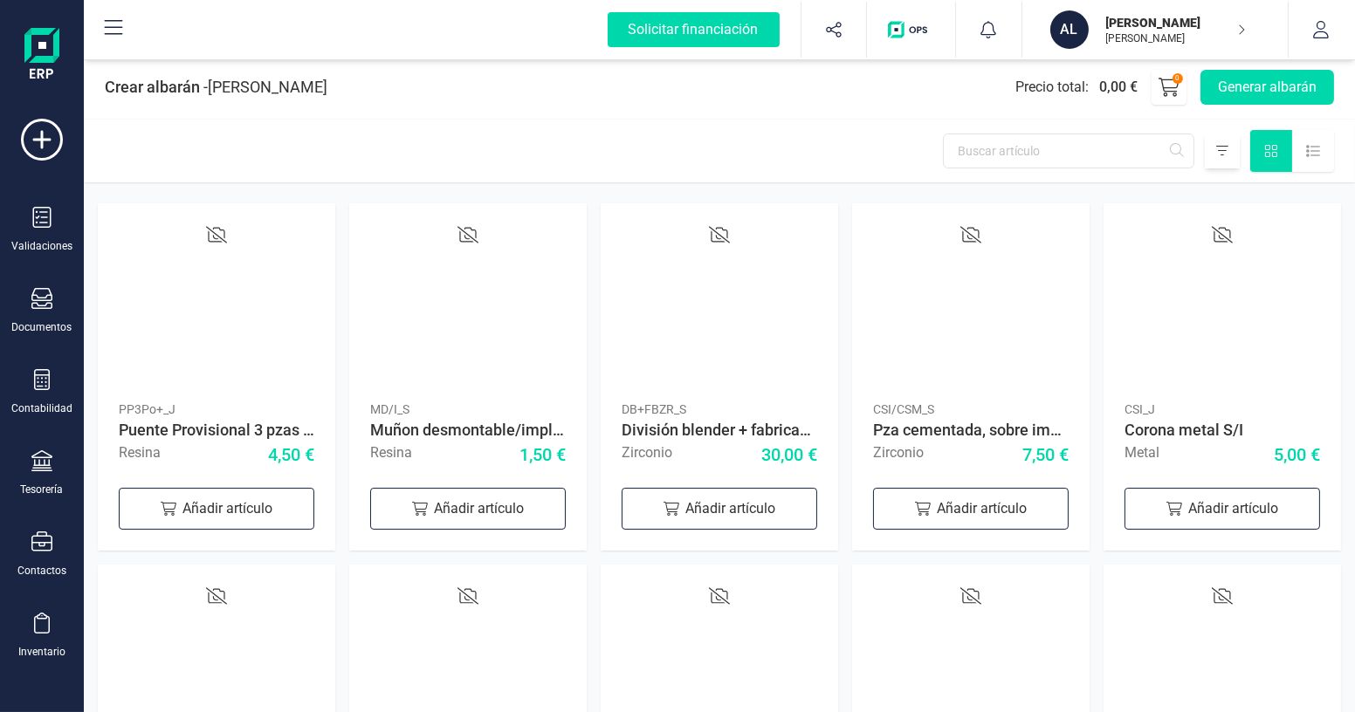
click at [1221, 147] on icon at bounding box center [1222, 151] width 12 height 14
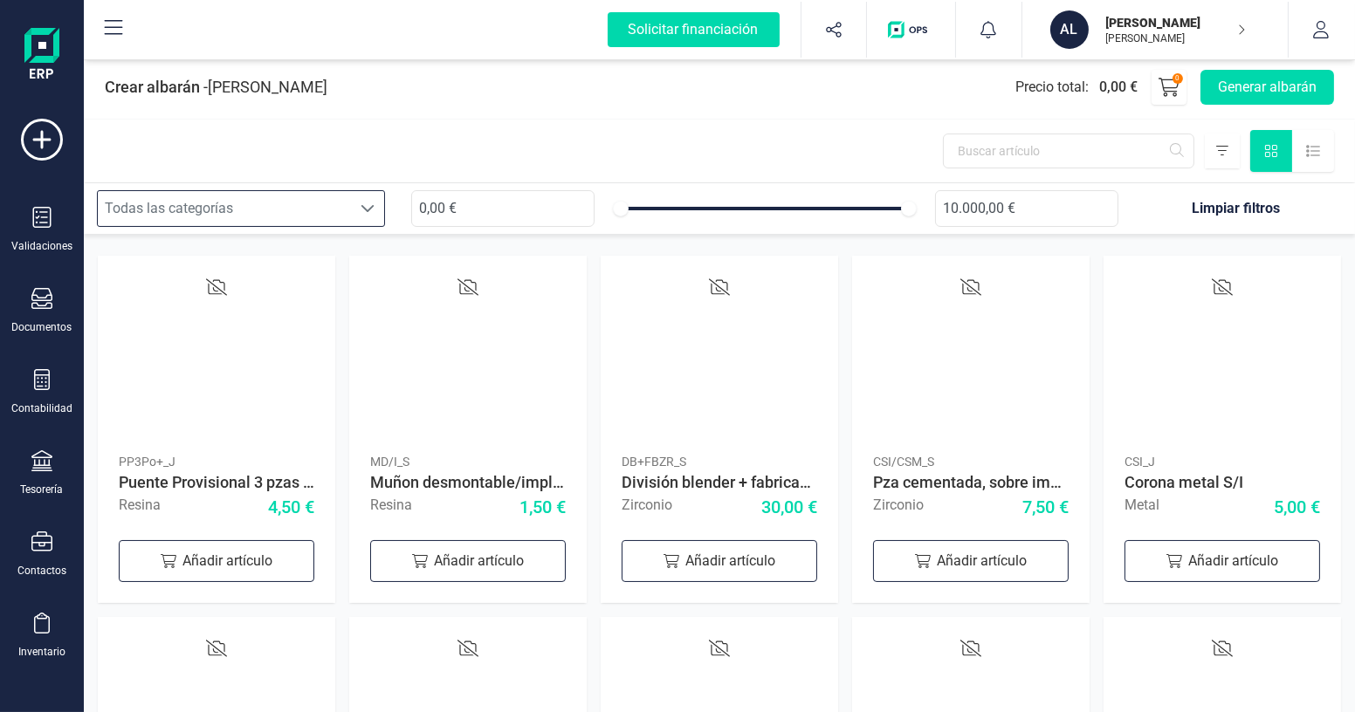
click at [333, 195] on div "Todas las categorías" at bounding box center [224, 208] width 253 height 35
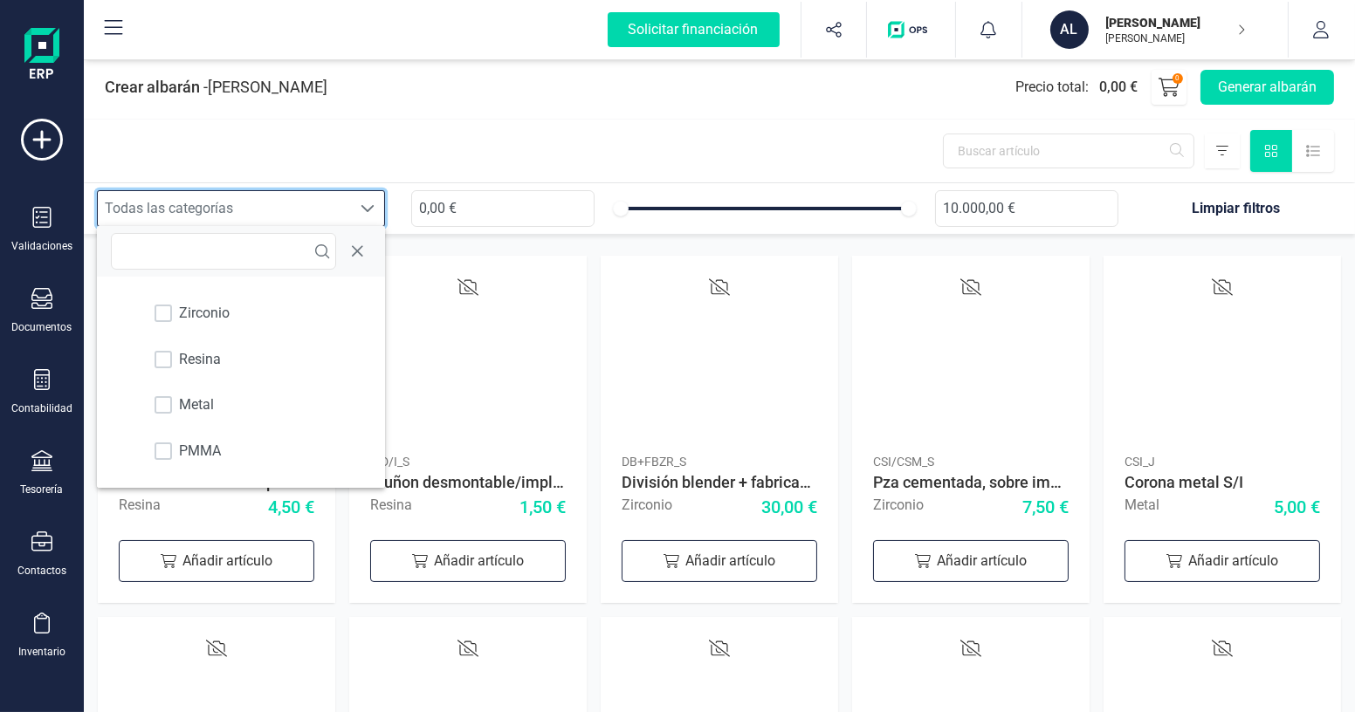
scroll to position [10, 75]
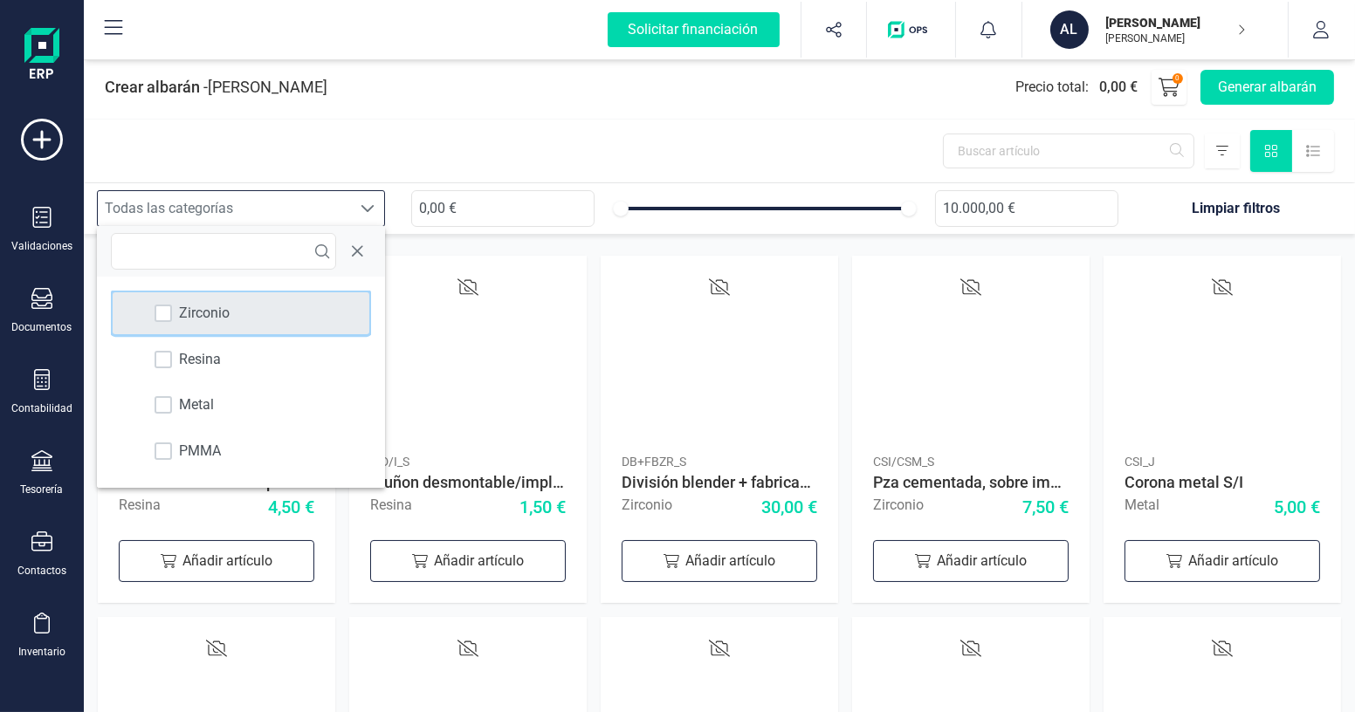
click at [260, 322] on div "Zirconio" at bounding box center [241, 313] width 256 height 42
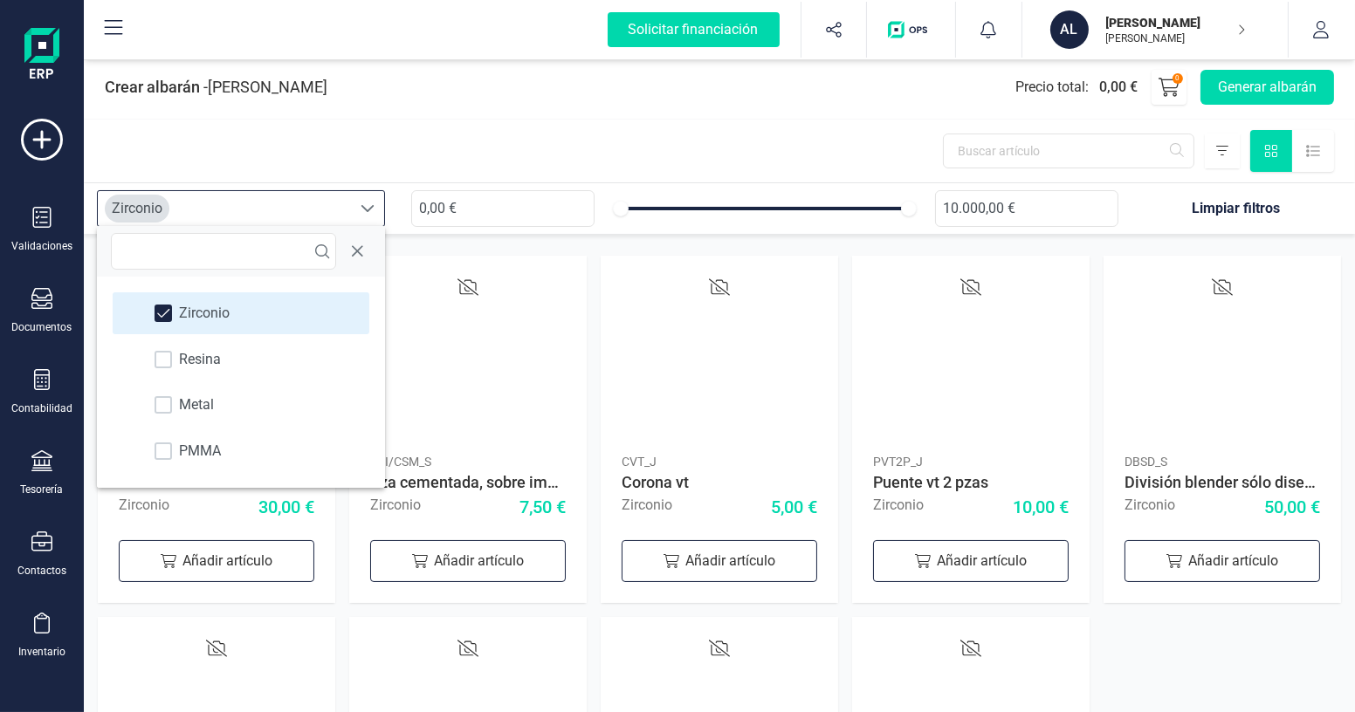
click at [452, 157] on div at bounding box center [719, 151] width 1271 height 63
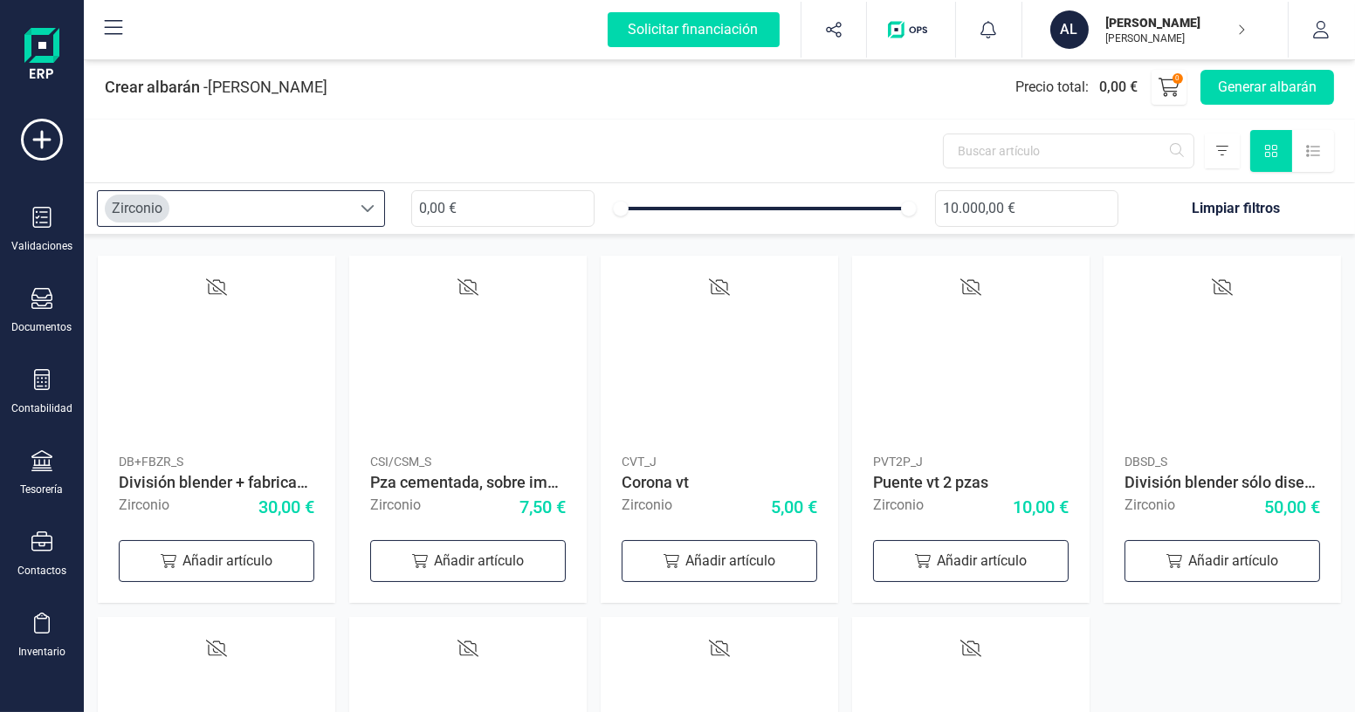
click at [373, 203] on span at bounding box center [368, 209] width 14 height 14
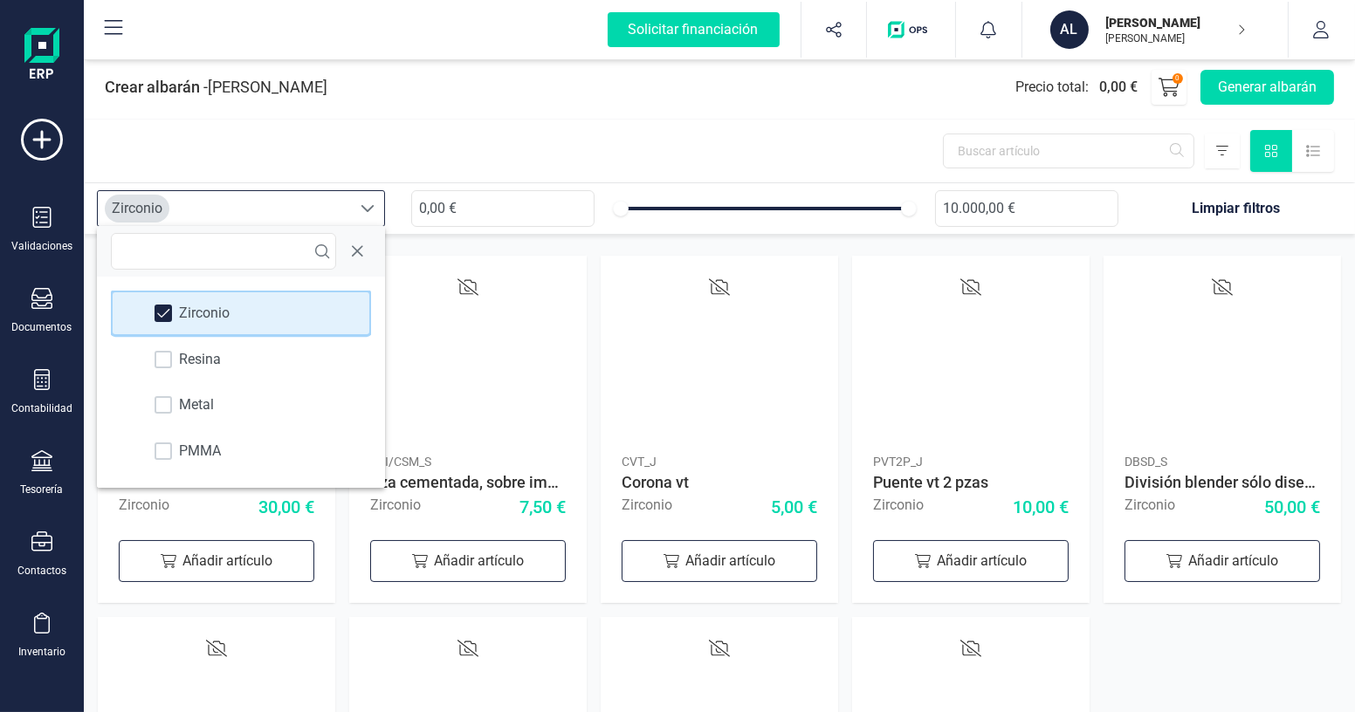
click at [211, 316] on span "Zirconio" at bounding box center [204, 313] width 51 height 21
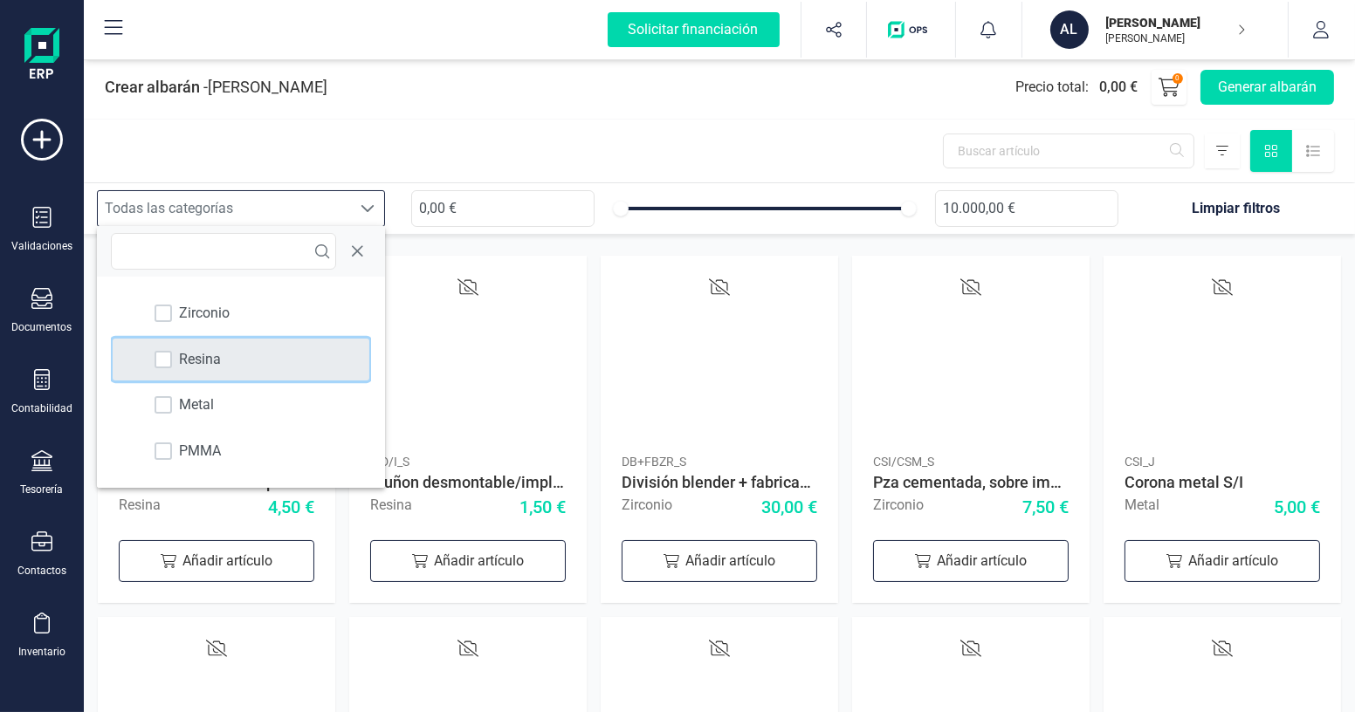
click at [221, 357] on div "Resina" at bounding box center [241, 360] width 256 height 42
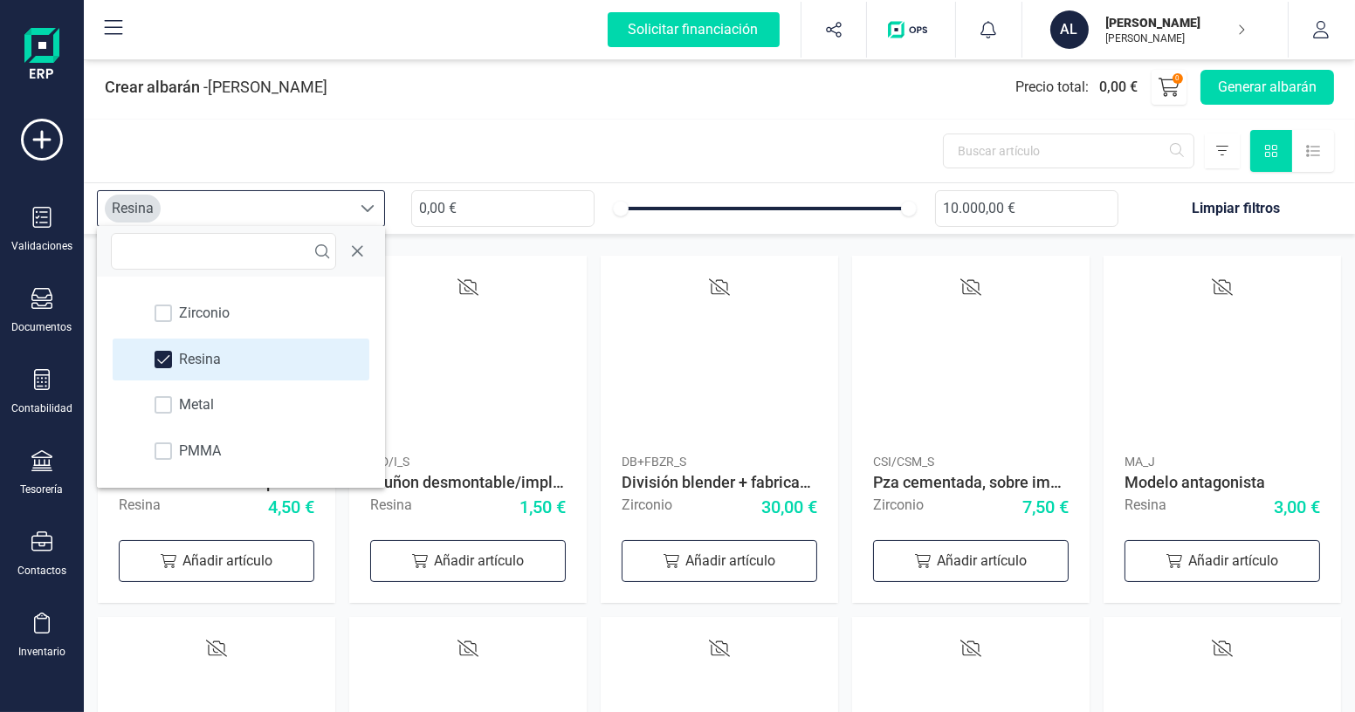
click at [366, 207] on span at bounding box center [368, 209] width 14 height 14
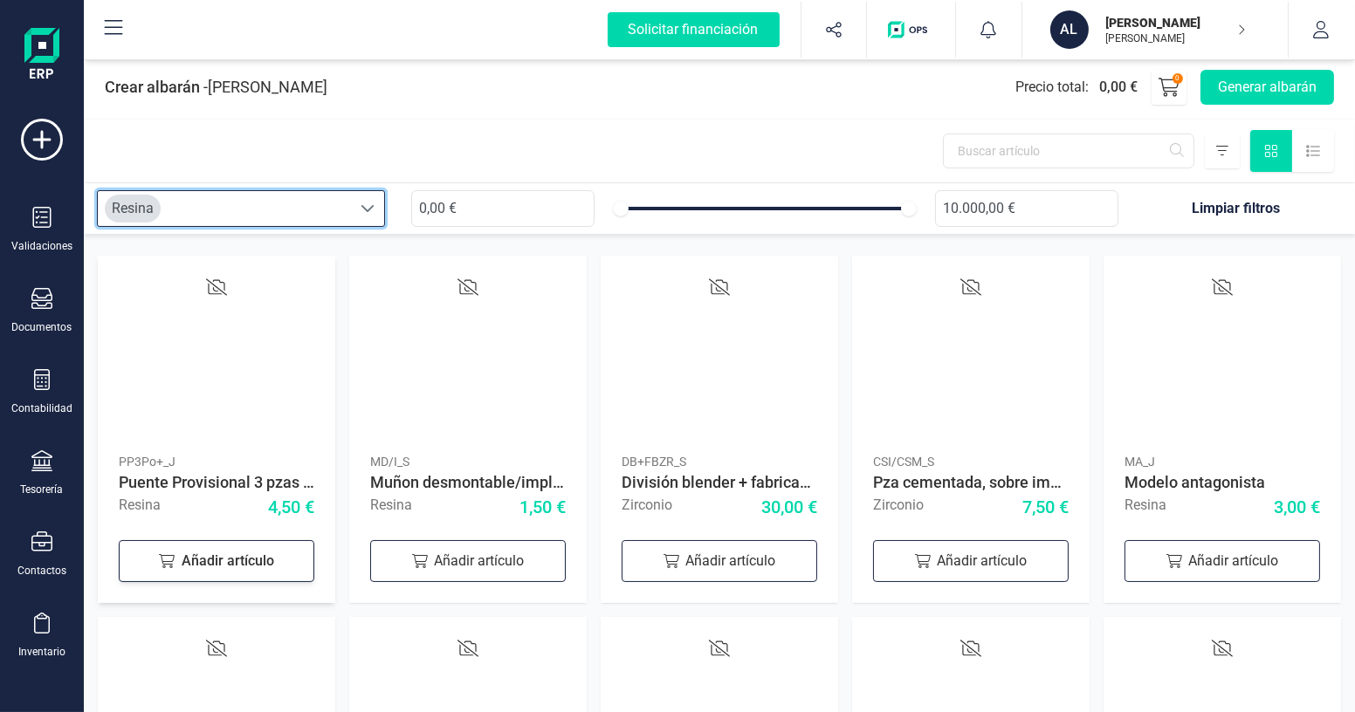
click at [228, 555] on div "Añadir artículo" at bounding box center [217, 561] width 196 height 42
click at [298, 566] on icon at bounding box center [289, 558] width 21 height 21
click at [149, 560] on icon at bounding box center [143, 558] width 21 height 21
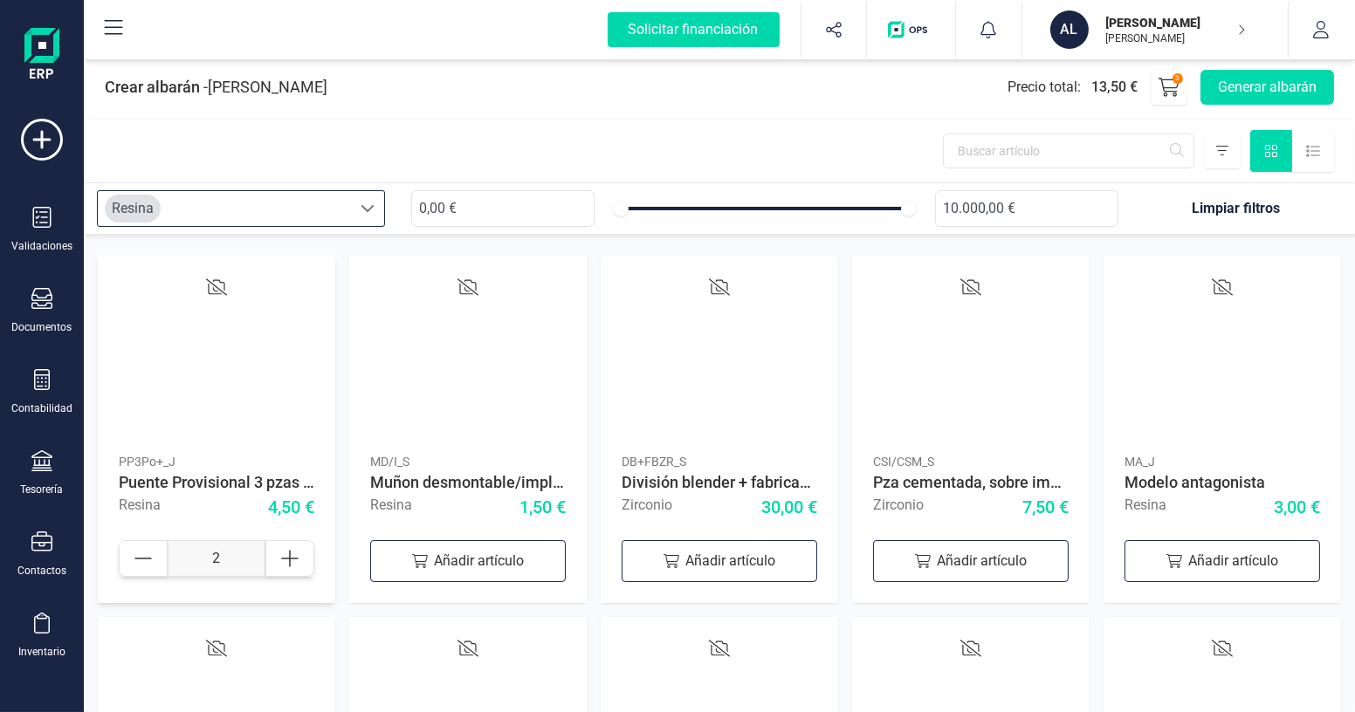
type input "1"
click at [149, 560] on icon at bounding box center [143, 558] width 21 height 21
click at [61, 619] on div "Inventario" at bounding box center [42, 636] width 70 height 46
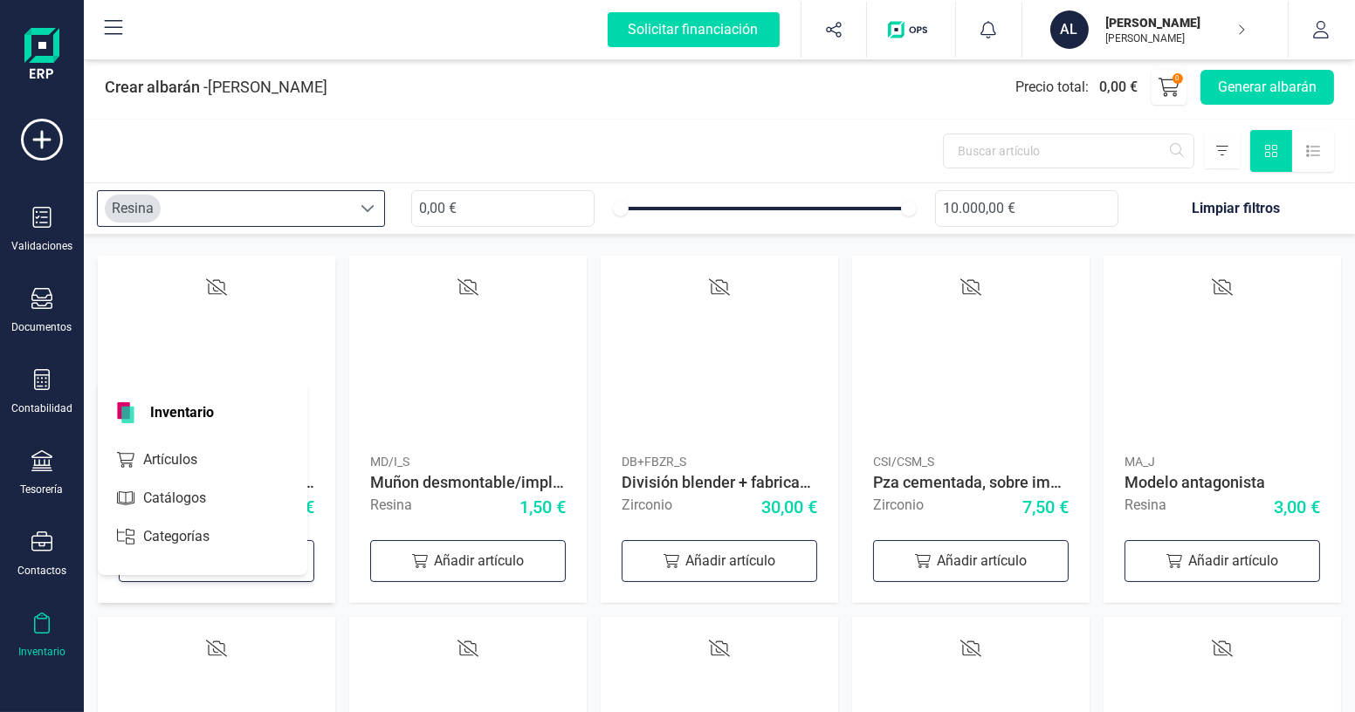
click at [38, 635] on div at bounding box center [41, 625] width 21 height 25
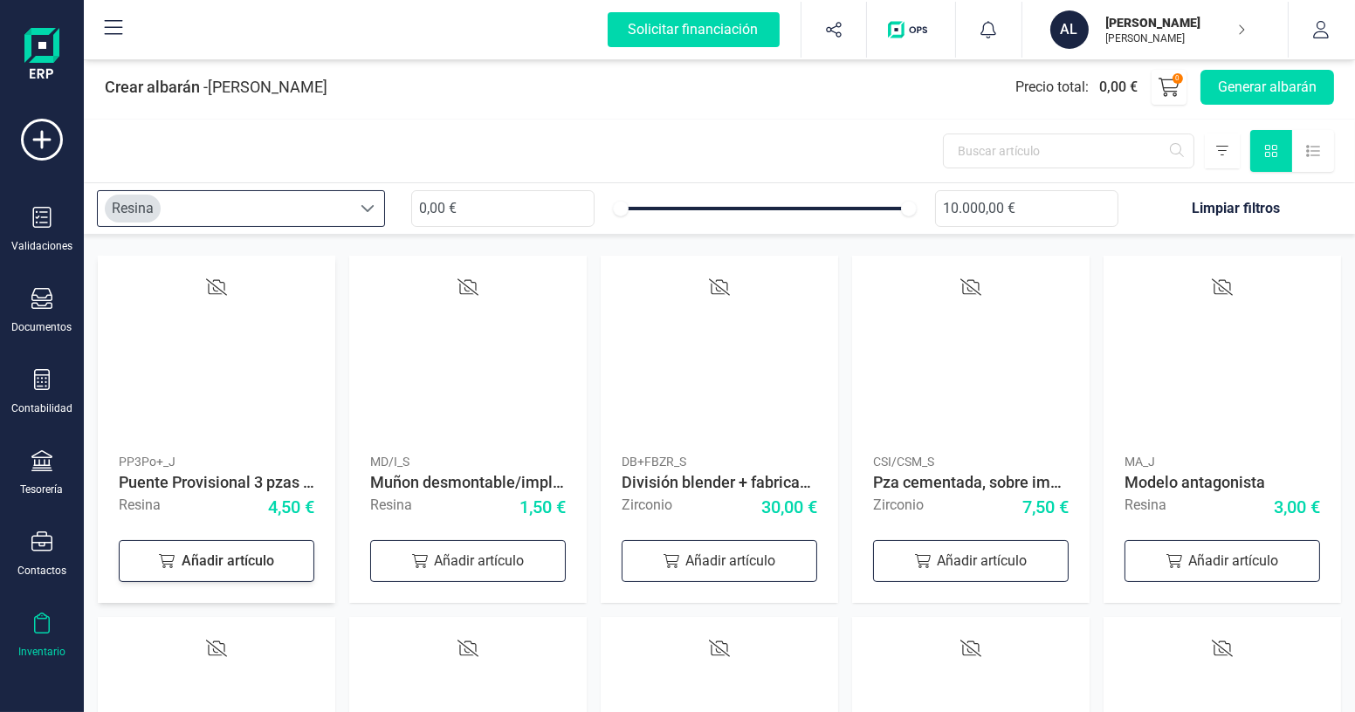
click at [38, 648] on div "Inventario" at bounding box center [41, 652] width 47 height 14
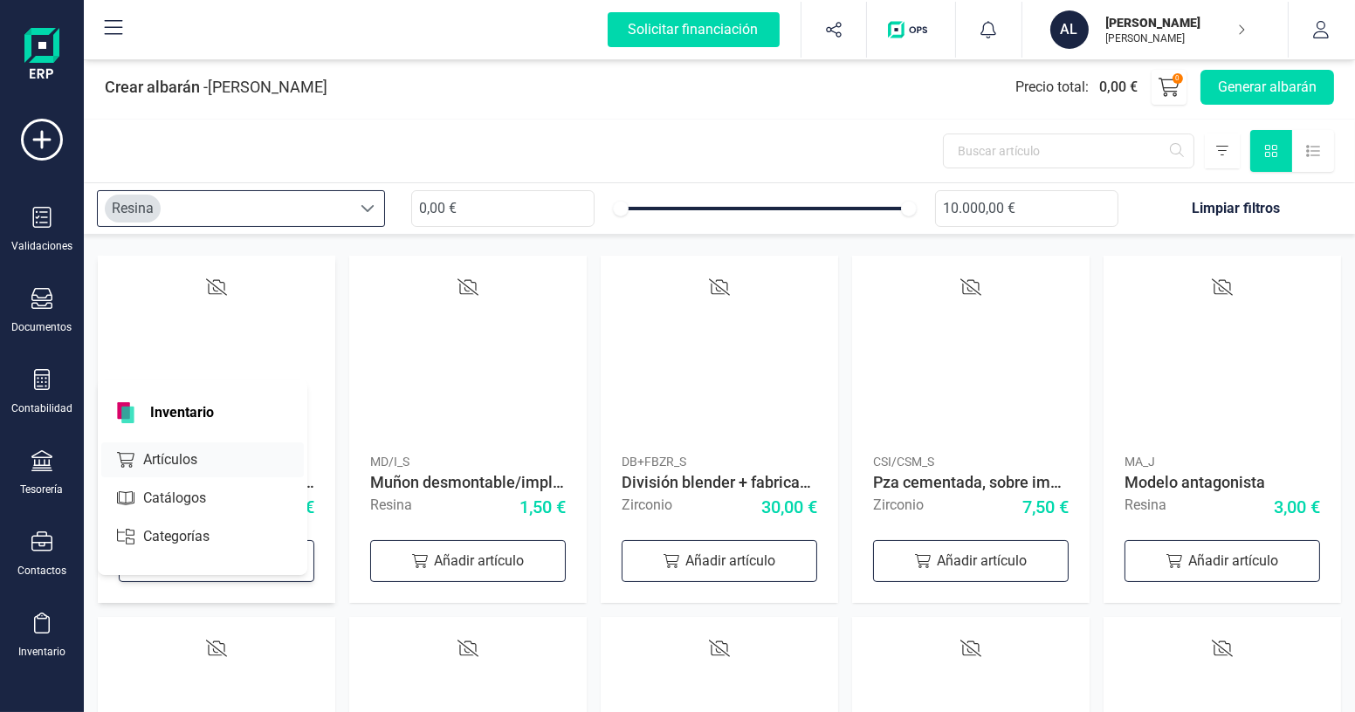
click at [158, 462] on span "Artículos" at bounding box center [182, 460] width 93 height 21
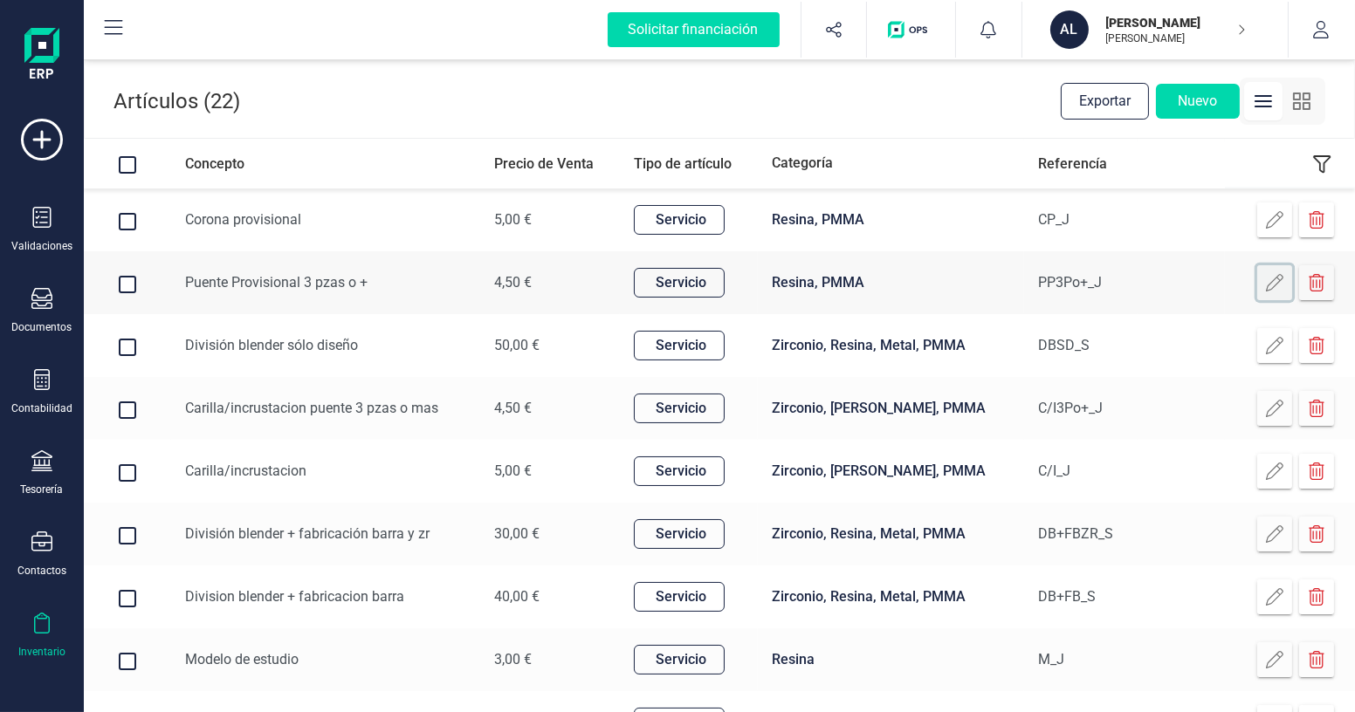
click at [1280, 280] on icon at bounding box center [1274, 282] width 17 height 17
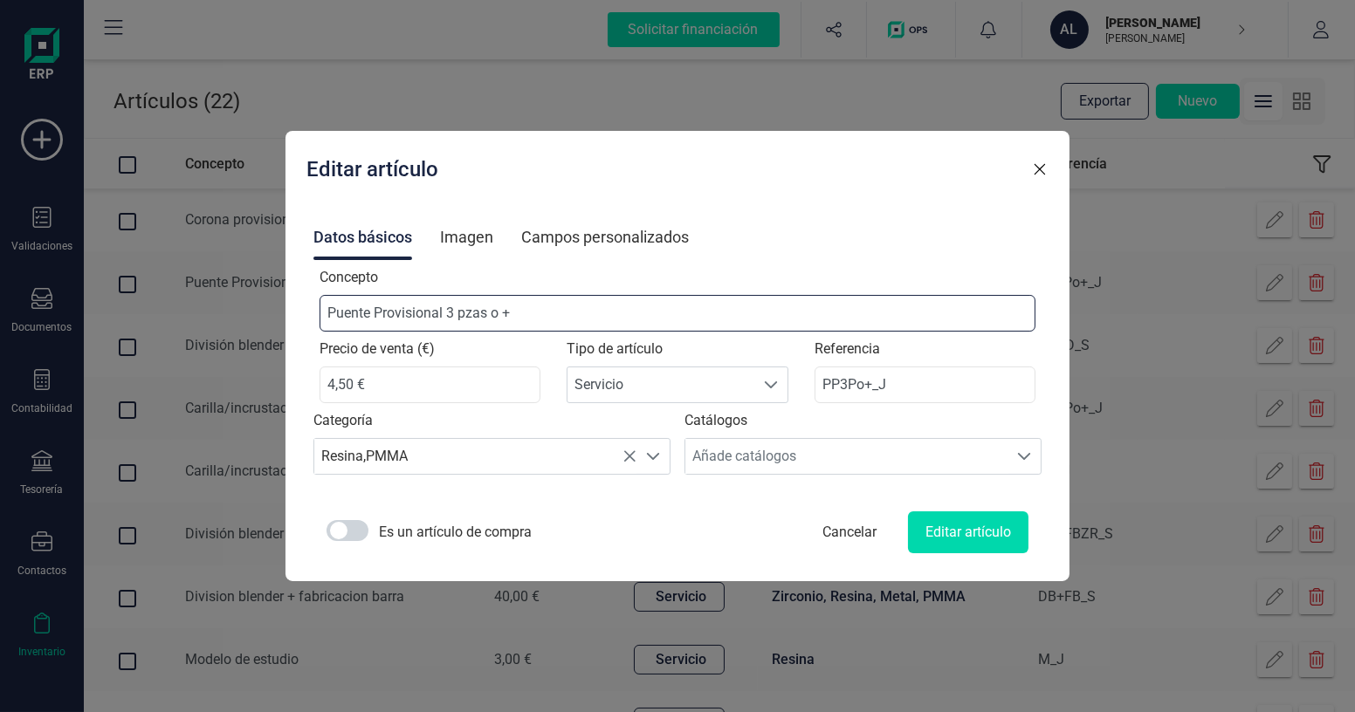
click at [361, 312] on input "Puente Provisional 3 pzas o +" at bounding box center [677, 313] width 717 height 37
type input "Corona para puente Provisional 3 pzas o +"
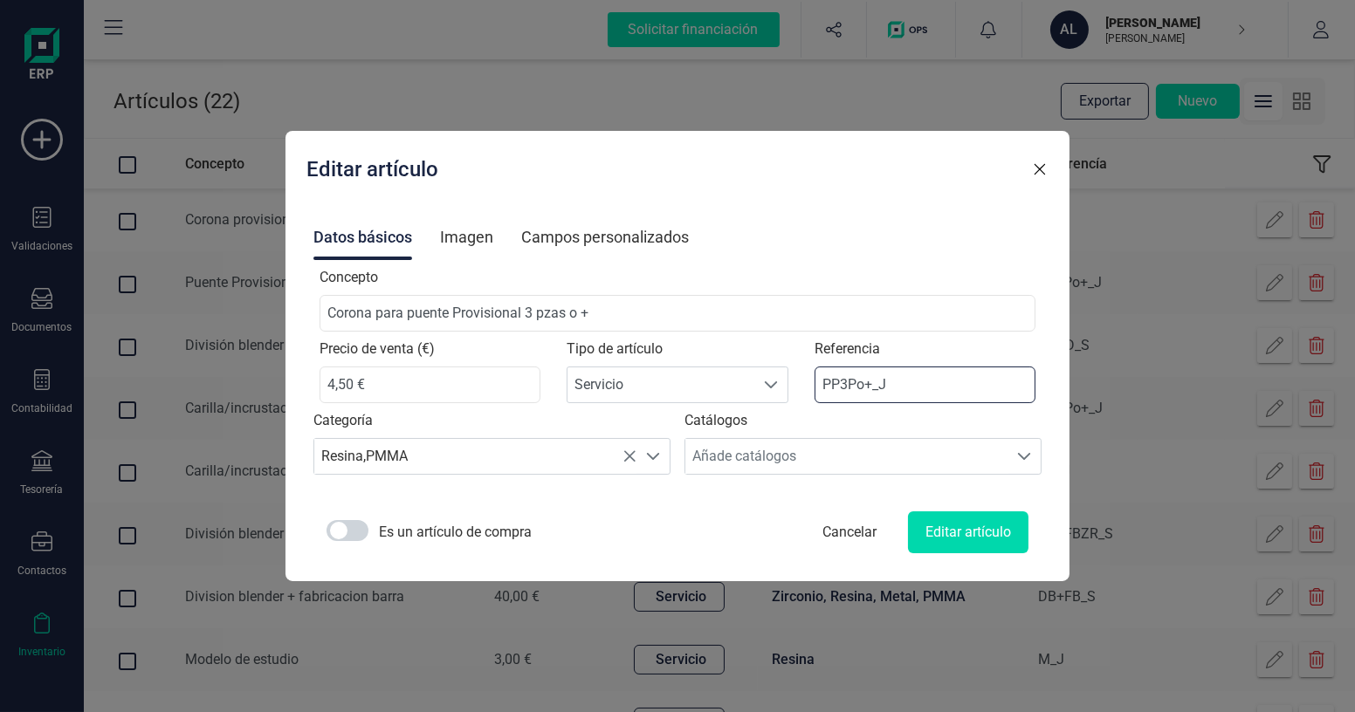
click at [814, 382] on input "PP3Po+_J" at bounding box center [925, 385] width 222 height 37
type input "CPP3Po+_J"
click at [926, 535] on button "Editar artículo" at bounding box center [968, 533] width 120 height 42
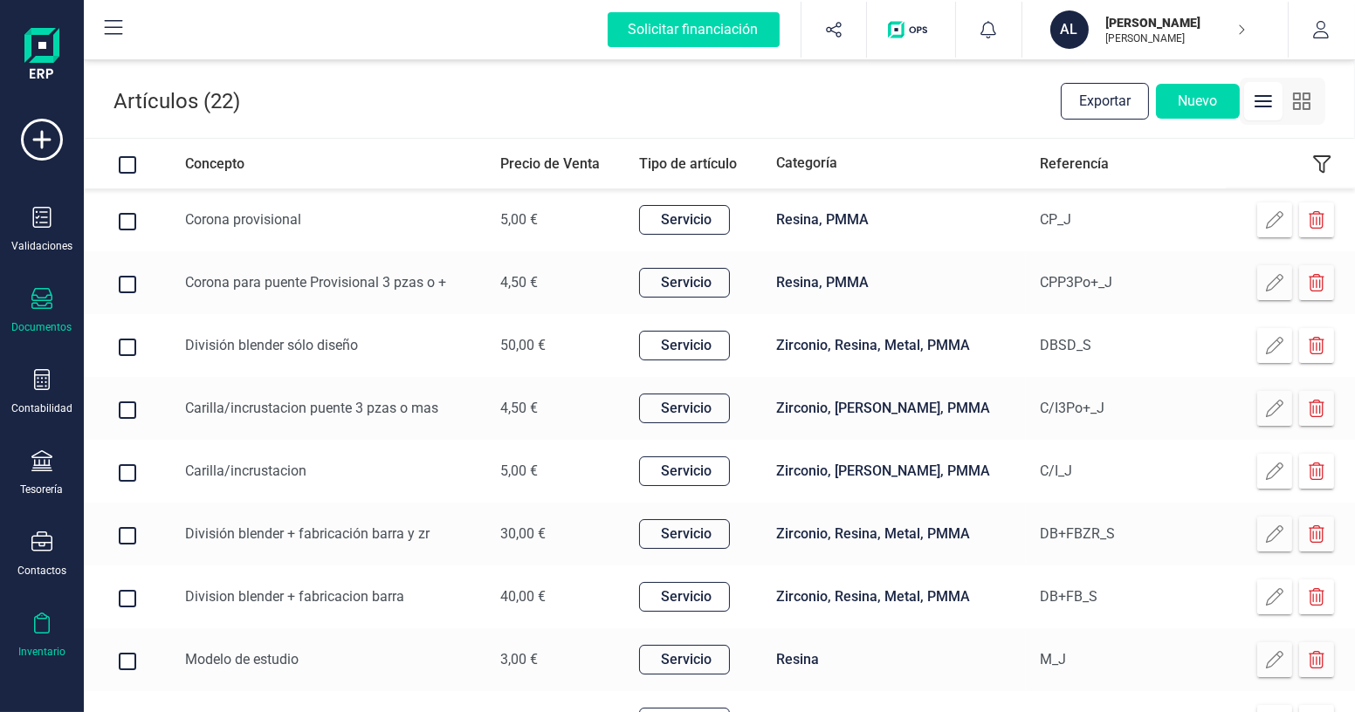
click at [50, 323] on div "Documentos" at bounding box center [42, 327] width 60 height 14
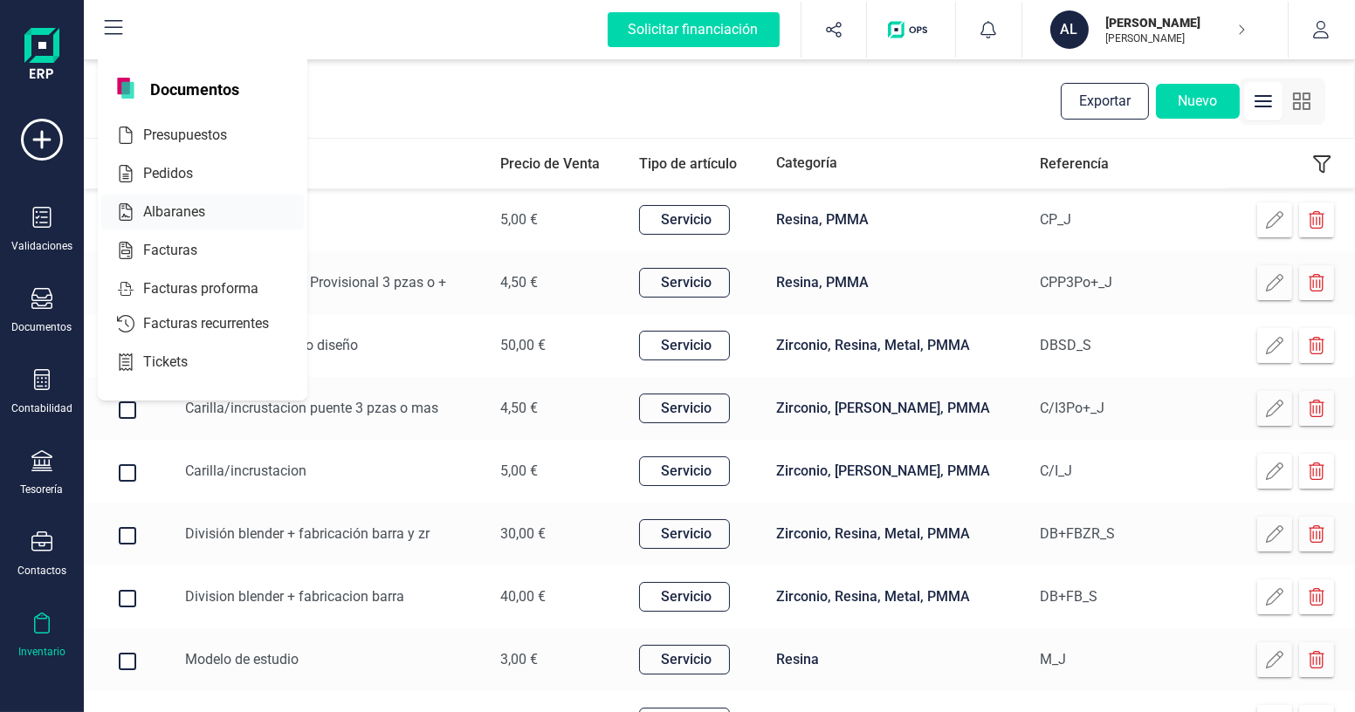
click at [169, 206] on span "Albaranes" at bounding box center [186, 212] width 100 height 21
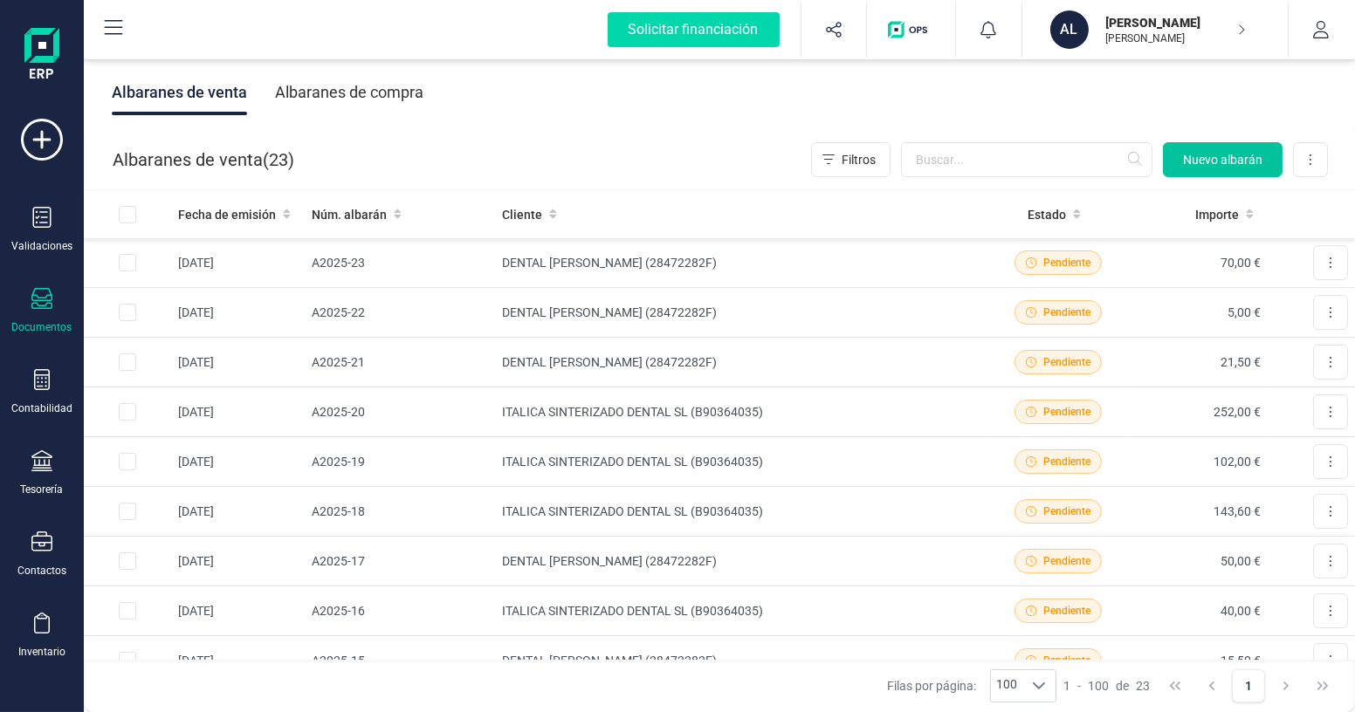
click at [1220, 161] on span "Nuevo albarán" at bounding box center [1222, 159] width 79 height 17
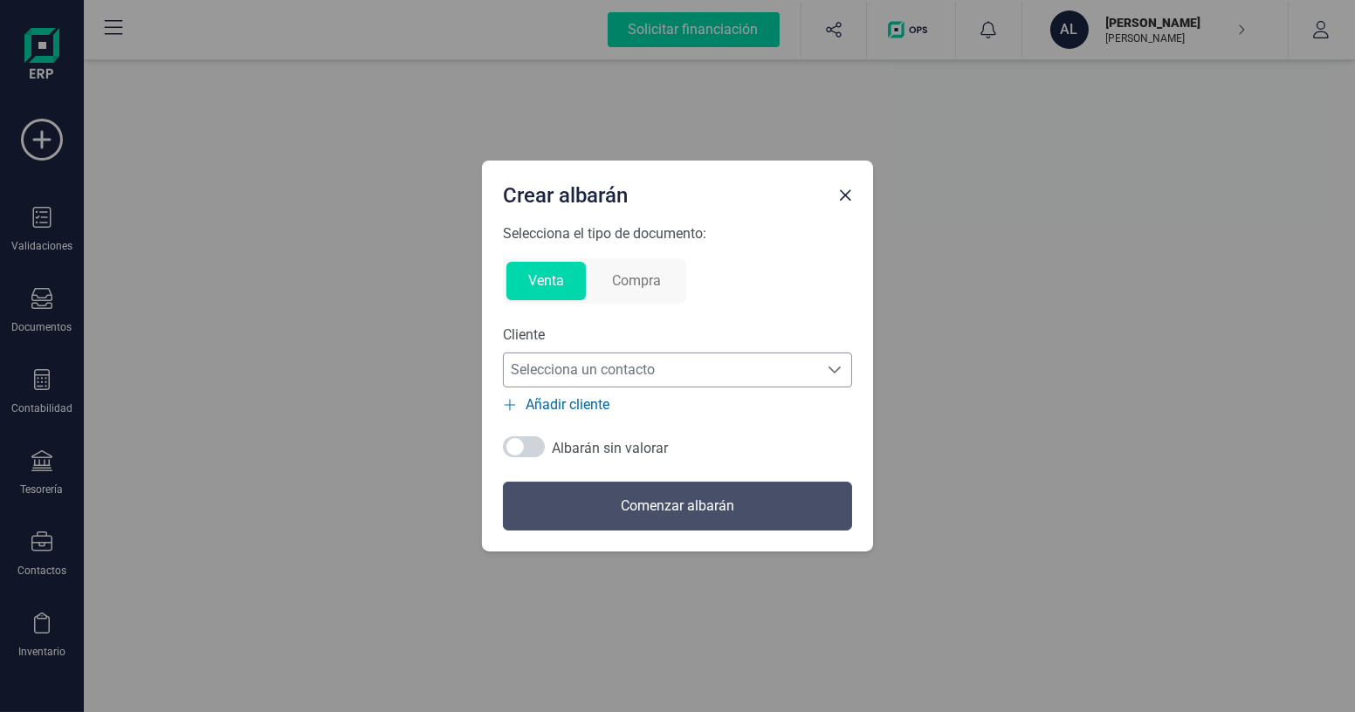
click at [636, 367] on span "Selecciona un contacto" at bounding box center [661, 370] width 314 height 35
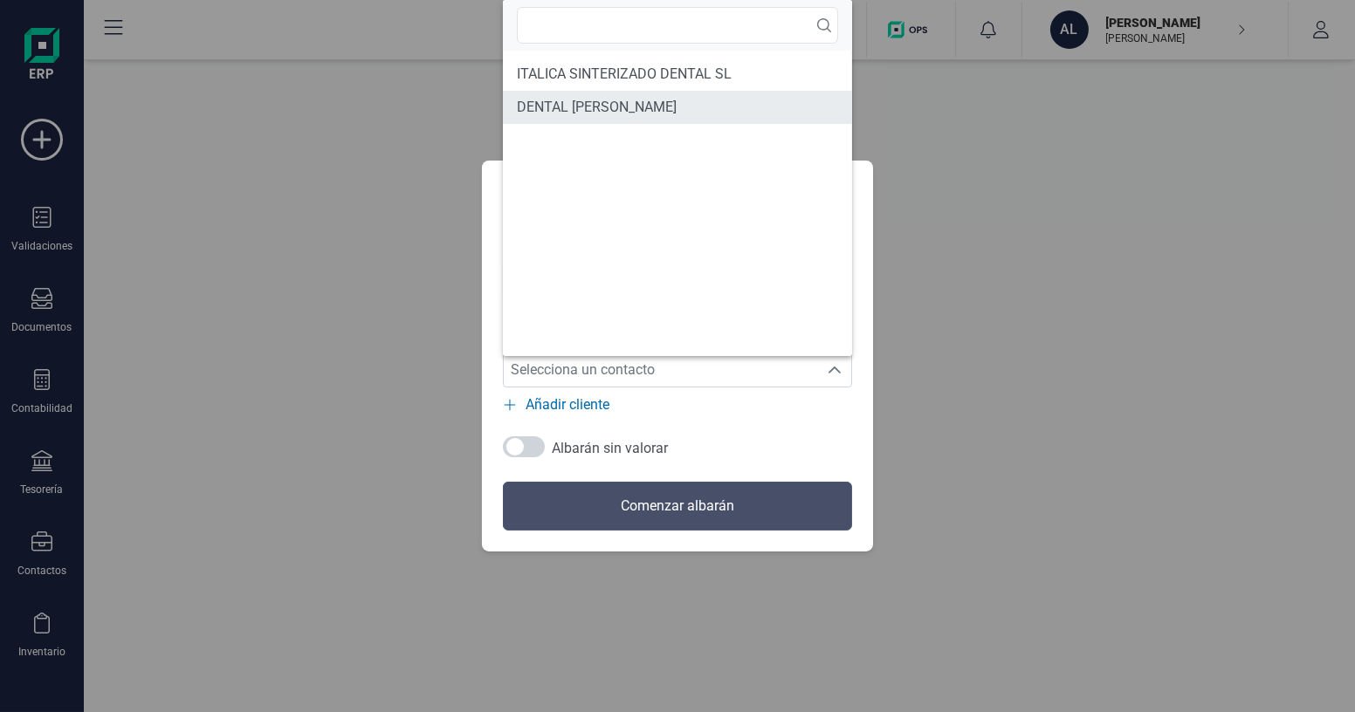
click at [571, 101] on span "DENTAL [PERSON_NAME]" at bounding box center [597, 107] width 160 height 21
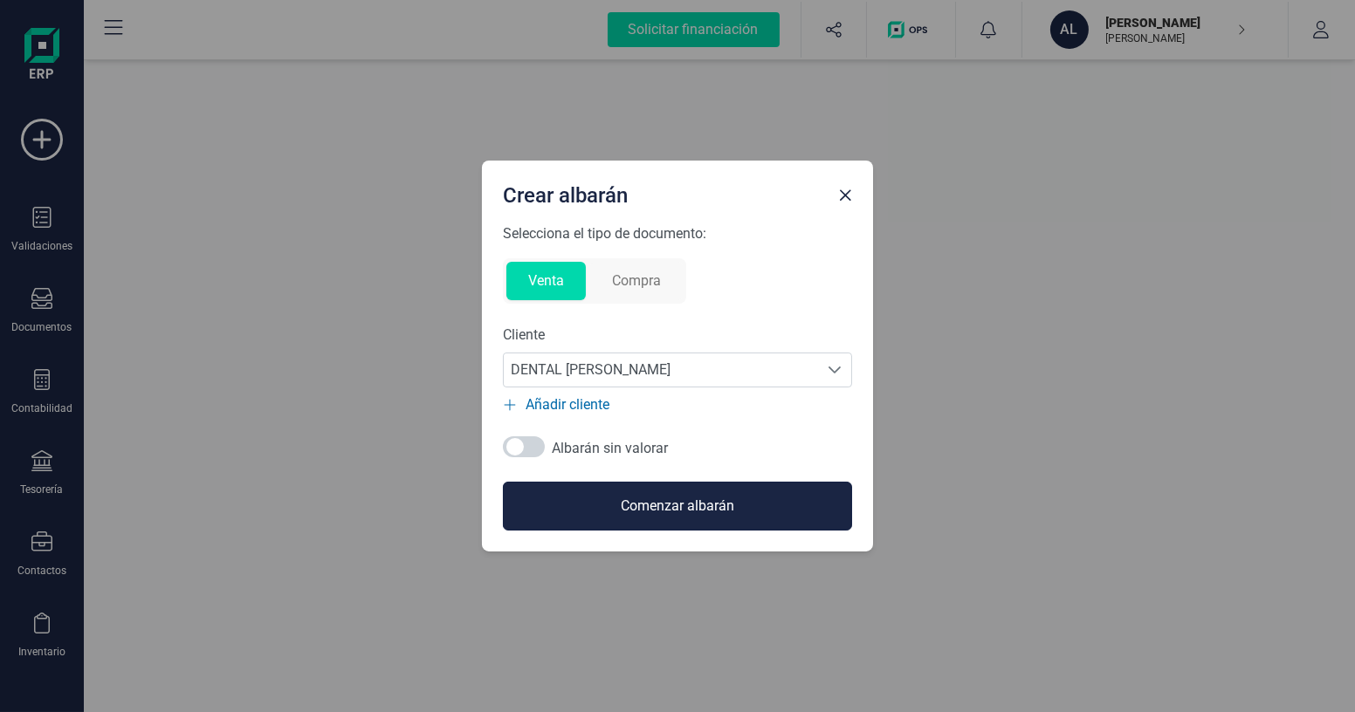
click at [627, 512] on button "Comenzar albarán" at bounding box center [677, 506] width 349 height 49
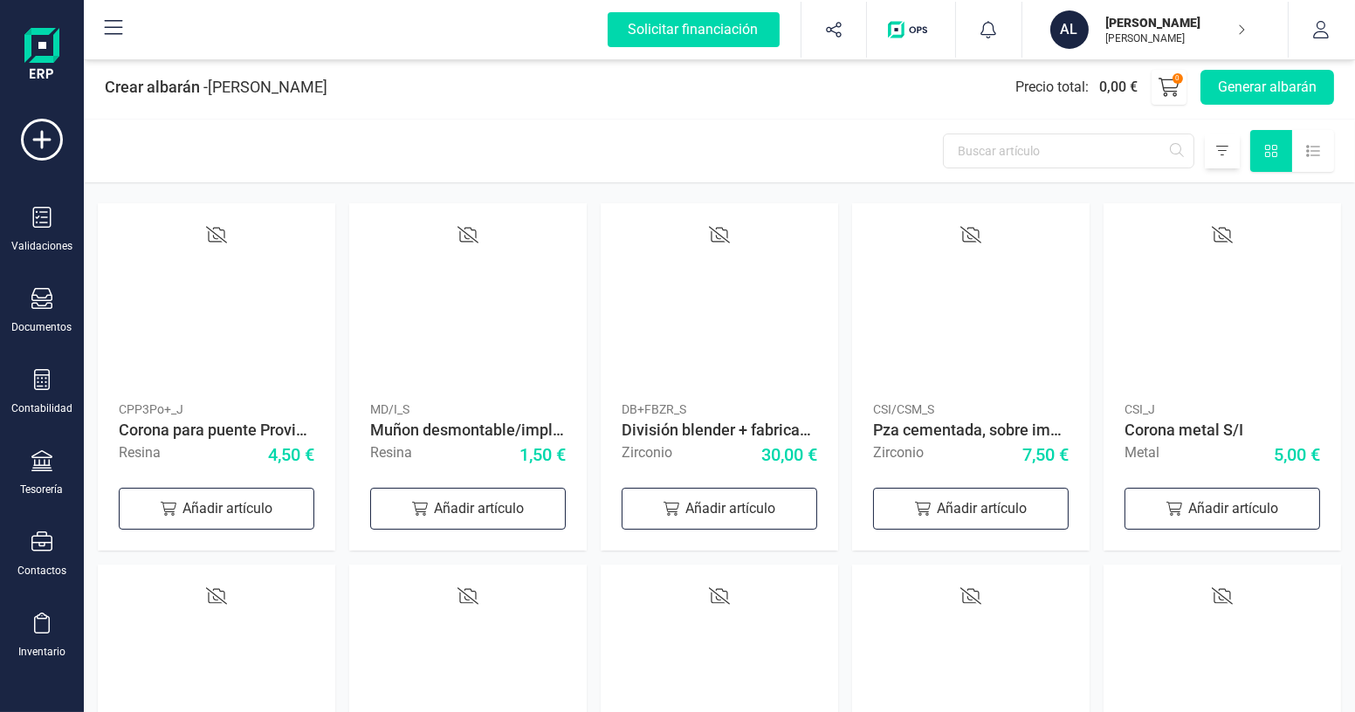
click at [1219, 154] on icon at bounding box center [1222, 151] width 12 height 14
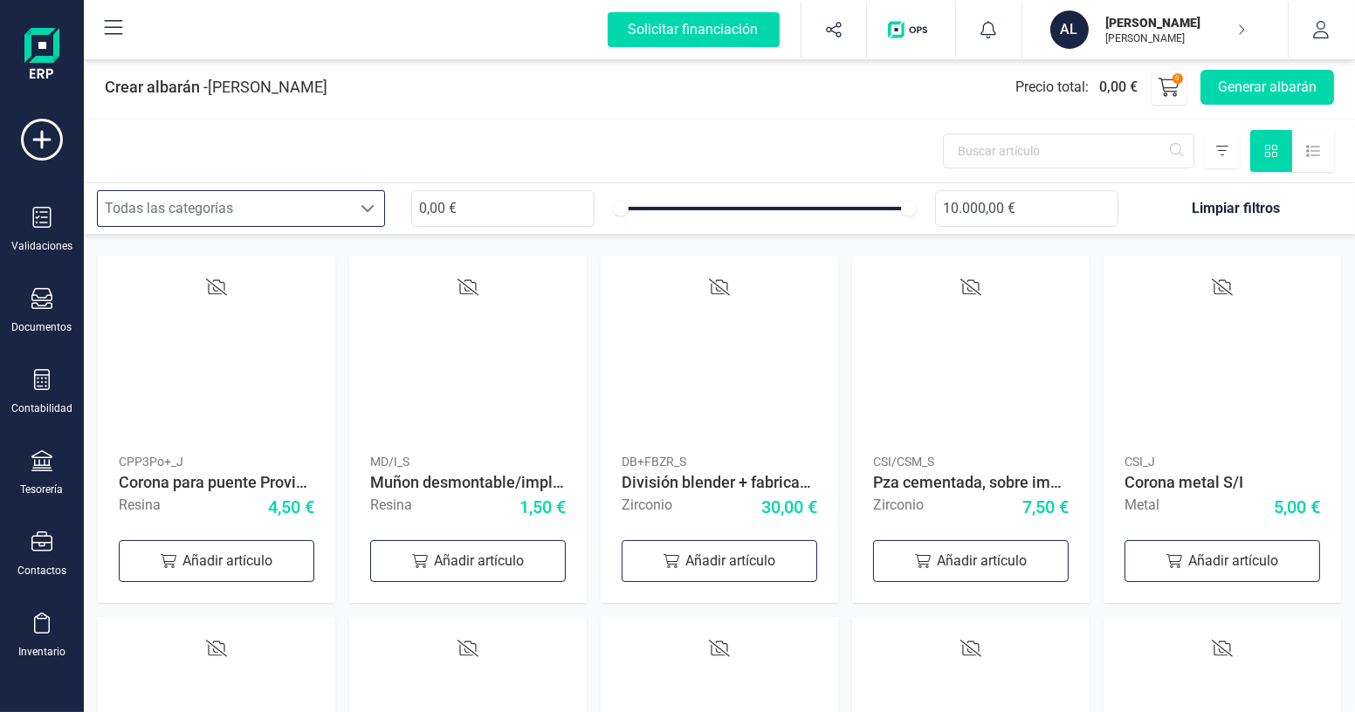
click at [230, 202] on div "Todas las categorías" at bounding box center [224, 208] width 253 height 35
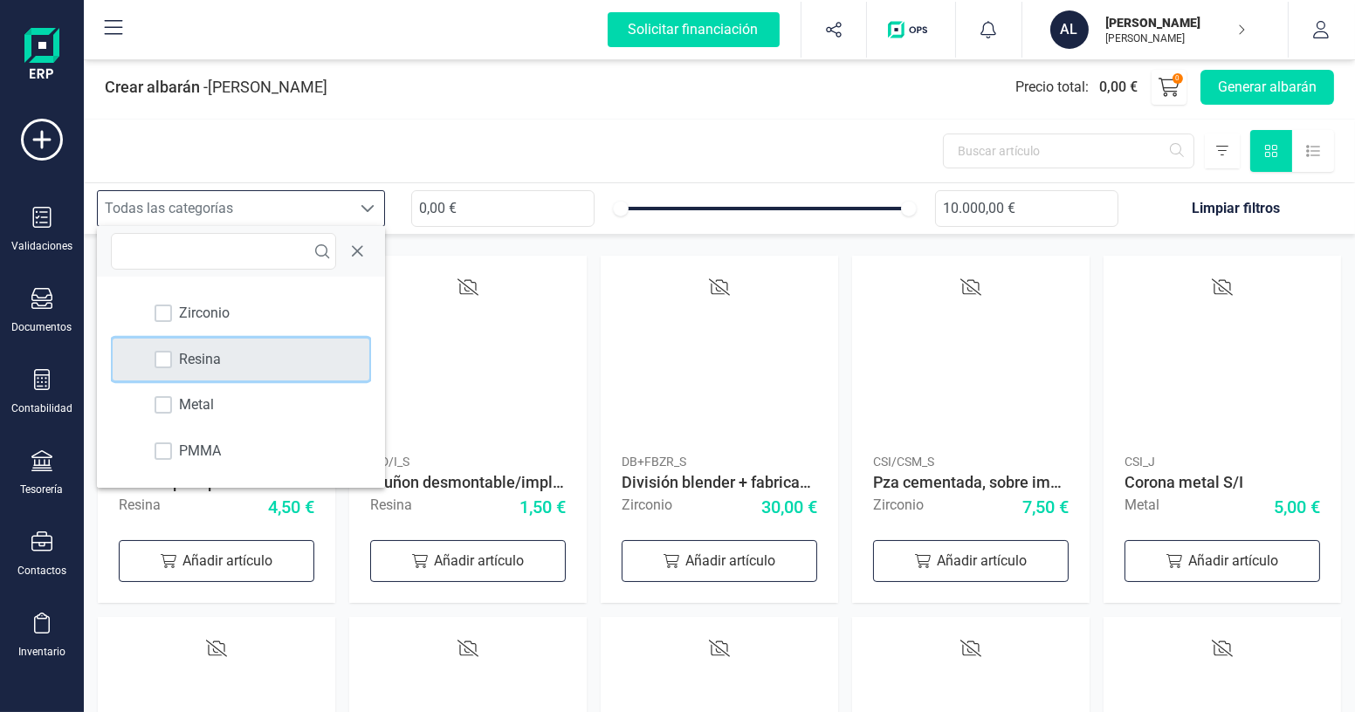
click at [211, 349] on span "Resina" at bounding box center [200, 359] width 42 height 21
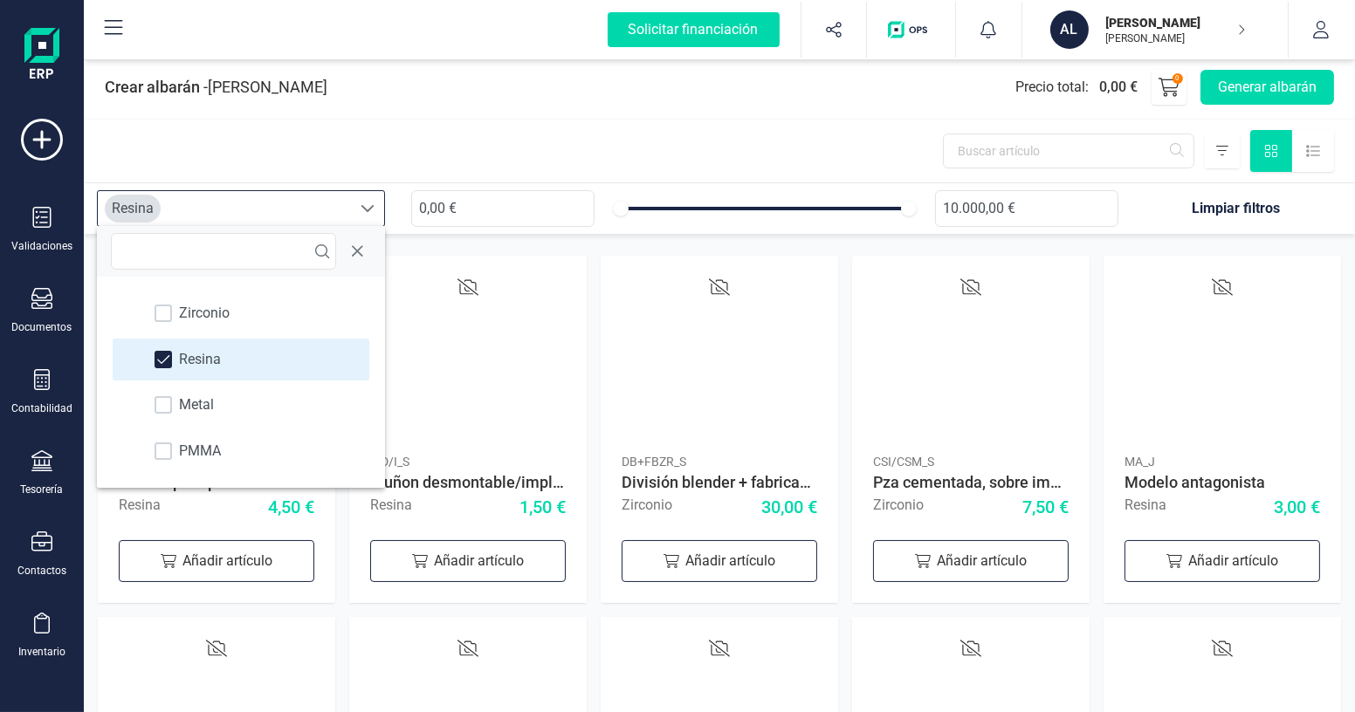
click at [374, 203] on span at bounding box center [368, 209] width 14 height 14
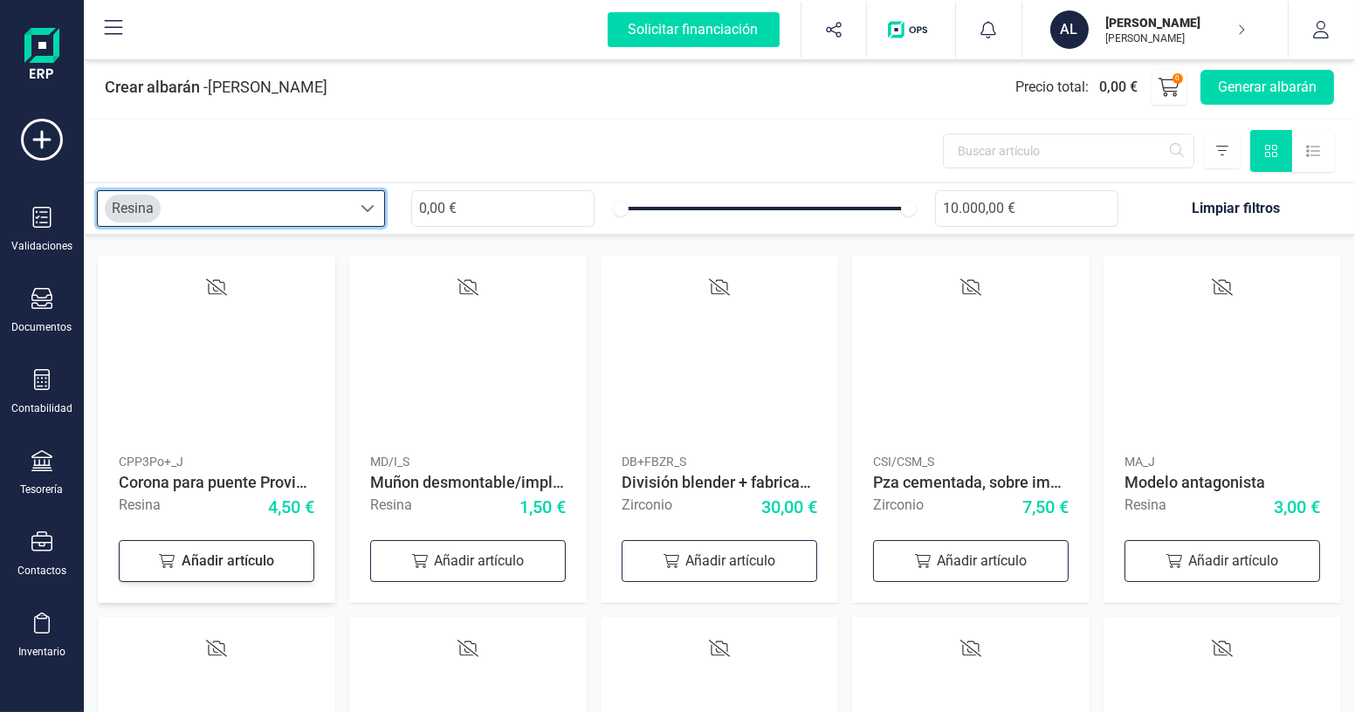
click at [233, 569] on div "Añadir artículo" at bounding box center [217, 561] width 196 height 42
click at [291, 553] on icon at bounding box center [289, 558] width 21 height 21
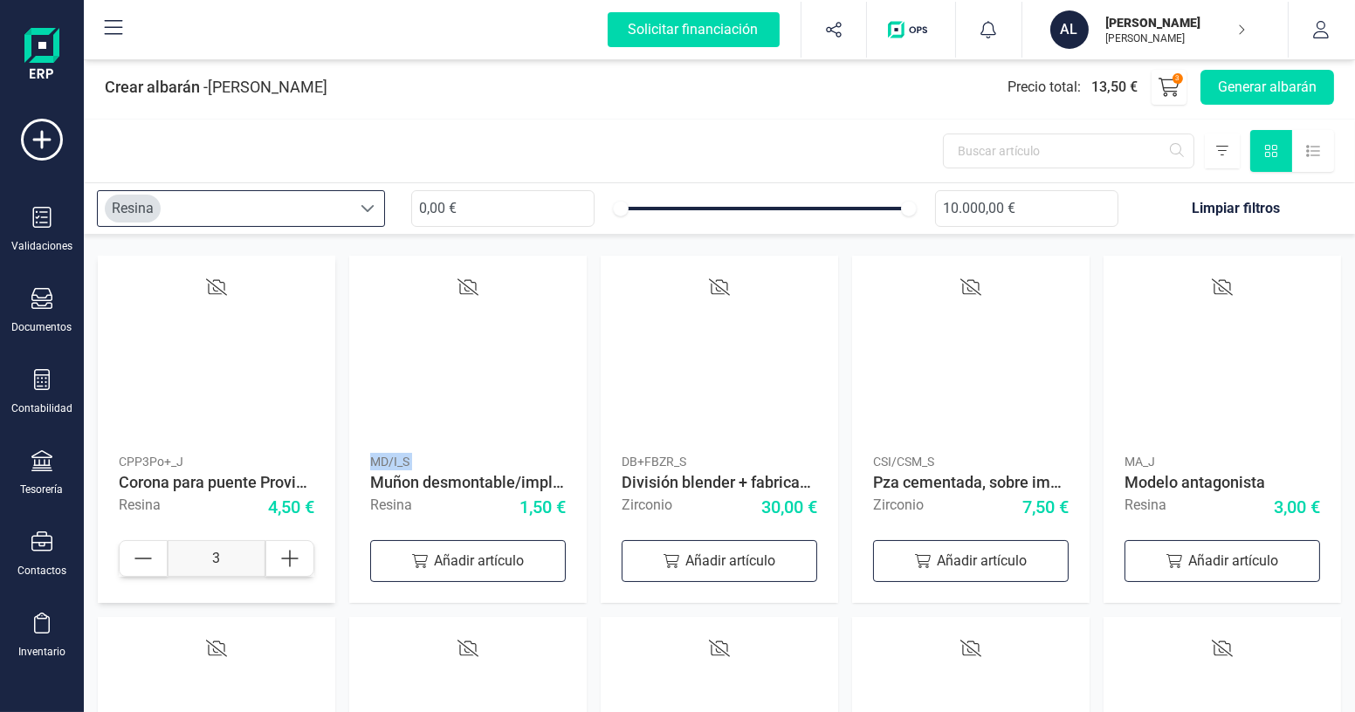
click at [291, 553] on icon at bounding box center [289, 558] width 21 height 21
type input "4"
click at [1256, 87] on button "Generar albarán" at bounding box center [1267, 87] width 134 height 35
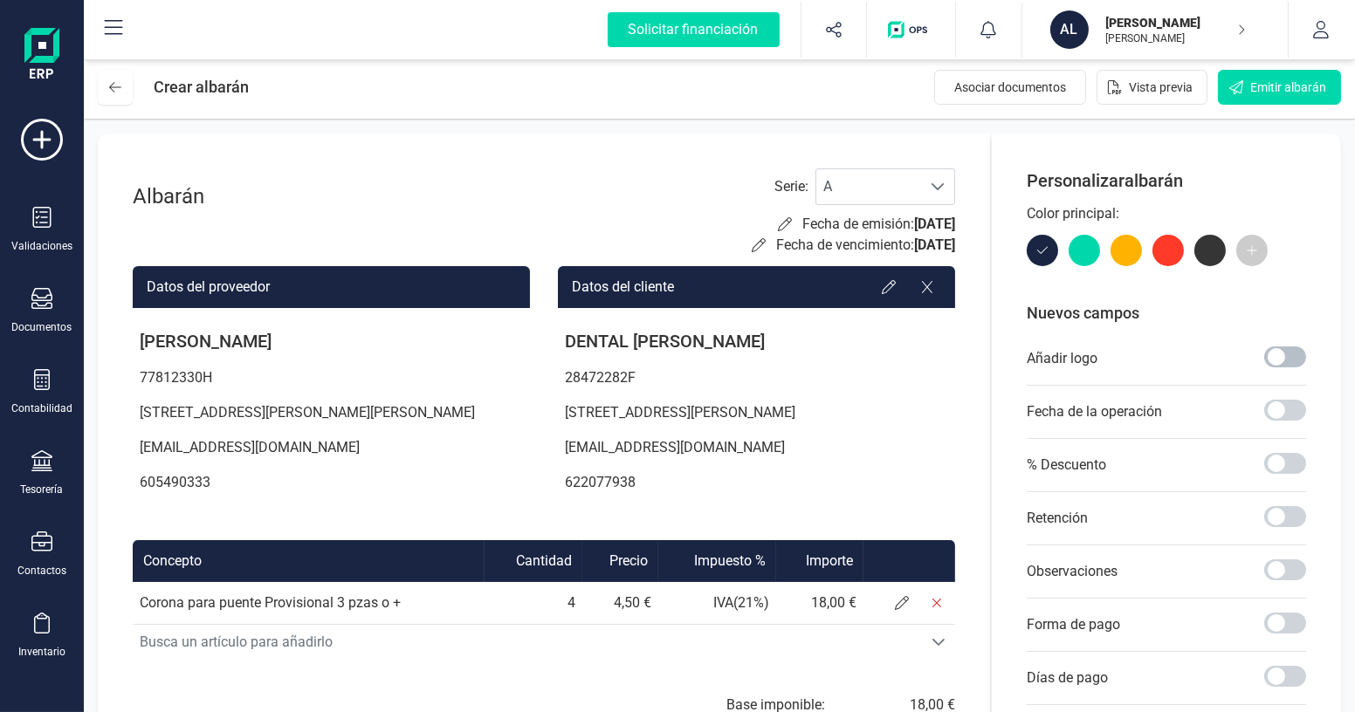
click at [1295, 354] on span at bounding box center [1285, 357] width 42 height 21
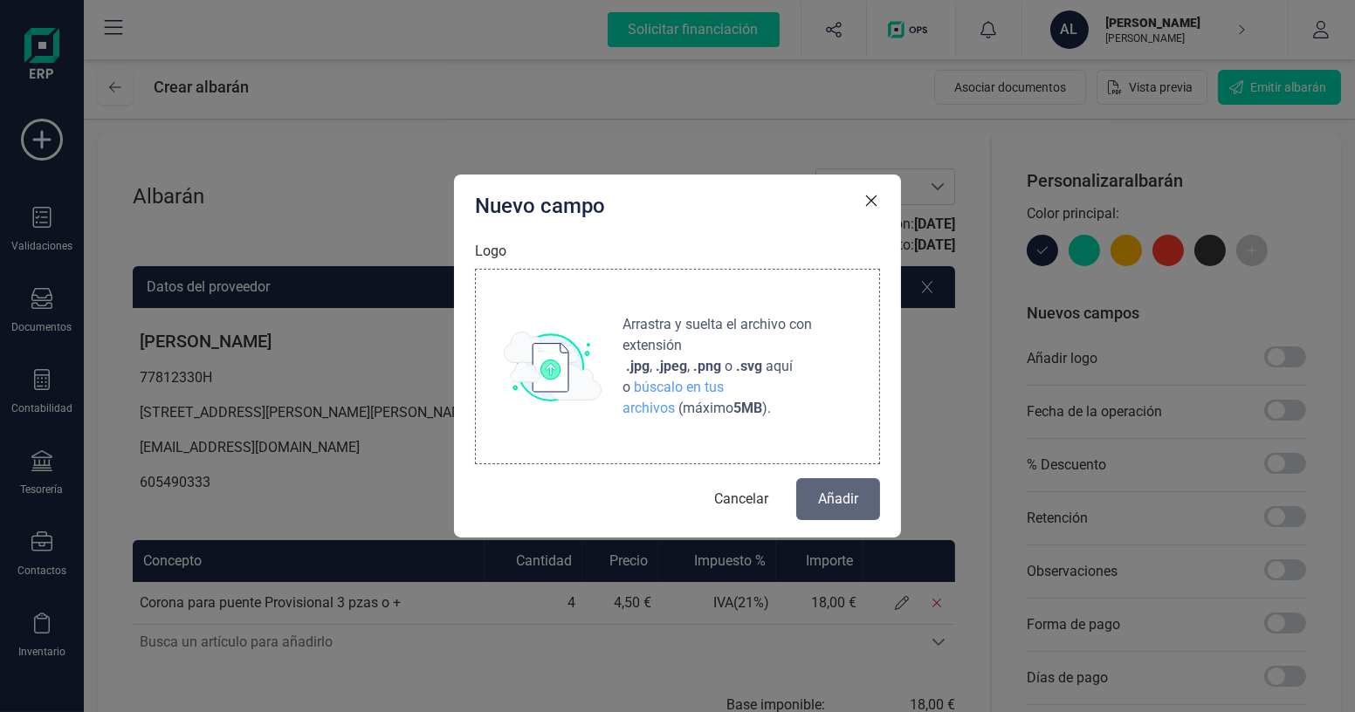
click at [599, 356] on img at bounding box center [553, 367] width 98 height 70
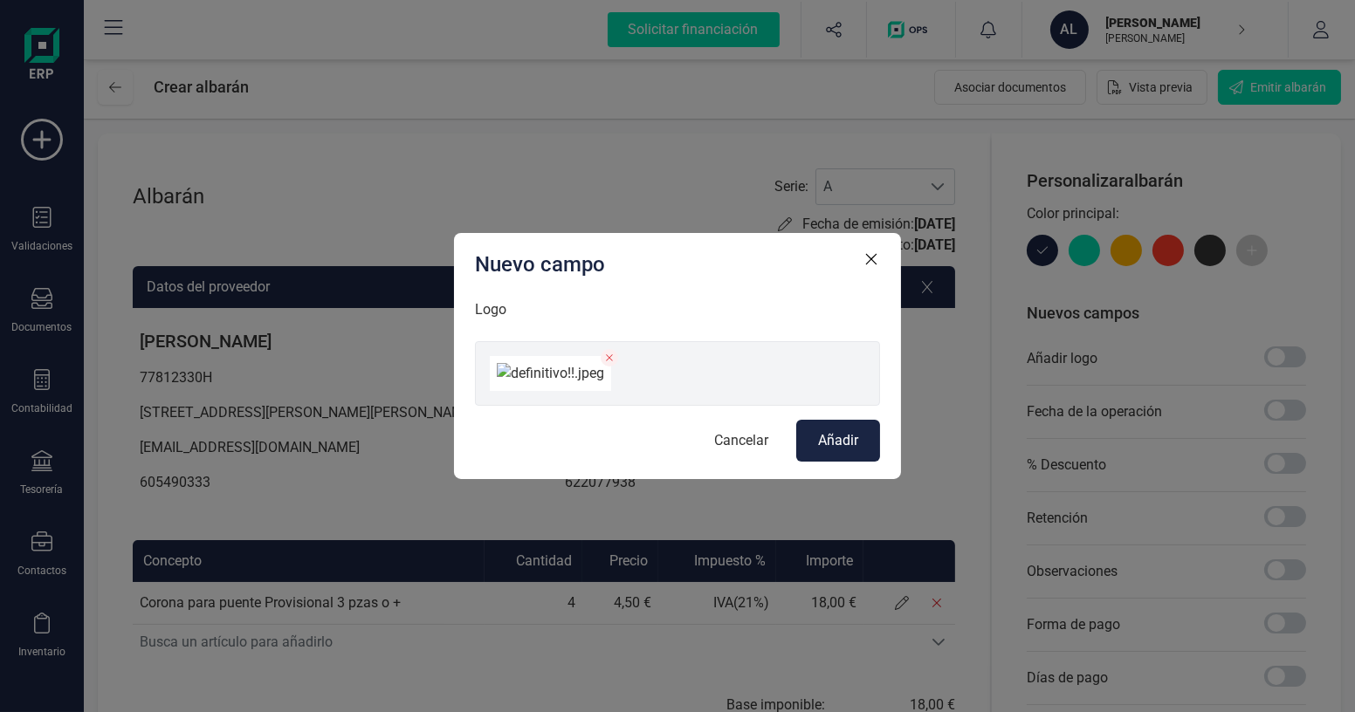
click at [860, 462] on button "Añadir" at bounding box center [838, 441] width 84 height 42
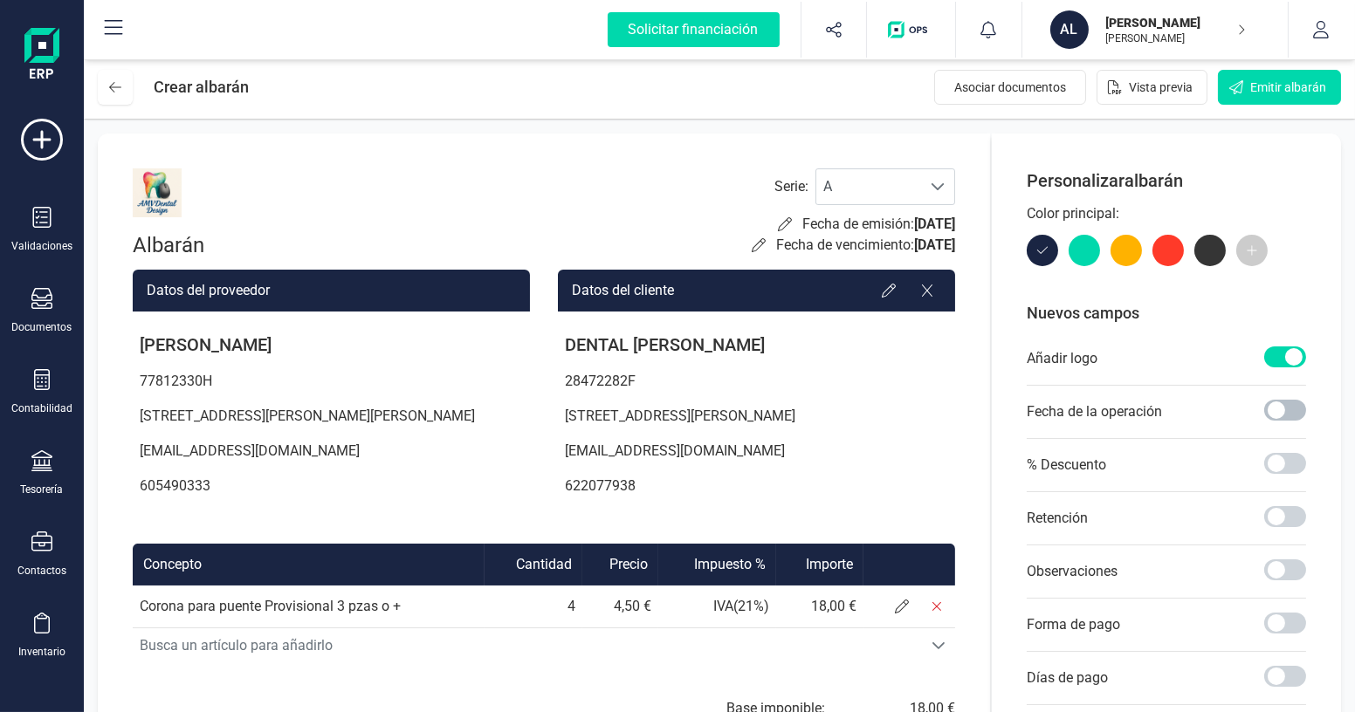
click at [1298, 416] on span at bounding box center [1285, 410] width 42 height 21
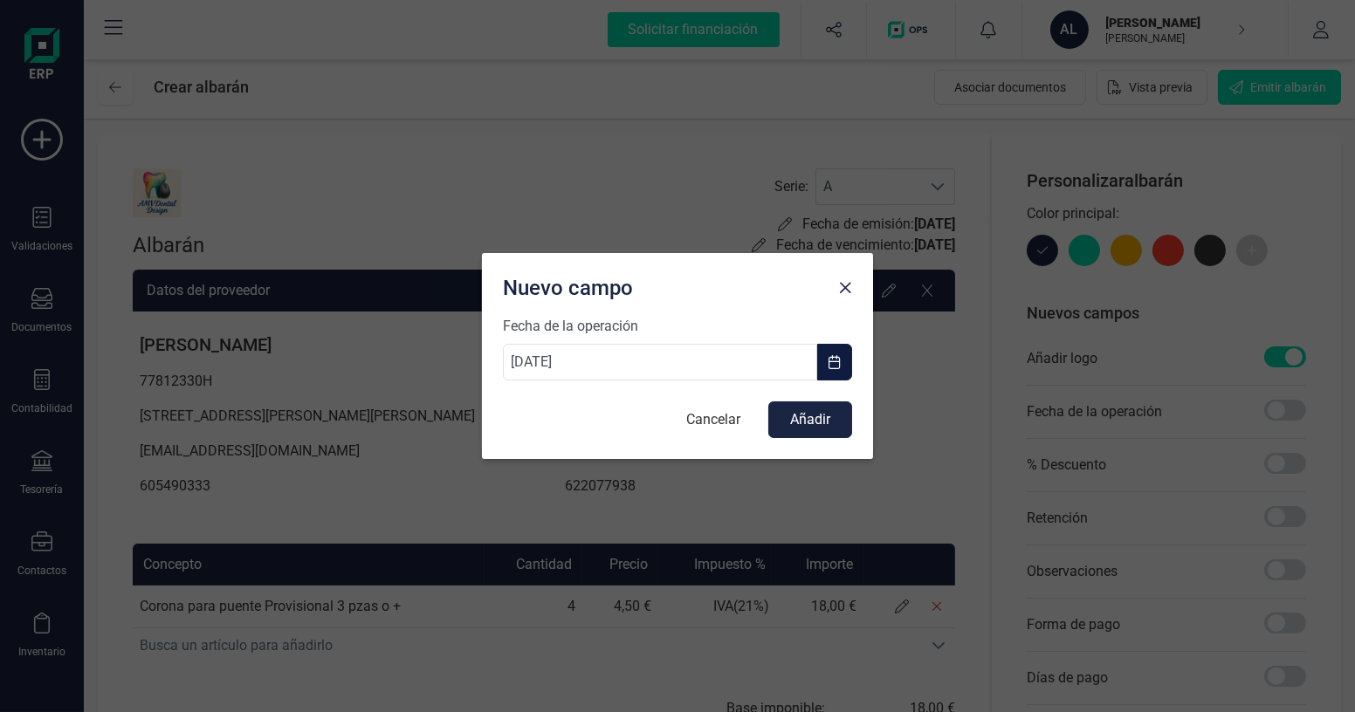
click at [848, 365] on button "button" at bounding box center [834, 362] width 35 height 37
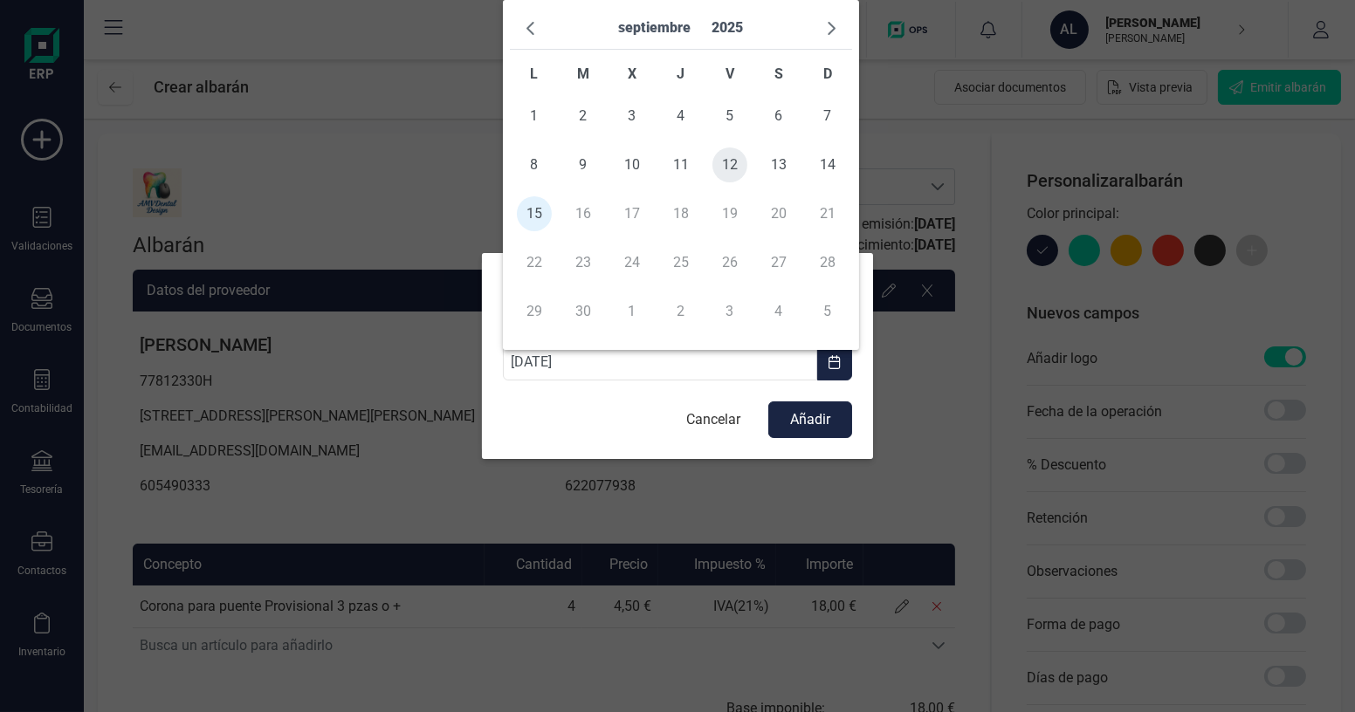
click at [728, 162] on span "12" at bounding box center [729, 165] width 35 height 35
type input "[DATE]"
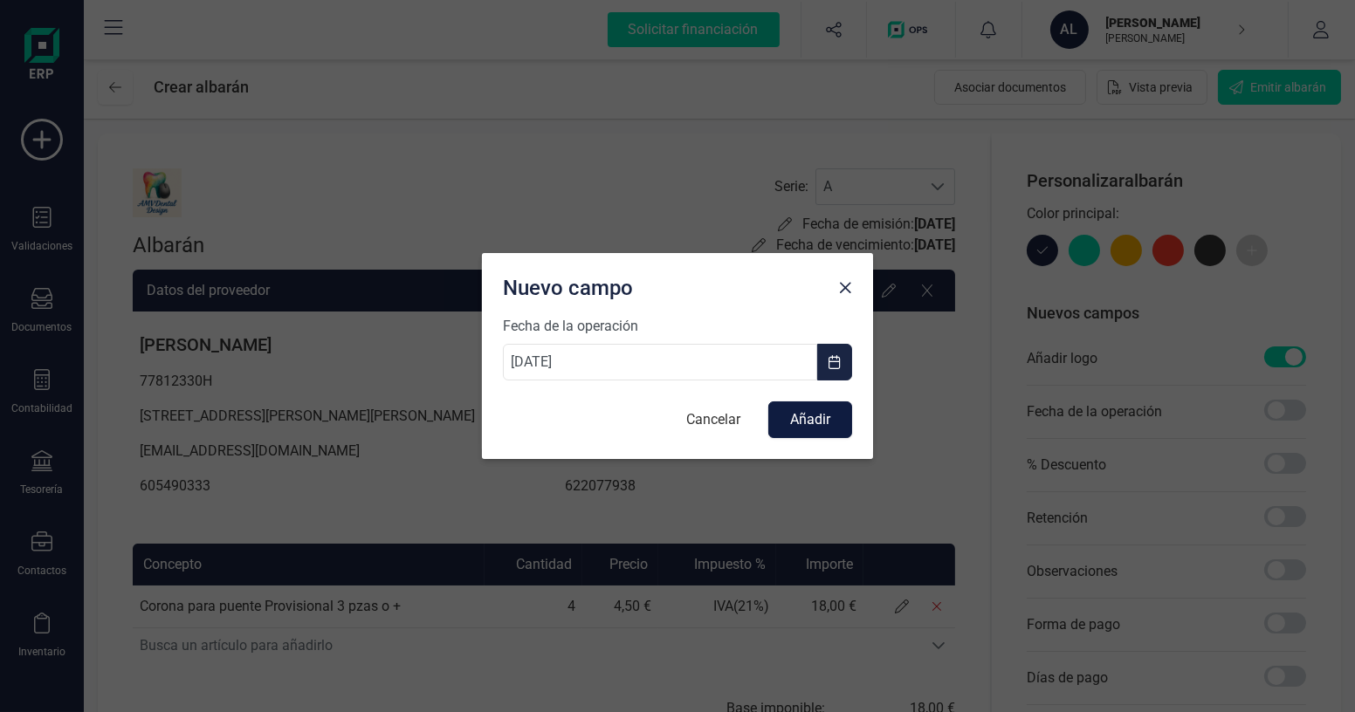
click at [793, 424] on button "Añadir" at bounding box center [810, 420] width 84 height 37
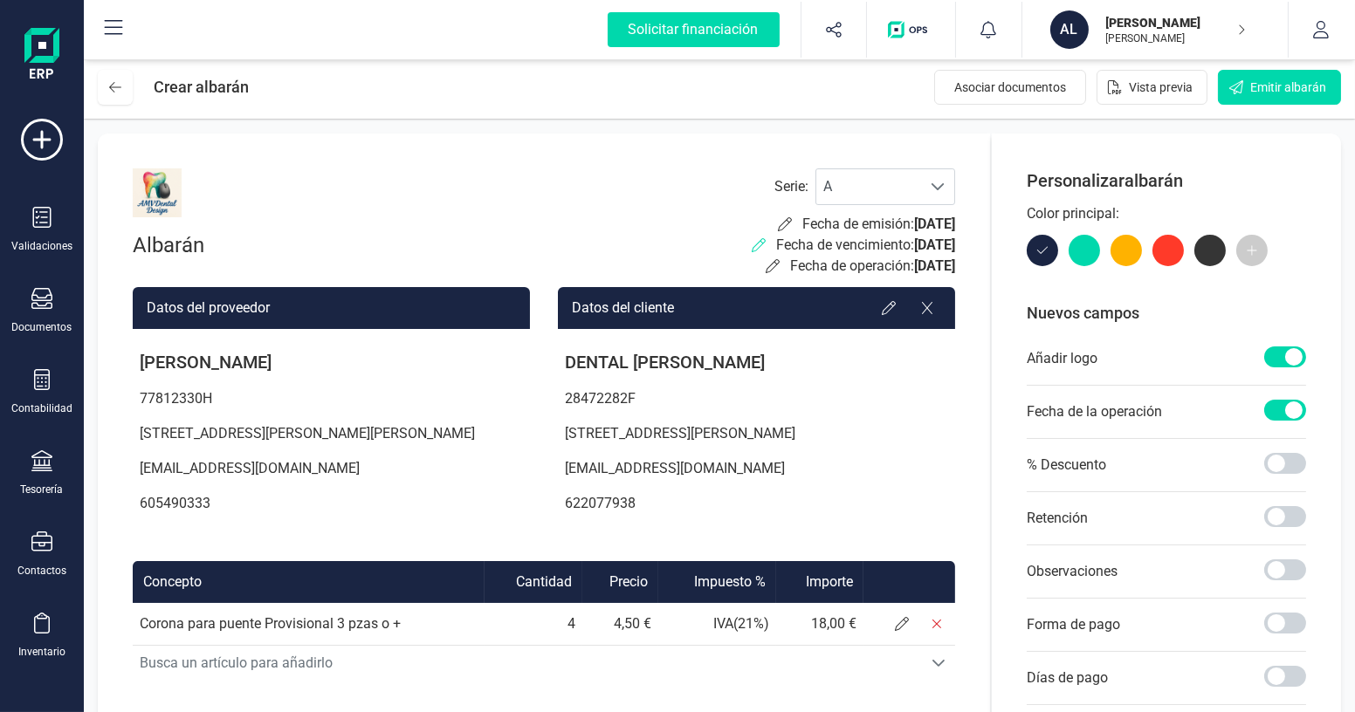
click at [752, 244] on icon at bounding box center [759, 245] width 14 height 14
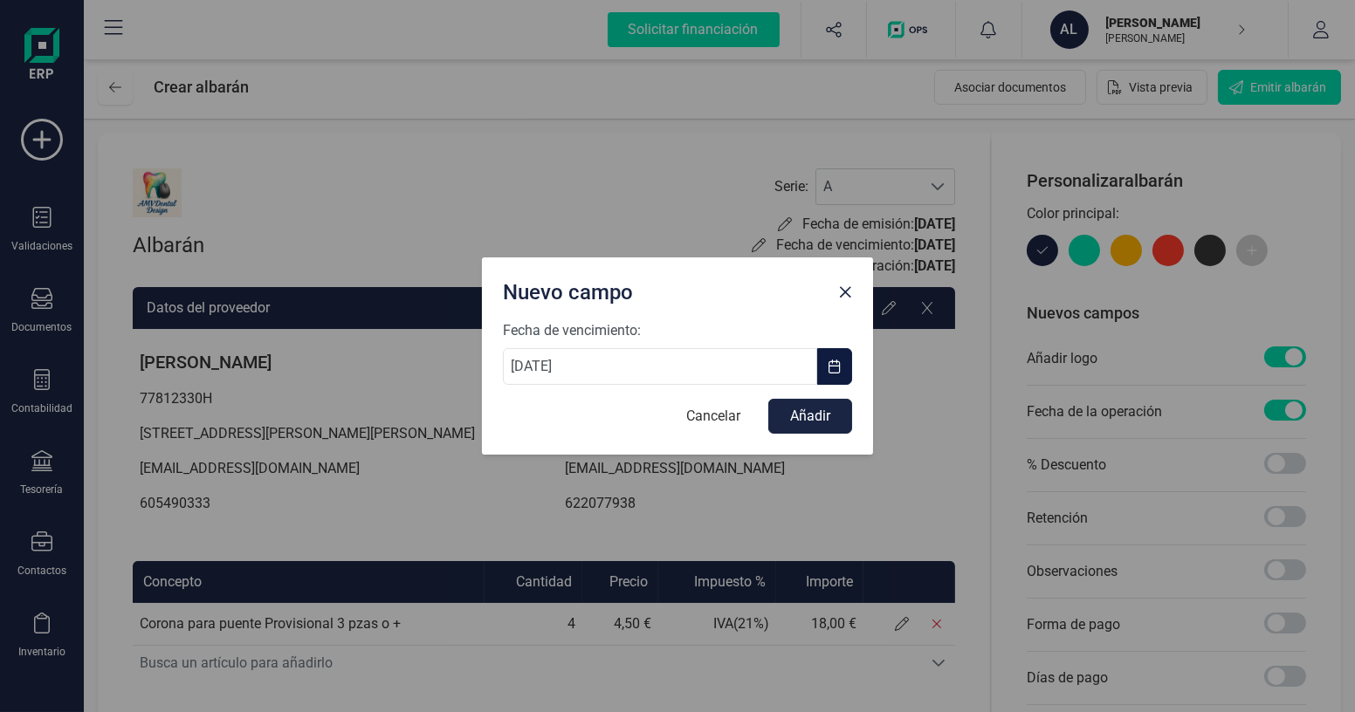
click at [835, 364] on span "button" at bounding box center [835, 367] width 14 height 14
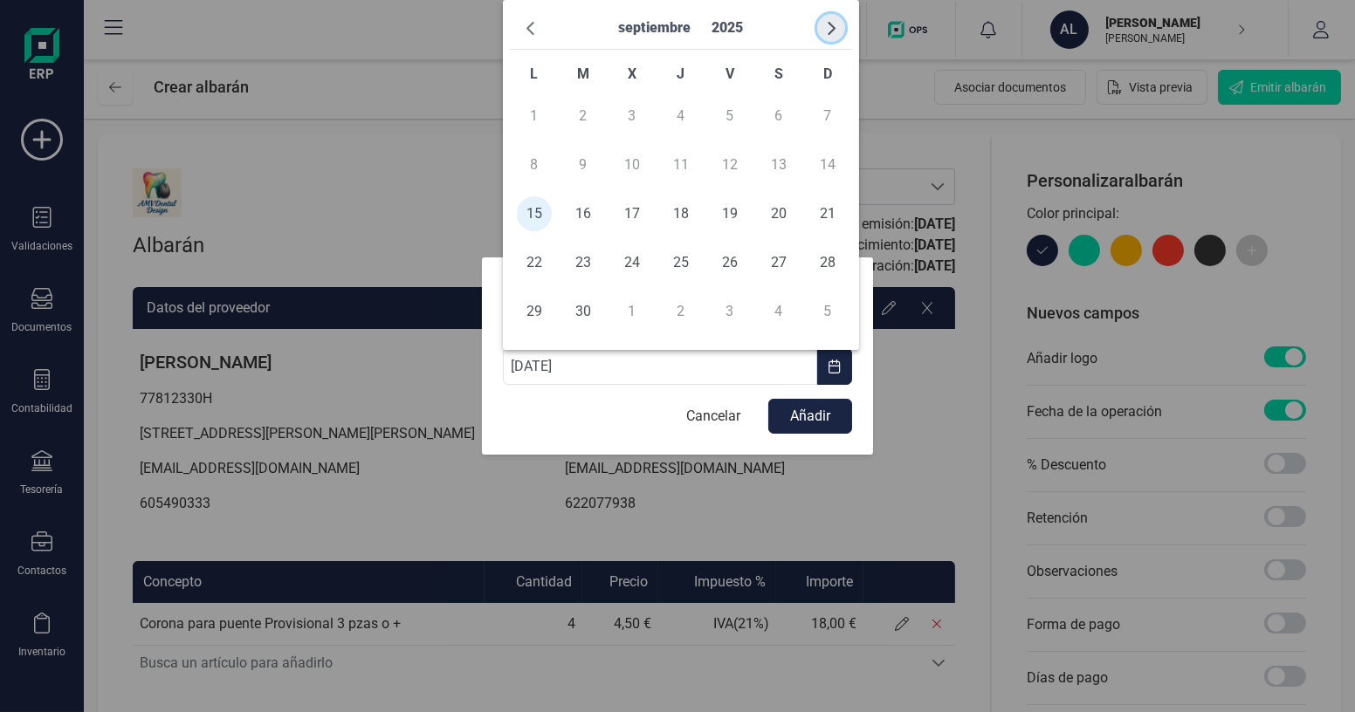
click at [826, 29] on span "button" at bounding box center [831, 28] width 14 height 14
click at [829, 116] on span "5" at bounding box center [827, 116] width 35 height 35
type input "[DATE]"
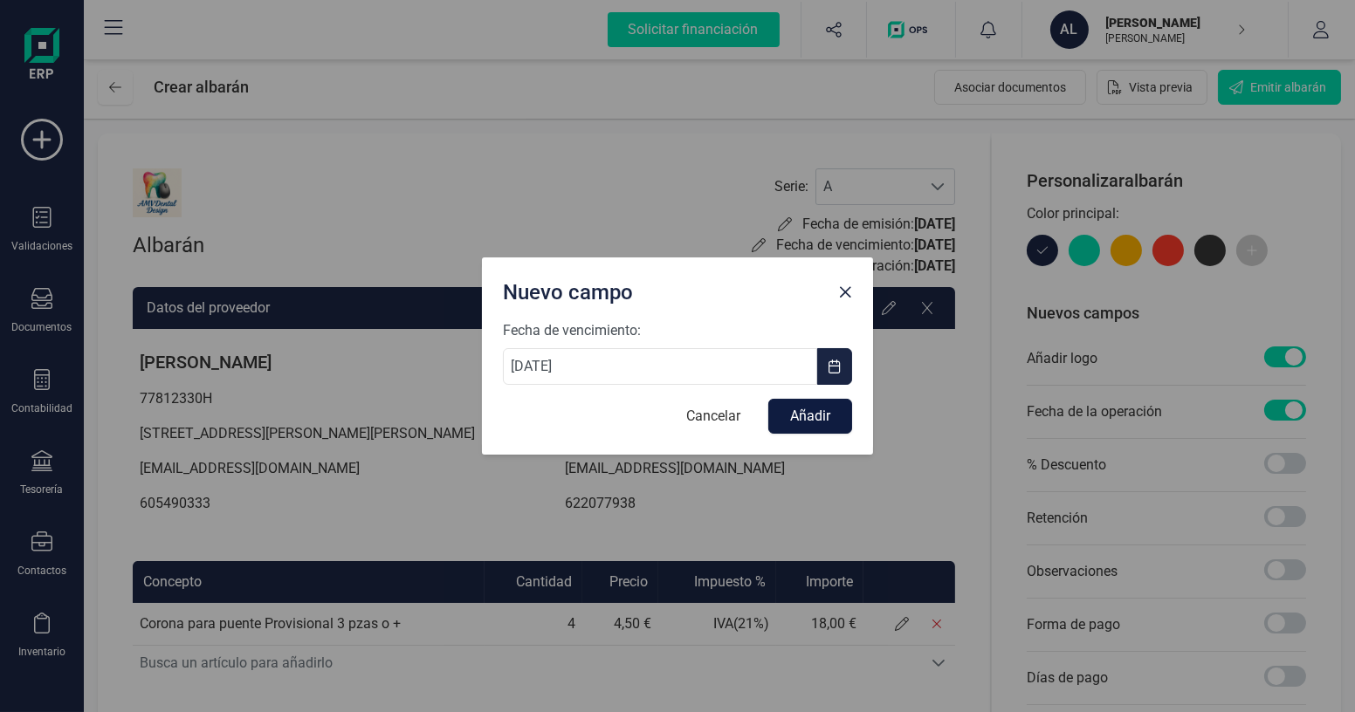
click at [801, 420] on button "Añadir" at bounding box center [810, 416] width 84 height 35
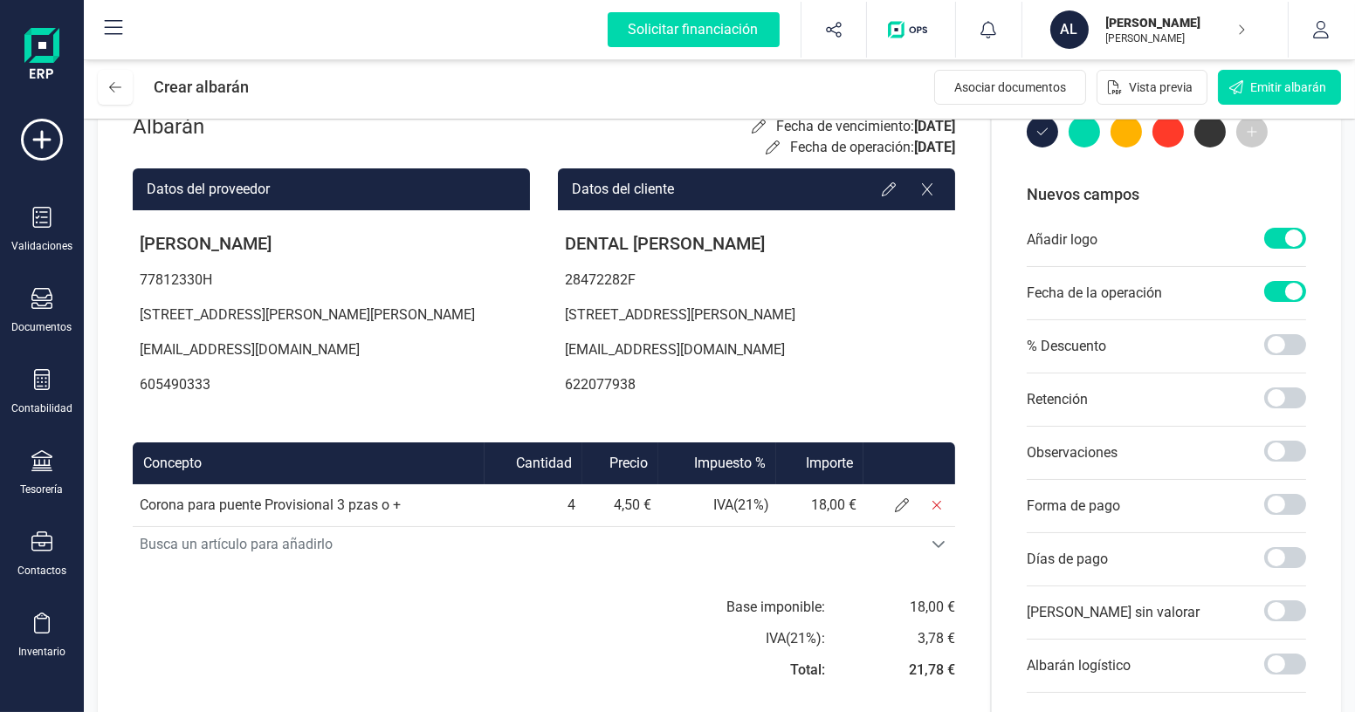
scroll to position [158, 0]
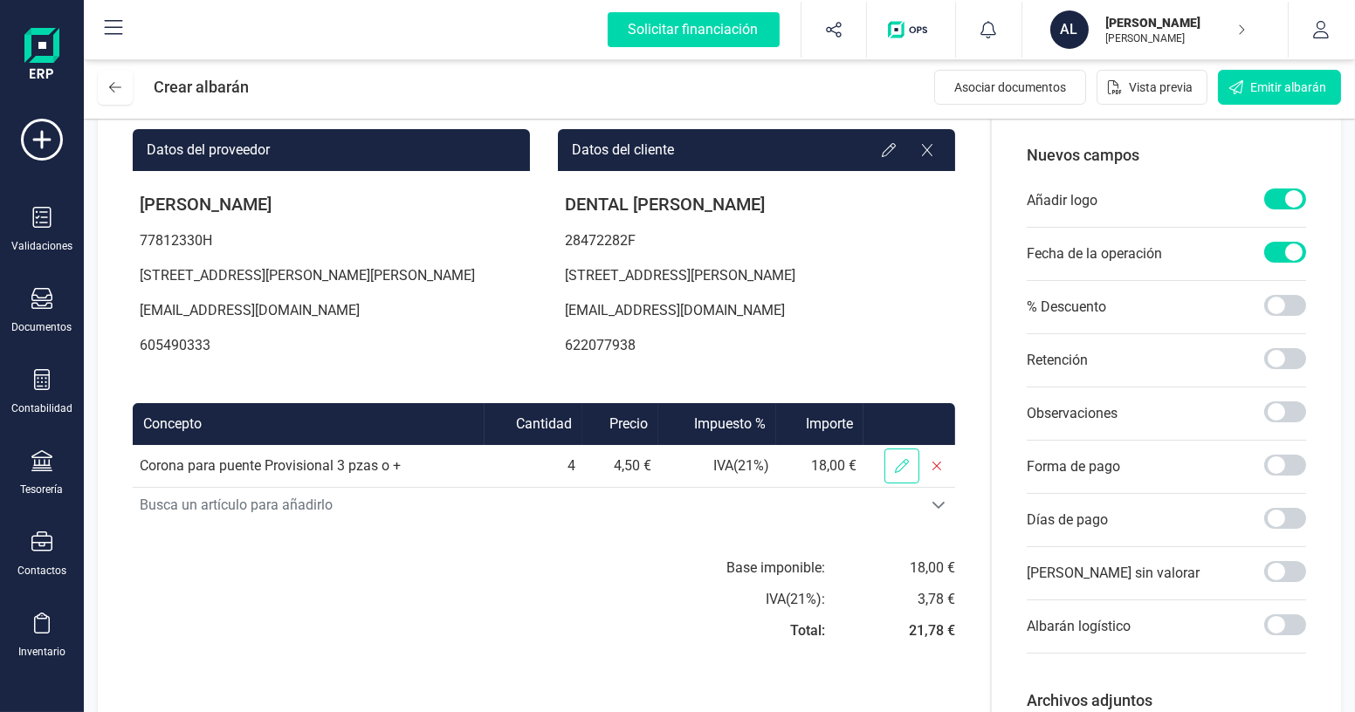
click at [917, 484] on span at bounding box center [901, 466] width 35 height 35
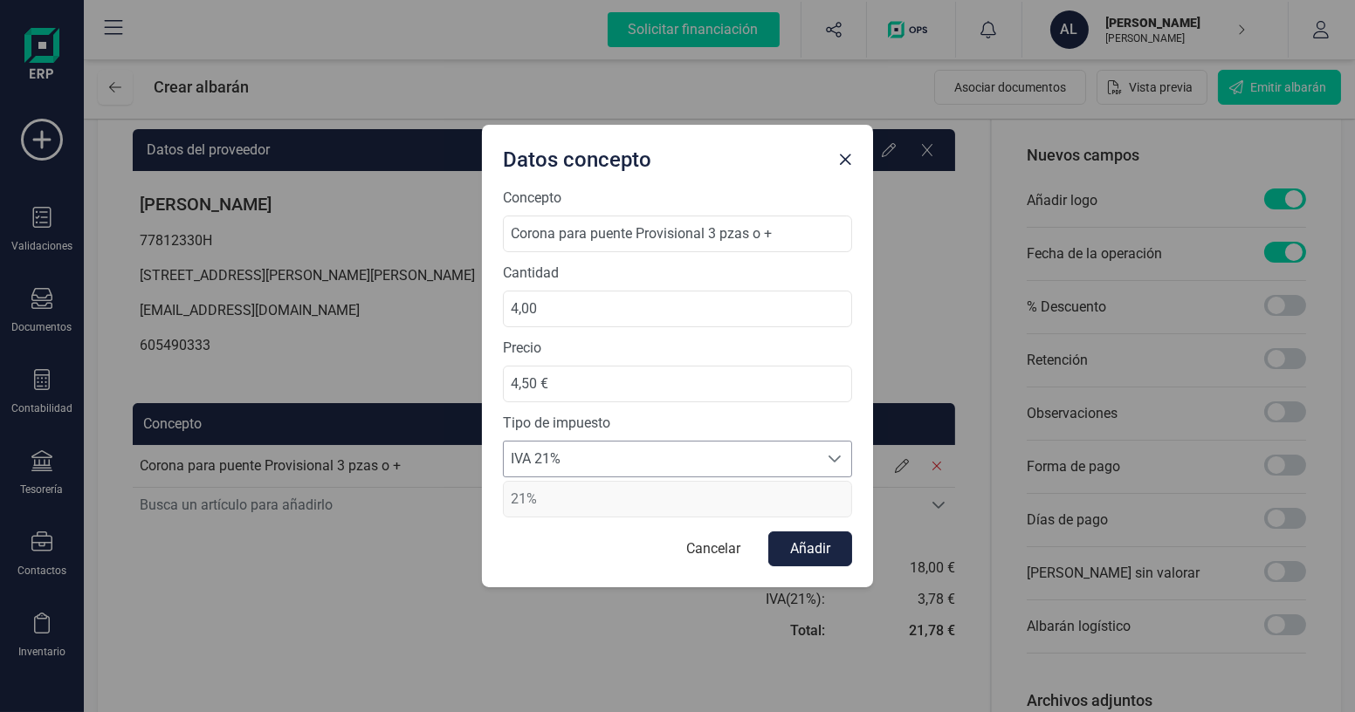
click at [598, 462] on span "IVA 21%" at bounding box center [661, 459] width 314 height 35
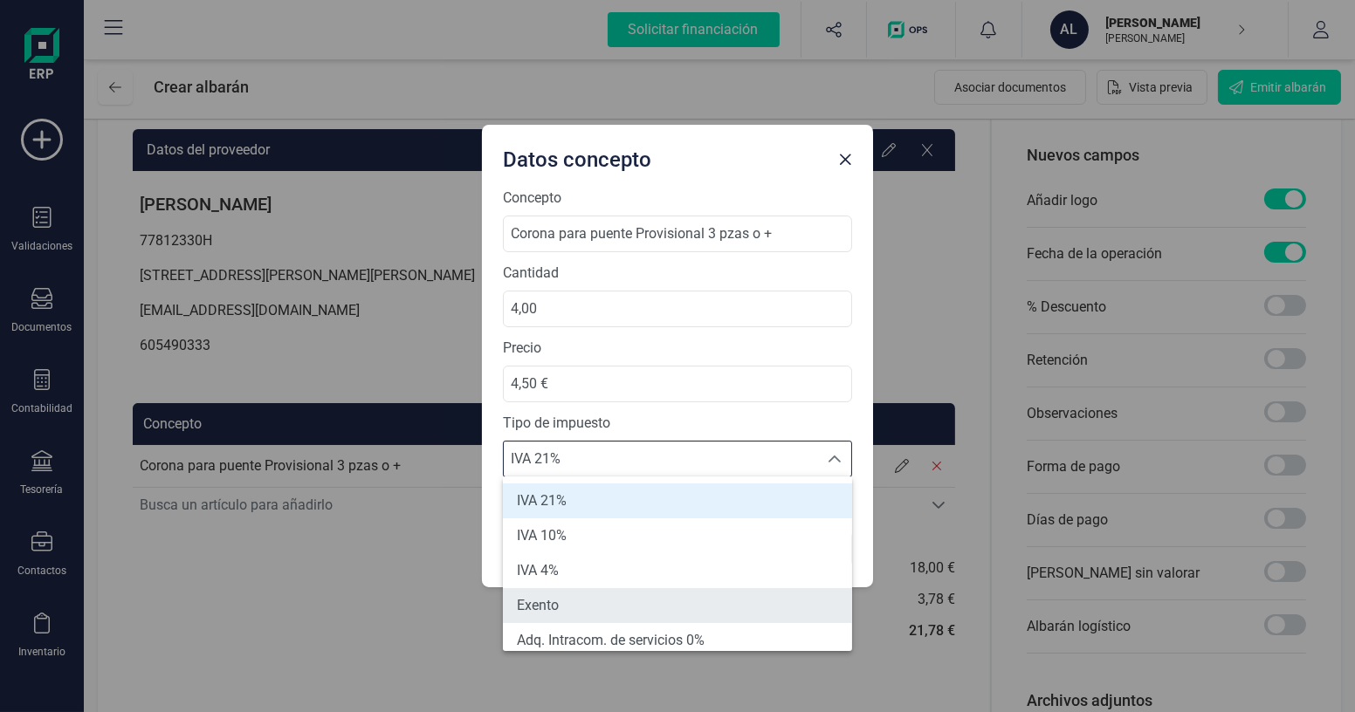
click at [591, 593] on li "Exento" at bounding box center [677, 605] width 349 height 35
type input "0%"
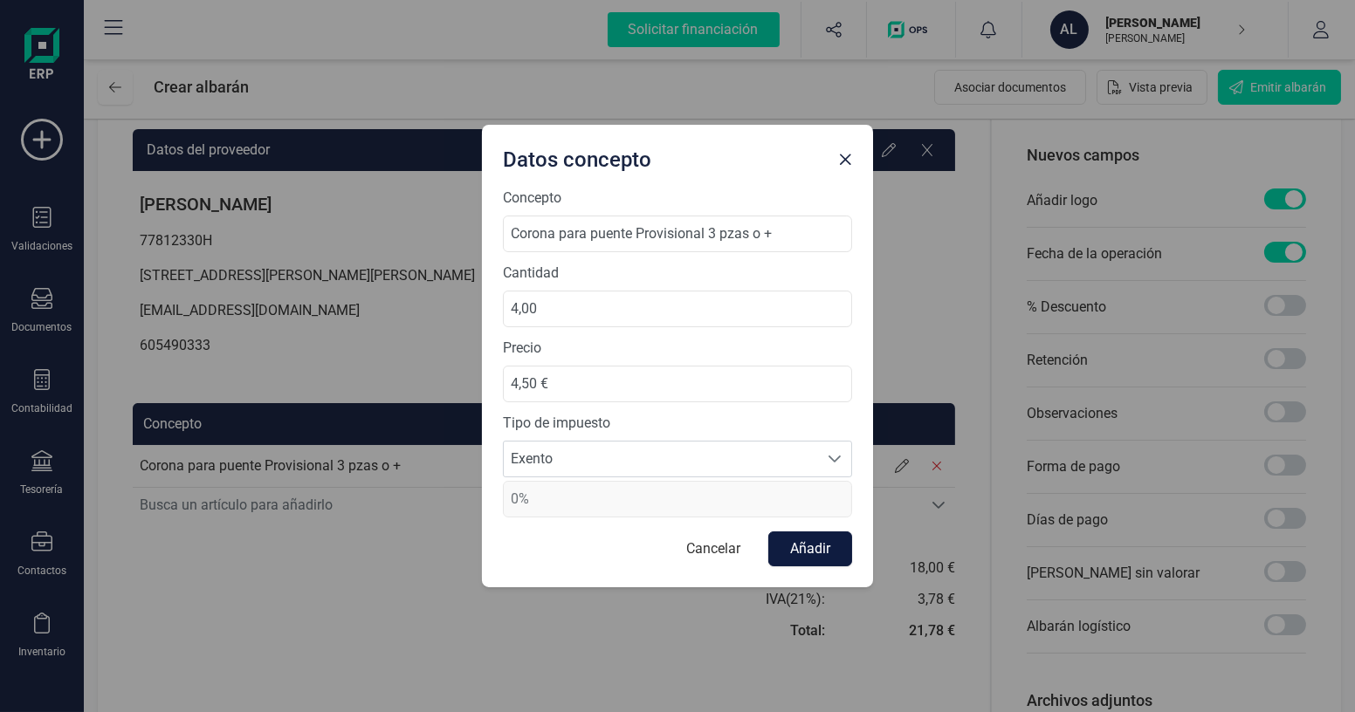
click at [793, 546] on button "Añadir" at bounding box center [810, 549] width 84 height 35
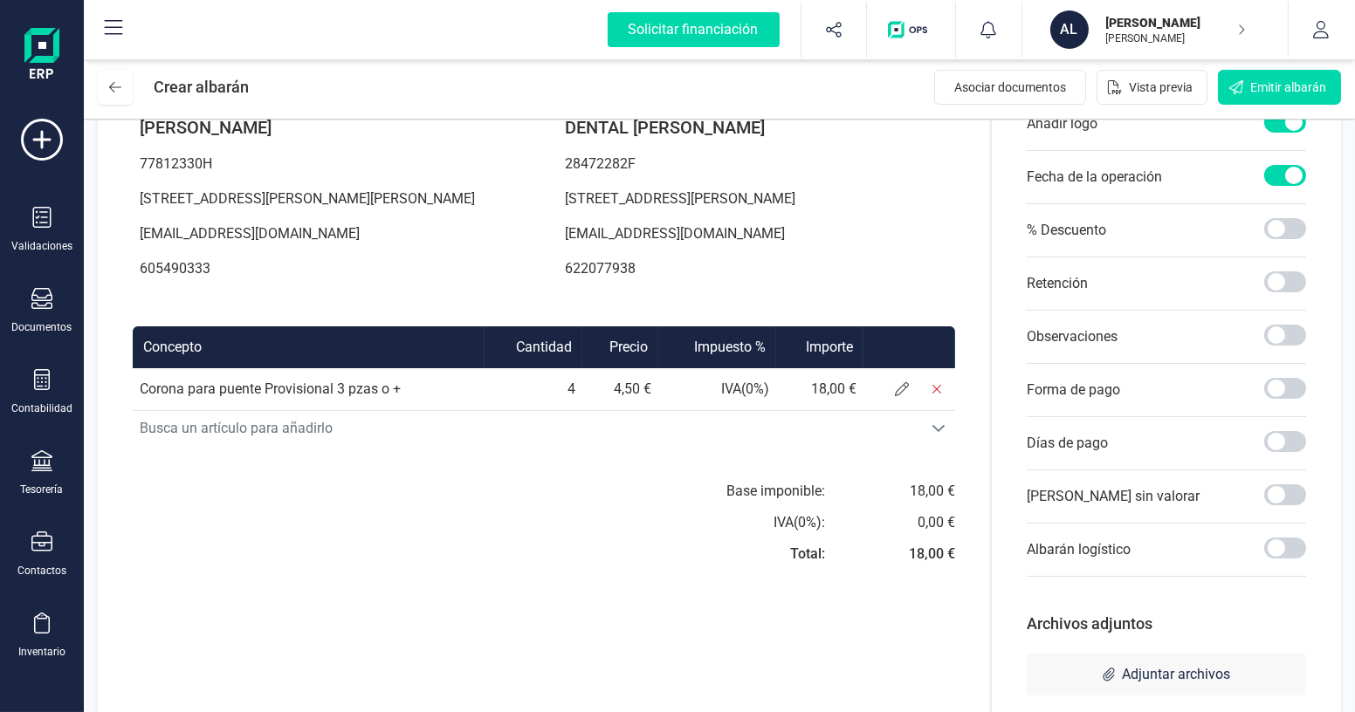
scroll to position [266, 0]
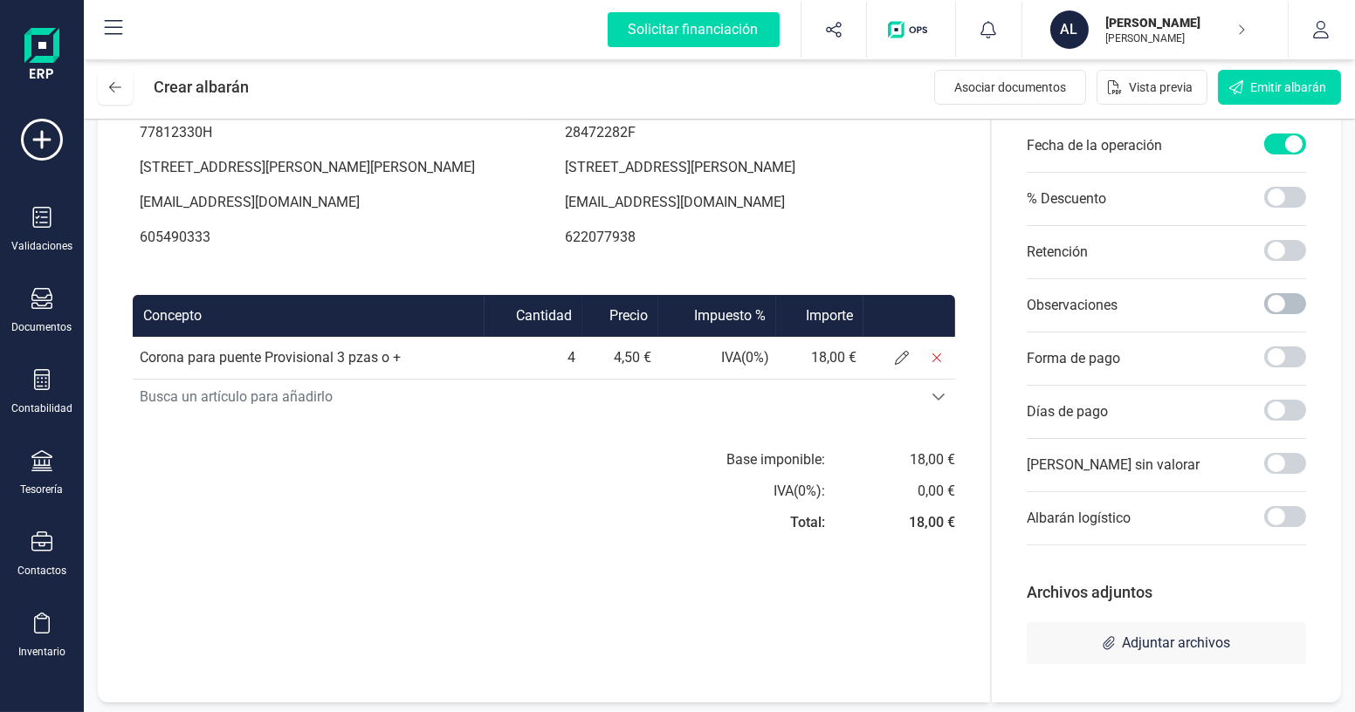
click at [1295, 306] on span at bounding box center [1285, 303] width 42 height 21
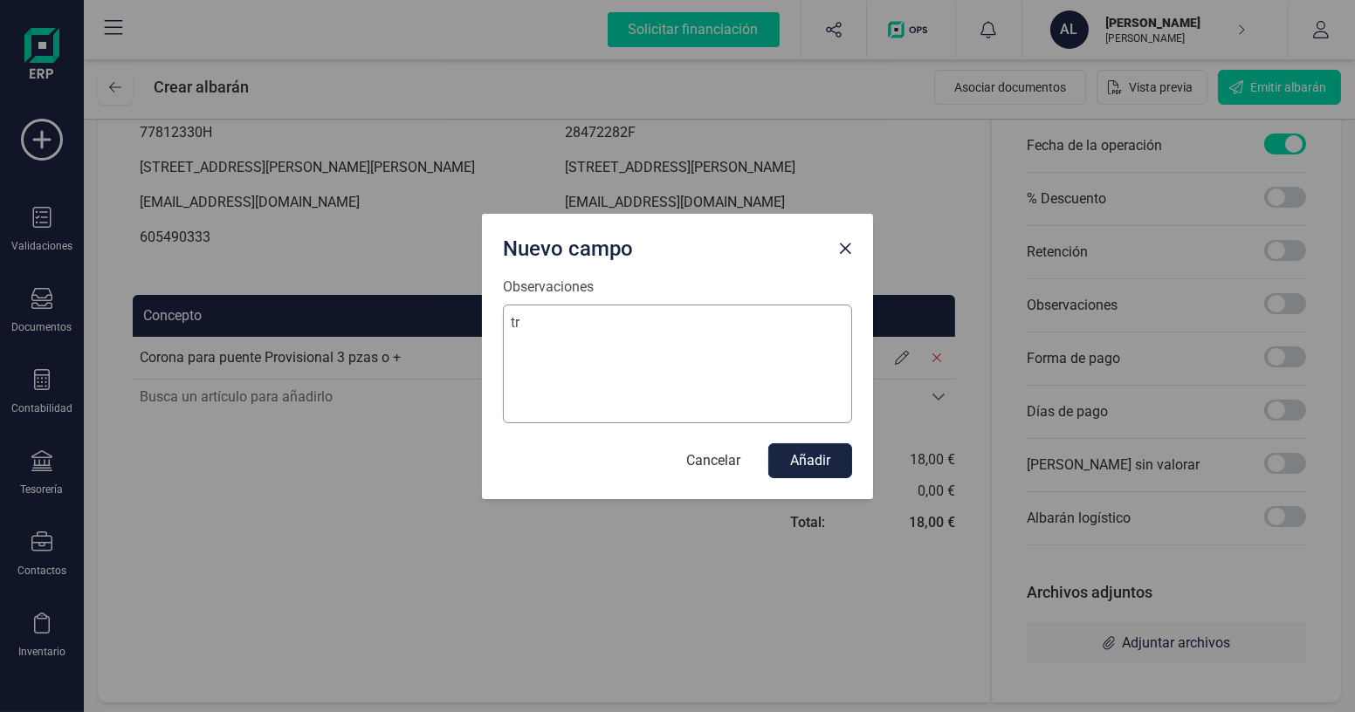
type textarea "t"
click at [561, 347] on textarea "TRABAJO DE: · J.J.M: PROVISIONAL" at bounding box center [677, 364] width 349 height 119
click at [718, 339] on textarea "TRABAJO DE: · J.J.M: PUENTE PROVISIONAL" at bounding box center [677, 364] width 349 height 119
type textarea "TRABAJO DE: · J.J.M: PUENTE PROVISIONAL 4 PZAS"
click at [809, 465] on button "Añadir" at bounding box center [810, 460] width 84 height 35
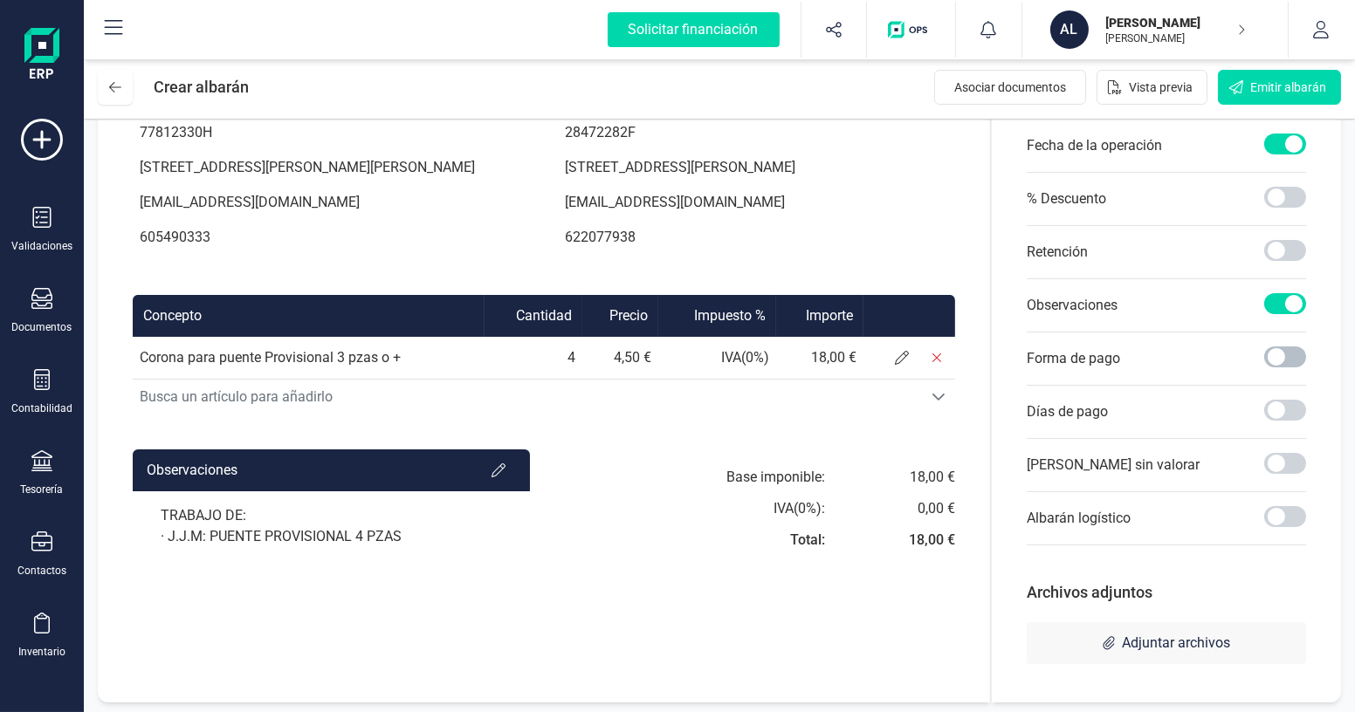
click at [1286, 357] on span at bounding box center [1285, 357] width 42 height 21
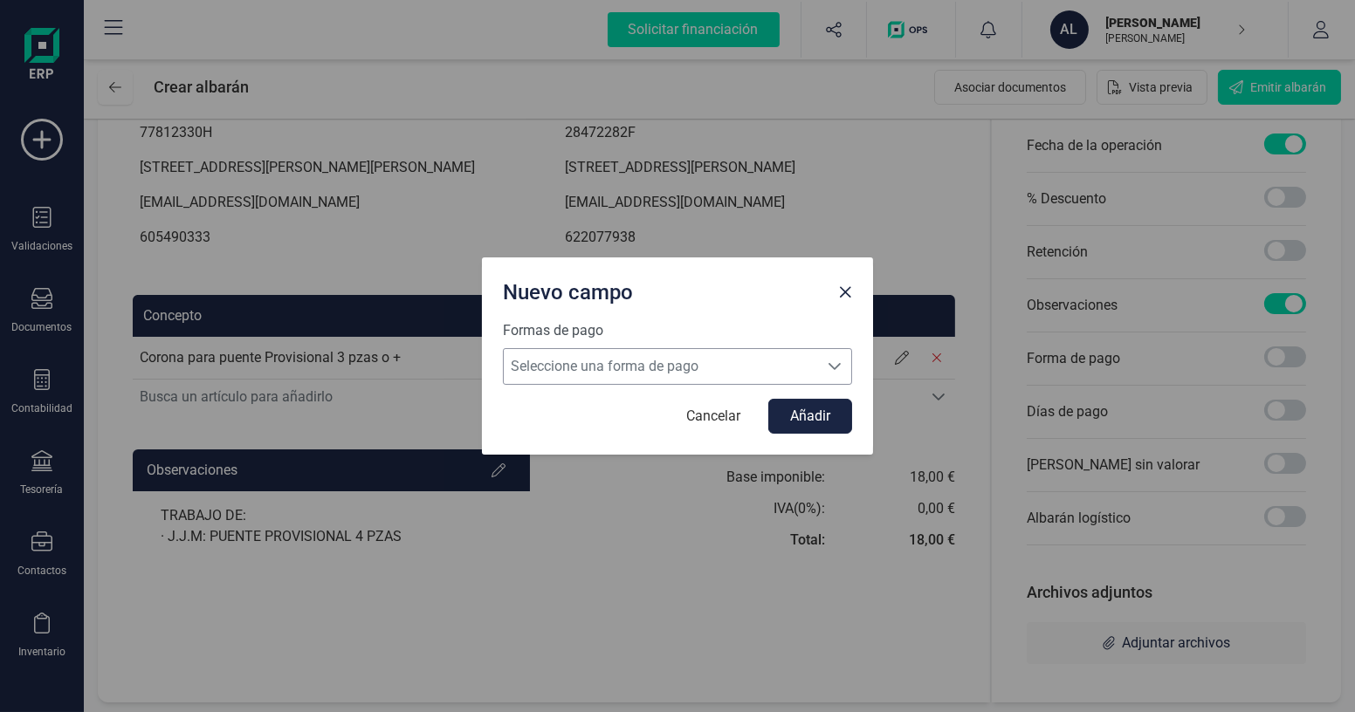
click at [828, 384] on div "Seleccione una forma de pago Seleccione una forma de pago" at bounding box center [677, 366] width 349 height 37
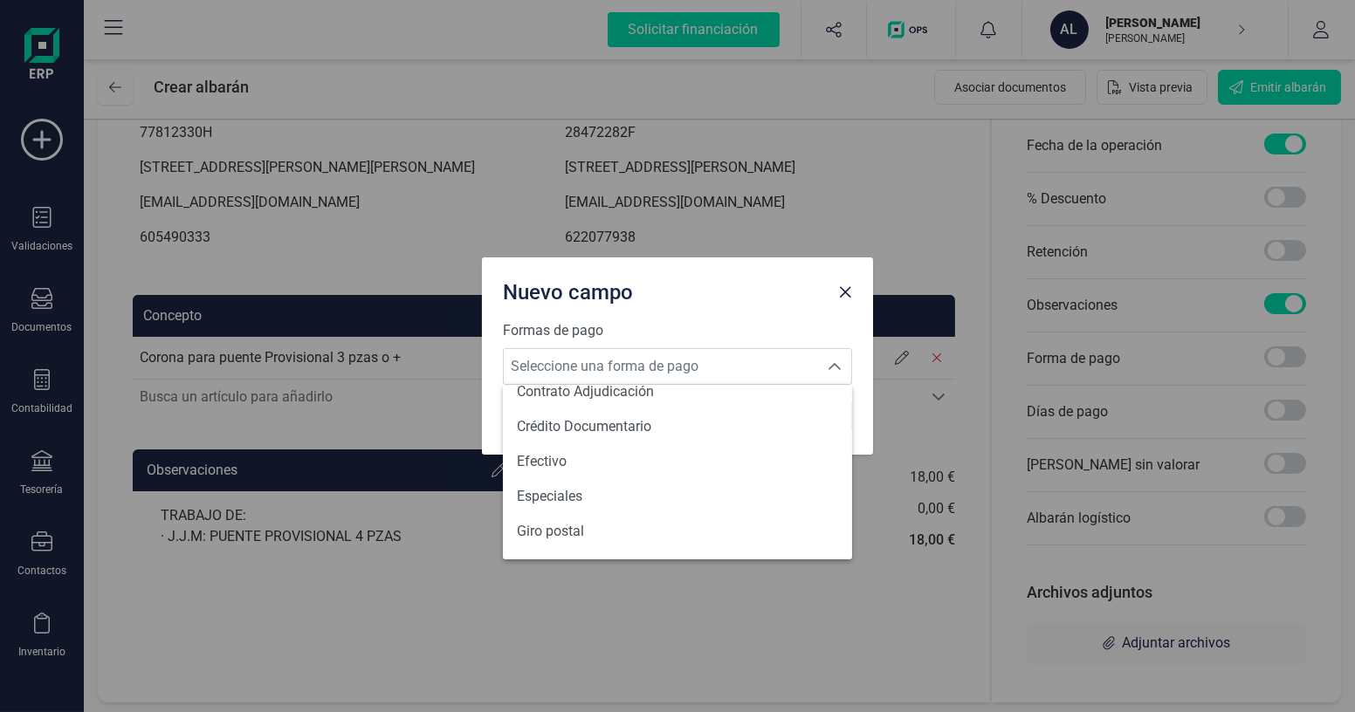
scroll to position [237, 0]
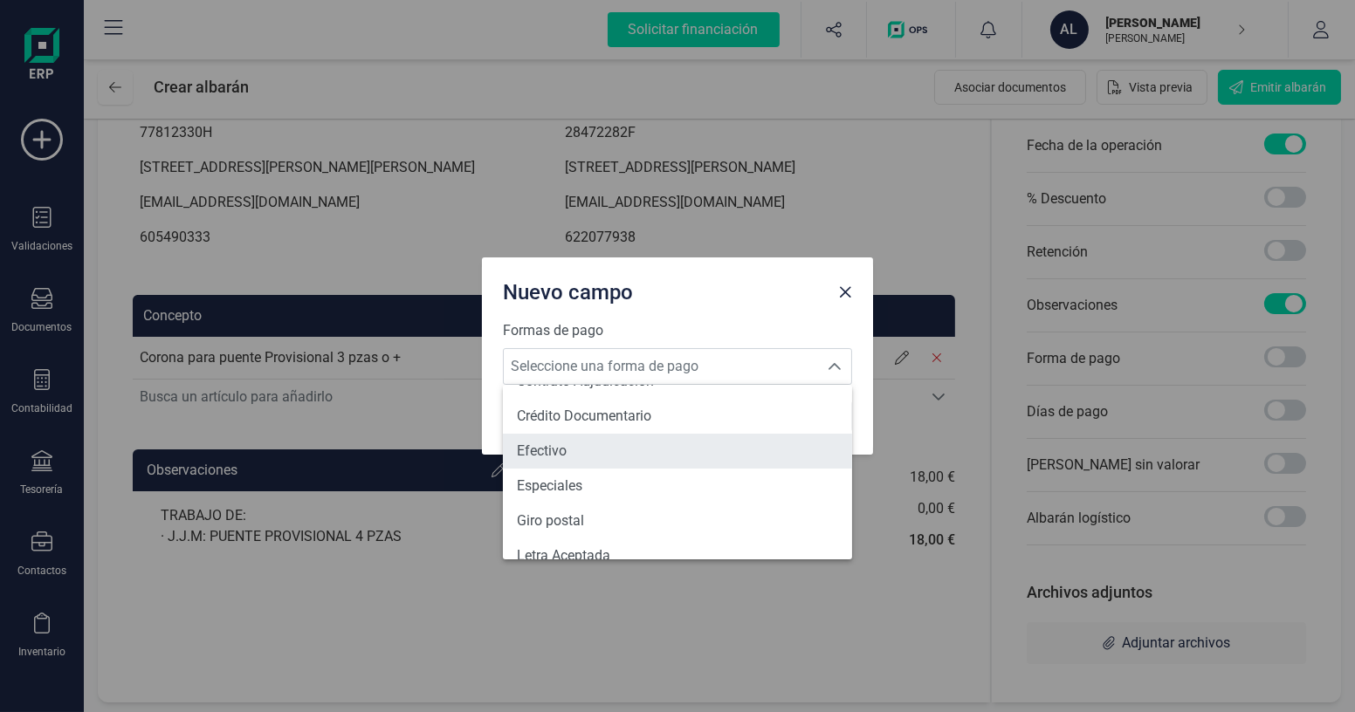
click at [530, 447] on span "Efectivo" at bounding box center [542, 451] width 50 height 21
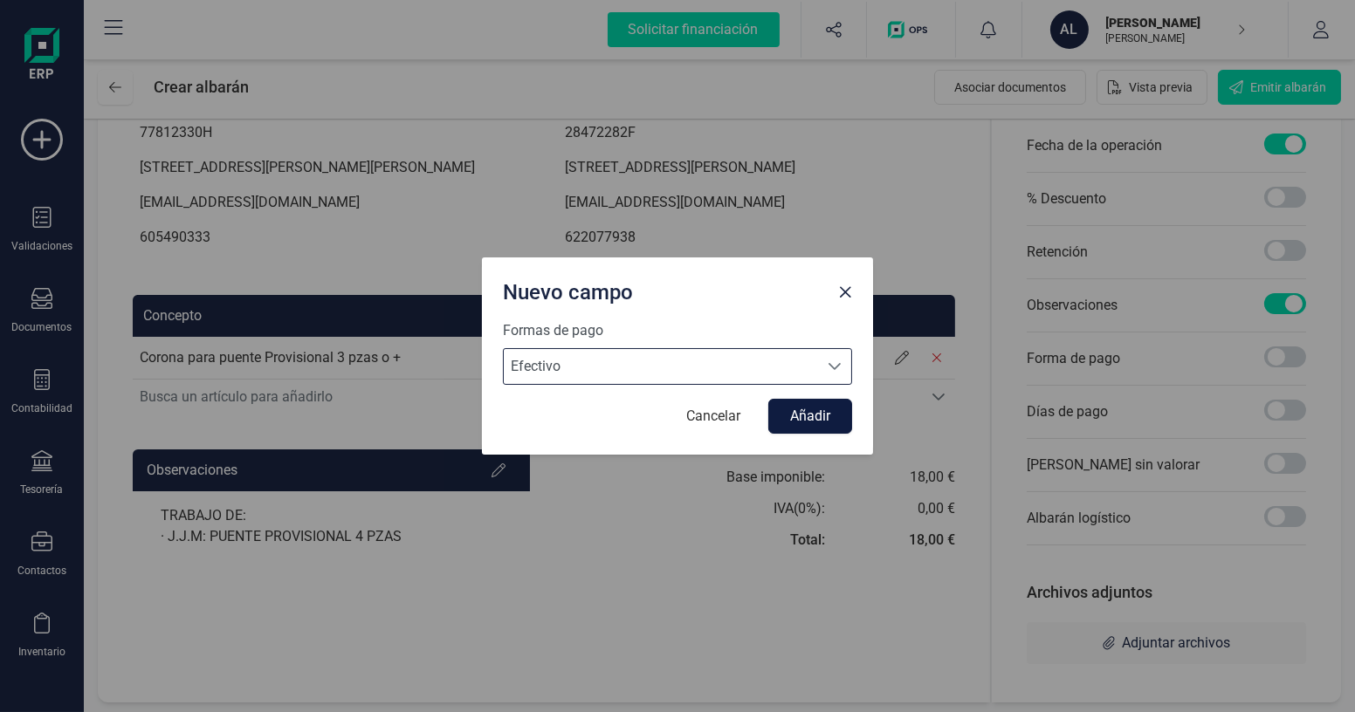
click at [829, 406] on button "Añadir" at bounding box center [810, 416] width 84 height 35
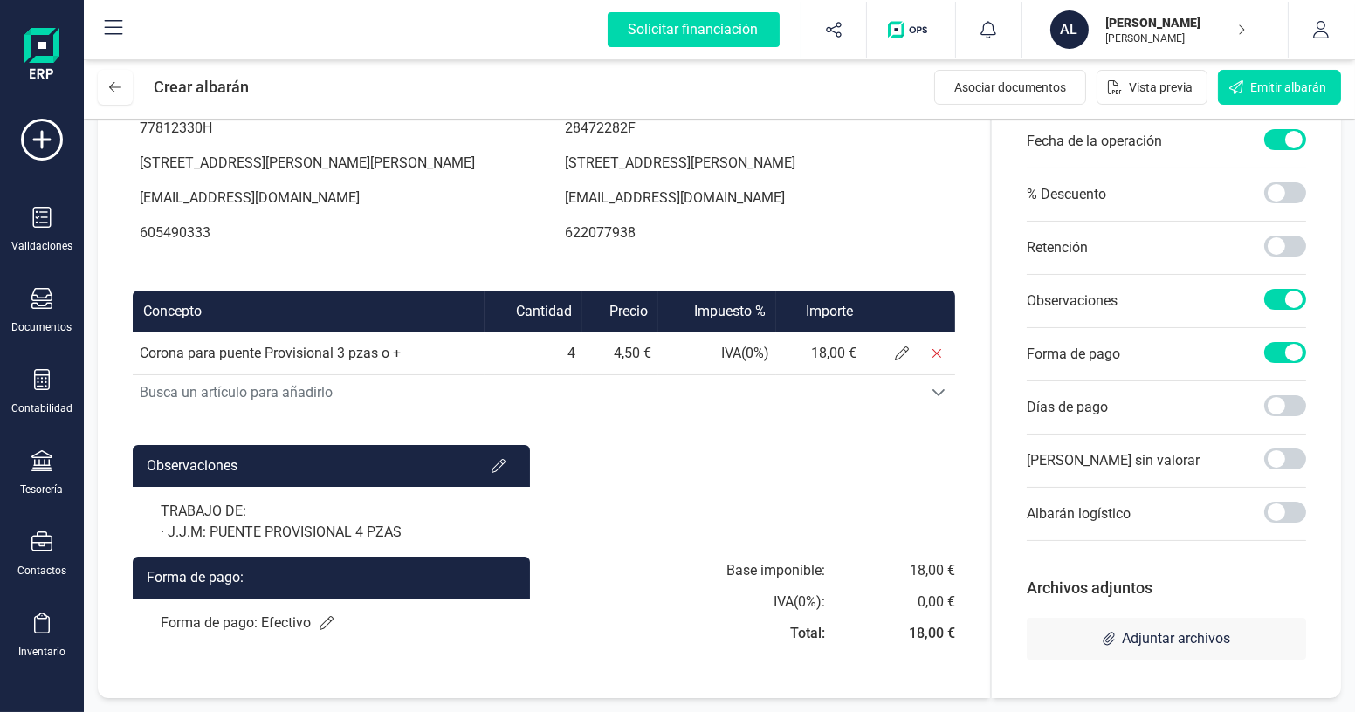
scroll to position [0, 0]
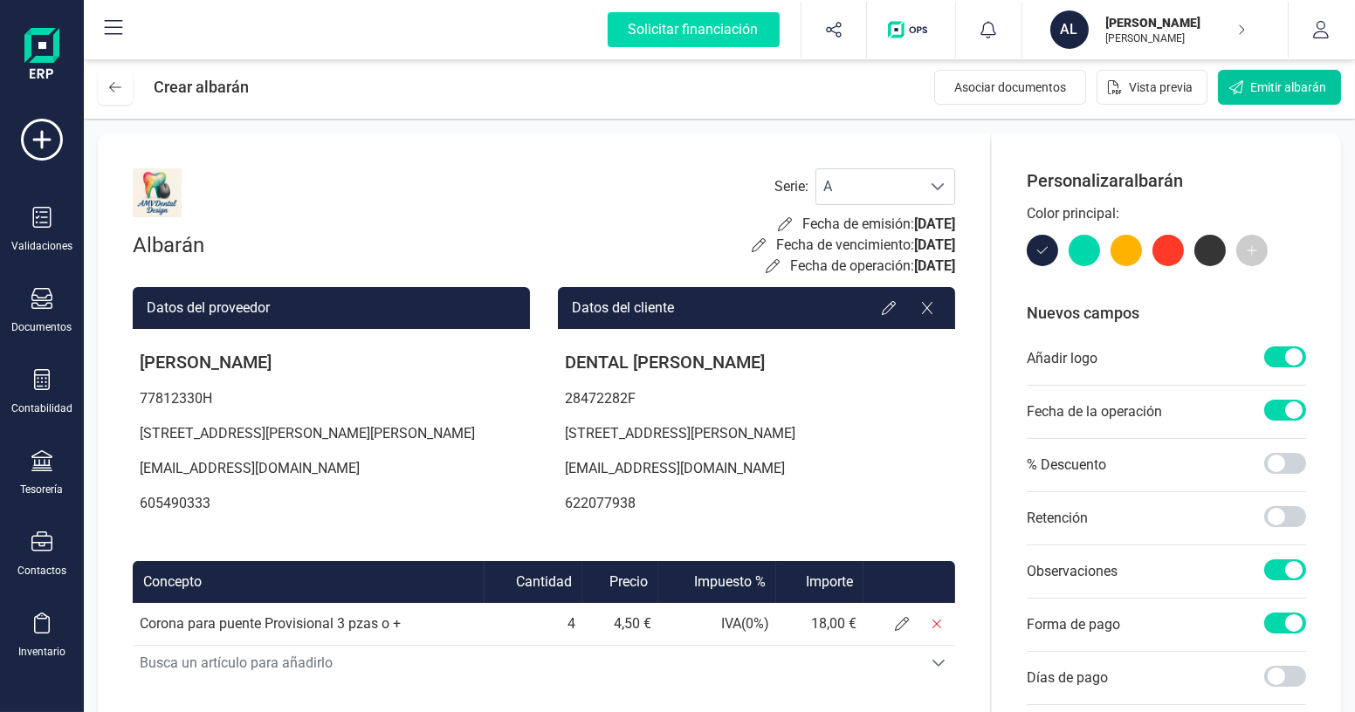
click at [1278, 85] on span "Emitir albarán" at bounding box center [1288, 87] width 76 height 17
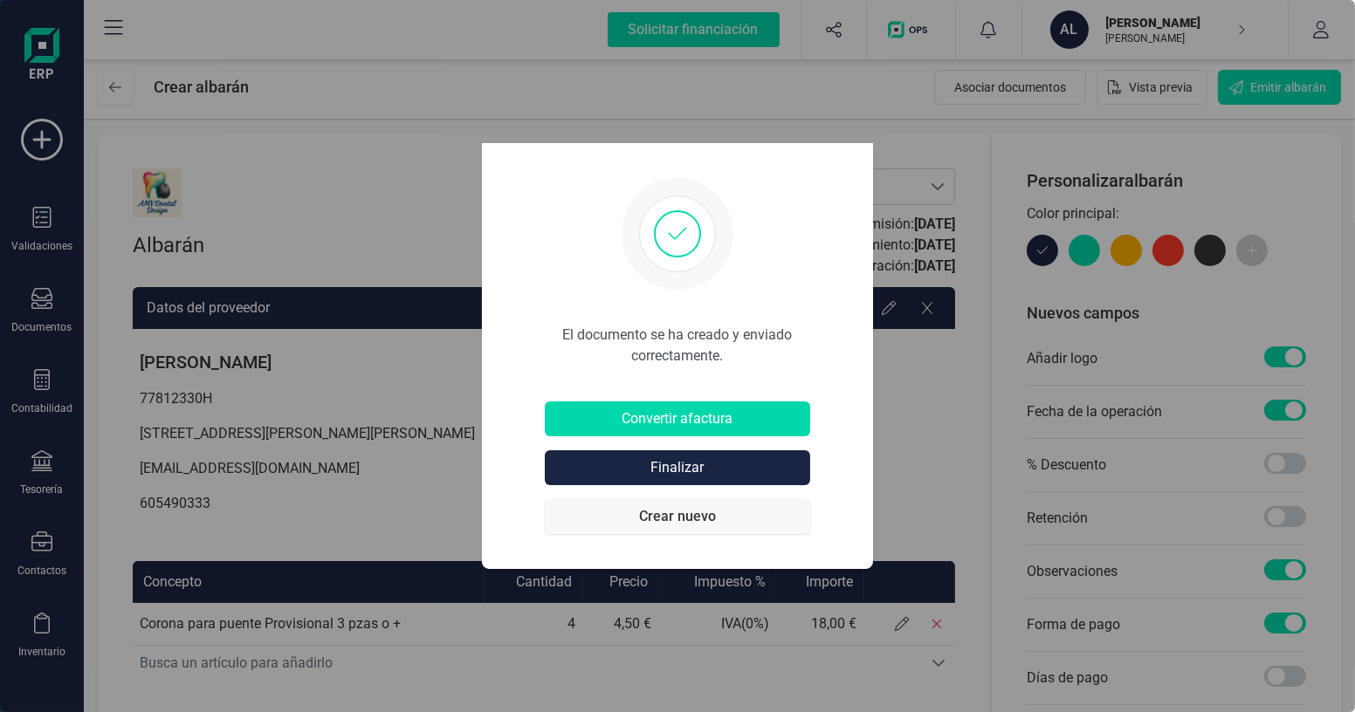
click at [690, 520] on button "Crear nuevo" at bounding box center [677, 516] width 265 height 35
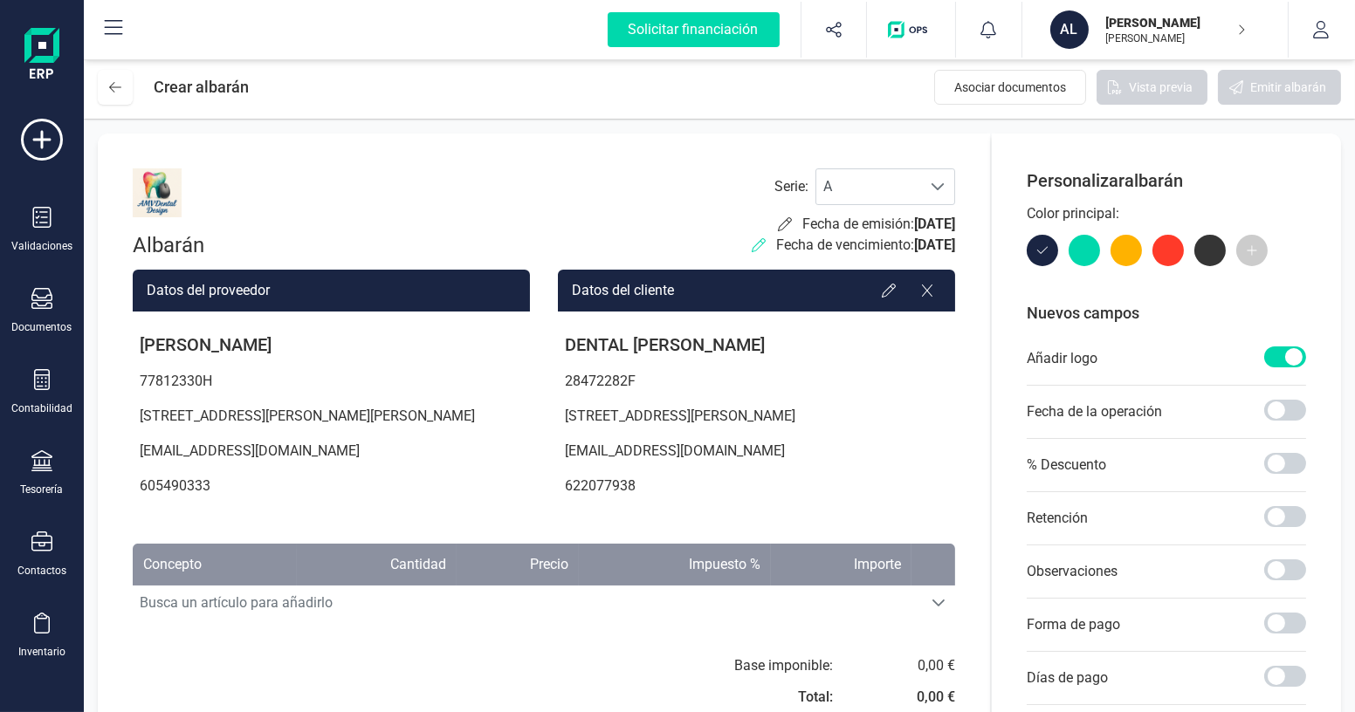
click at [752, 247] on icon at bounding box center [759, 245] width 14 height 14
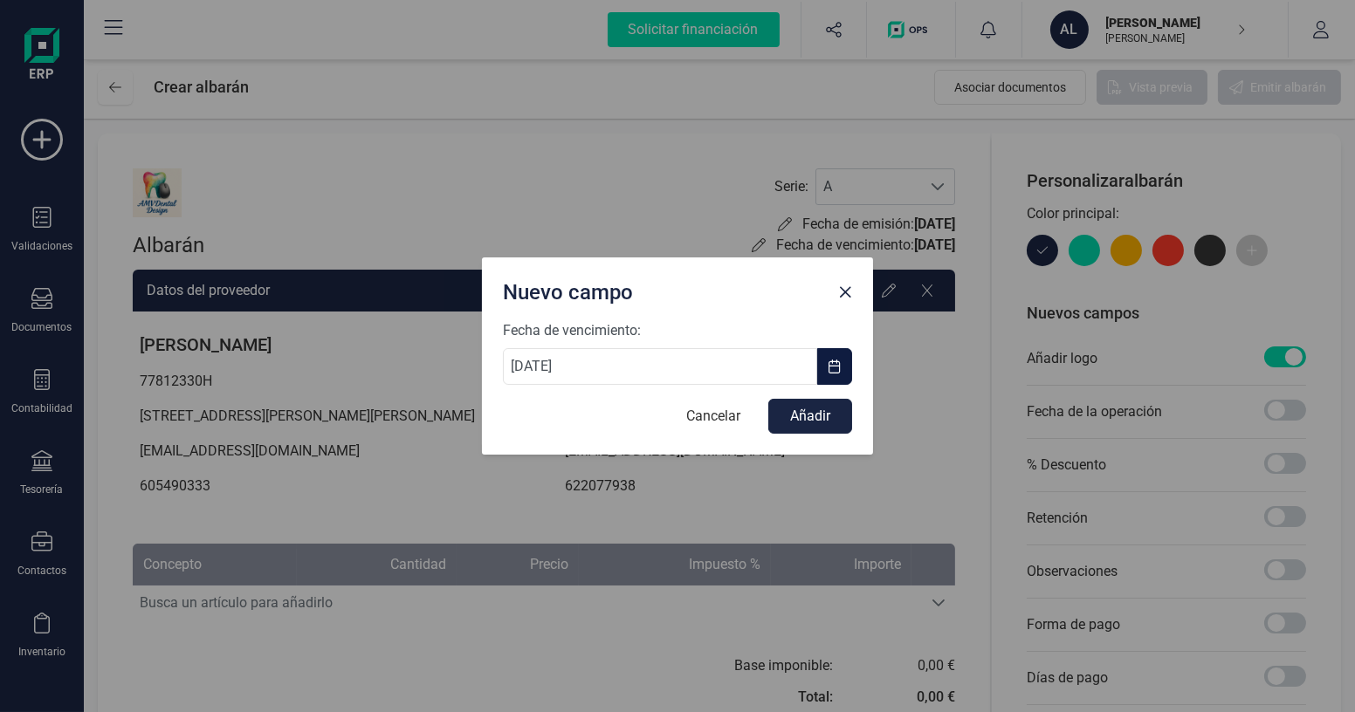
click at [838, 370] on span "button" at bounding box center [835, 367] width 14 height 14
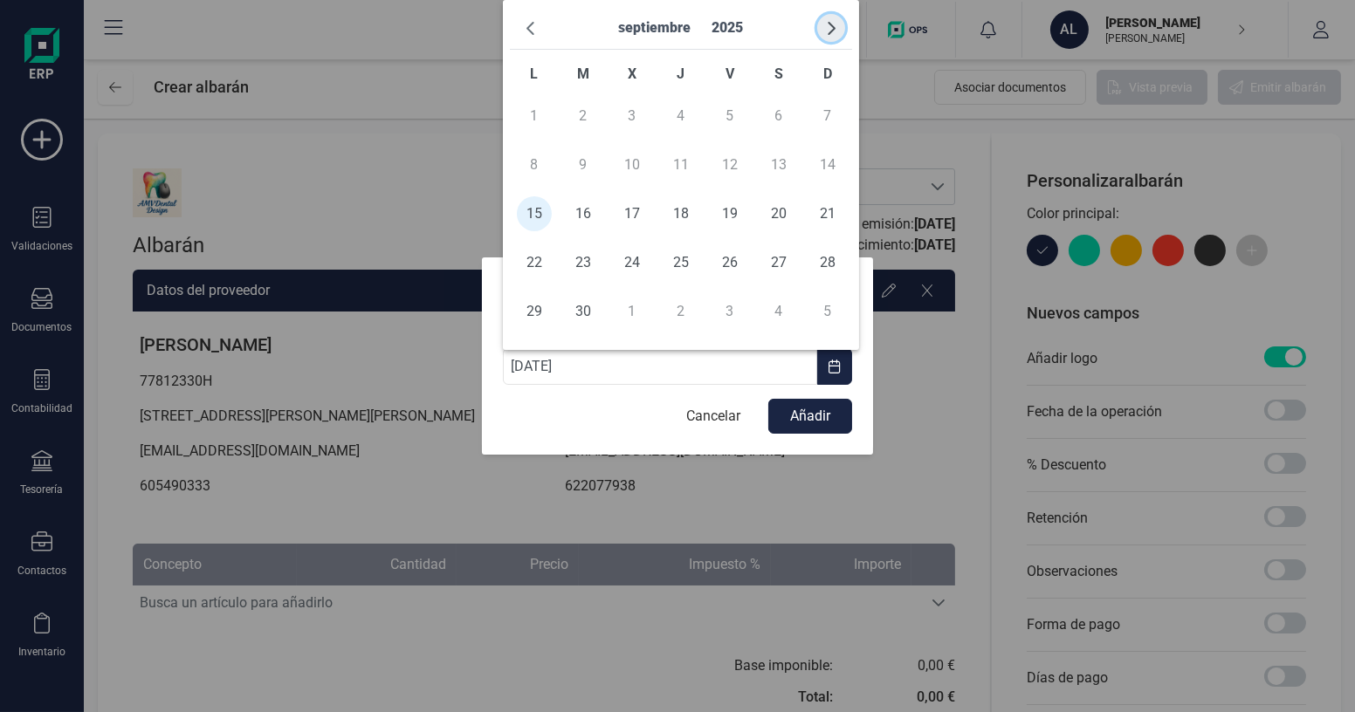
click at [829, 29] on span "button" at bounding box center [831, 28] width 14 height 14
click at [824, 127] on span "5" at bounding box center [827, 116] width 35 height 35
type input "[DATE]"
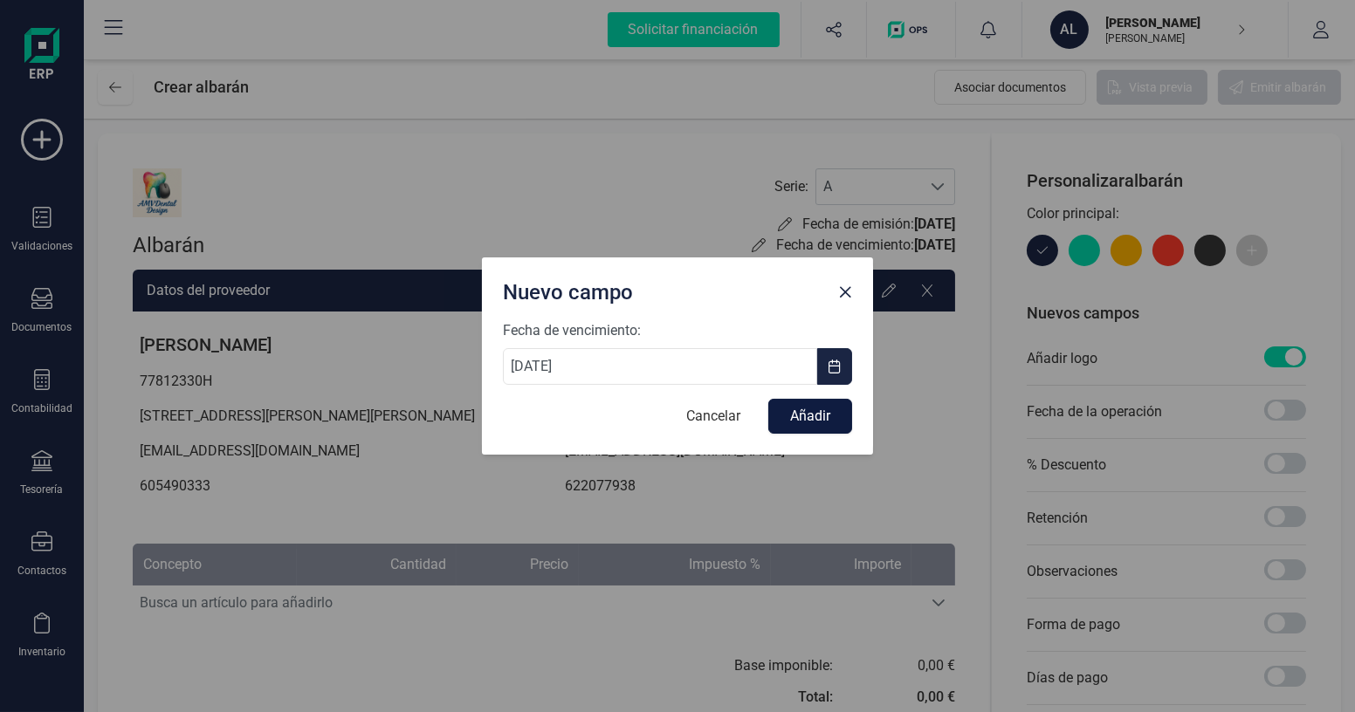
click at [802, 419] on button "Añadir" at bounding box center [810, 416] width 84 height 35
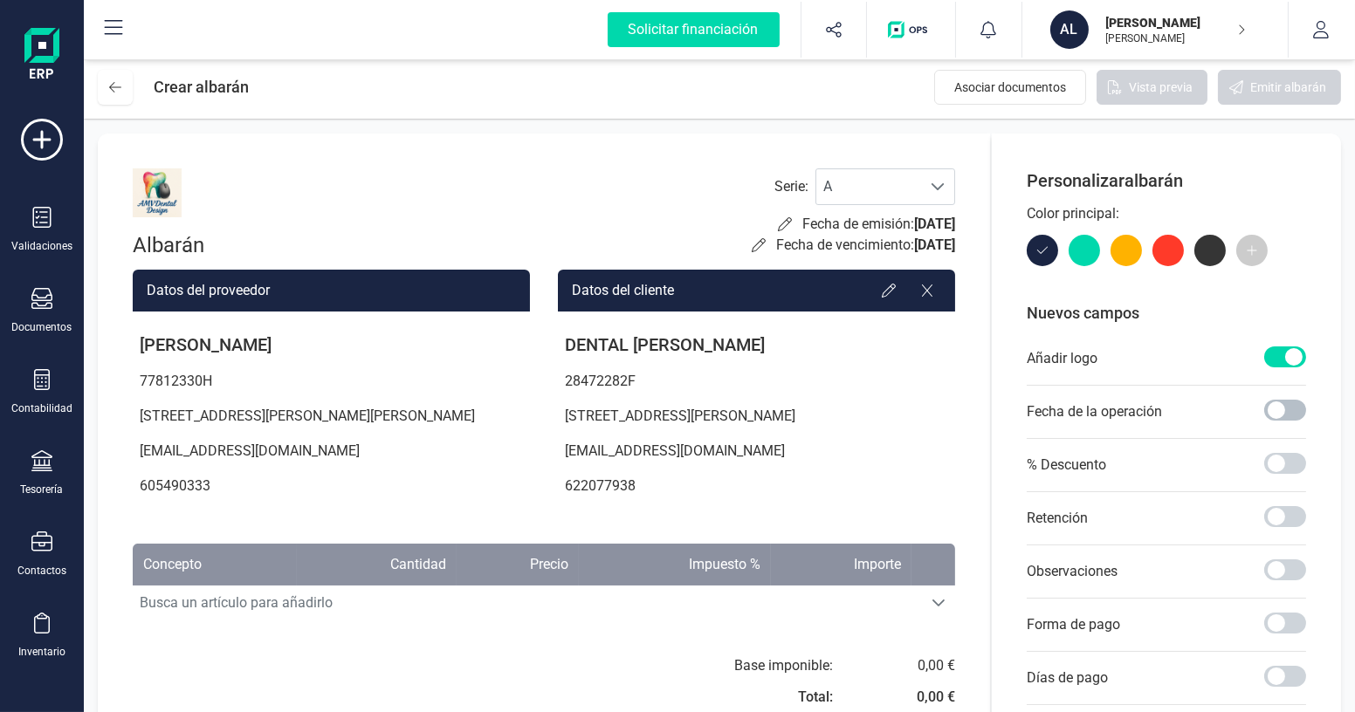
click at [1277, 406] on span at bounding box center [1285, 410] width 42 height 21
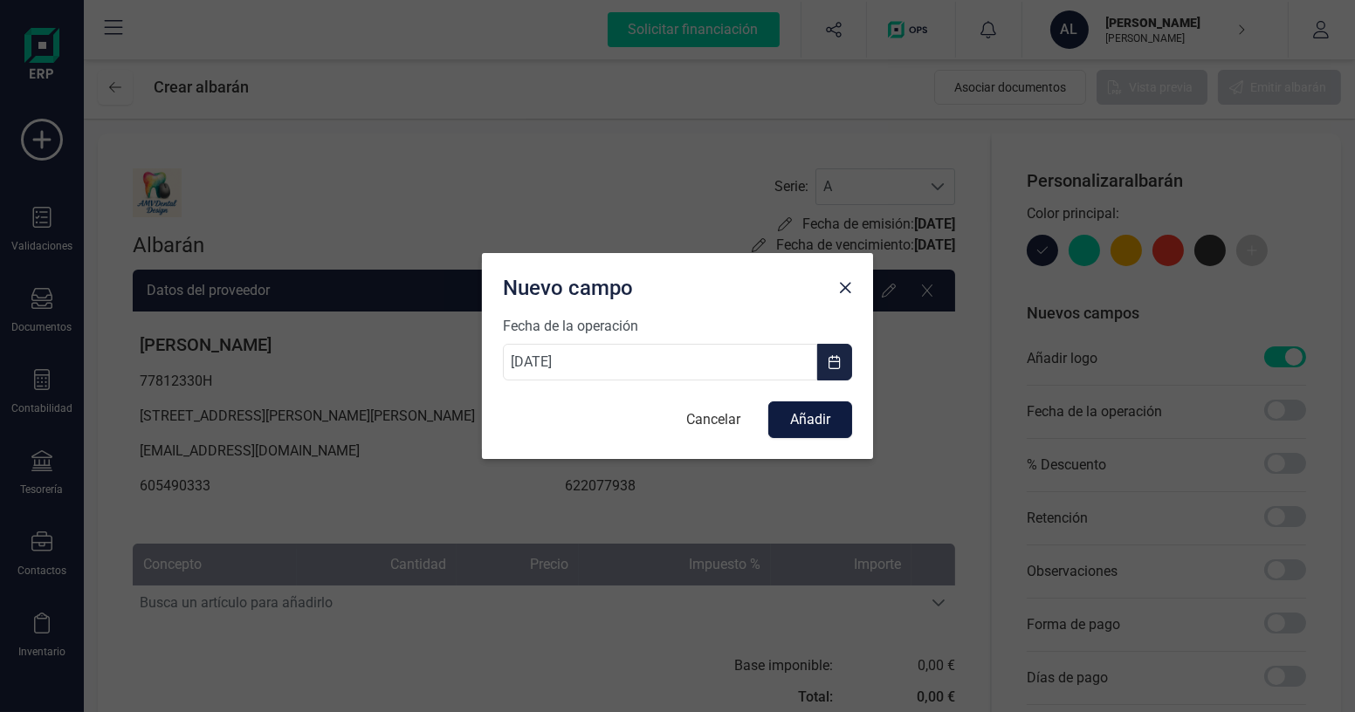
click at [788, 419] on button "Añadir" at bounding box center [810, 420] width 84 height 37
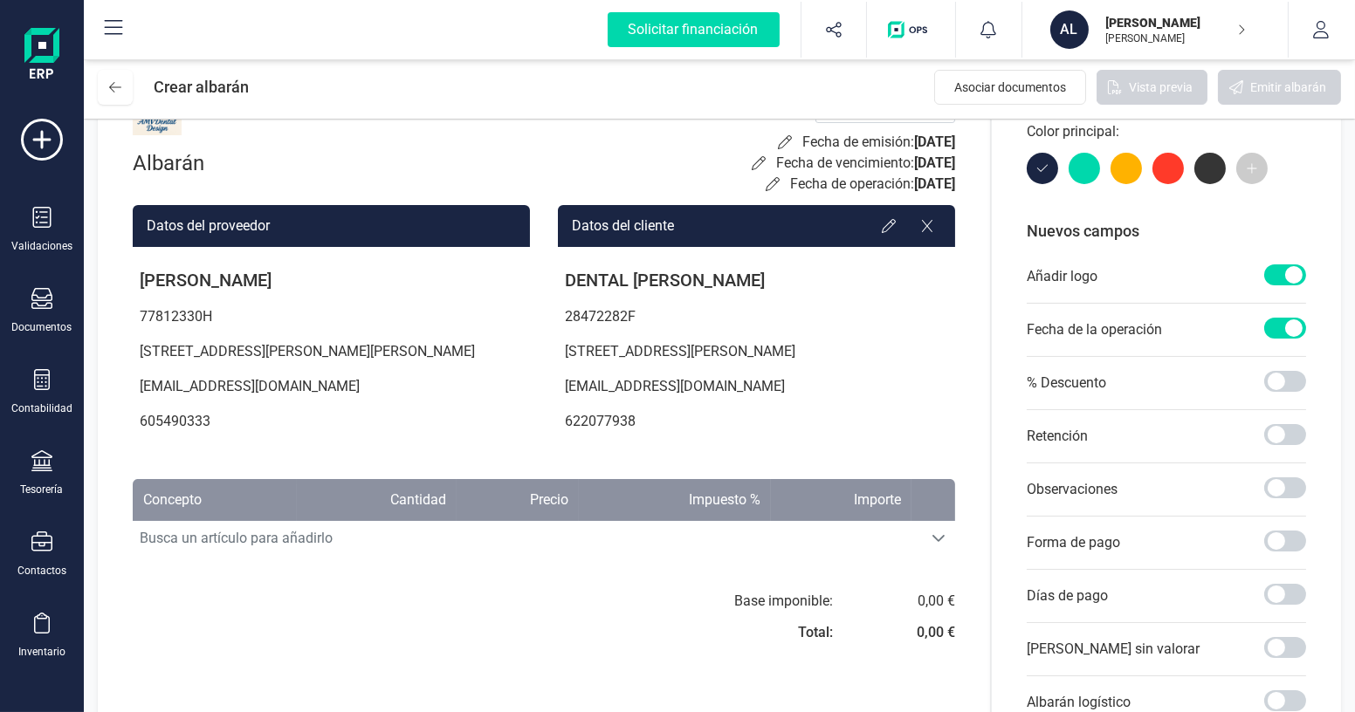
scroll to position [158, 0]
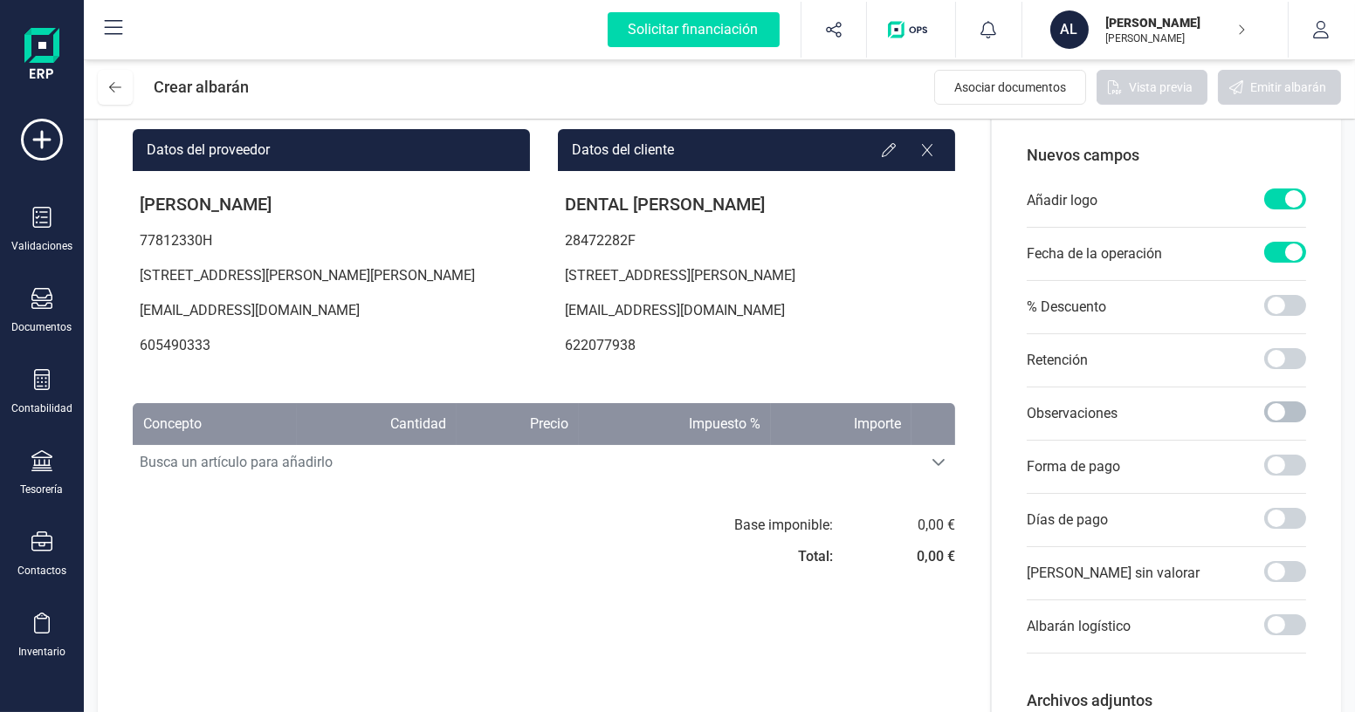
click at [1290, 409] on span at bounding box center [1285, 412] width 42 height 21
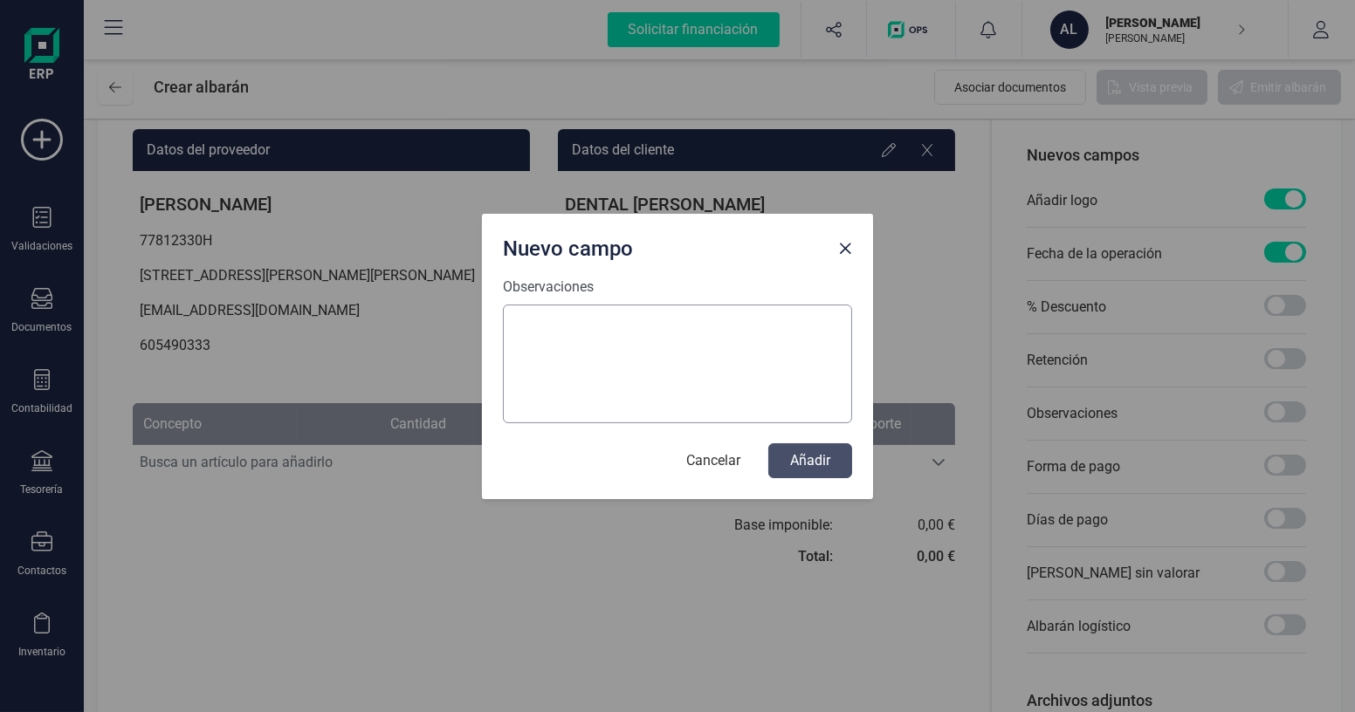
click at [618, 358] on textarea "Observaciones" at bounding box center [677, 364] width 349 height 119
type textarea "TRABAJOS DE: · P.C: PUENTE ZR VT S/I 2 PZAS · J.L.C.C: PUENTE ZR VT 2 PZAS"
click at [824, 465] on button "Añadir" at bounding box center [810, 460] width 84 height 35
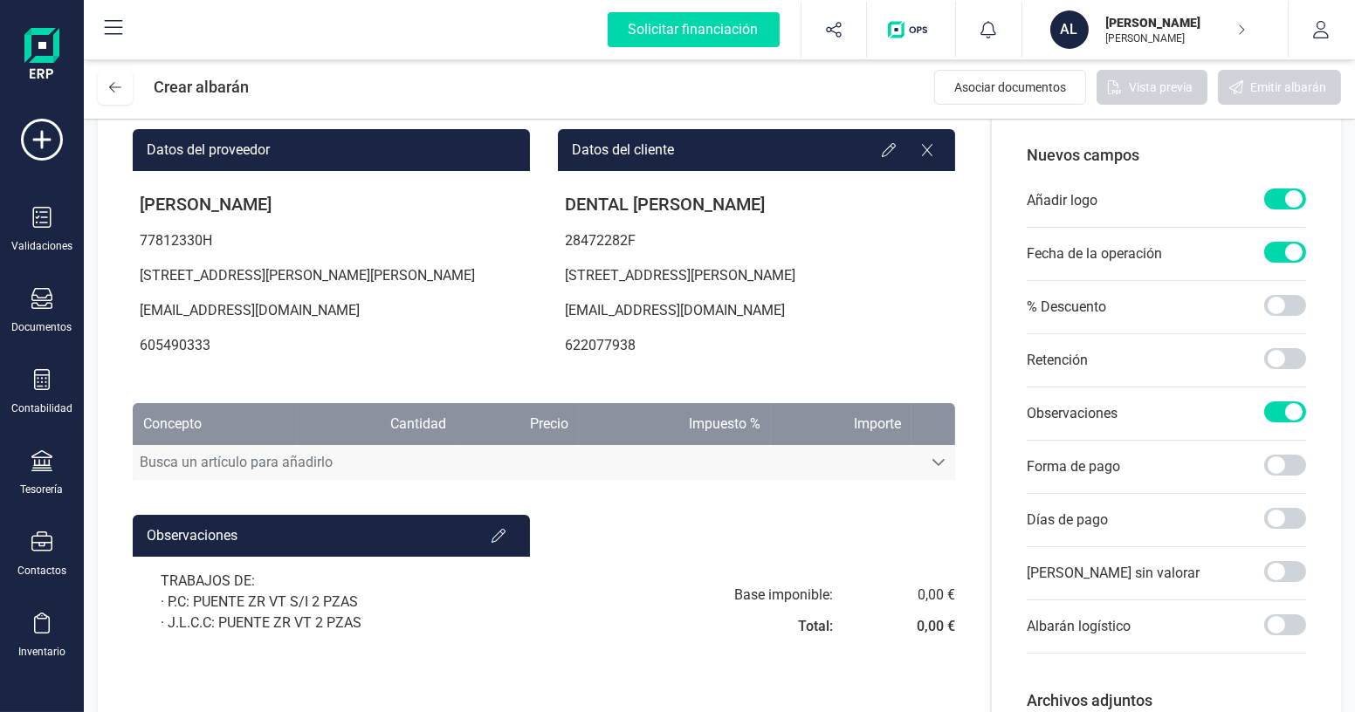
click at [835, 480] on span "Busca un artículo para añadirlo" at bounding box center [527, 462] width 789 height 35
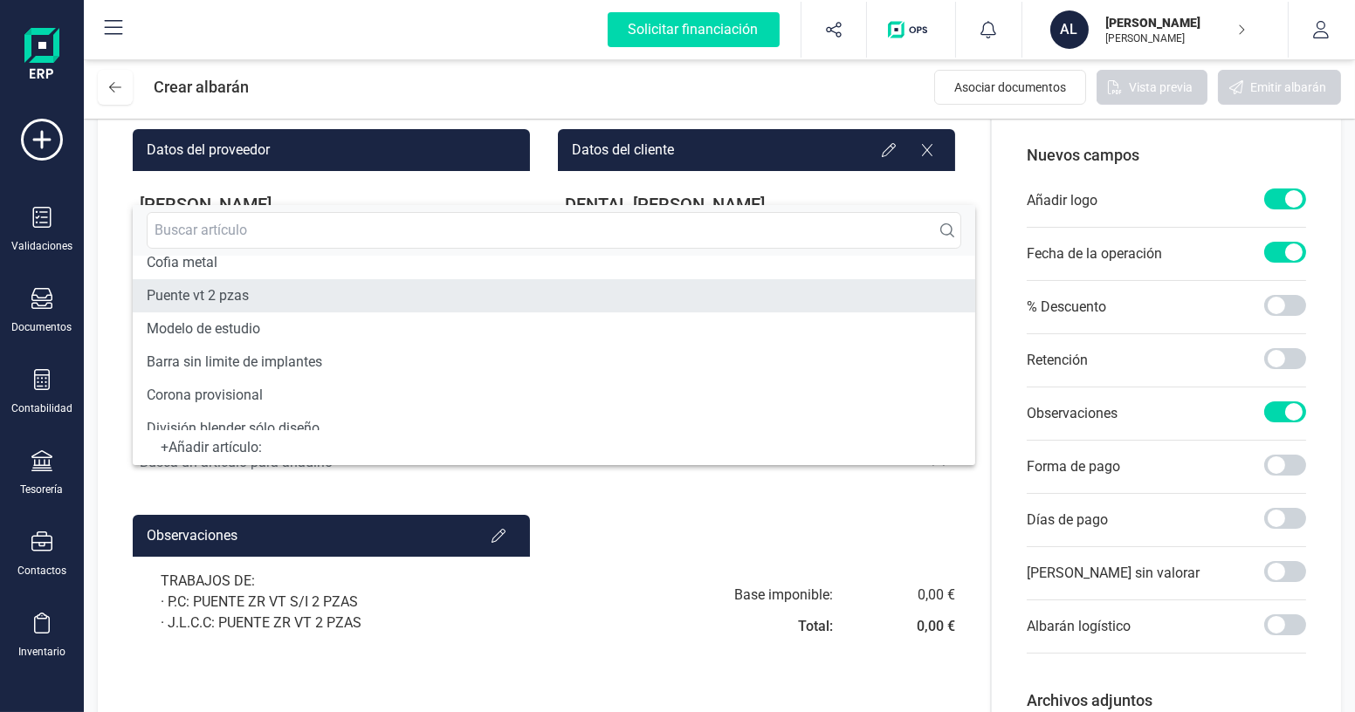
scroll to position [237, 0]
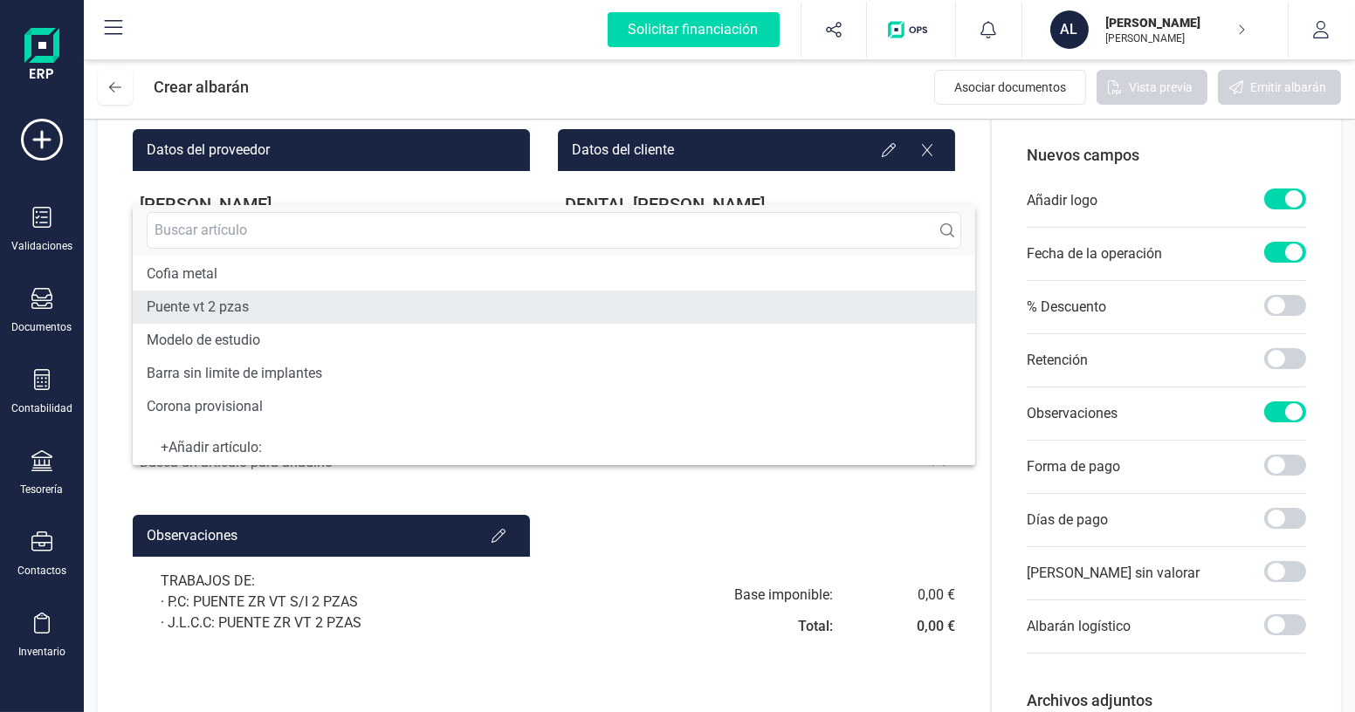
click at [220, 311] on span "Puente vt 2 pzas" at bounding box center [198, 307] width 102 height 21
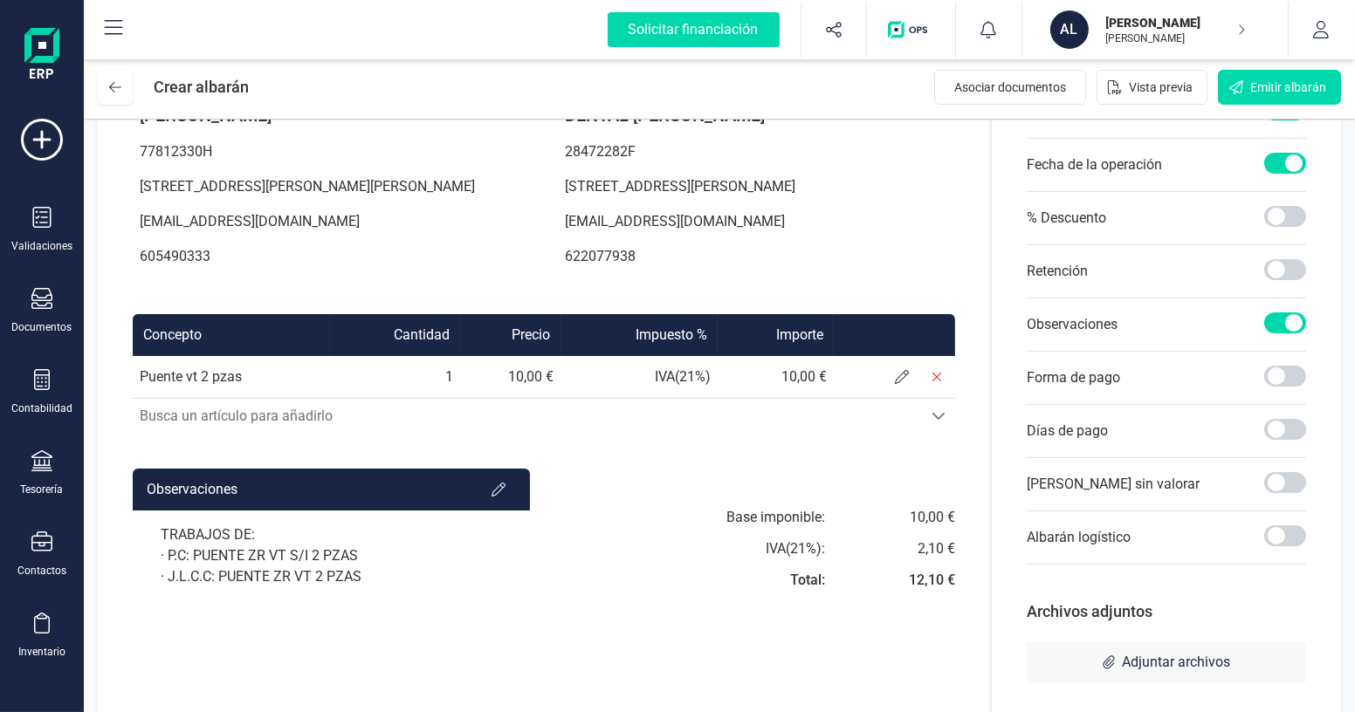
scroll to position [266, 0]
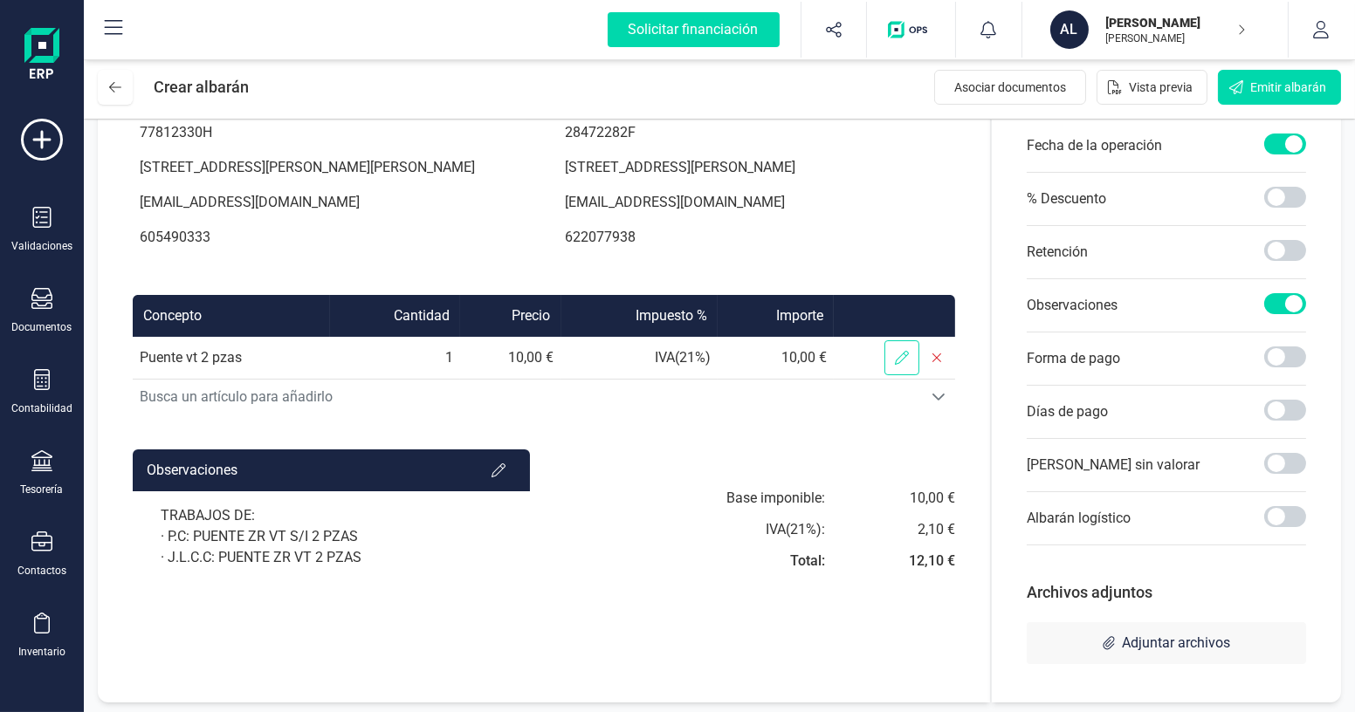
click at [919, 369] on span at bounding box center [901, 357] width 35 height 35
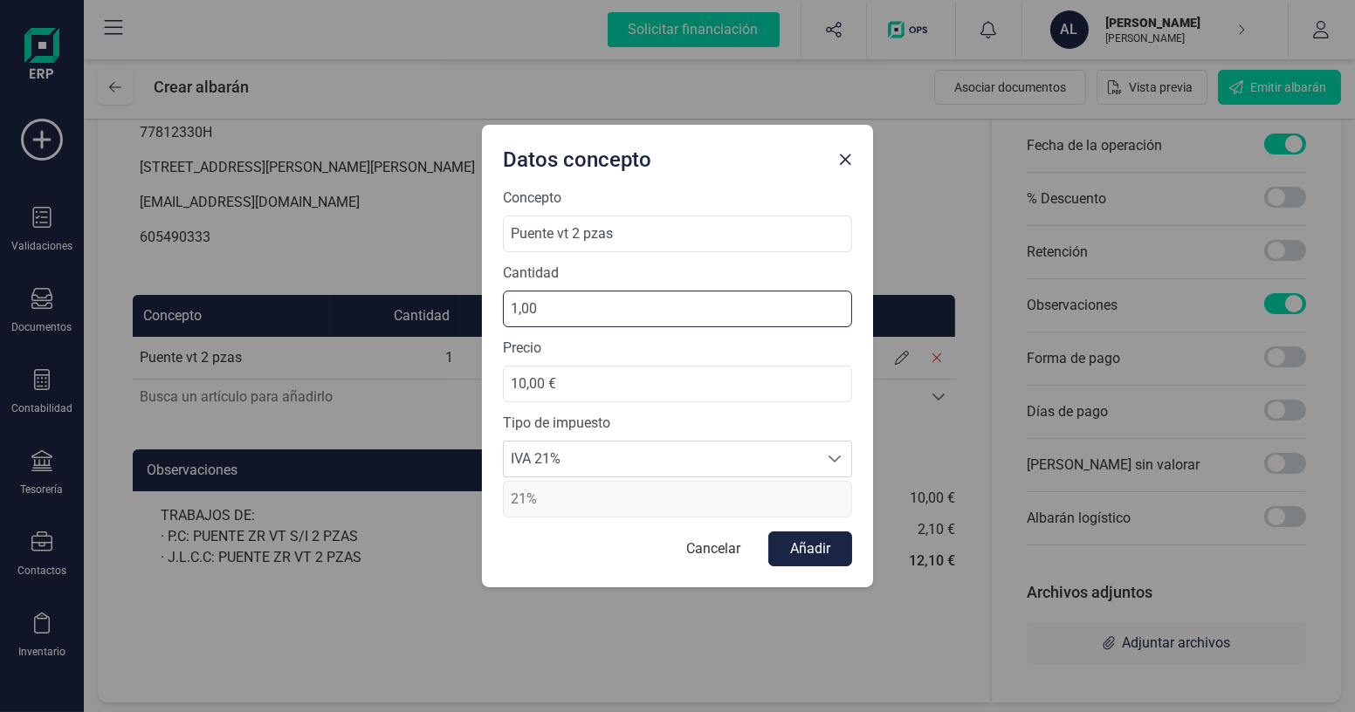
click at [570, 305] on input "1,00" at bounding box center [677, 309] width 349 height 37
drag, startPoint x: 546, startPoint y: 309, endPoint x: 429, endPoint y: 309, distance: 117.0
click at [429, 309] on div "Datos concepto Concepto Puente vt 2 pzas Cantidad 1,00 Precio 10,00 € Tipo de i…" at bounding box center [677, 356] width 1355 height 712
type input "2,00"
click at [726, 454] on span "IVA 21%" at bounding box center [661, 459] width 314 height 35
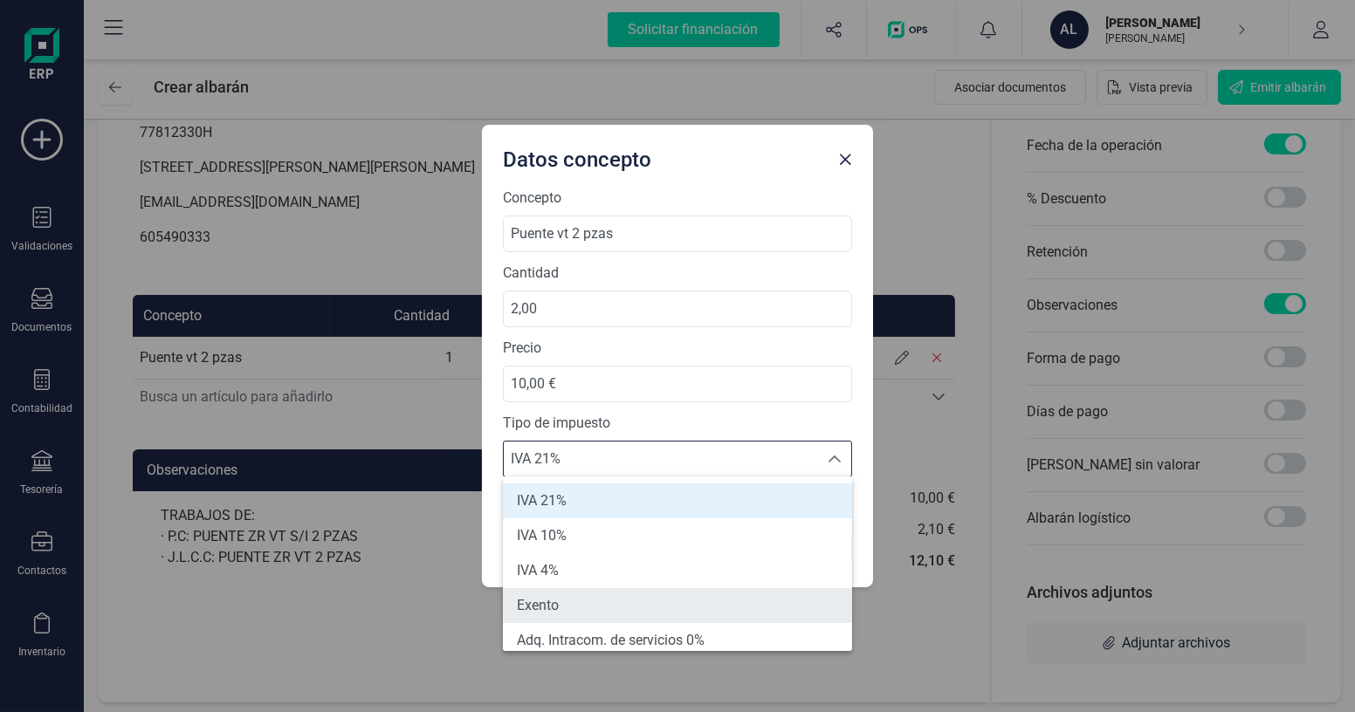
click at [599, 608] on li "Exento" at bounding box center [677, 605] width 349 height 35
type input "0%"
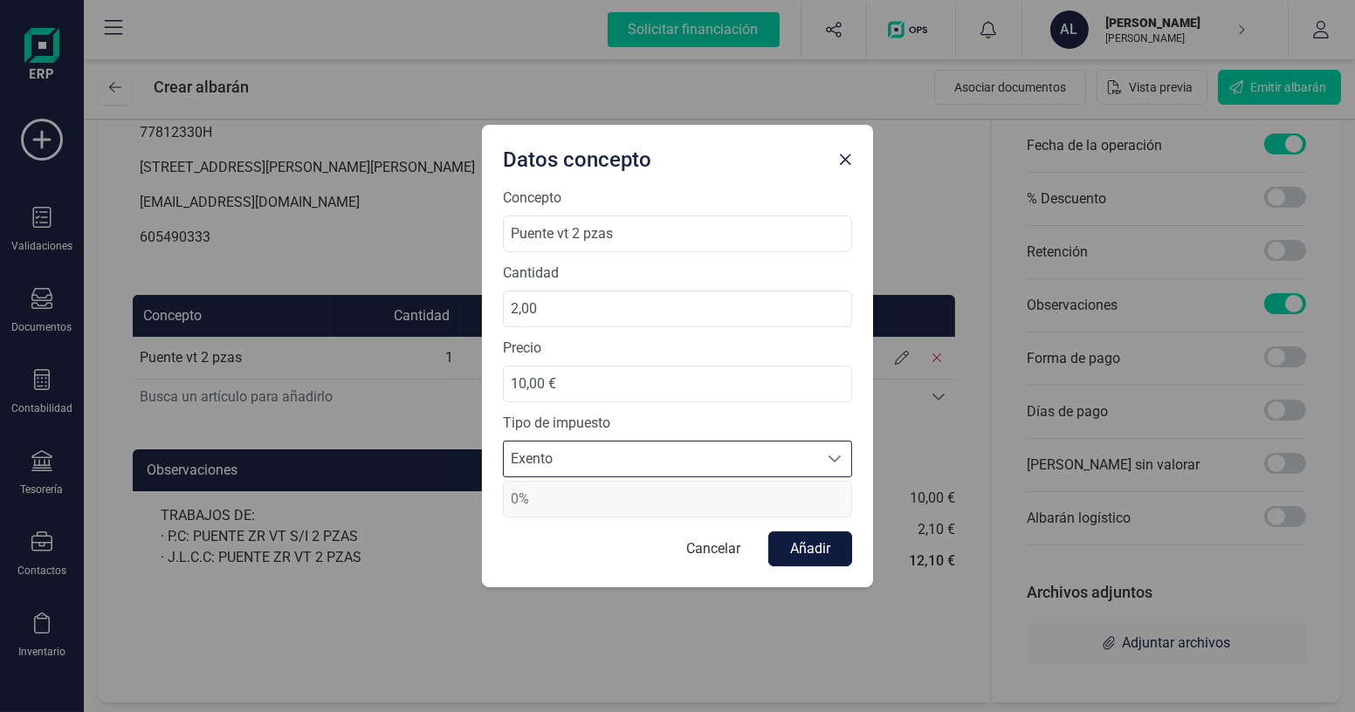
click at [809, 549] on button "Añadir" at bounding box center [810, 549] width 84 height 35
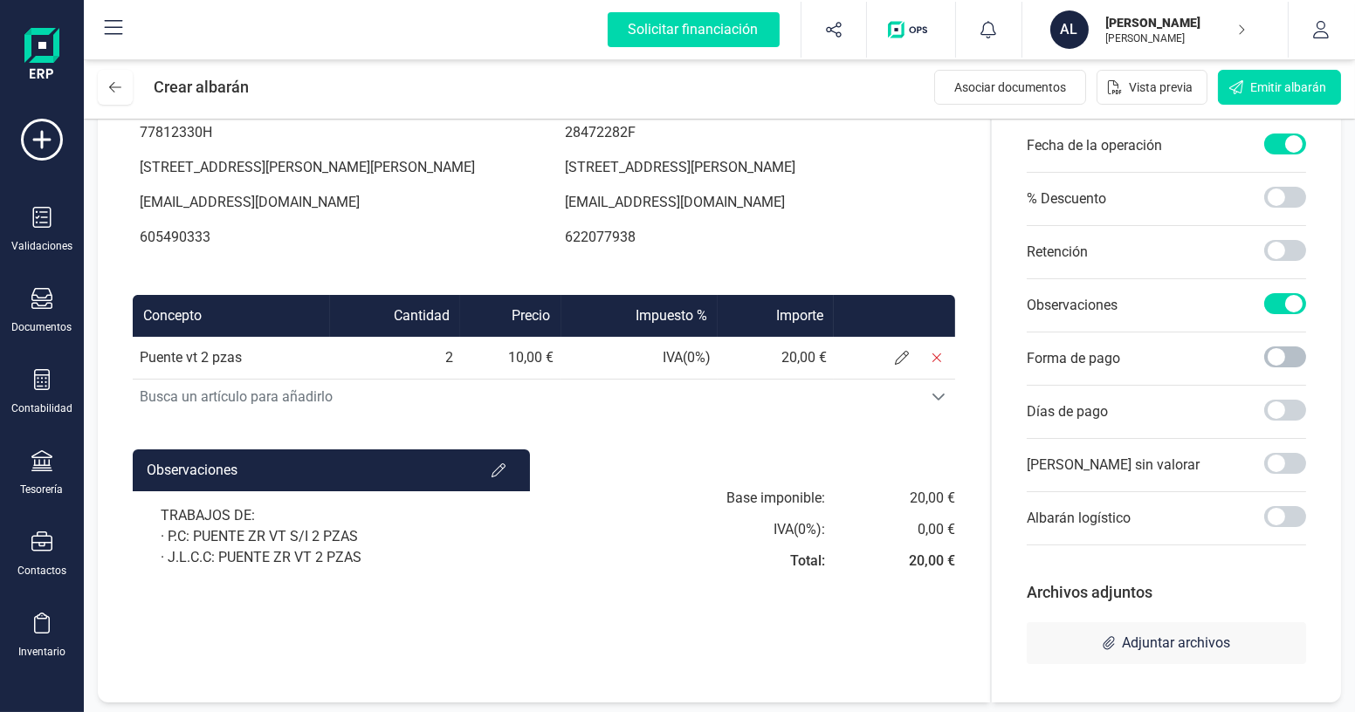
click at [1292, 347] on span at bounding box center [1285, 357] width 42 height 21
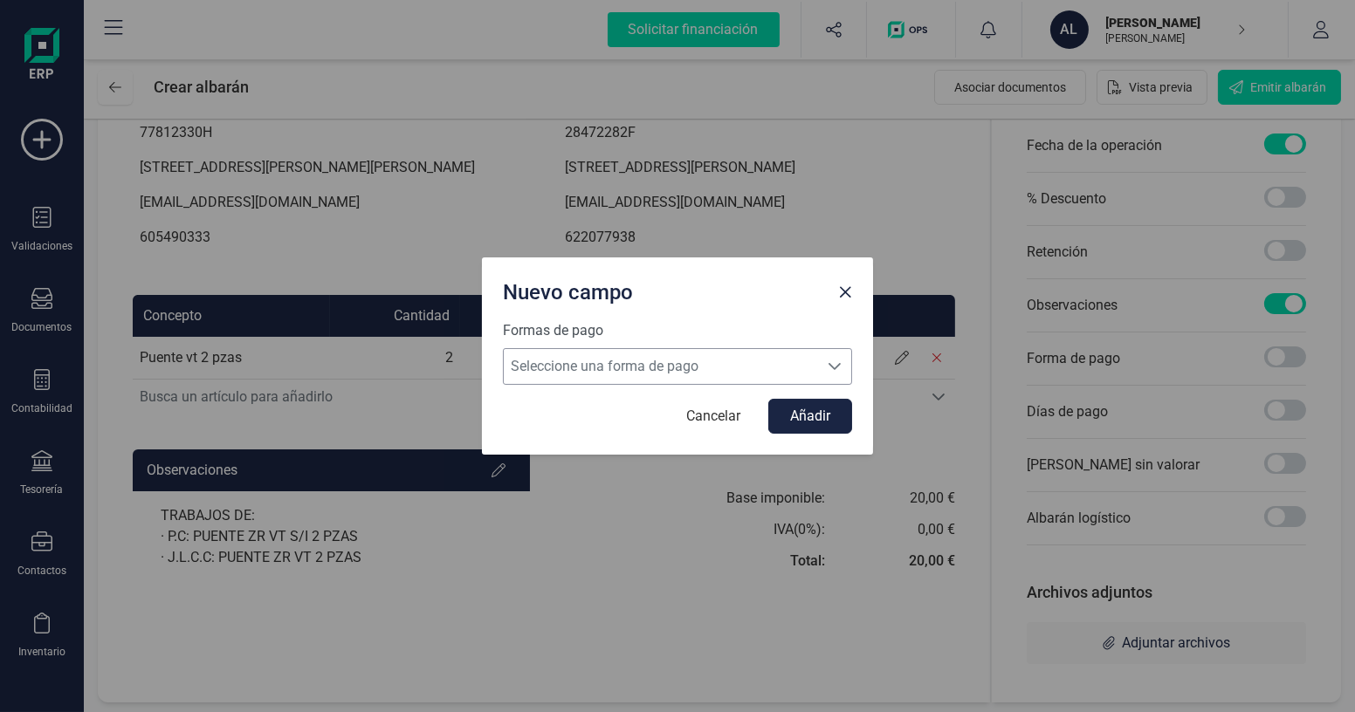
click at [627, 367] on span "Seleccione una forma de pago" at bounding box center [661, 366] width 314 height 35
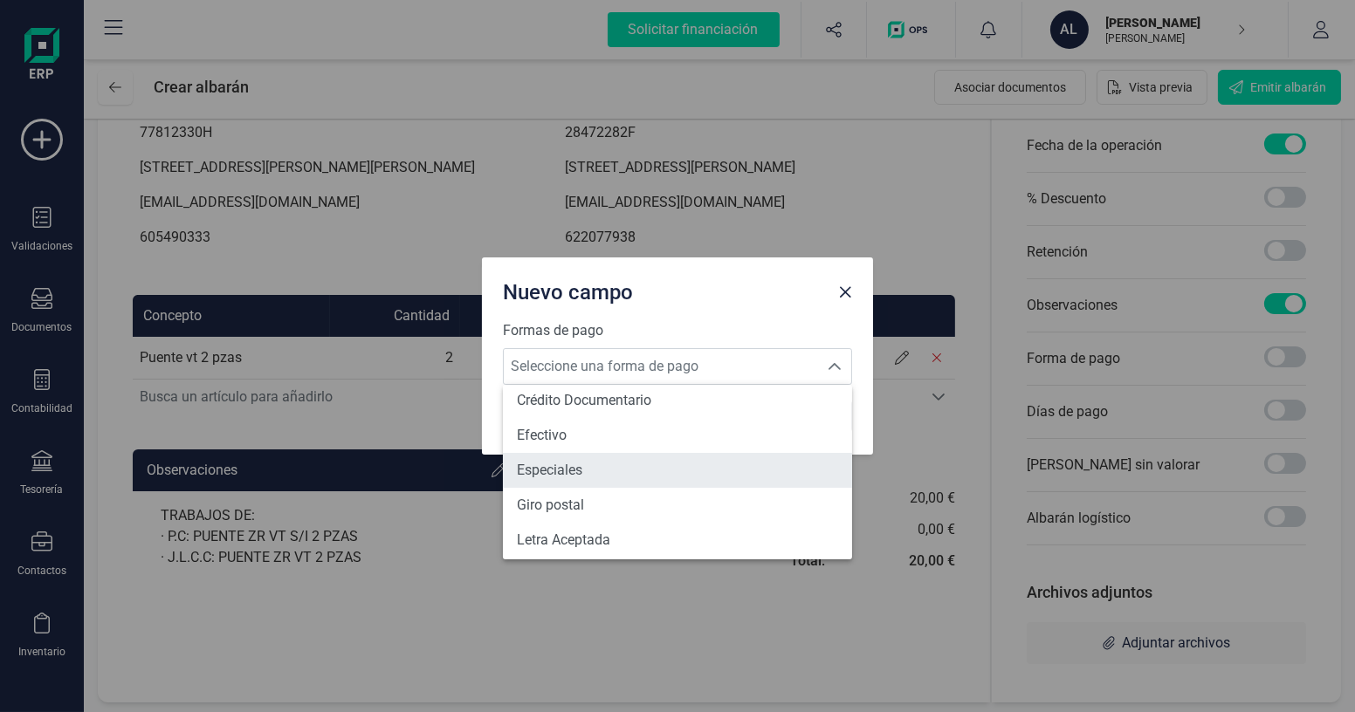
scroll to position [245, 0]
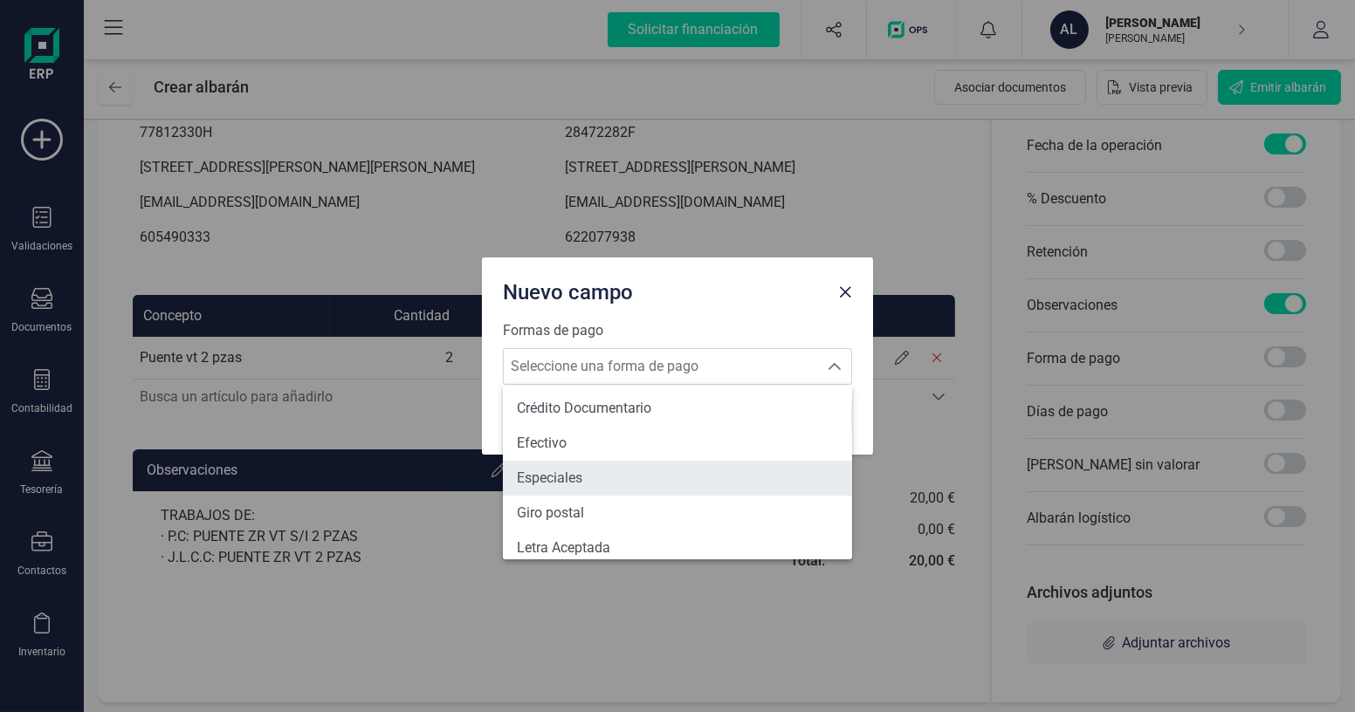
click at [586, 439] on li "Efectivo" at bounding box center [677, 443] width 349 height 35
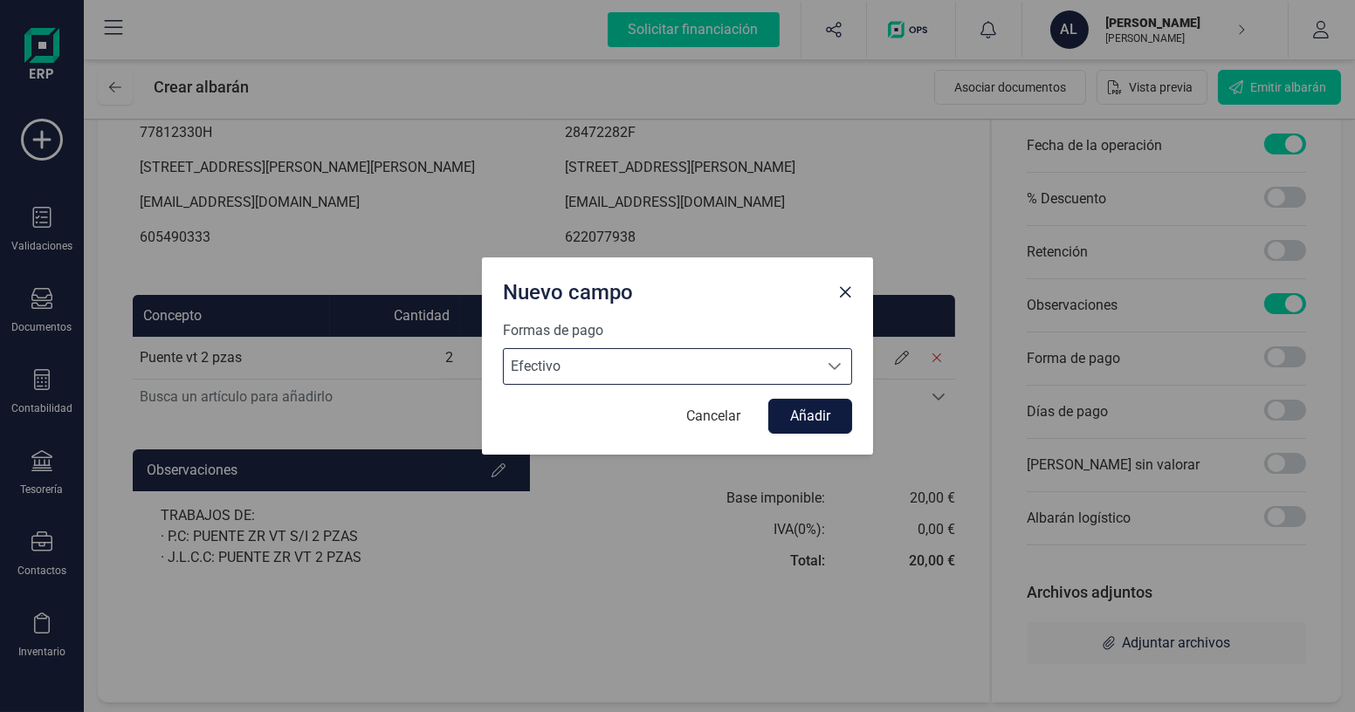
click at [831, 412] on button "Añadir" at bounding box center [810, 416] width 84 height 35
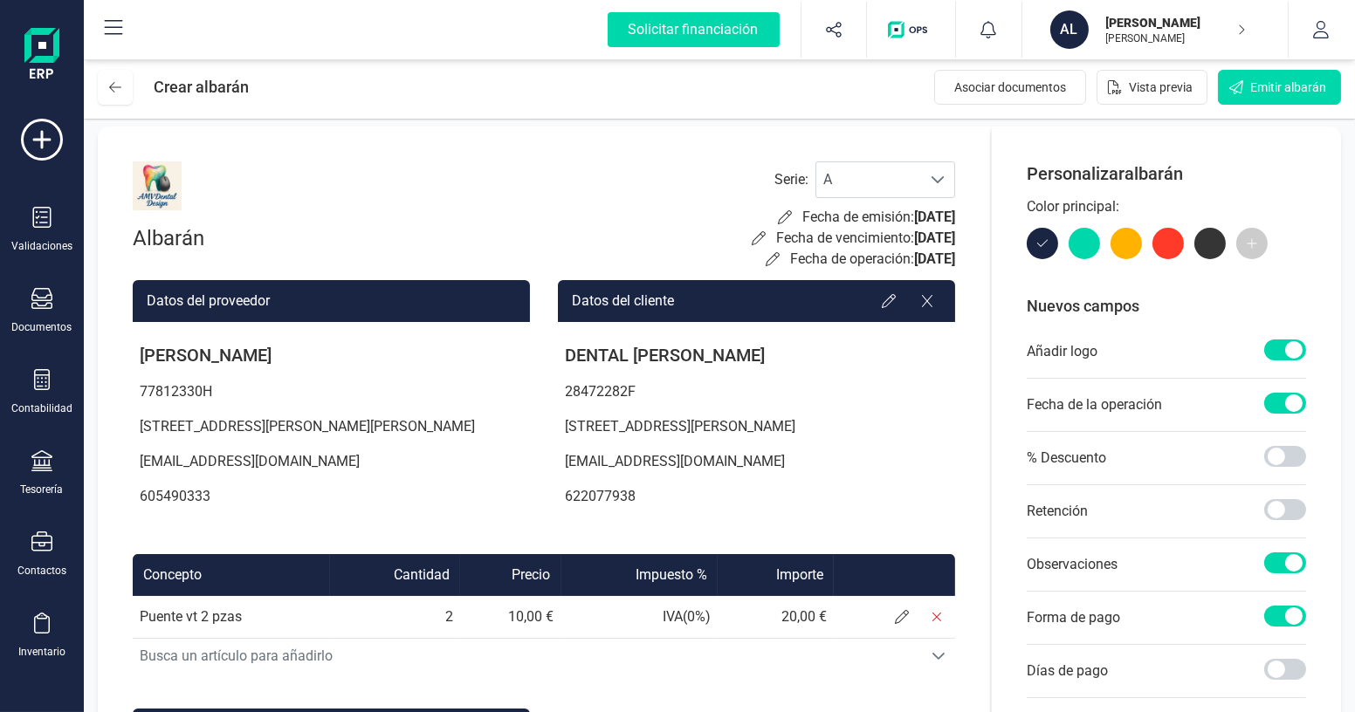
scroll to position [0, 0]
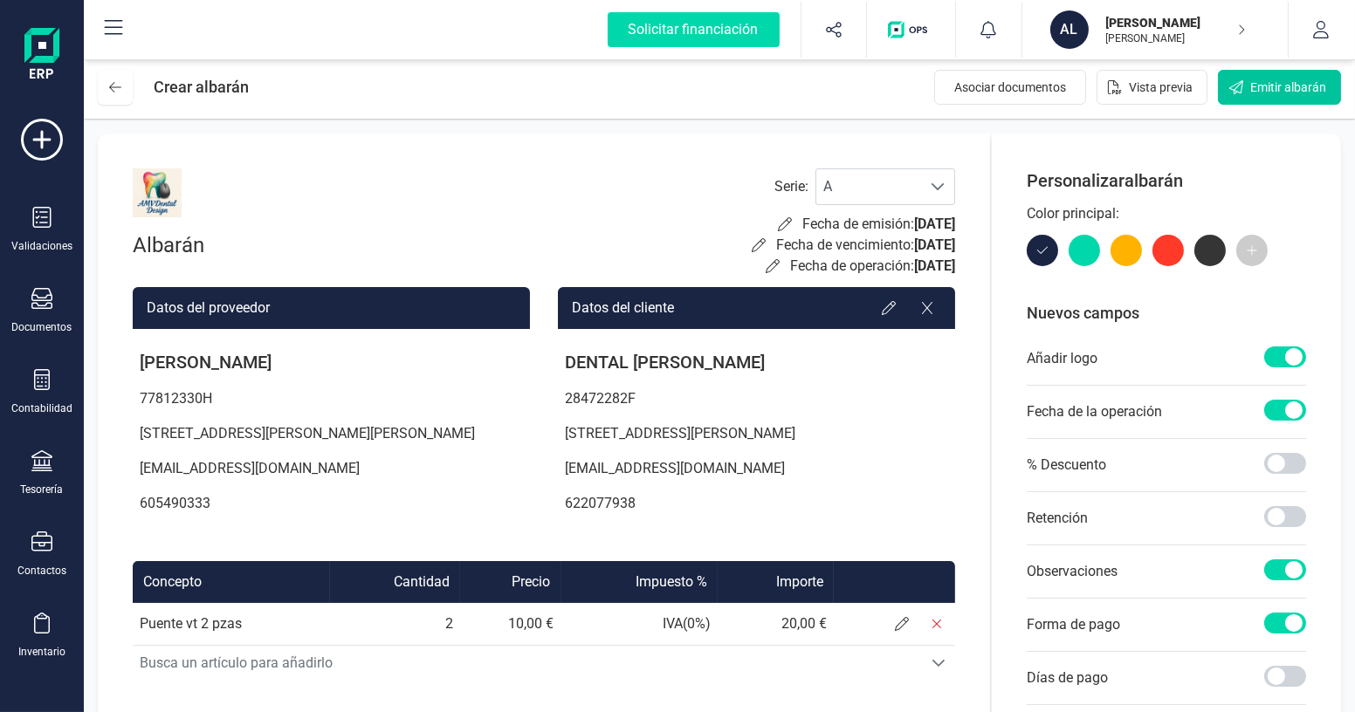
click at [1303, 88] on span "Emitir albarán" at bounding box center [1288, 87] width 76 height 17
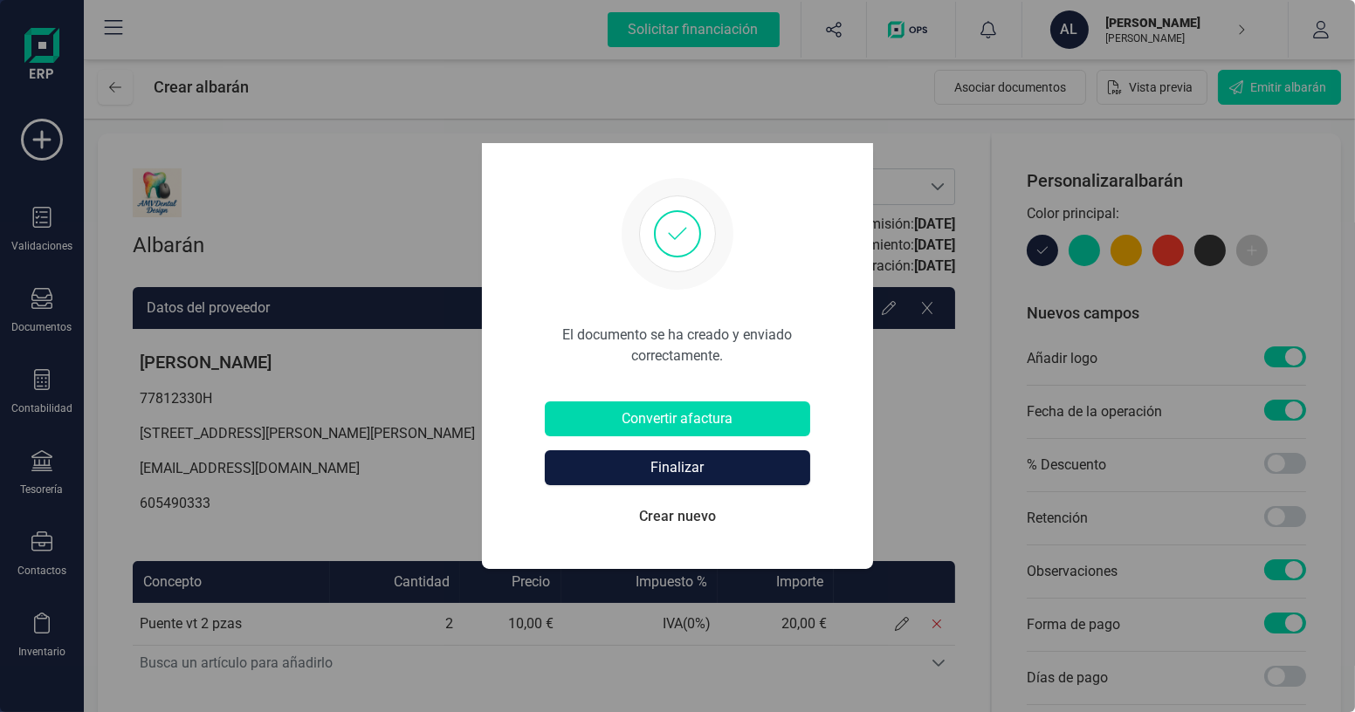
click at [704, 479] on button "Finalizar" at bounding box center [677, 467] width 265 height 35
